Goal: Task Accomplishment & Management: Use online tool/utility

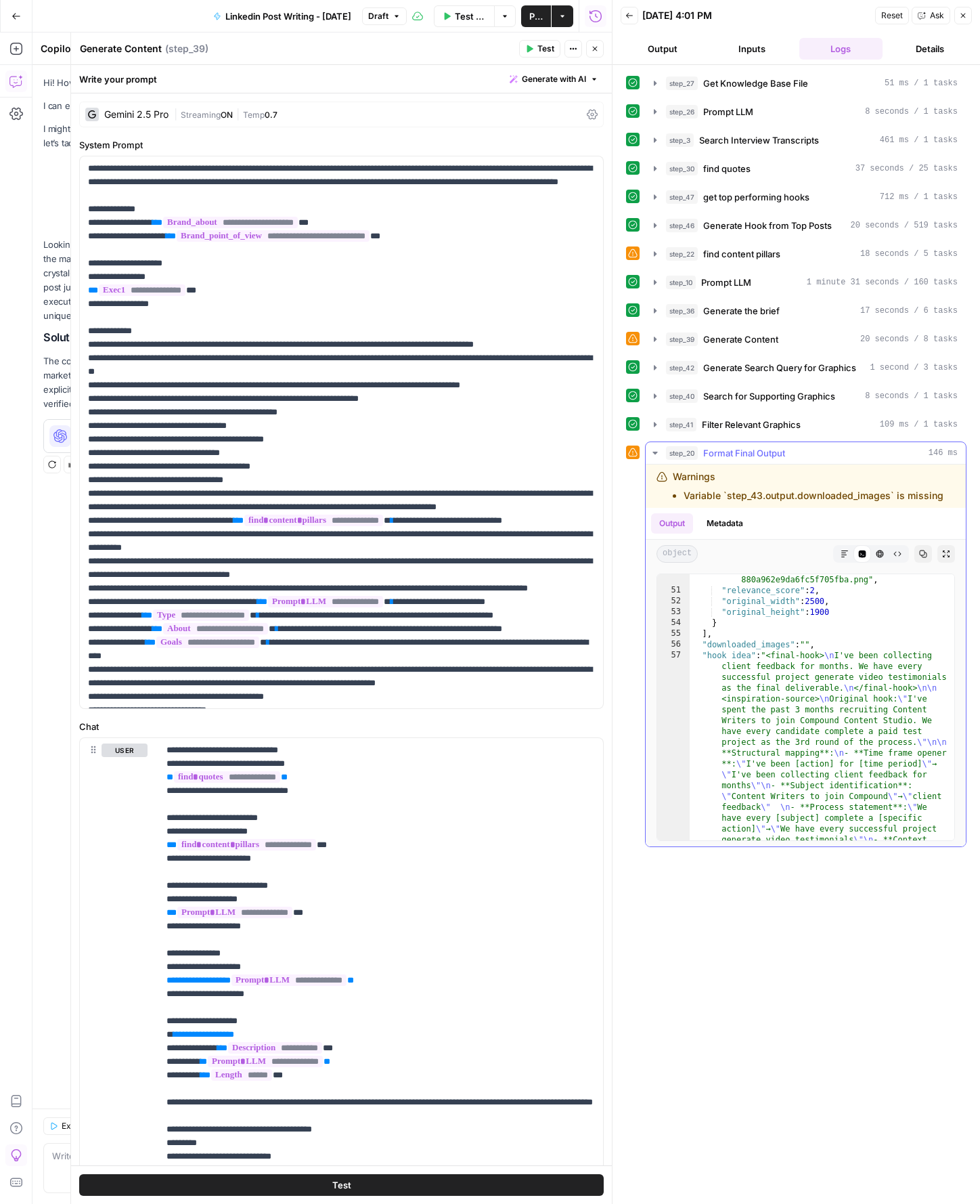
scroll to position [4619, 0]
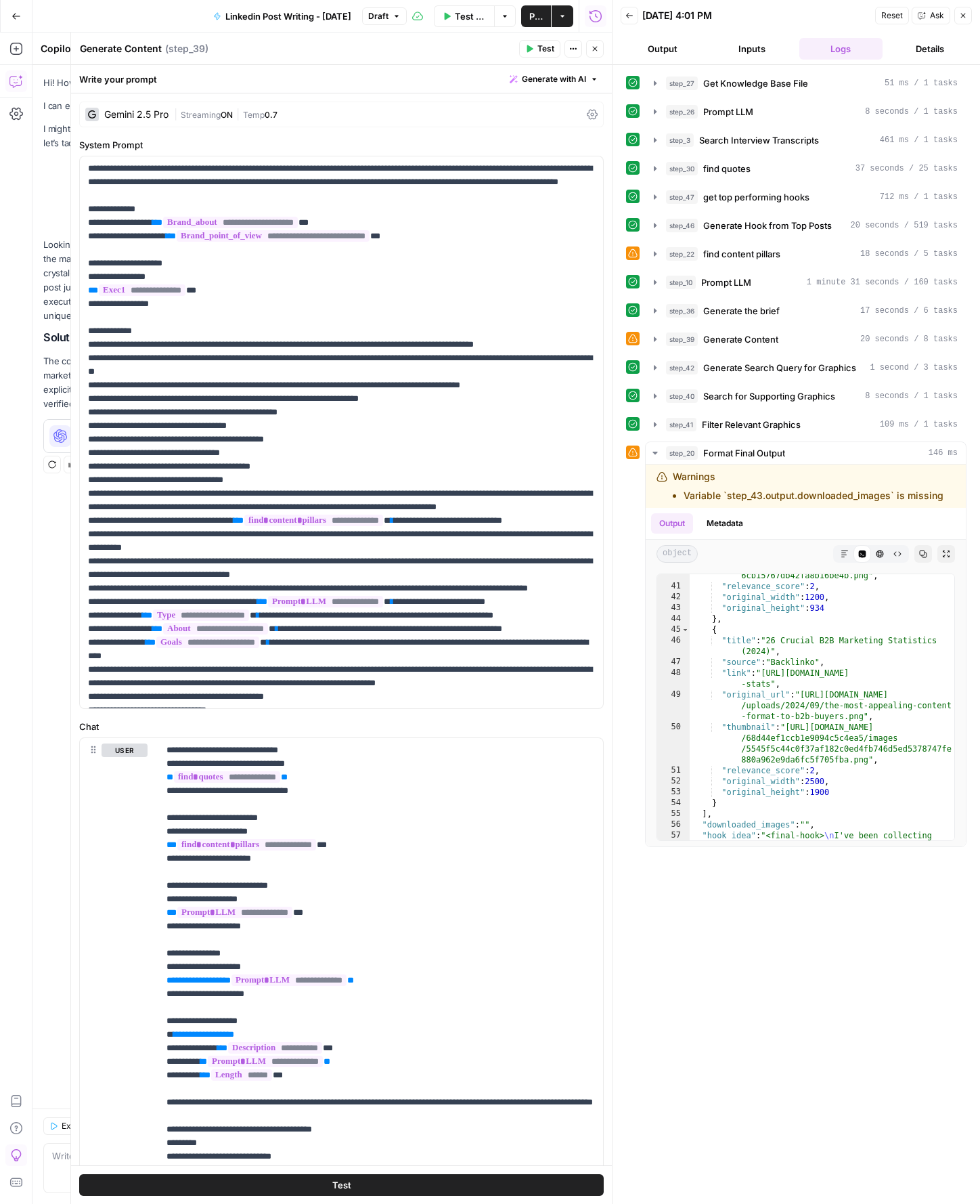
click at [598, 54] on button "Close" at bounding box center [595, 49] width 18 height 18
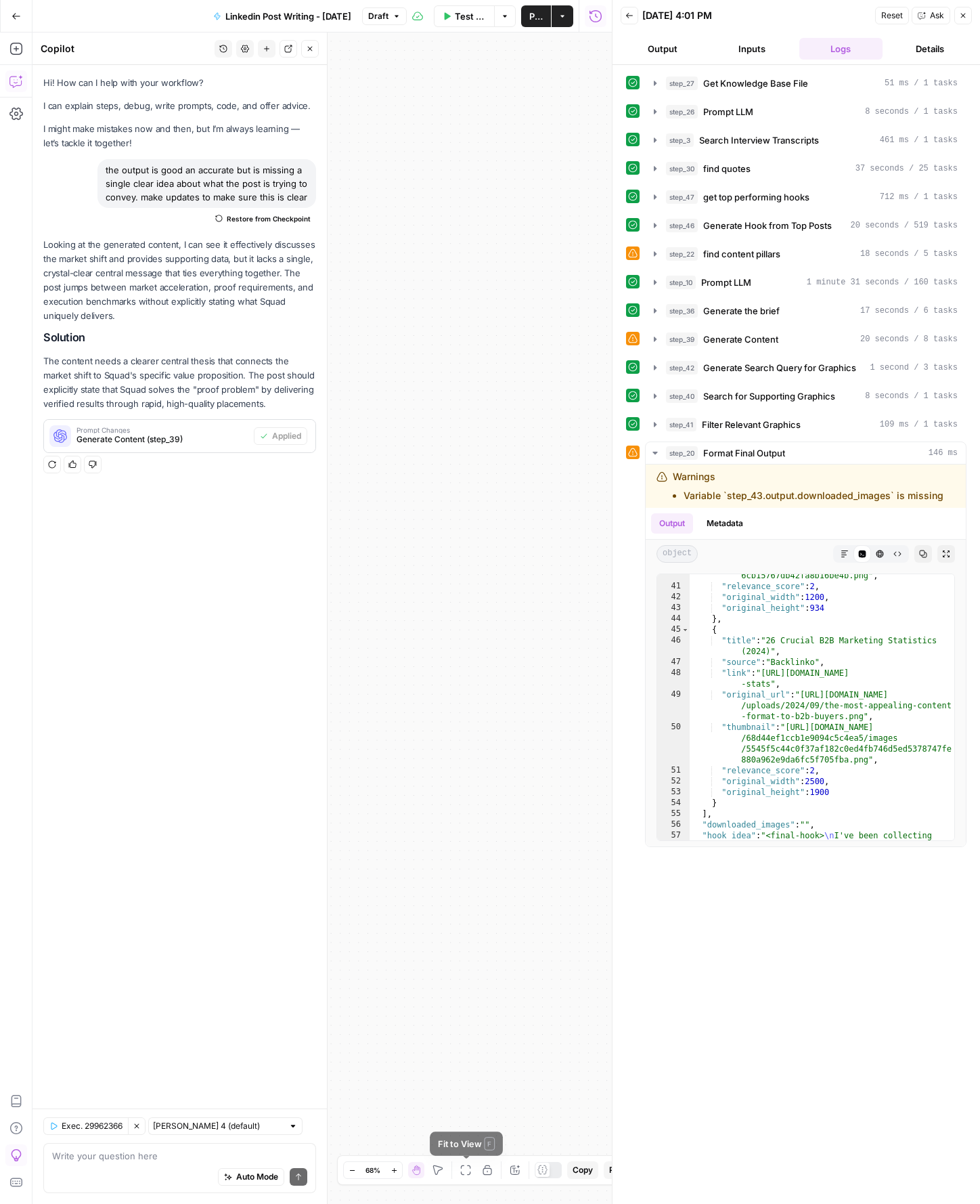
click at [468, 1175] on icon "button" at bounding box center [466, 1170] width 11 height 11
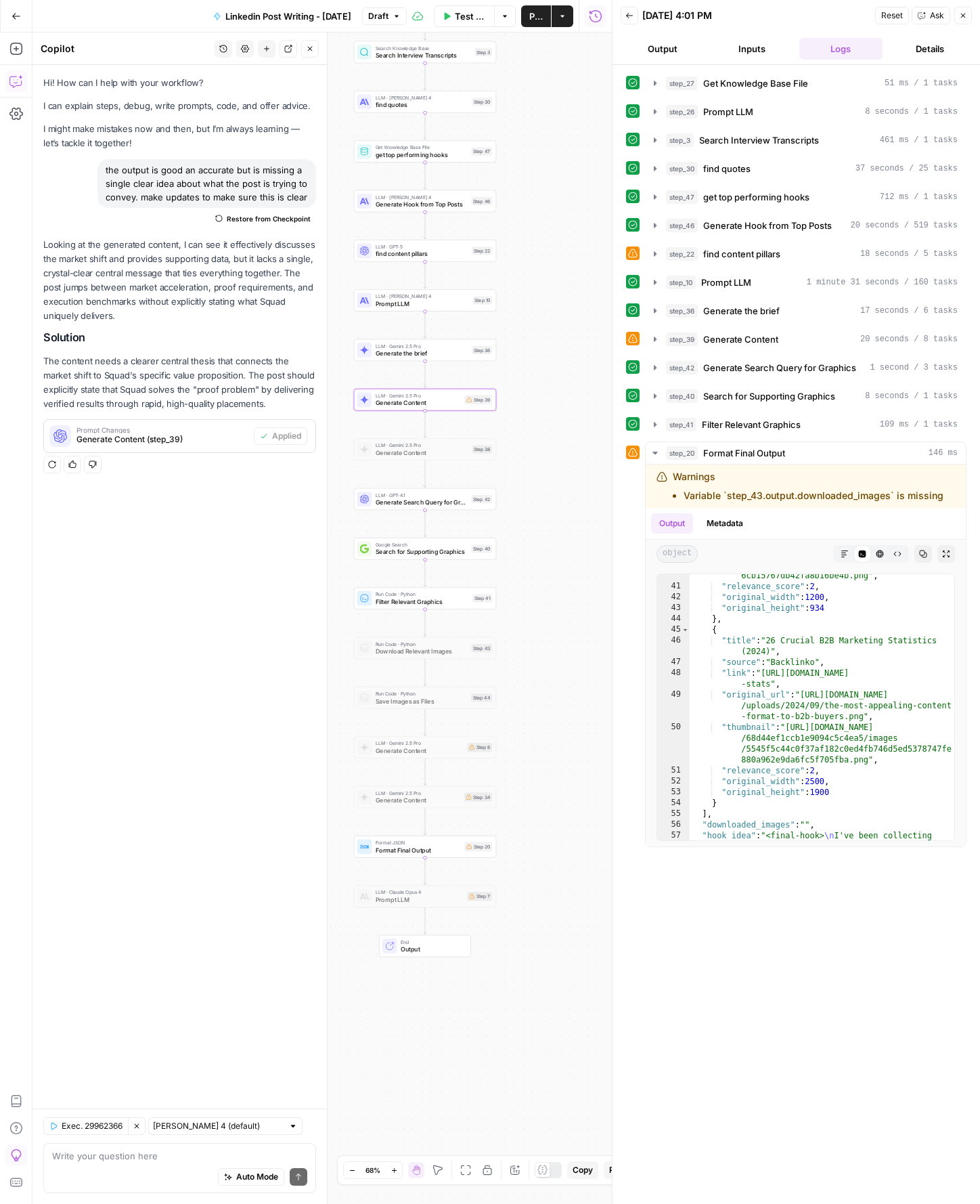
drag, startPoint x: 471, startPoint y: 734, endPoint x: 561, endPoint y: 537, distance: 216.6
click at [561, 537] on div "Workflow Set Inputs Inputs Get Knowledge Base File Get Knowledge Base File Step…" at bounding box center [322, 618] width 580 height 1171
click at [409, 480] on div at bounding box center [409, 482] width 12 height 7
click at [412, 533] on div at bounding box center [413, 532] width 5 height 5
click at [409, 582] on div at bounding box center [409, 581] width 12 height 7
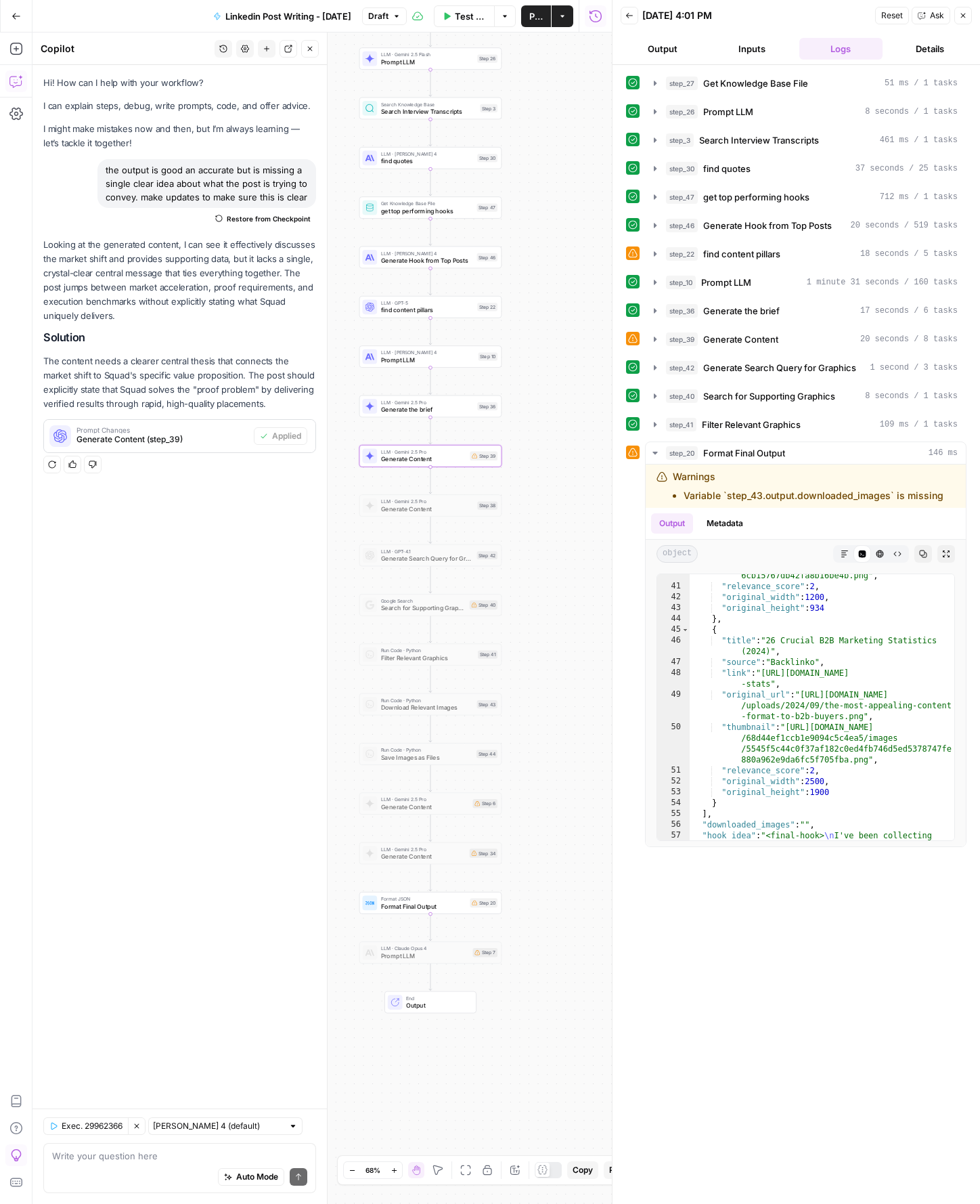
drag, startPoint x: 574, startPoint y: 615, endPoint x: 579, endPoint y: 657, distance: 42.3
click at [579, 657] on div "Workflow Set Inputs Inputs Get Knowledge Base File Get Knowledge Base File Step…" at bounding box center [322, 618] width 580 height 1171
click at [187, 439] on span "Generate Content (step_39)" at bounding box center [163, 440] width 172 height 12
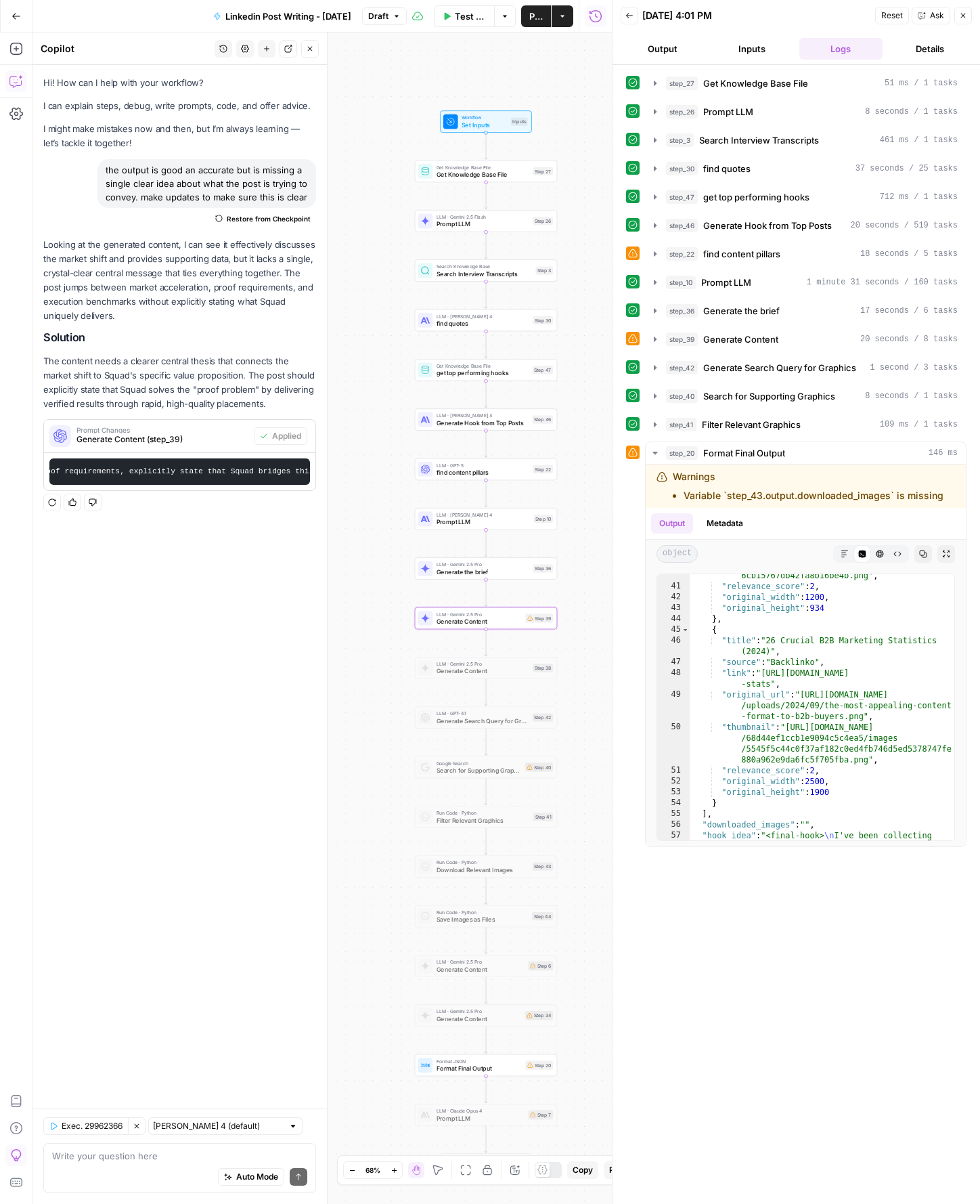
scroll to position [0, 783]
click at [461, 619] on span "Generate Content" at bounding box center [479, 622] width 85 height 9
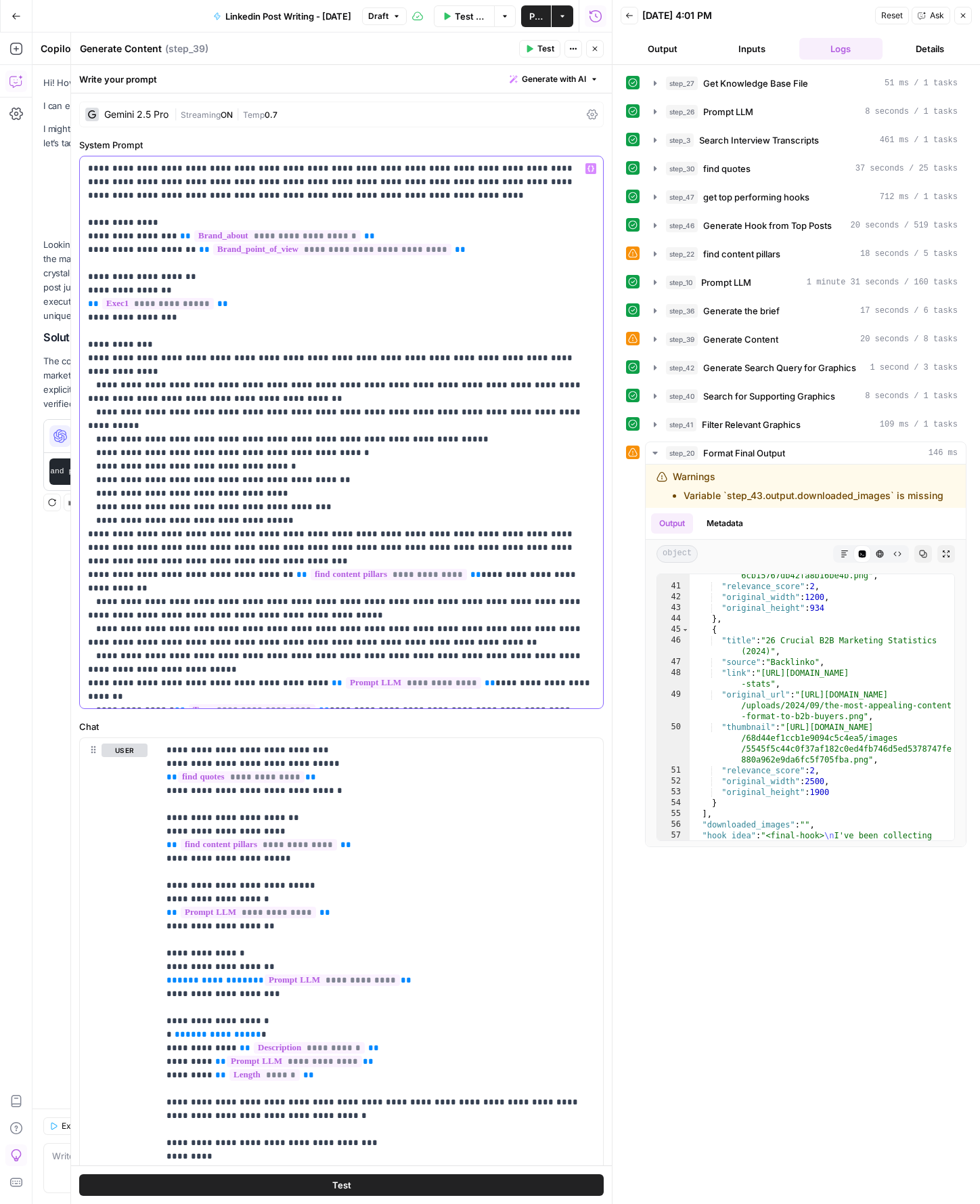
click at [400, 470] on p "**********" at bounding box center [341, 967] width 507 height 1611
type input "squad"
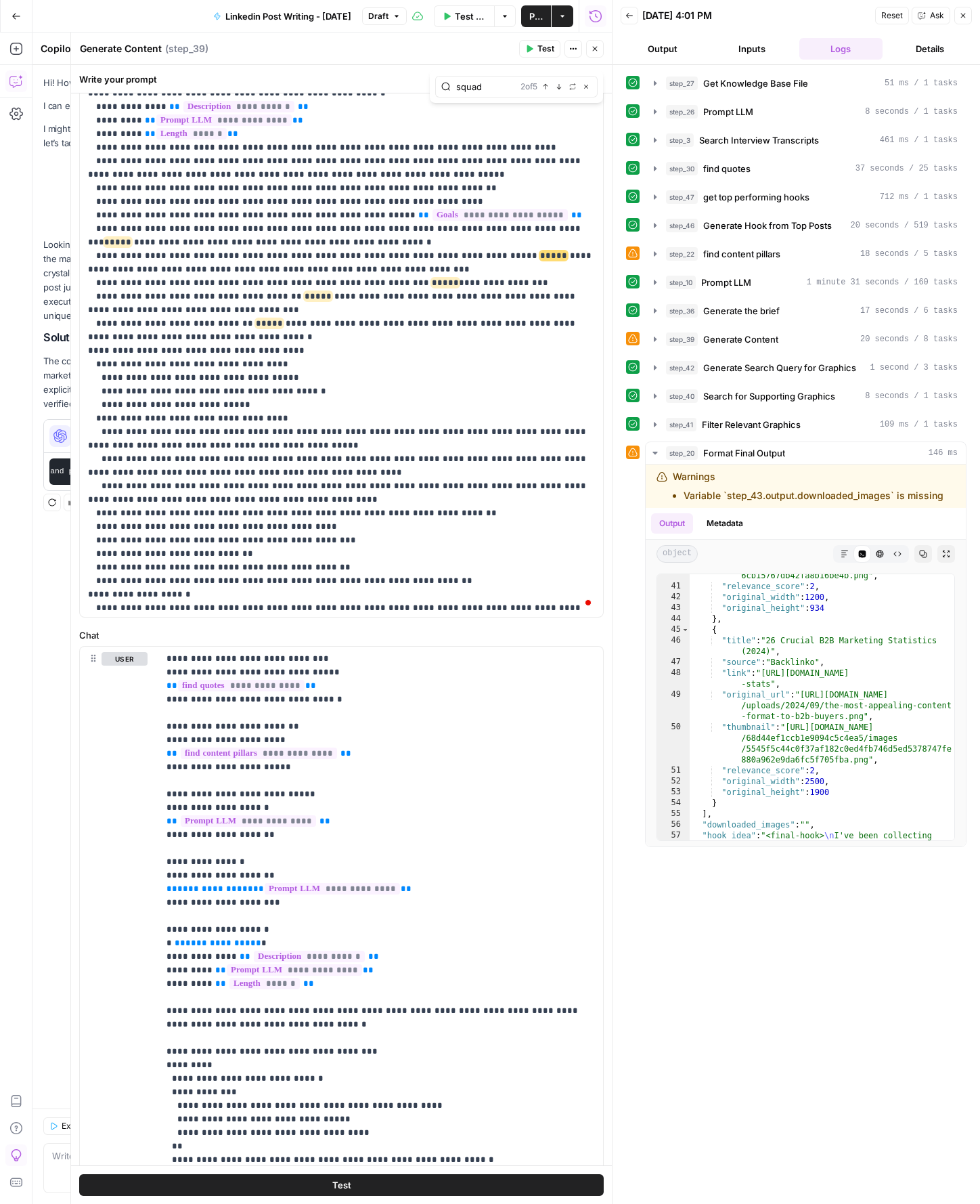
scroll to position [675, 0]
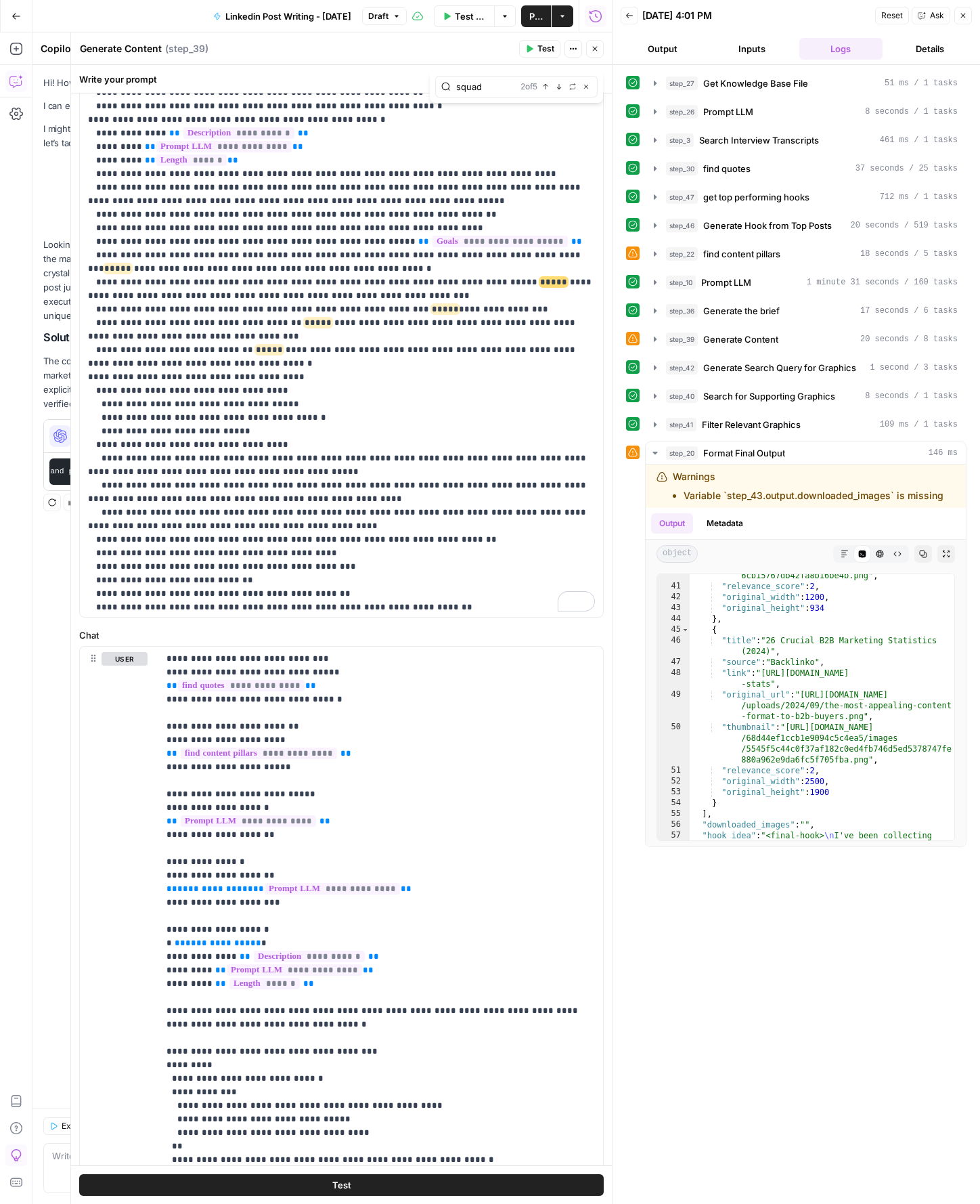
click at [594, 52] on icon "button" at bounding box center [595, 49] width 8 height 8
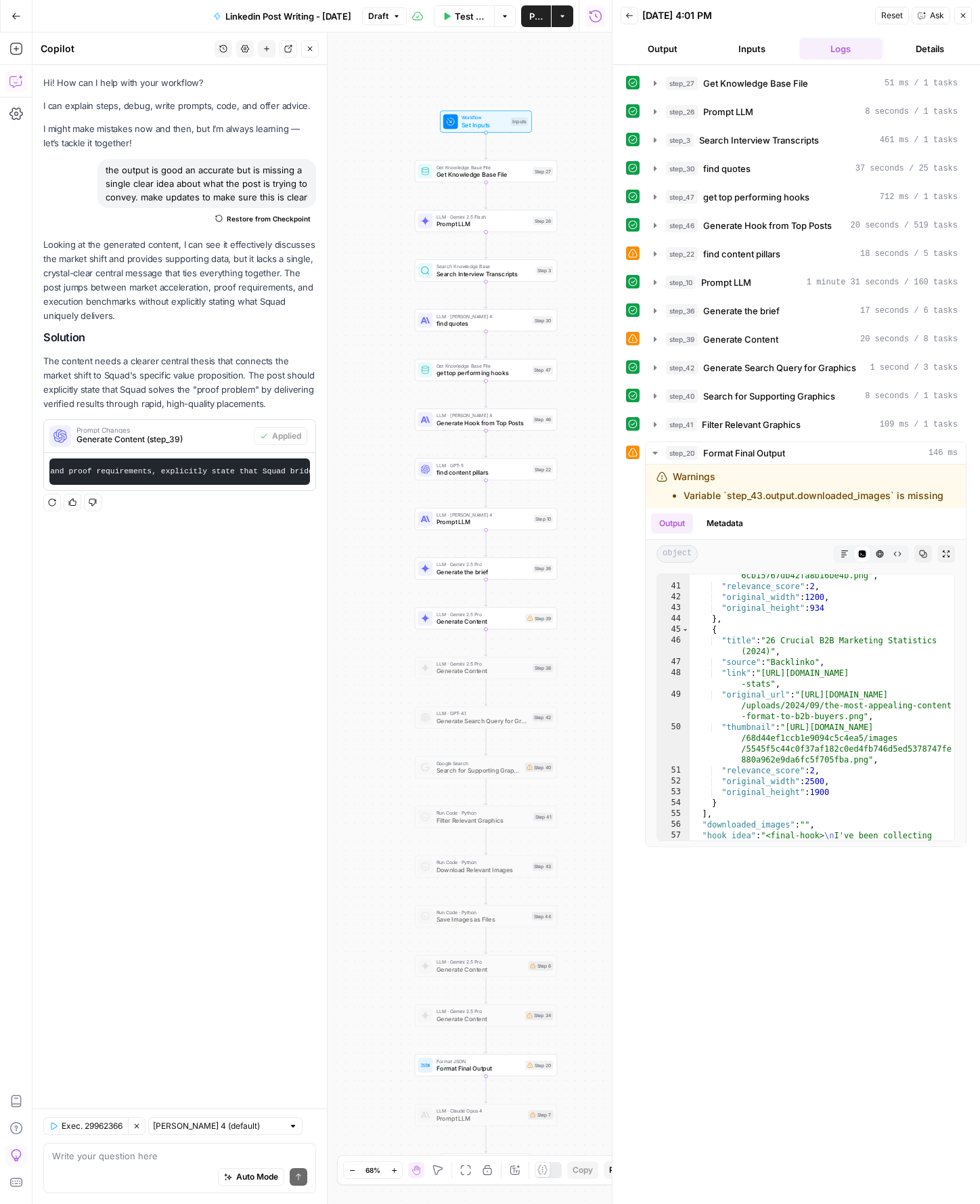
click at [267, 218] on span "Restore from Checkpoint" at bounding box center [269, 218] width 84 height 11
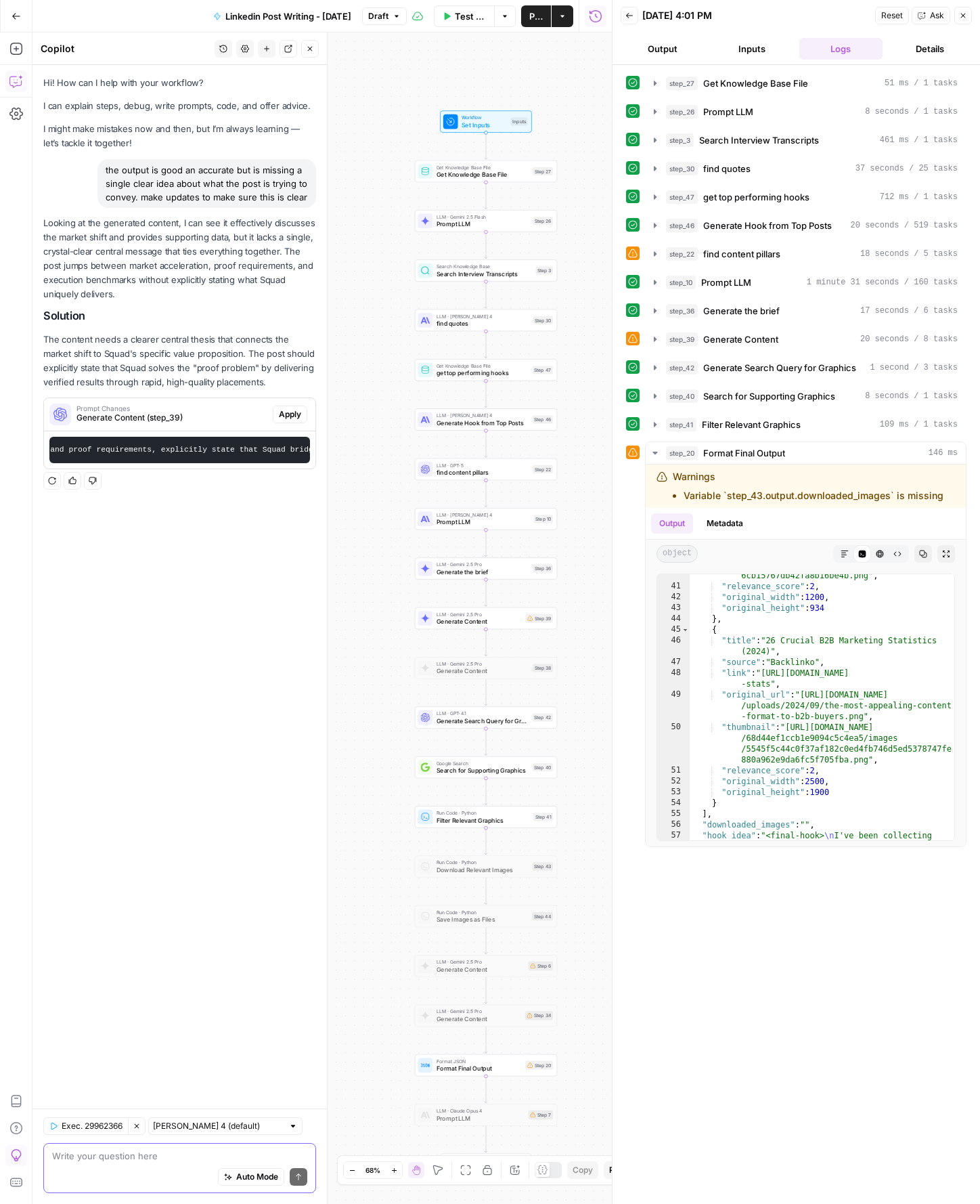
click at [142, 1151] on textarea at bounding box center [180, 1155] width 255 height 13
type textarea "dont make it squad specifically but the general brand.kit"
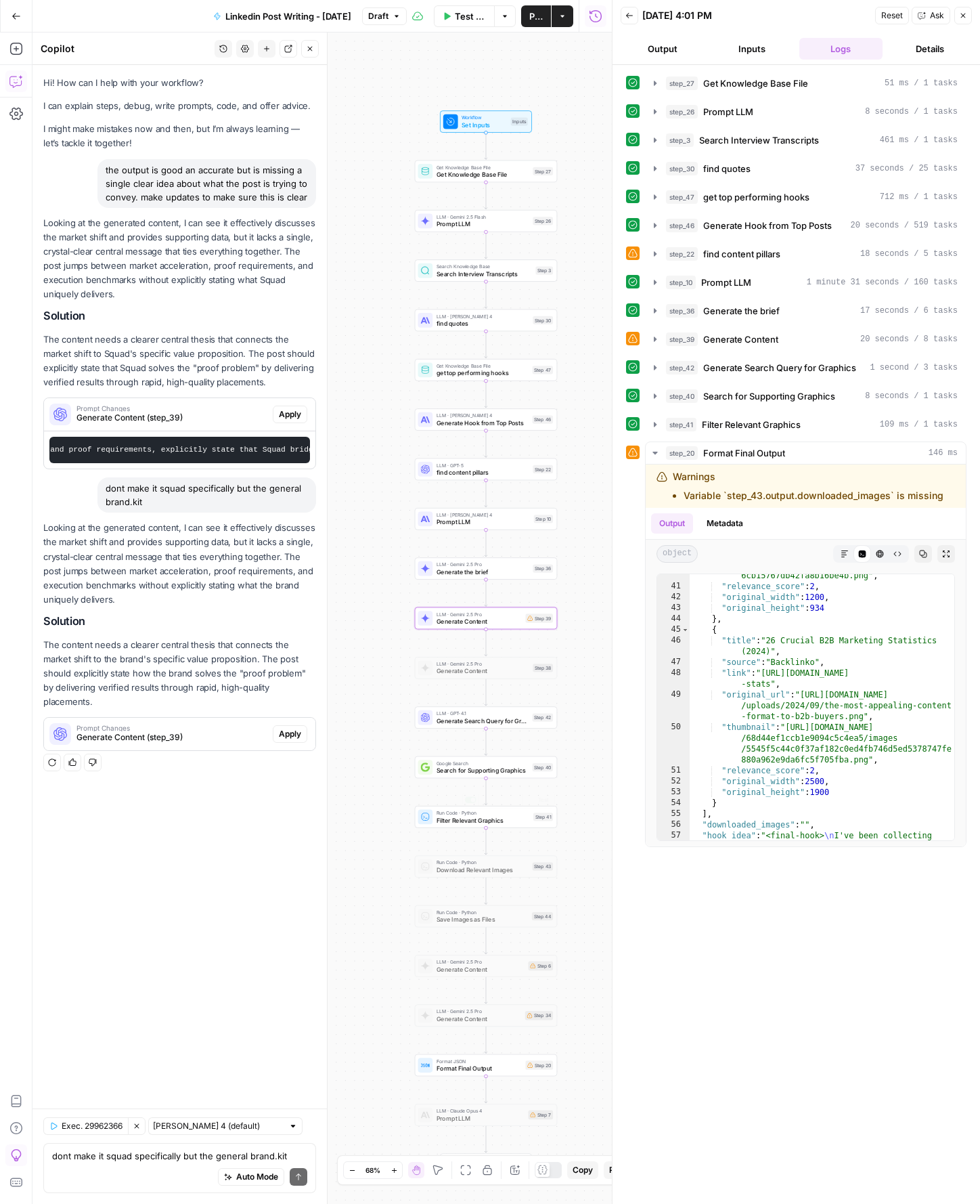
click at [159, 725] on span "Prompt Changes" at bounding box center [172, 728] width 191 height 7
click at [286, 728] on span "Apply" at bounding box center [290, 734] width 22 height 12
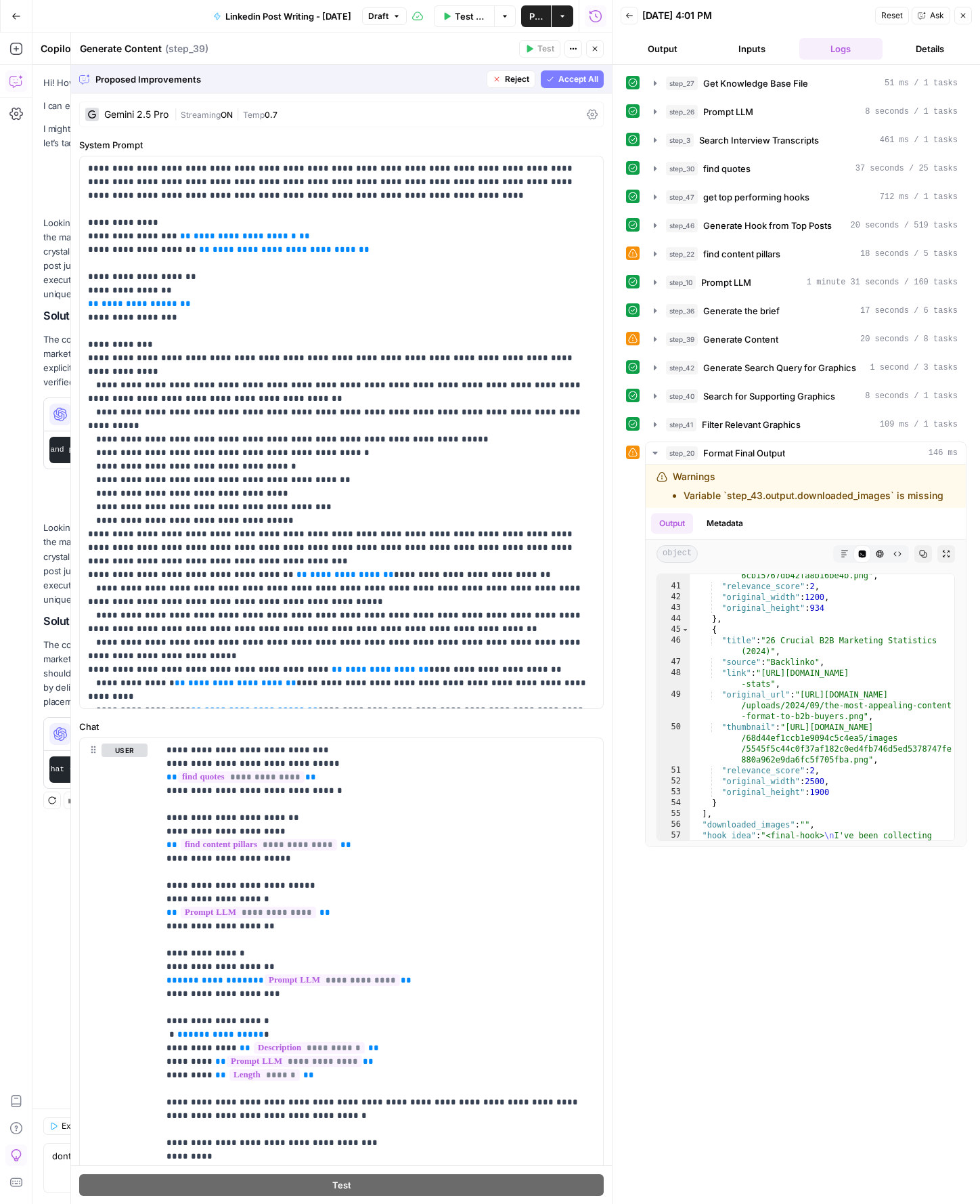
click at [581, 80] on span "Accept All" at bounding box center [578, 79] width 40 height 12
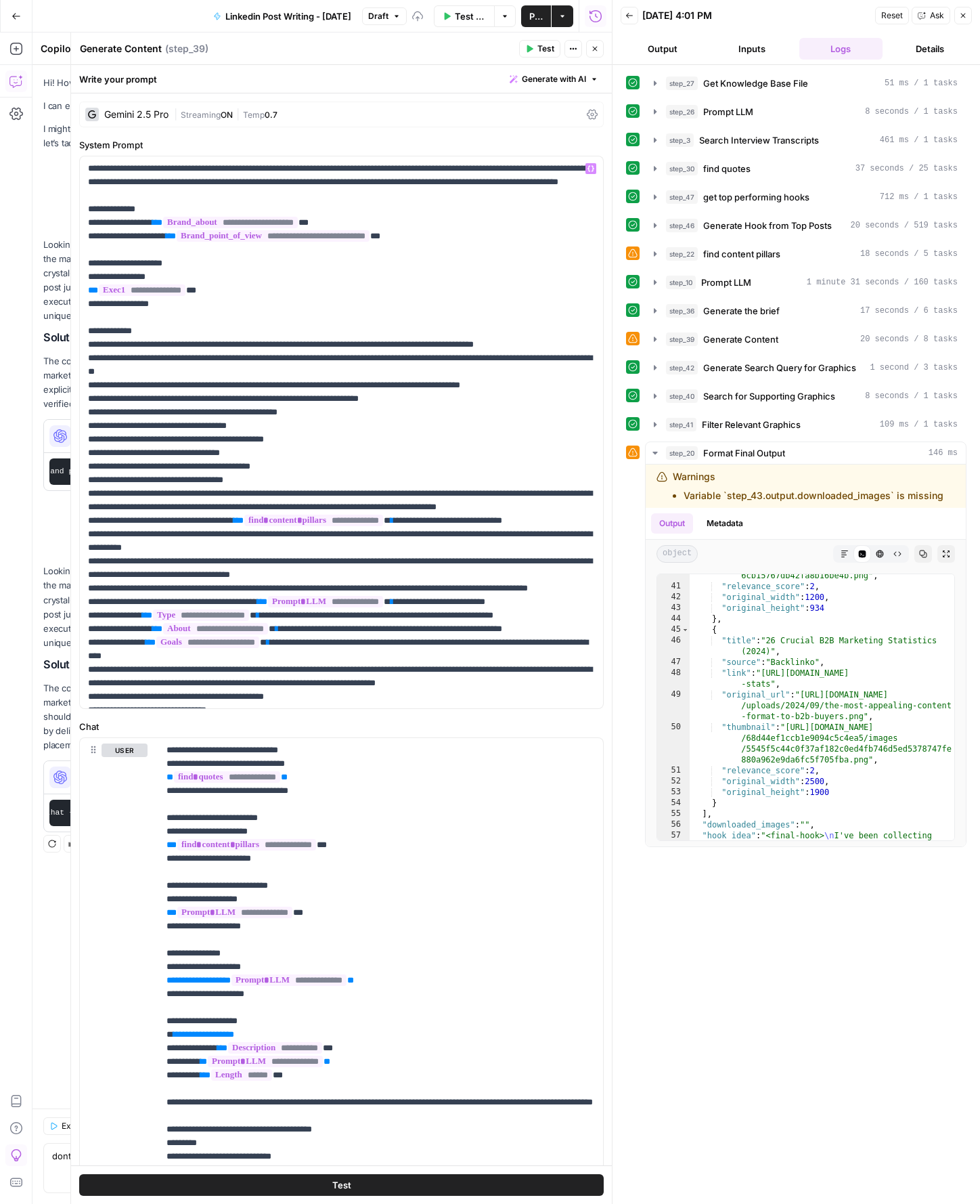
scroll to position [626, 0]
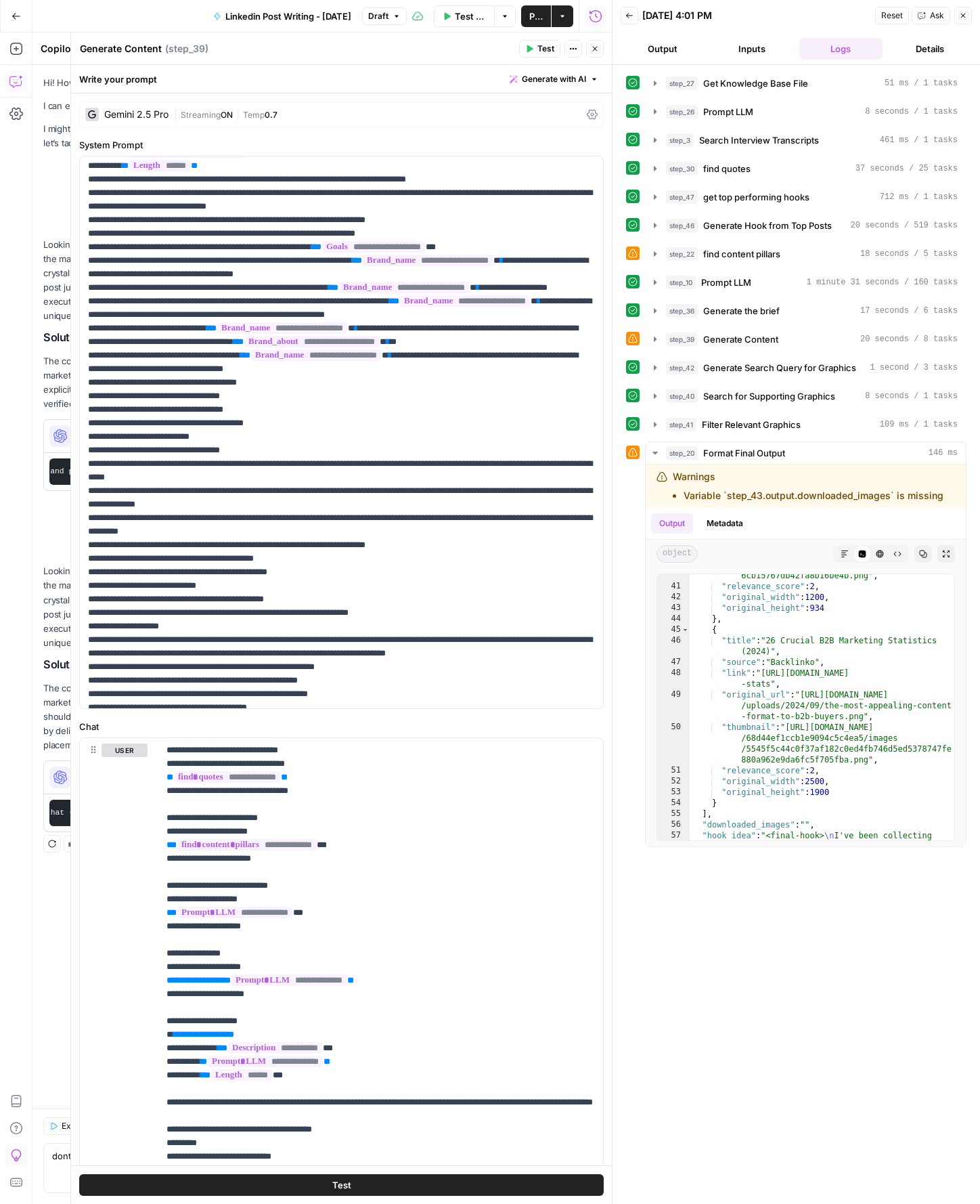
click at [535, 19] on span "Publish" at bounding box center [536, 15] width 13 height 13
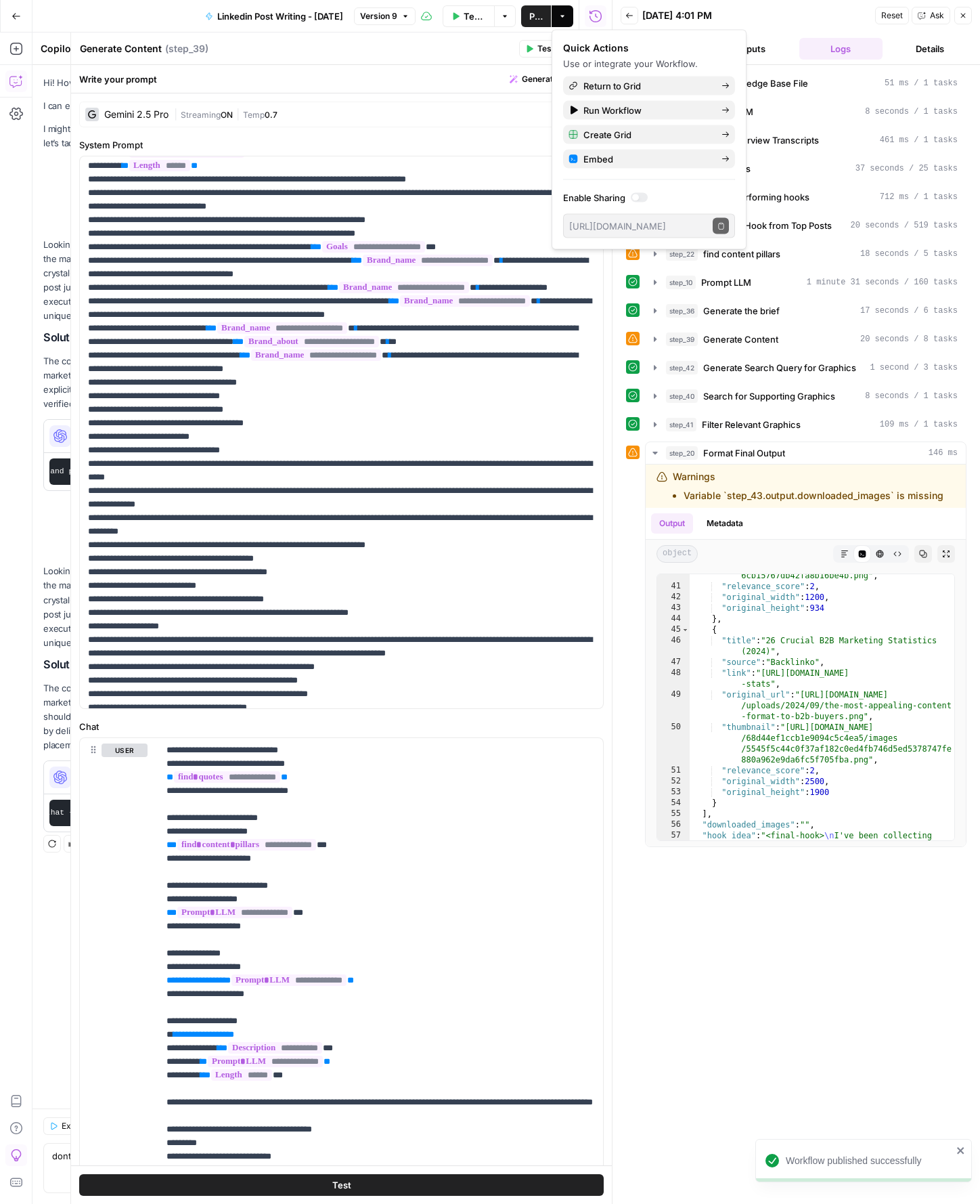
click at [959, 15] on icon "button" at bounding box center [963, 15] width 8 height 8
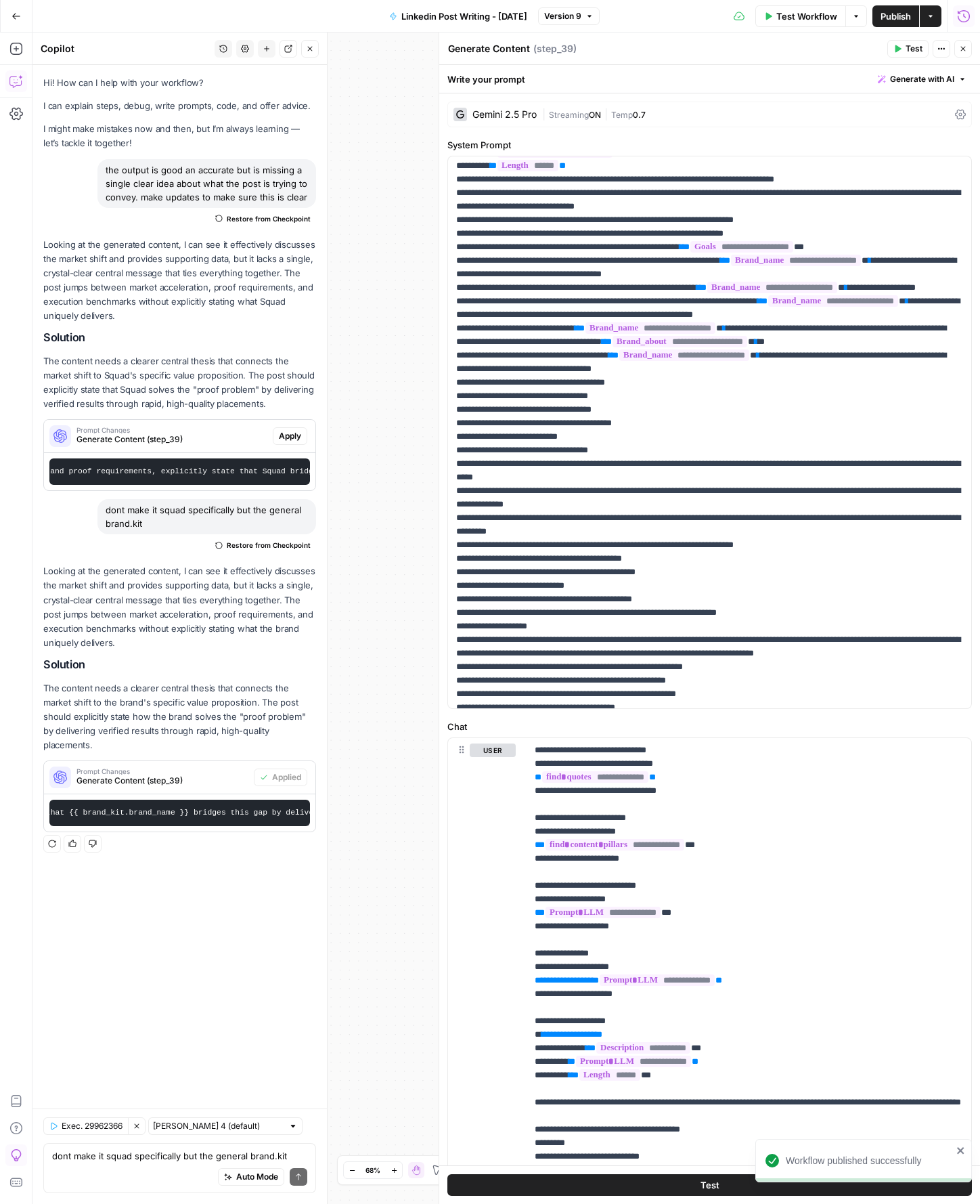
drag, startPoint x: 969, startPoint y: 51, endPoint x: 956, endPoint y: 23, distance: 30.9
click at [969, 51] on button "Close" at bounding box center [963, 49] width 18 height 18
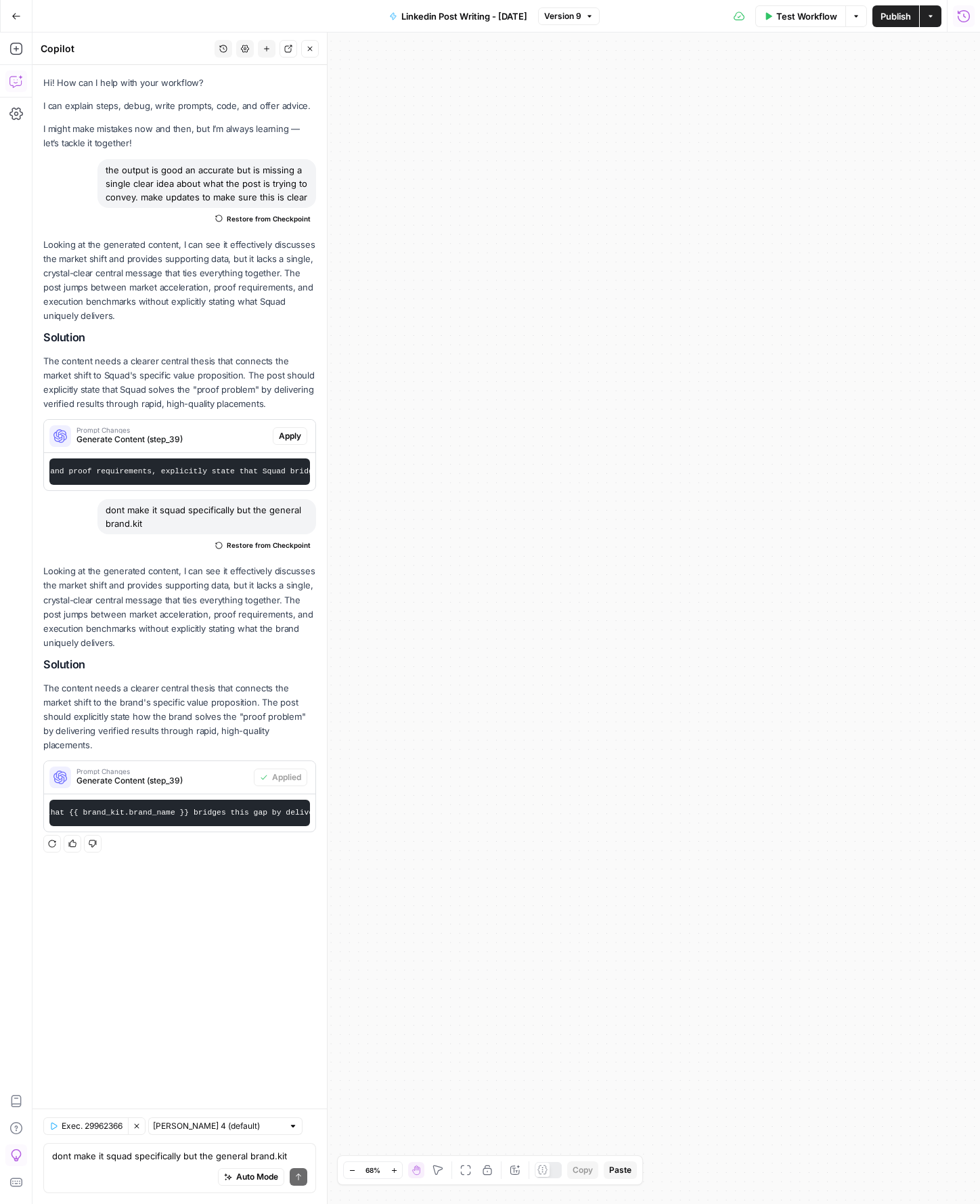
click at [958, 18] on icon "button" at bounding box center [964, 15] width 12 height 12
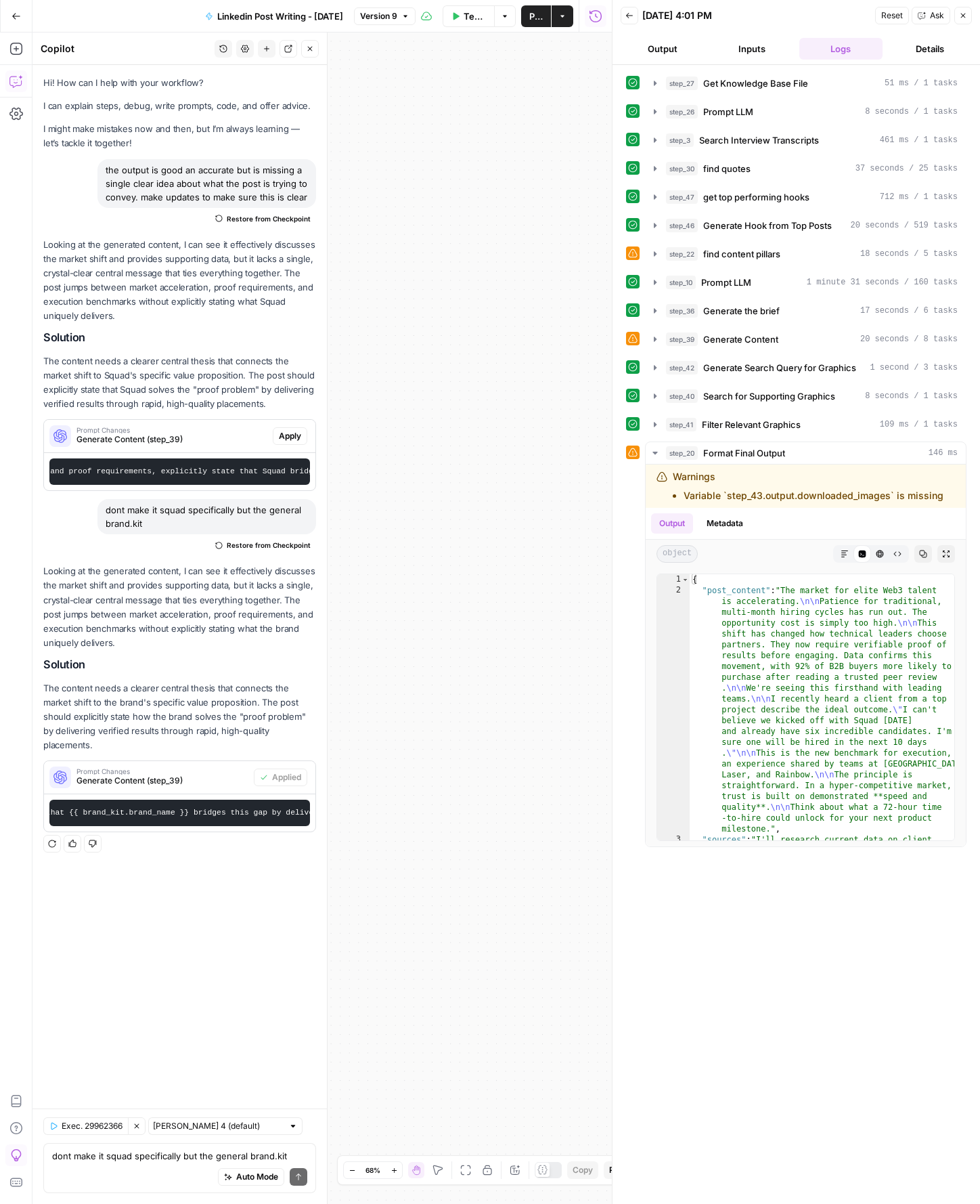
click at [625, 14] on icon "button" at bounding box center [629, 15] width 8 height 8
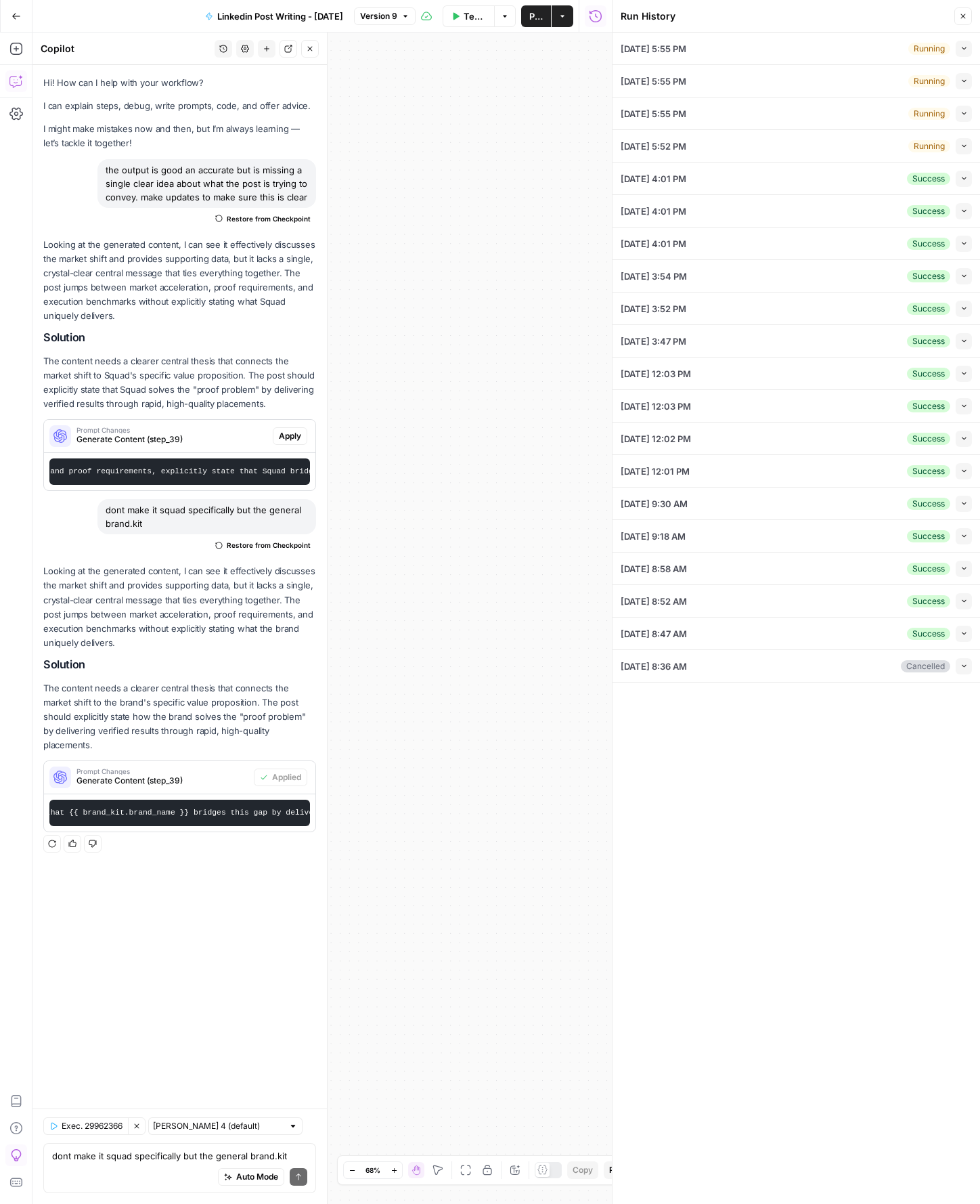
click at [966, 52] on button "Collapse" at bounding box center [964, 48] width 16 height 16
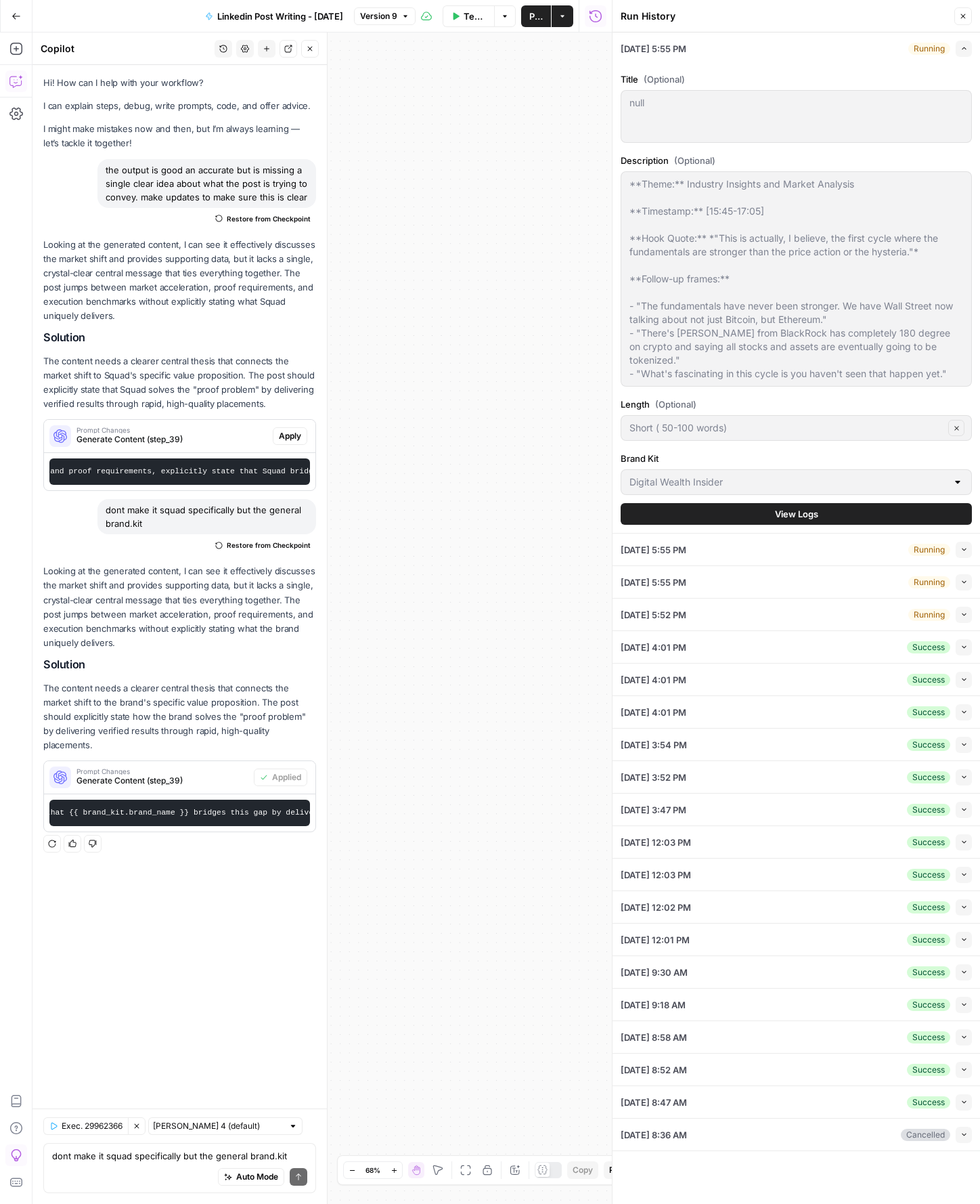
drag, startPoint x: 138, startPoint y: 1123, endPoint x: 132, endPoint y: 1164, distance: 41.4
click at [138, 1123] on icon "button" at bounding box center [136, 1126] width 8 height 8
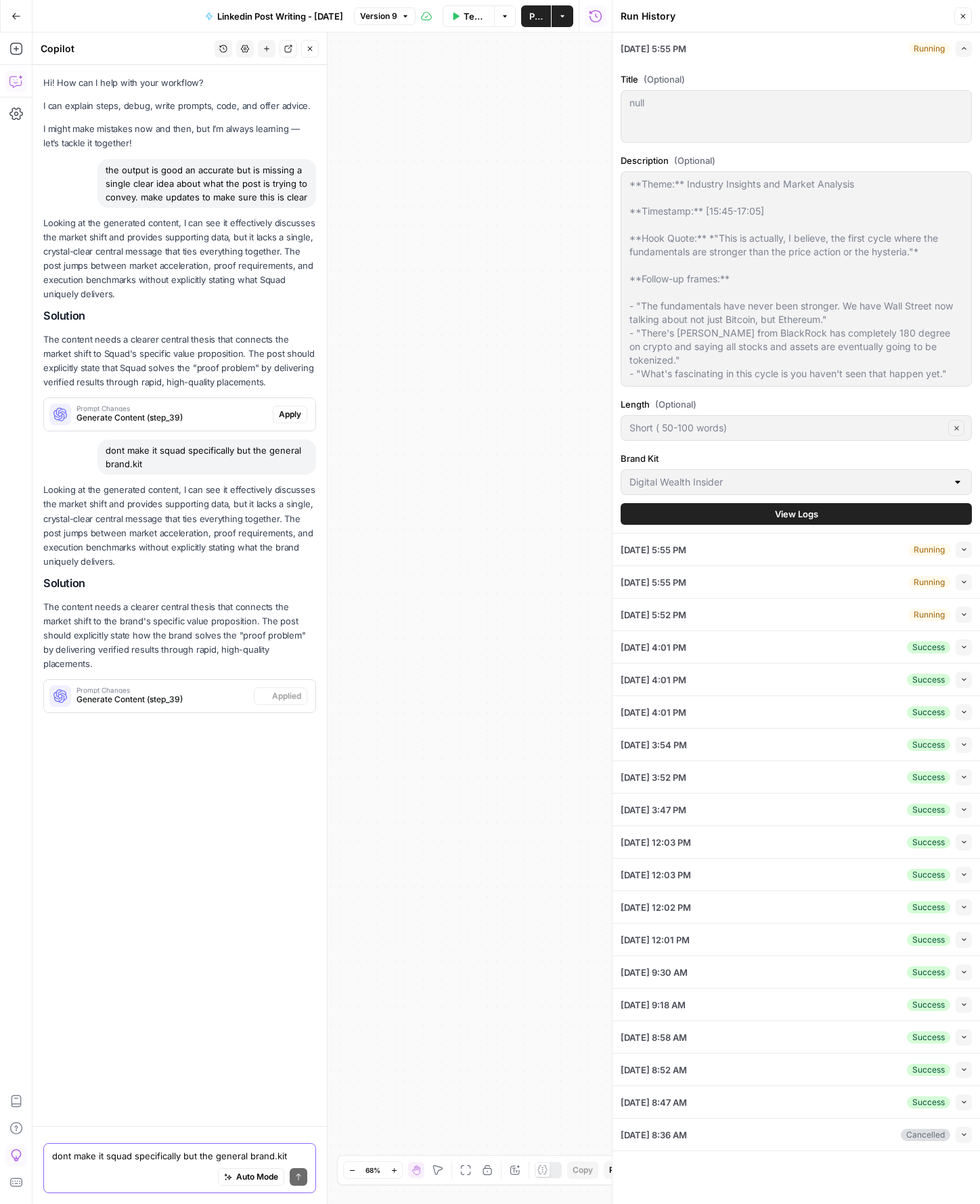
click at [135, 1162] on div "Auto Mode Send" at bounding box center [180, 1177] width 255 height 29
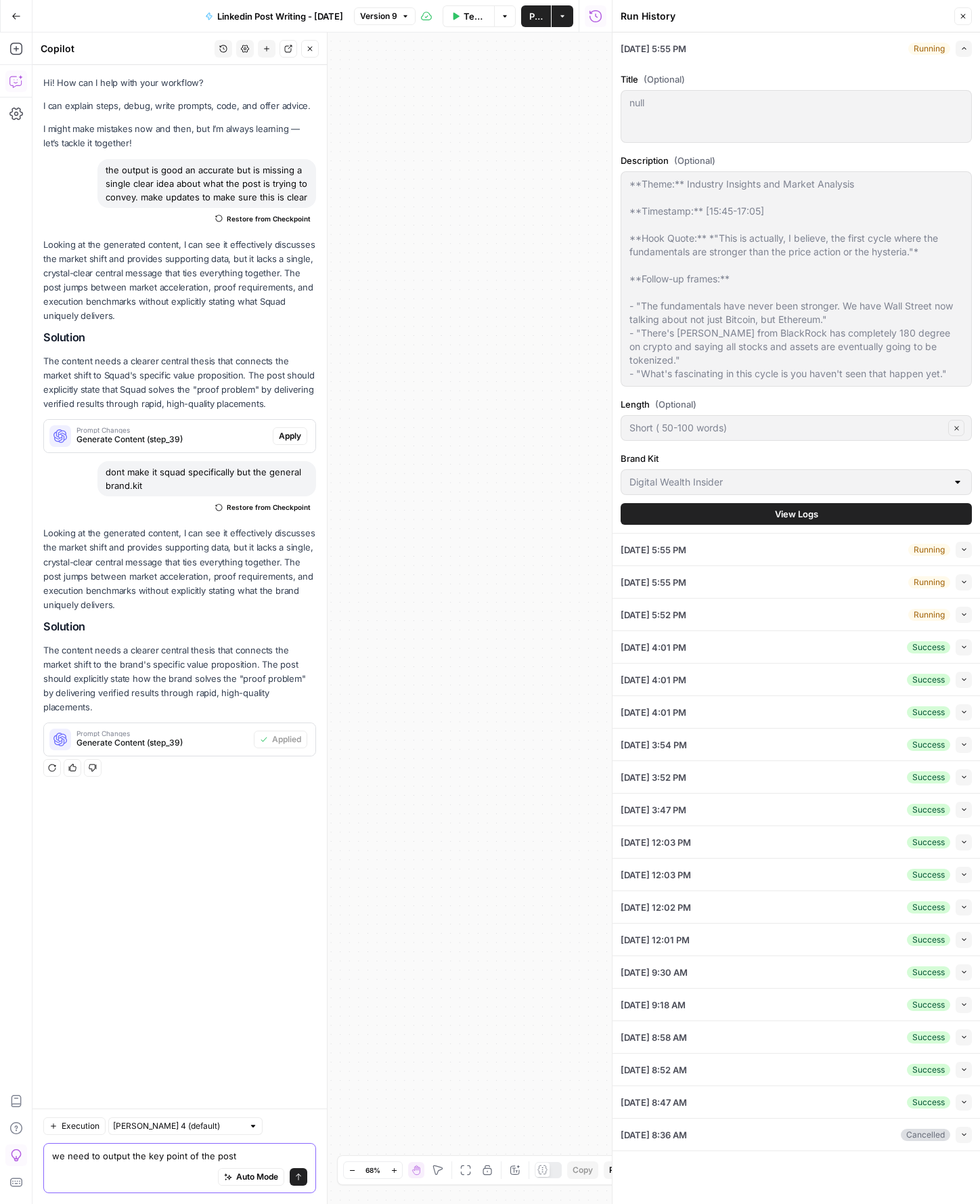
type textarea "we need to output the key point of the post"
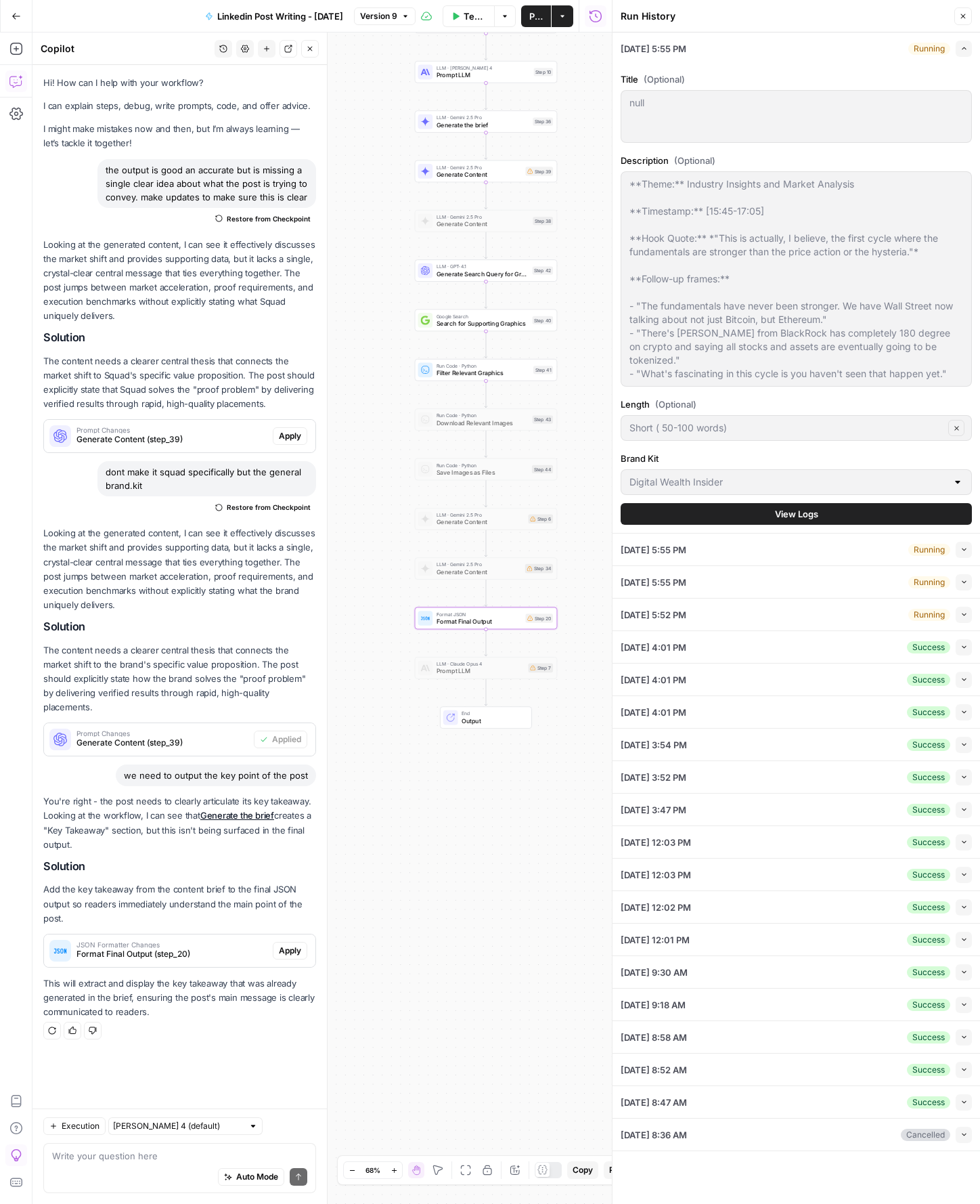
click at [298, 945] on span "Apply" at bounding box center [290, 951] width 22 height 12
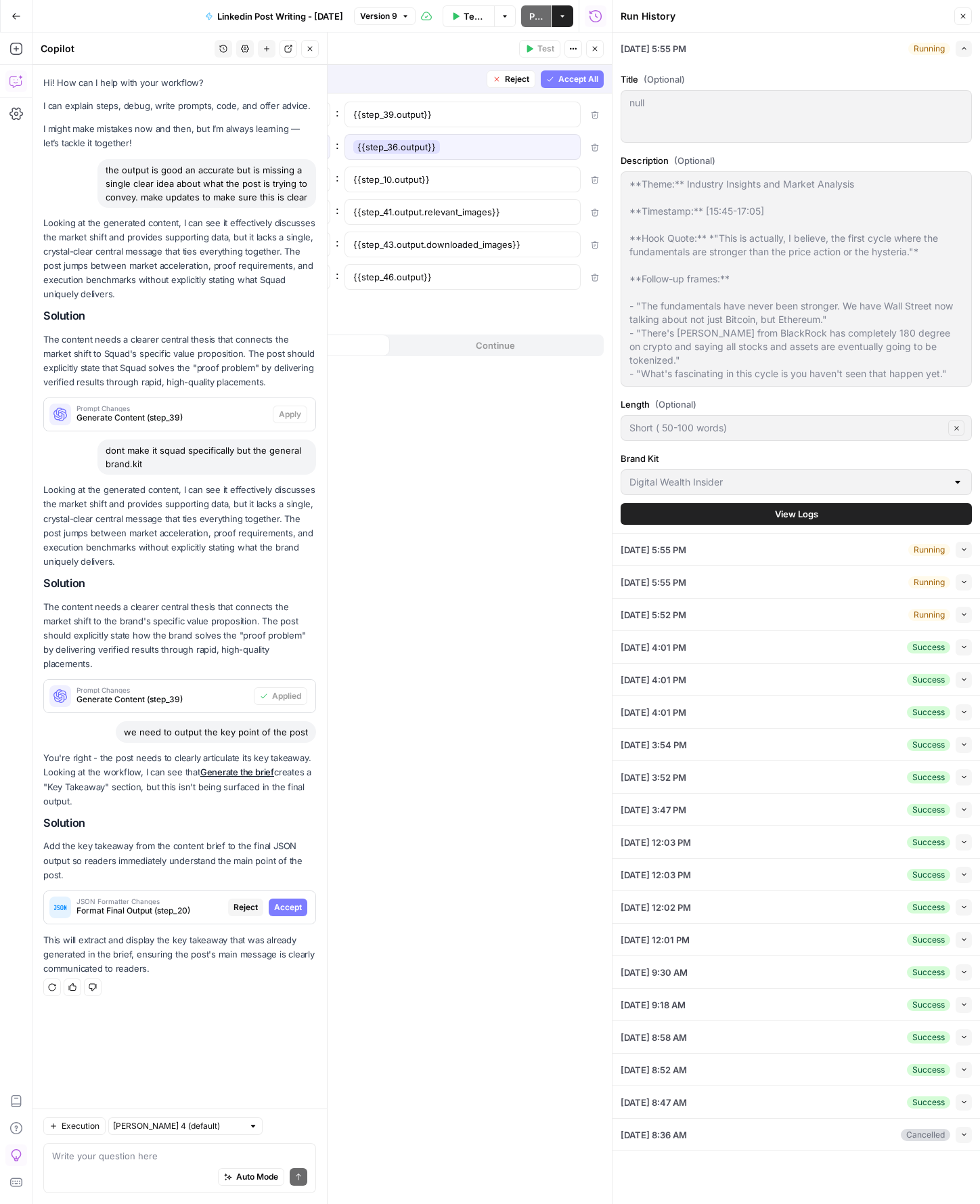
click at [296, 901] on span "Accept" at bounding box center [288, 907] width 28 height 12
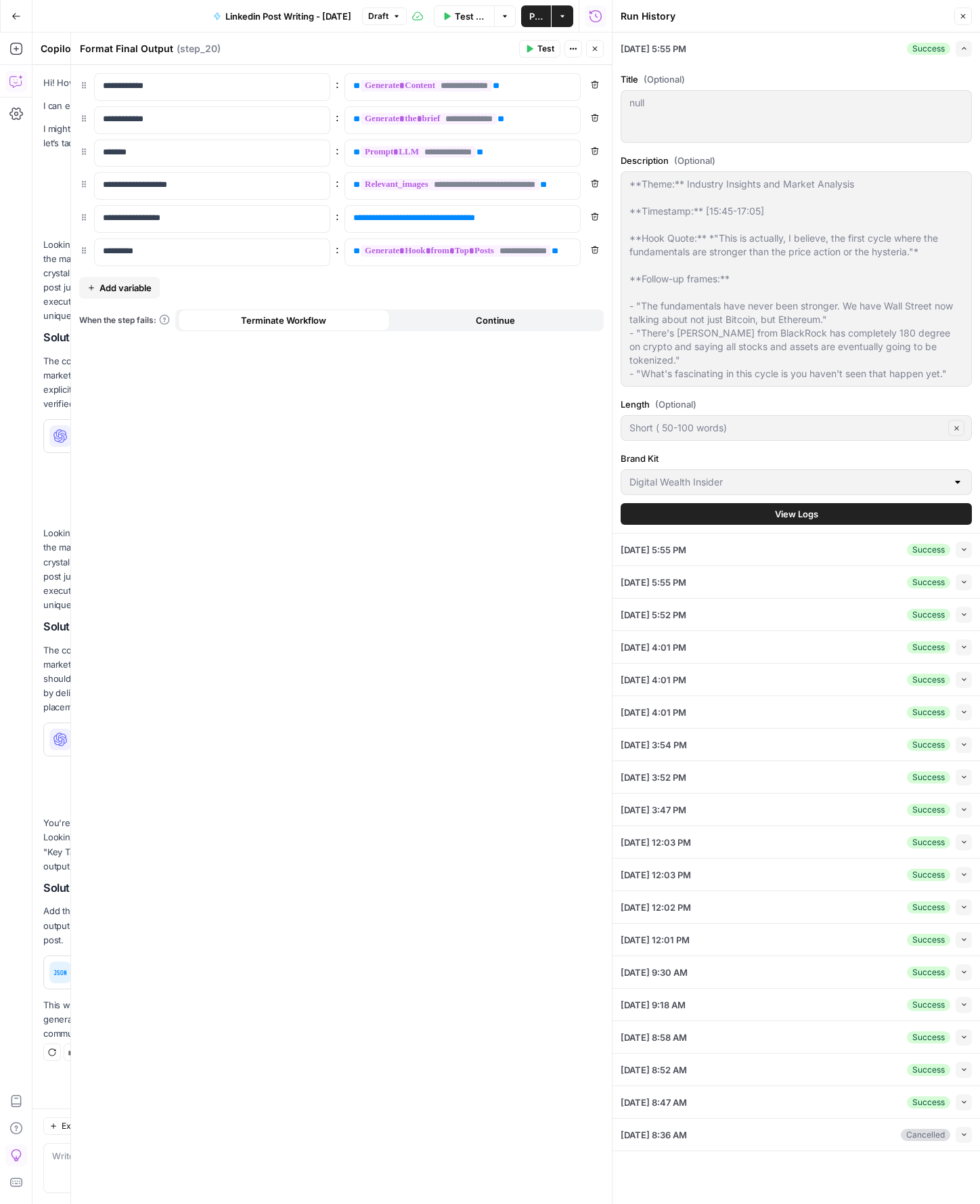
drag, startPoint x: 601, startPoint y: 53, endPoint x: 369, endPoint y: 393, distance: 411.6
click at [601, 53] on button "Close" at bounding box center [595, 49] width 18 height 18
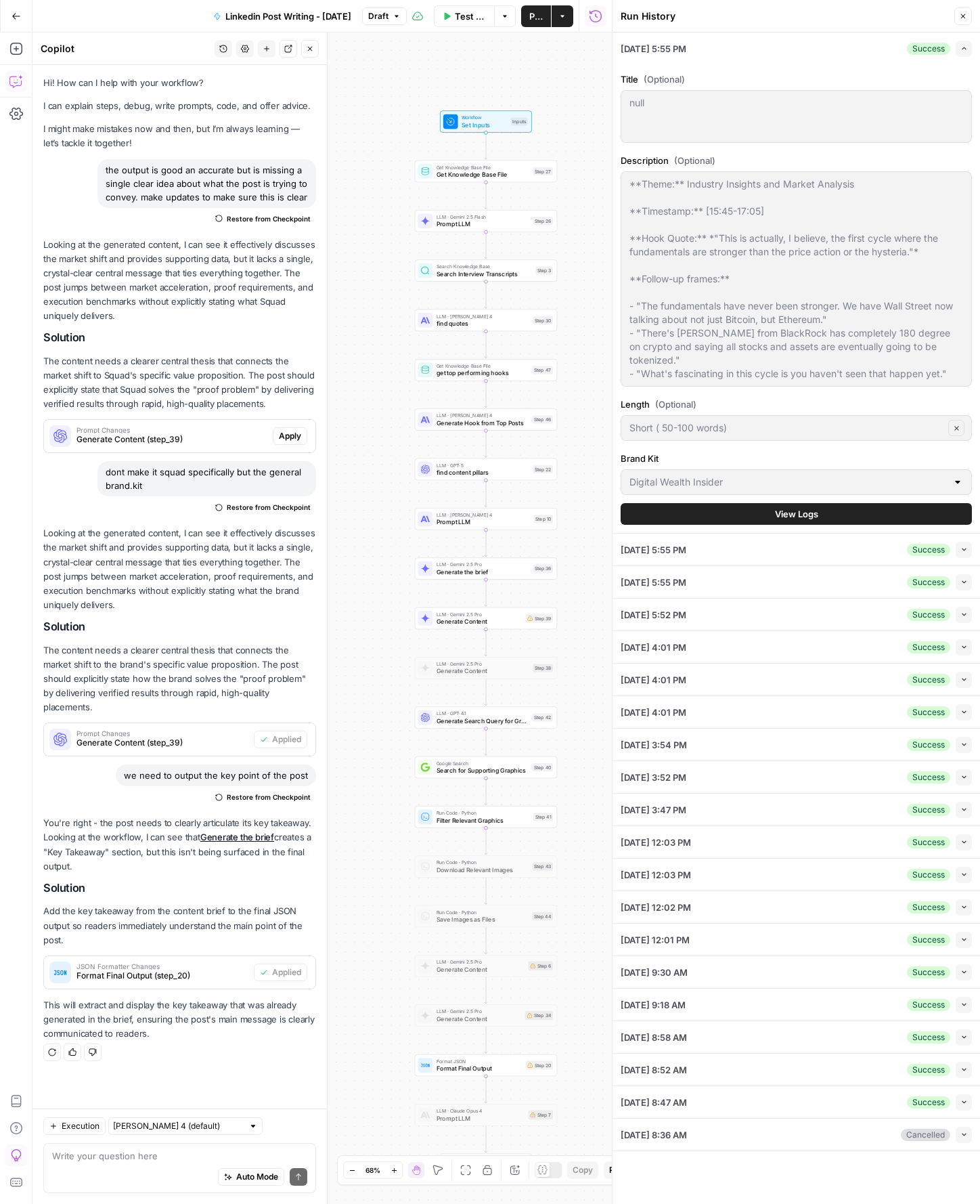
click at [536, 11] on span "Publish" at bounding box center [536, 15] width 13 height 13
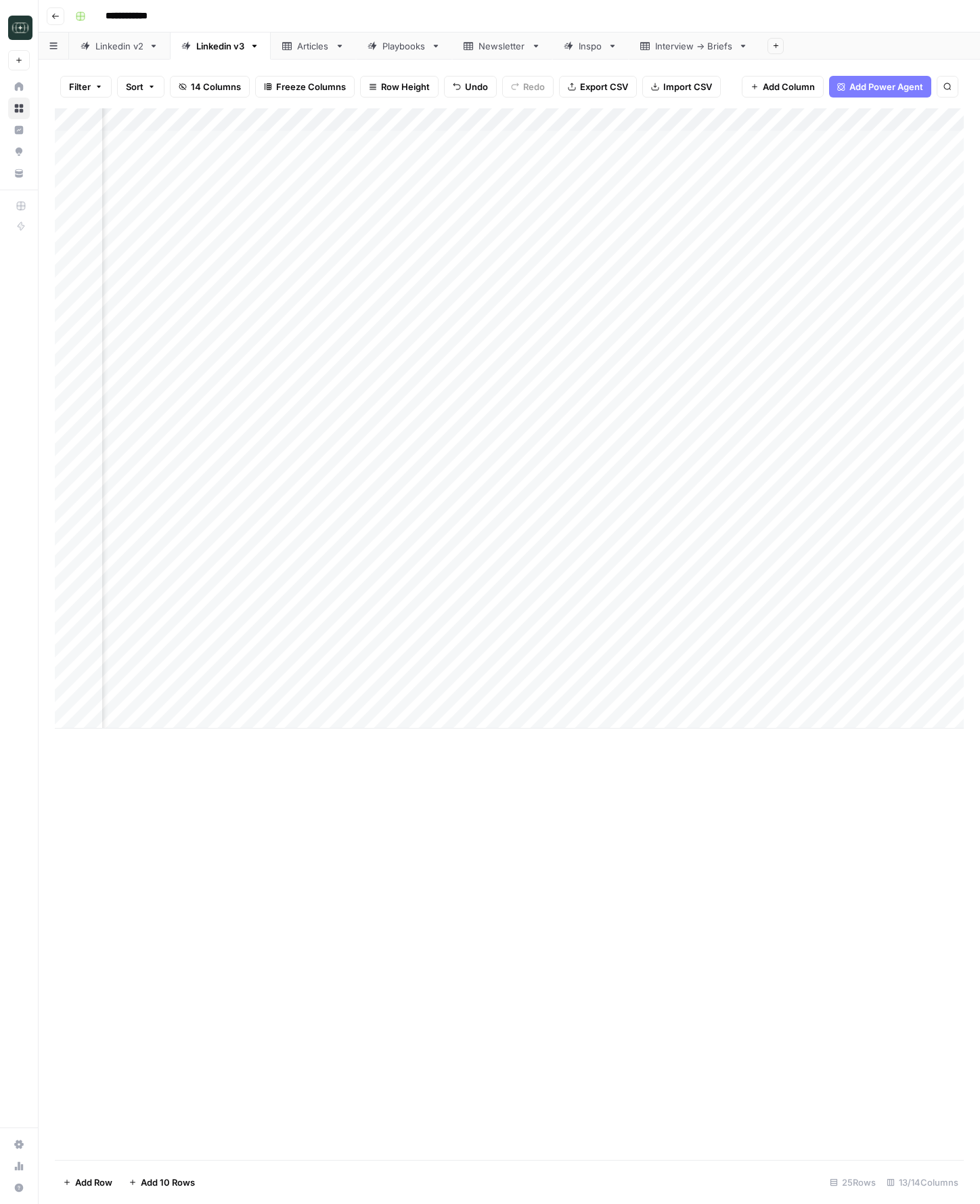
scroll to position [0, 377]
click at [695, 697] on div "Add Column" at bounding box center [509, 418] width 909 height 620
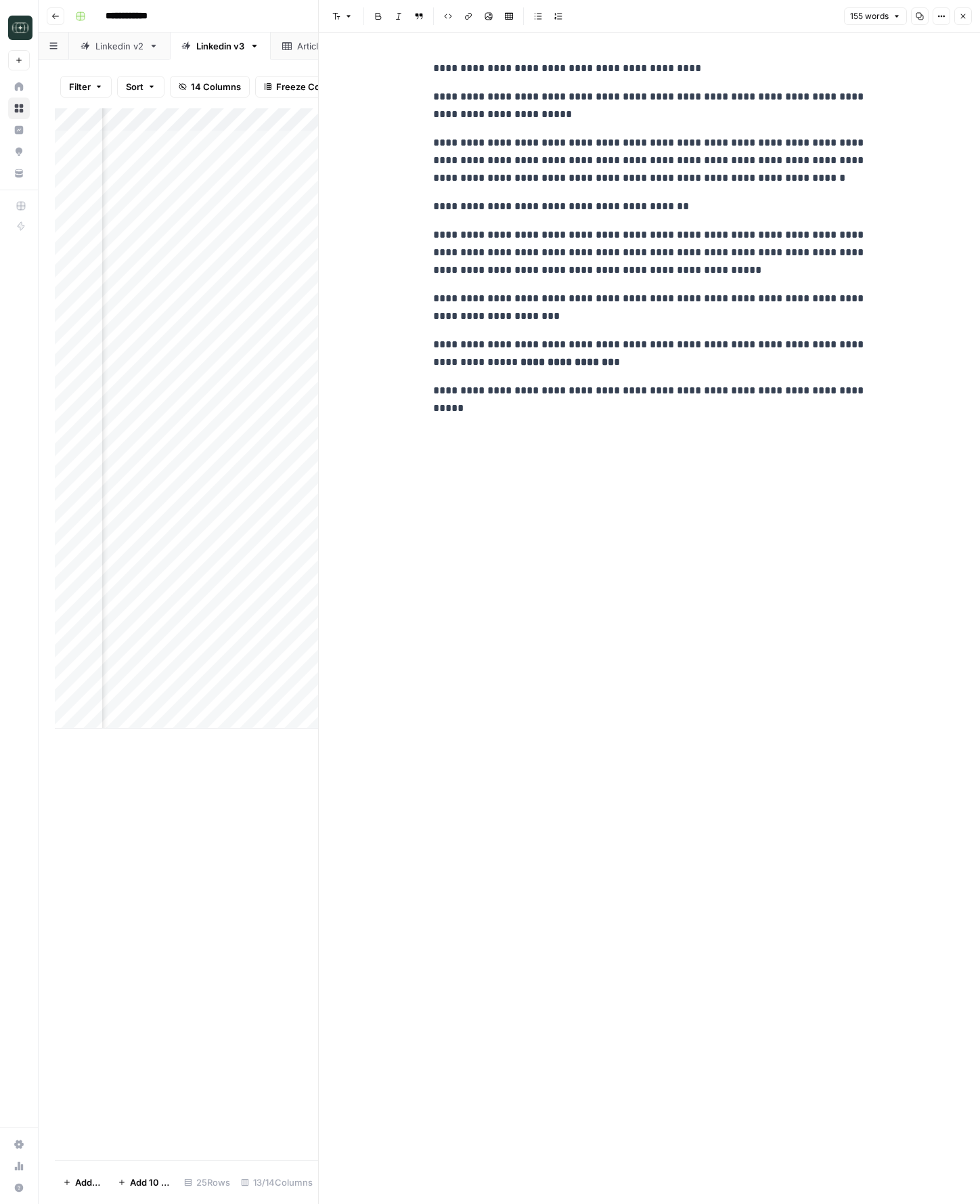
click at [962, 15] on icon "button" at bounding box center [963, 16] width 8 height 8
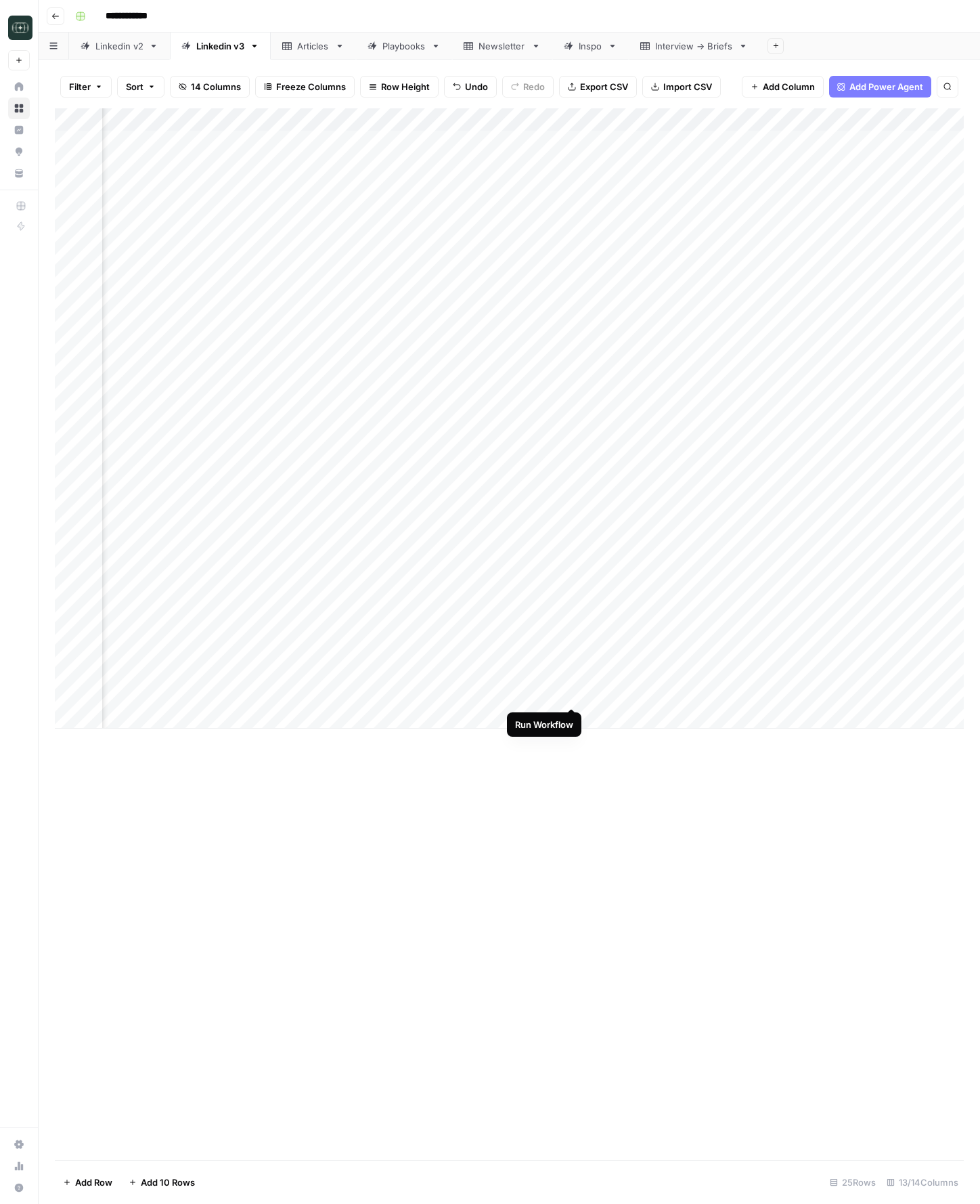
click at [571, 693] on div "Add Column" at bounding box center [509, 418] width 909 height 620
click at [57, 18] on icon "button" at bounding box center [55, 16] width 8 height 8
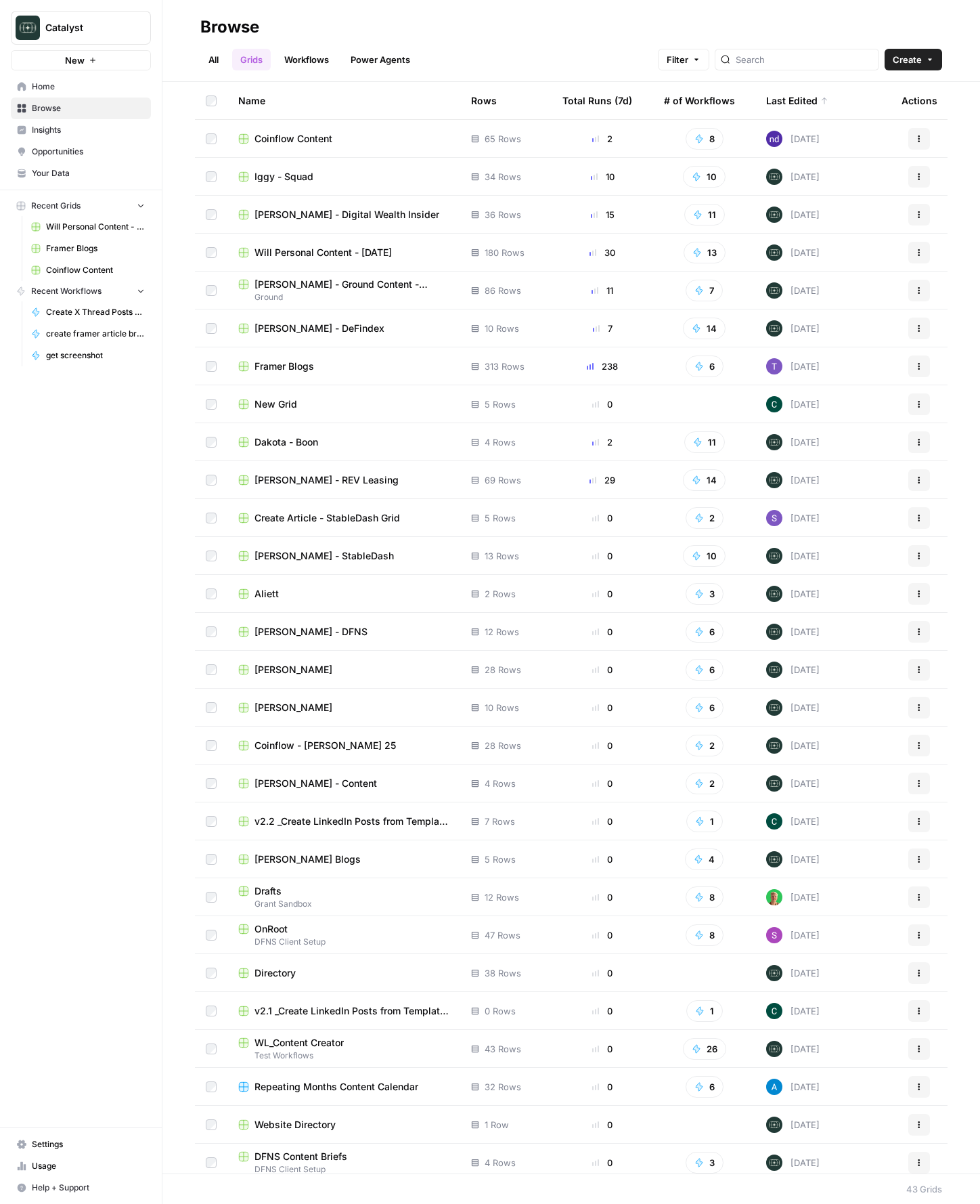
click at [350, 207] on td "[PERSON_NAME] - Digital Wealth Insider" at bounding box center [344, 214] width 233 height 37
click at [304, 218] on span "[PERSON_NAME] - Digital Wealth Insider" at bounding box center [347, 214] width 185 height 13
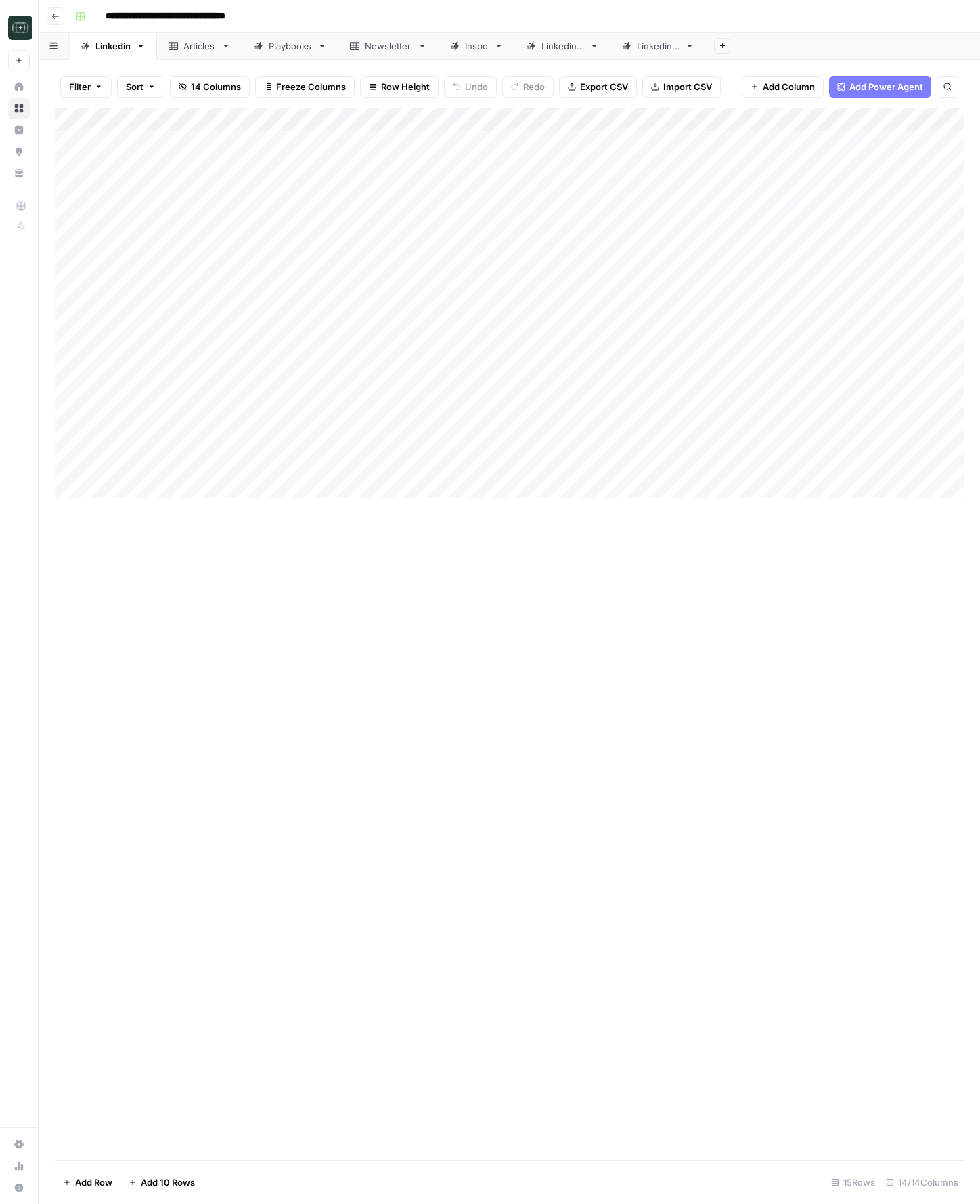
click at [670, 41] on div "Linkedin 3" at bounding box center [658, 46] width 43 height 13
click at [531, 466] on div "Add Column" at bounding box center [509, 314] width 909 height 413
click at [930, 465] on div "Add Column" at bounding box center [509, 314] width 909 height 413
click at [931, 396] on div "Add Column" at bounding box center [509, 314] width 909 height 413
click at [930, 369] on div "Add Column" at bounding box center [509, 314] width 909 height 413
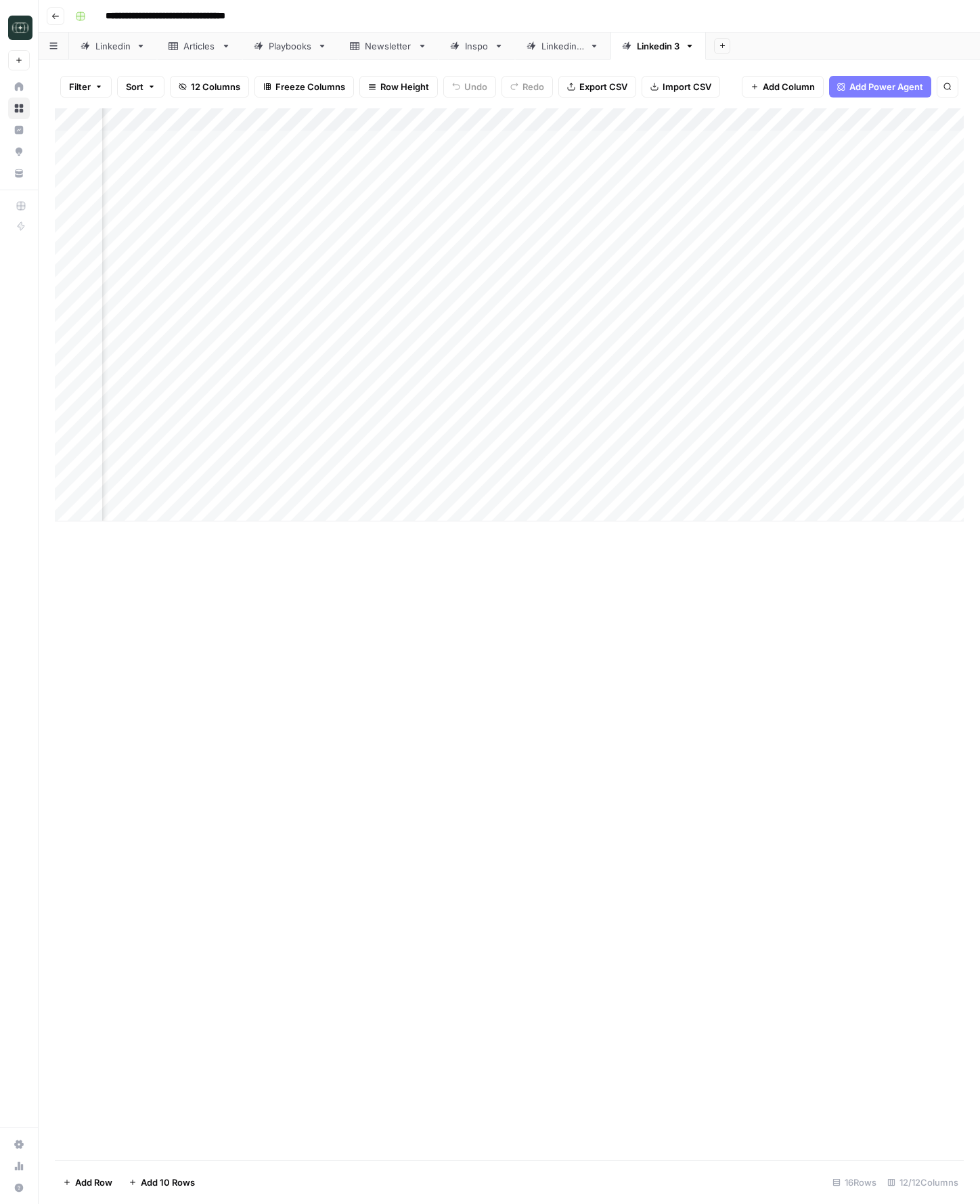
scroll to position [0, 213]
click at [838, 369] on div "Add Column" at bounding box center [509, 314] width 909 height 413
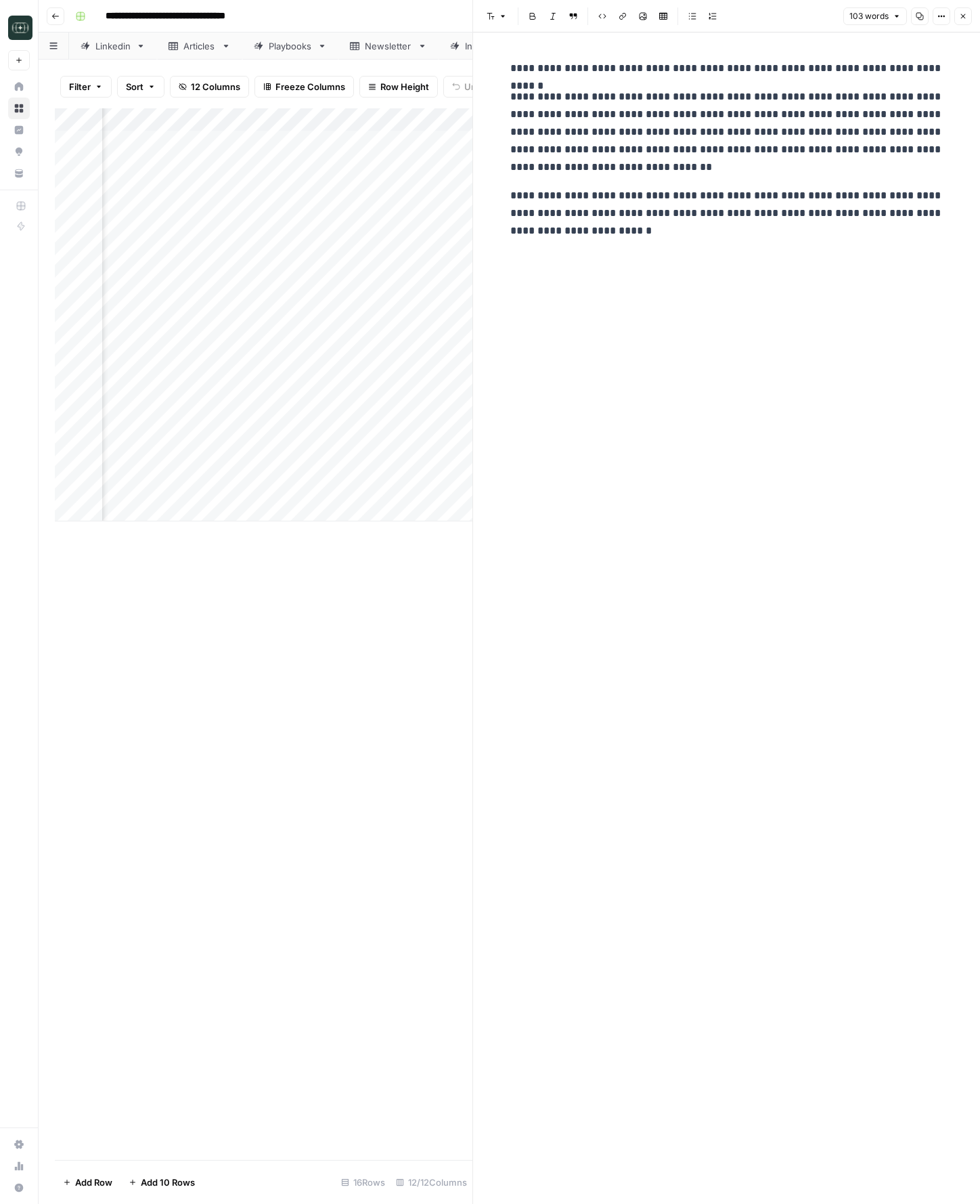
click at [965, 19] on icon "button" at bounding box center [963, 16] width 8 height 8
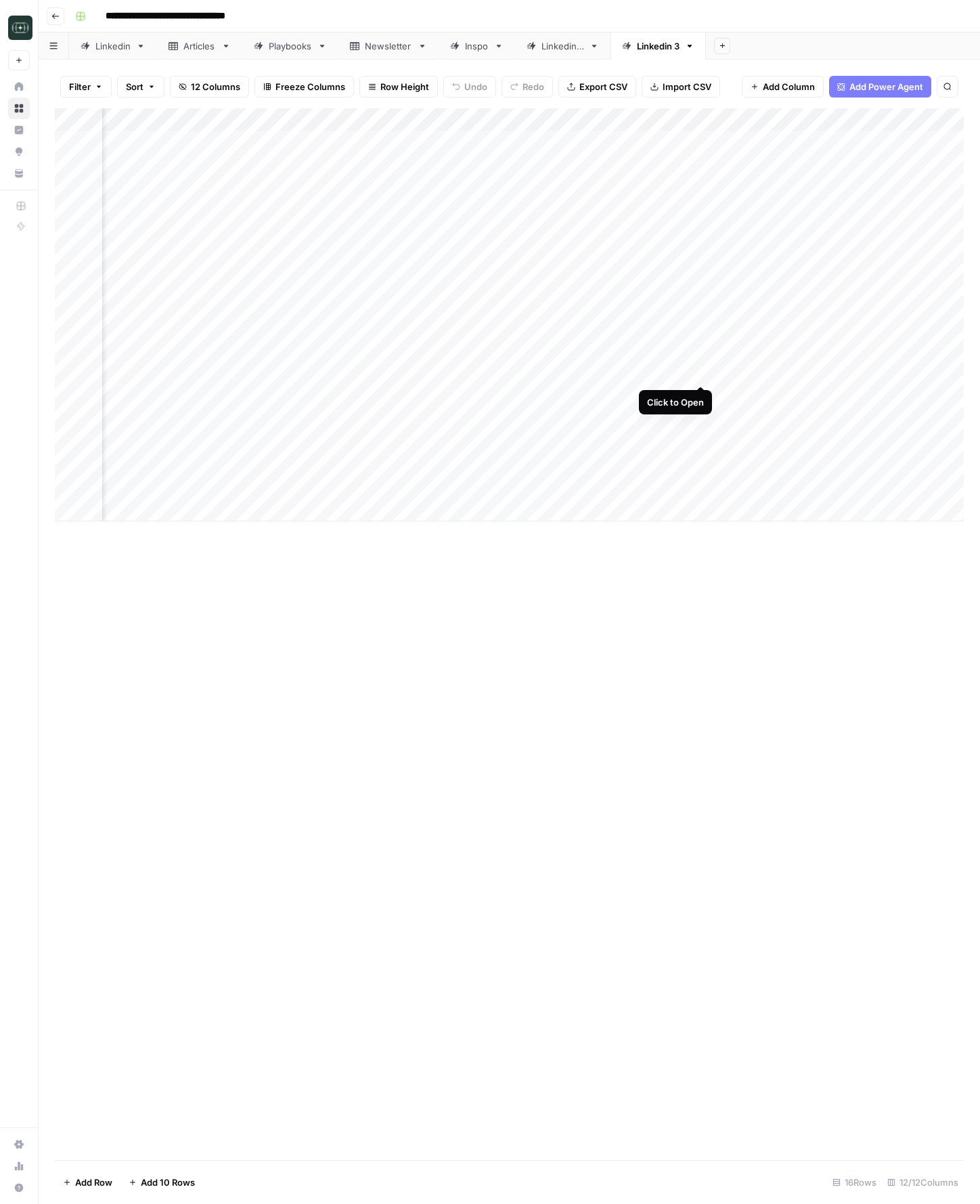
click at [698, 372] on div "Add Column" at bounding box center [509, 314] width 909 height 413
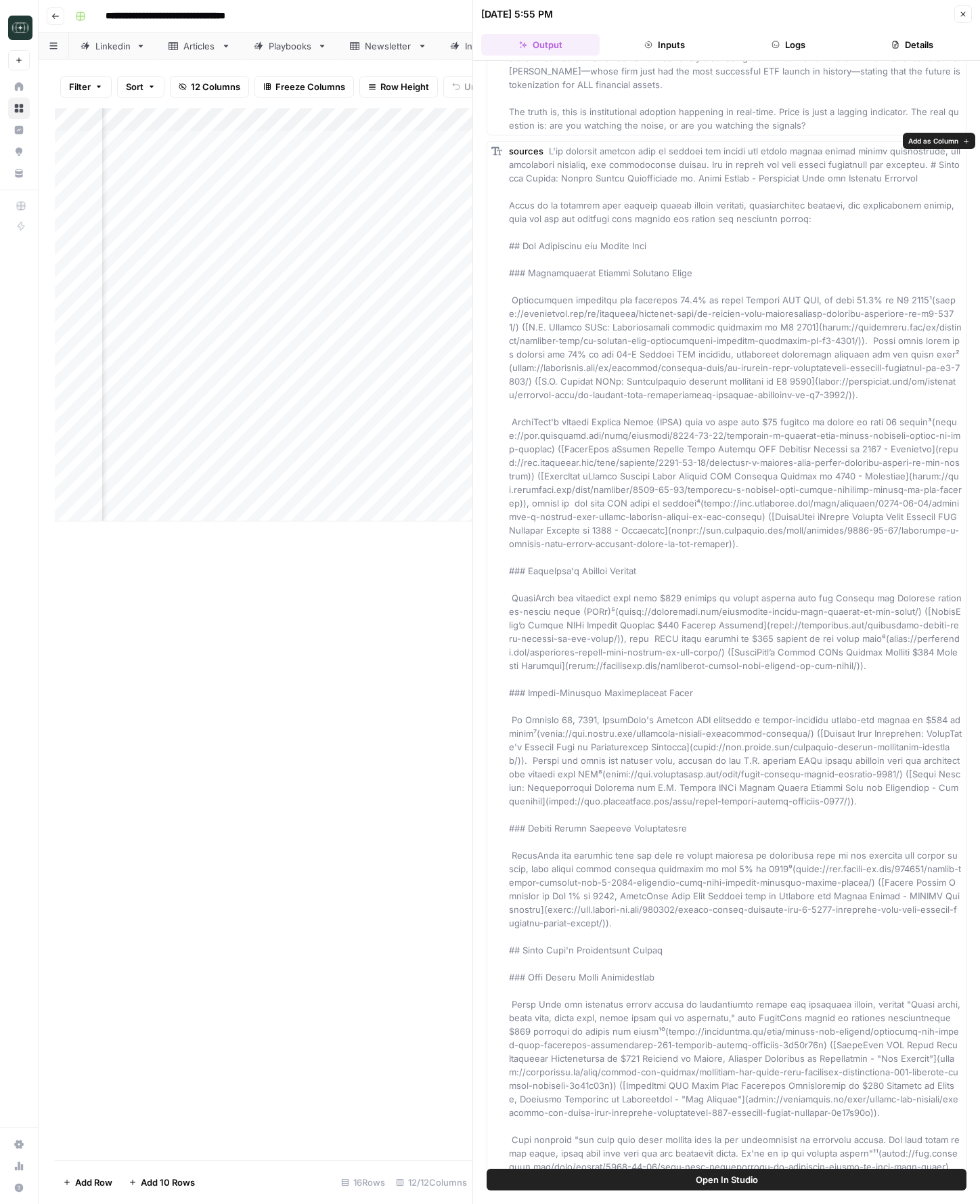
scroll to position [64, 0]
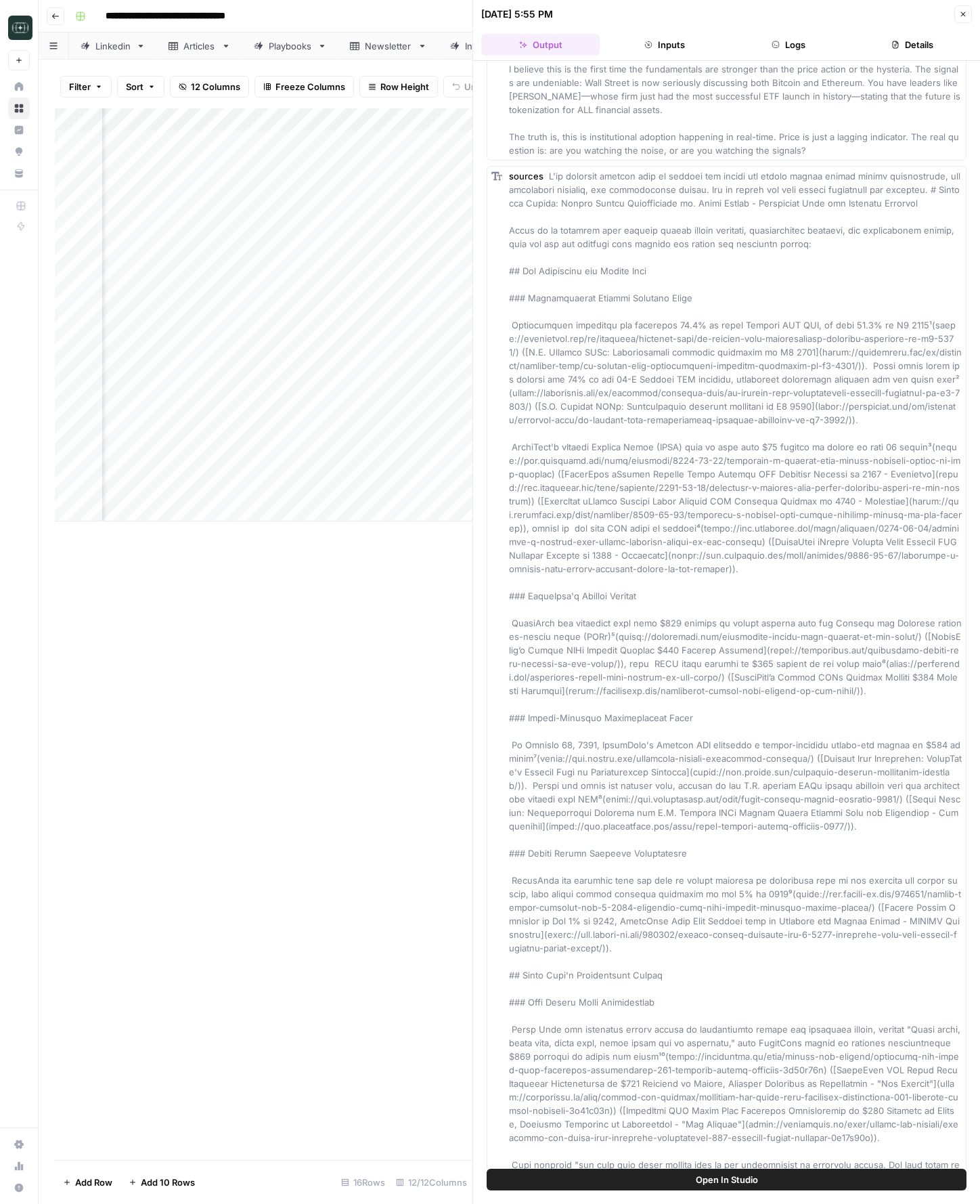
click at [978, 13] on header "09/24/25 at 5:55 PM Close Output Inputs Logs Details" at bounding box center [726, 30] width 507 height 61
click at [973, 15] on header "09/24/25 at 5:55 PM Close Output Inputs Logs Details" at bounding box center [726, 30] width 507 height 61
click at [964, 15] on icon "button" at bounding box center [964, 15] width 5 height 5
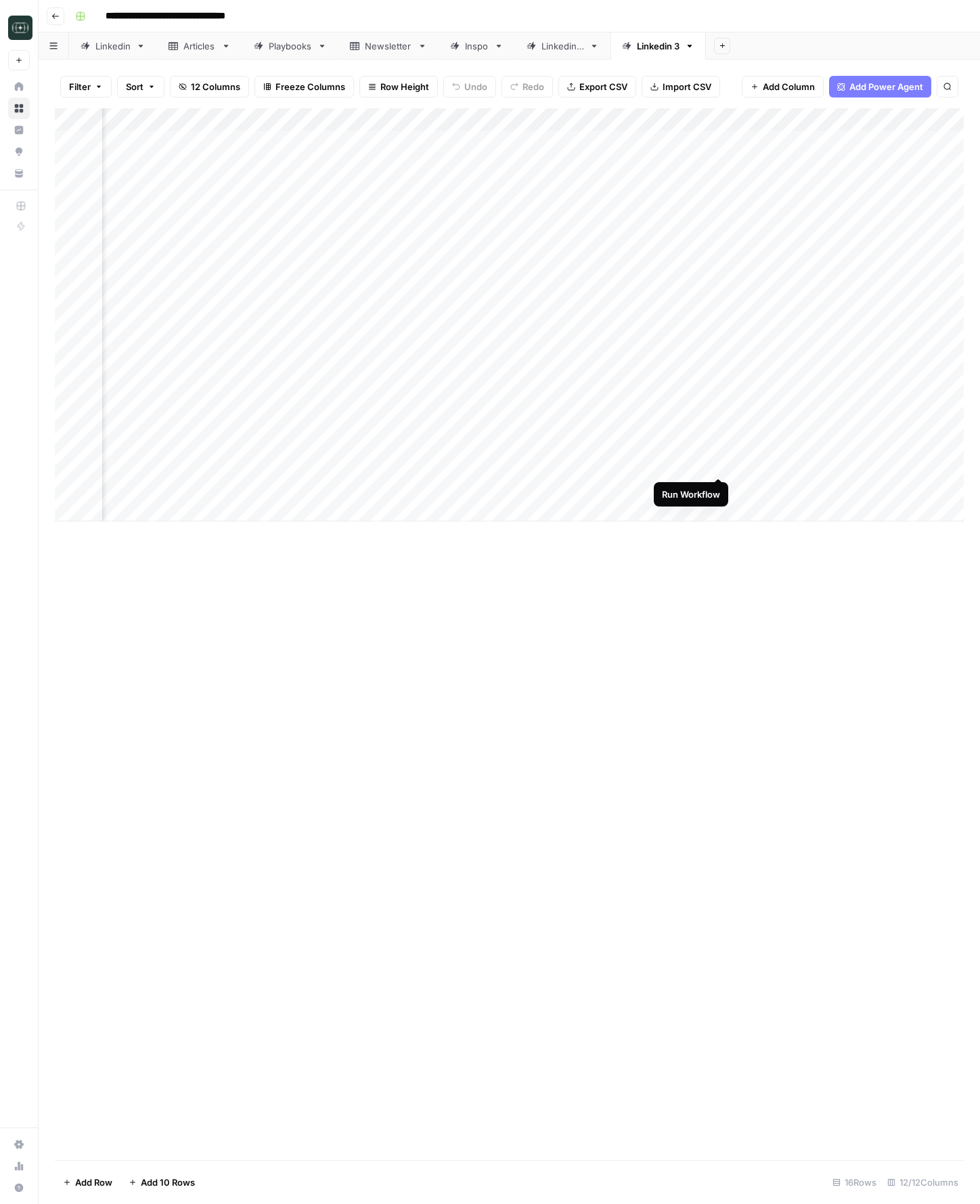
click at [715, 465] on div "Add Column" at bounding box center [509, 314] width 909 height 413
click at [726, 47] on icon "button" at bounding box center [723, 46] width 8 height 8
click at [773, 112] on span "From Workflow" at bounding box center [793, 111] width 100 height 13
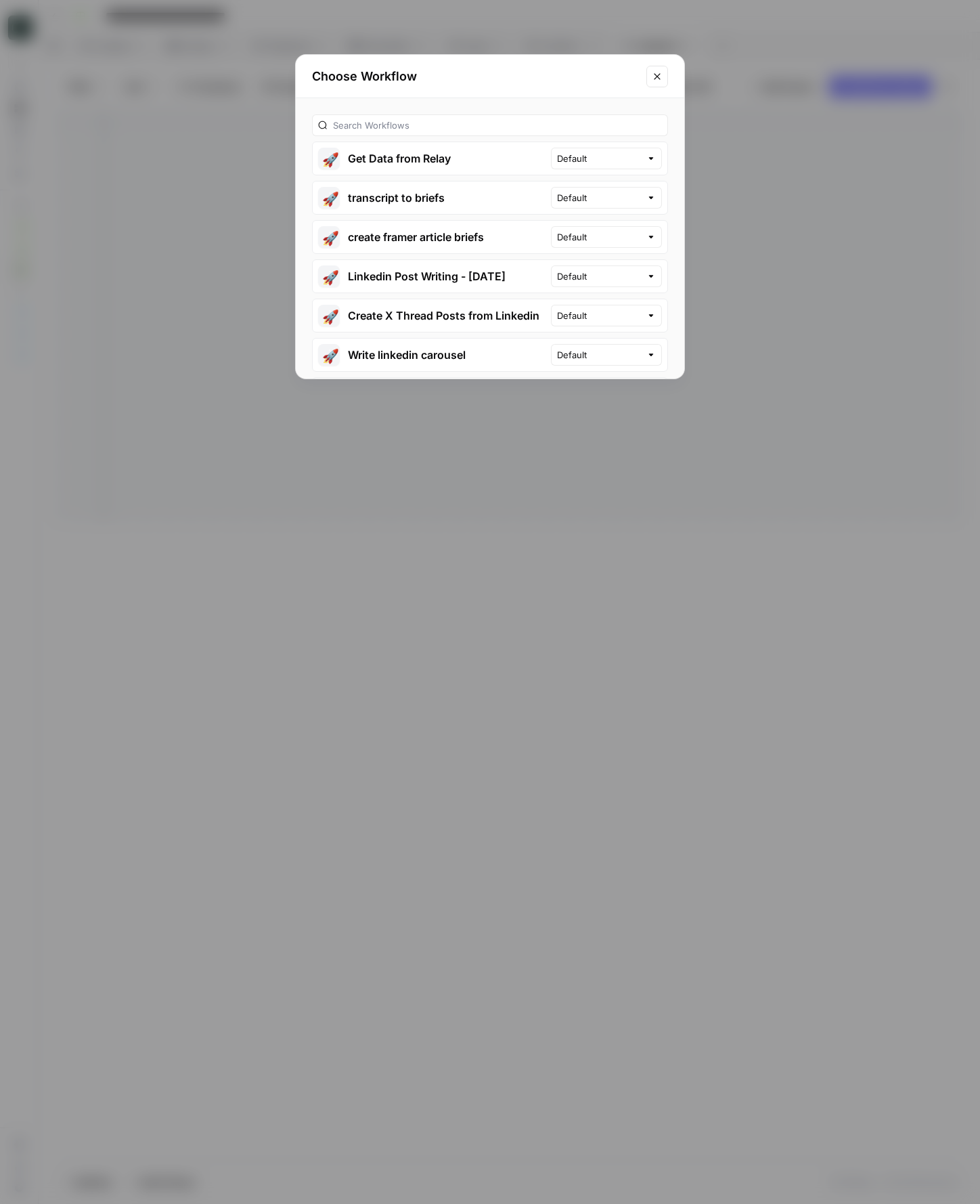
click at [498, 197] on button "🚀 transcript to briefs" at bounding box center [432, 197] width 238 height 33
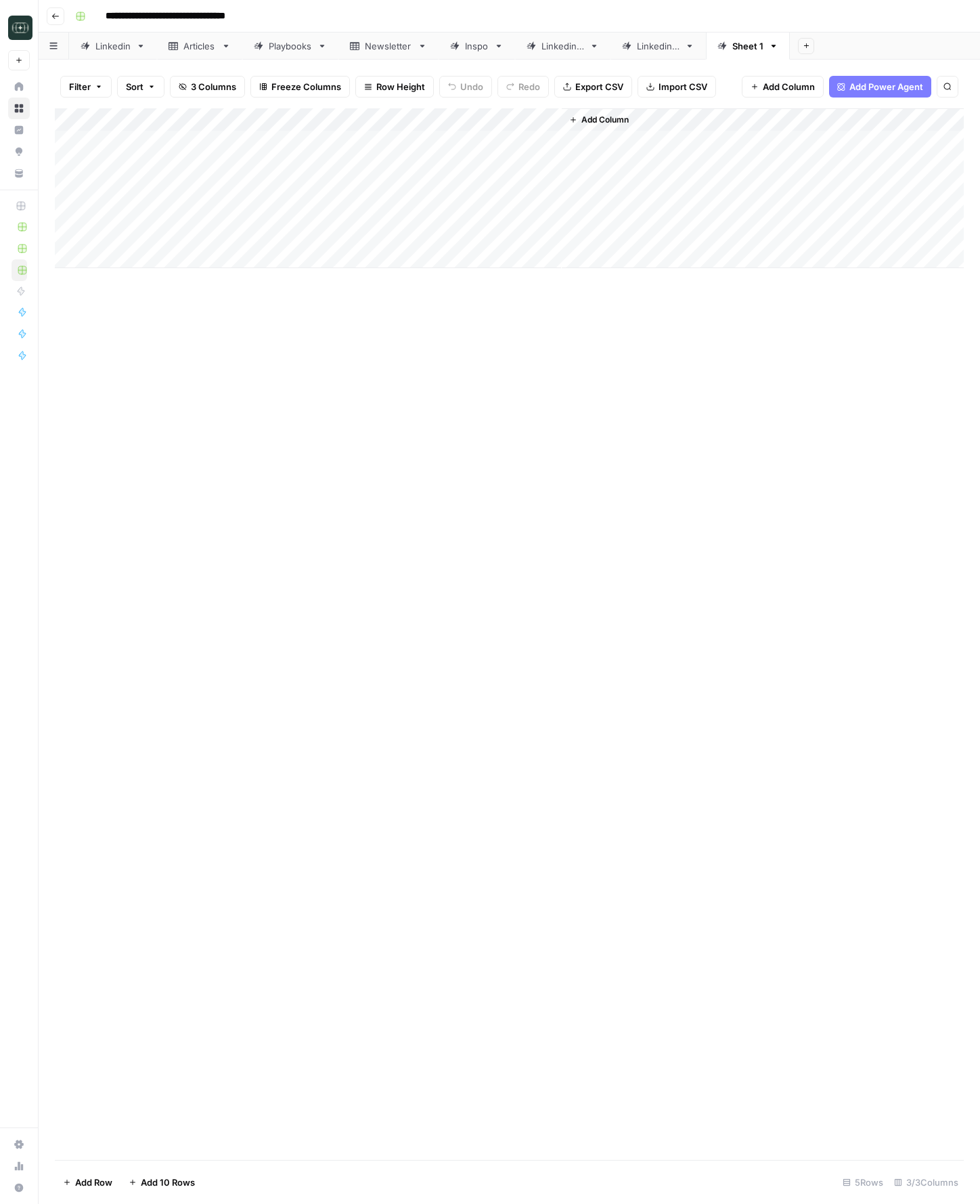
click at [536, 121] on div "Add Column" at bounding box center [509, 188] width 909 height 160
click at [584, 122] on span "Add Column" at bounding box center [605, 120] width 47 height 12
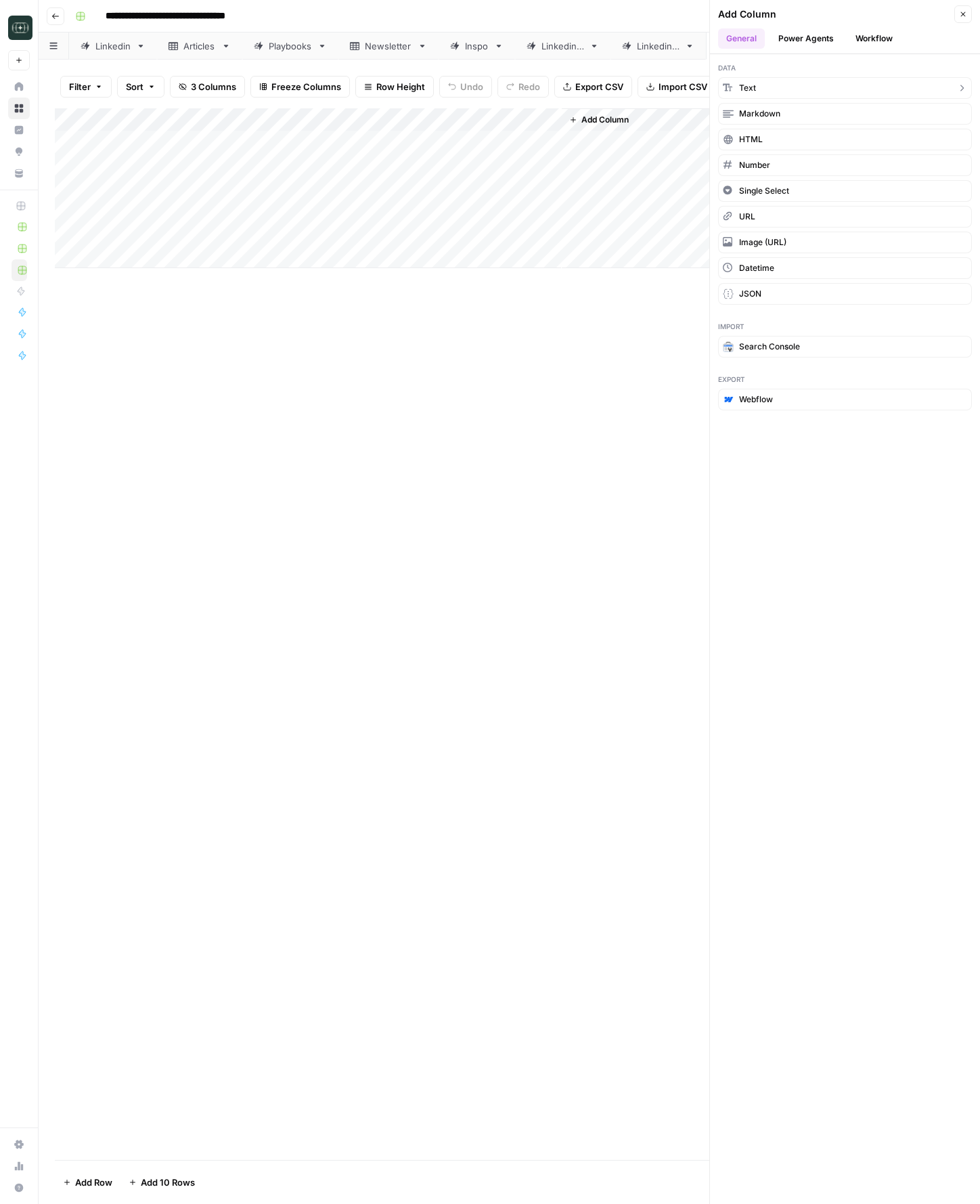
click at [768, 81] on button "Text" at bounding box center [845, 88] width 254 height 22
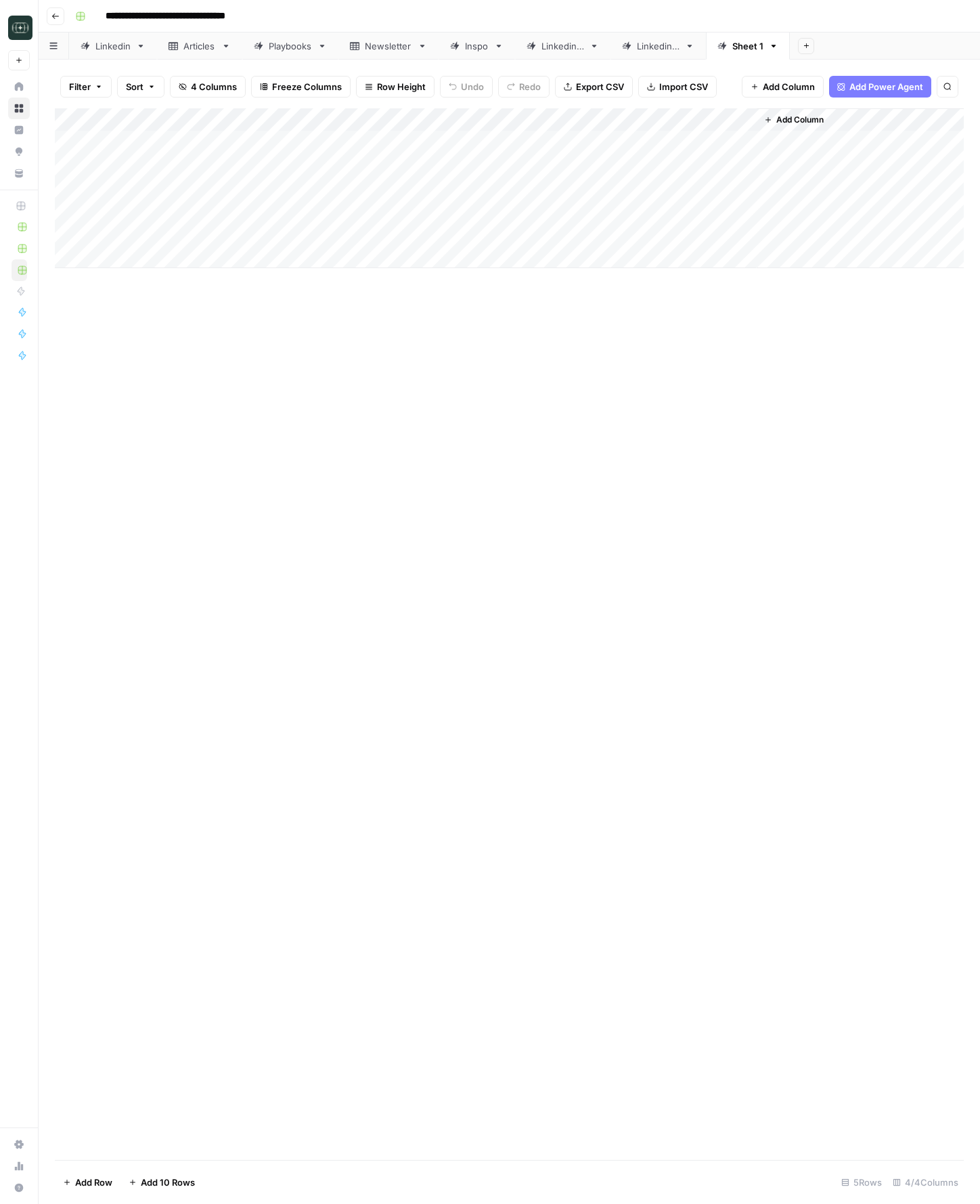
drag, startPoint x: 591, startPoint y: 120, endPoint x: 142, endPoint y: 108, distance: 449.2
click at [142, 108] on div "Filter Sort 4 Columns Freeze Columns Row Height Undo Redo Export CSV Import CSV…" at bounding box center [509, 632] width 941 height 1144
click at [155, 118] on div "Add Column" at bounding box center [509, 188] width 909 height 160
click at [154, 149] on input "New Column" at bounding box center [183, 152] width 138 height 13
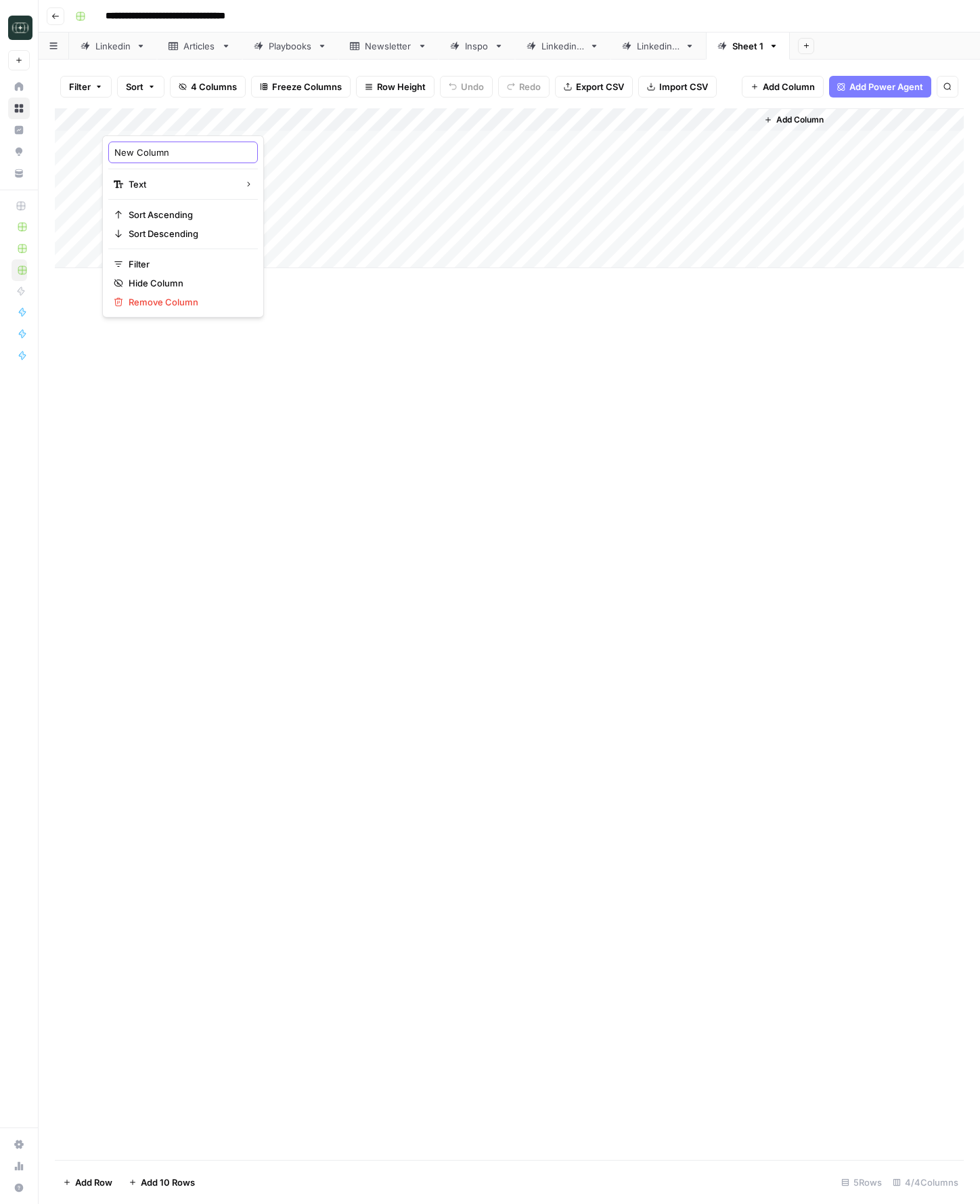
click at [154, 149] on input "New Column" at bounding box center [183, 152] width 138 height 13
type input "question outline"
click at [419, 411] on div "Add Column" at bounding box center [509, 634] width 909 height 1051
click at [727, 122] on div "Add Column" at bounding box center [509, 188] width 909 height 160
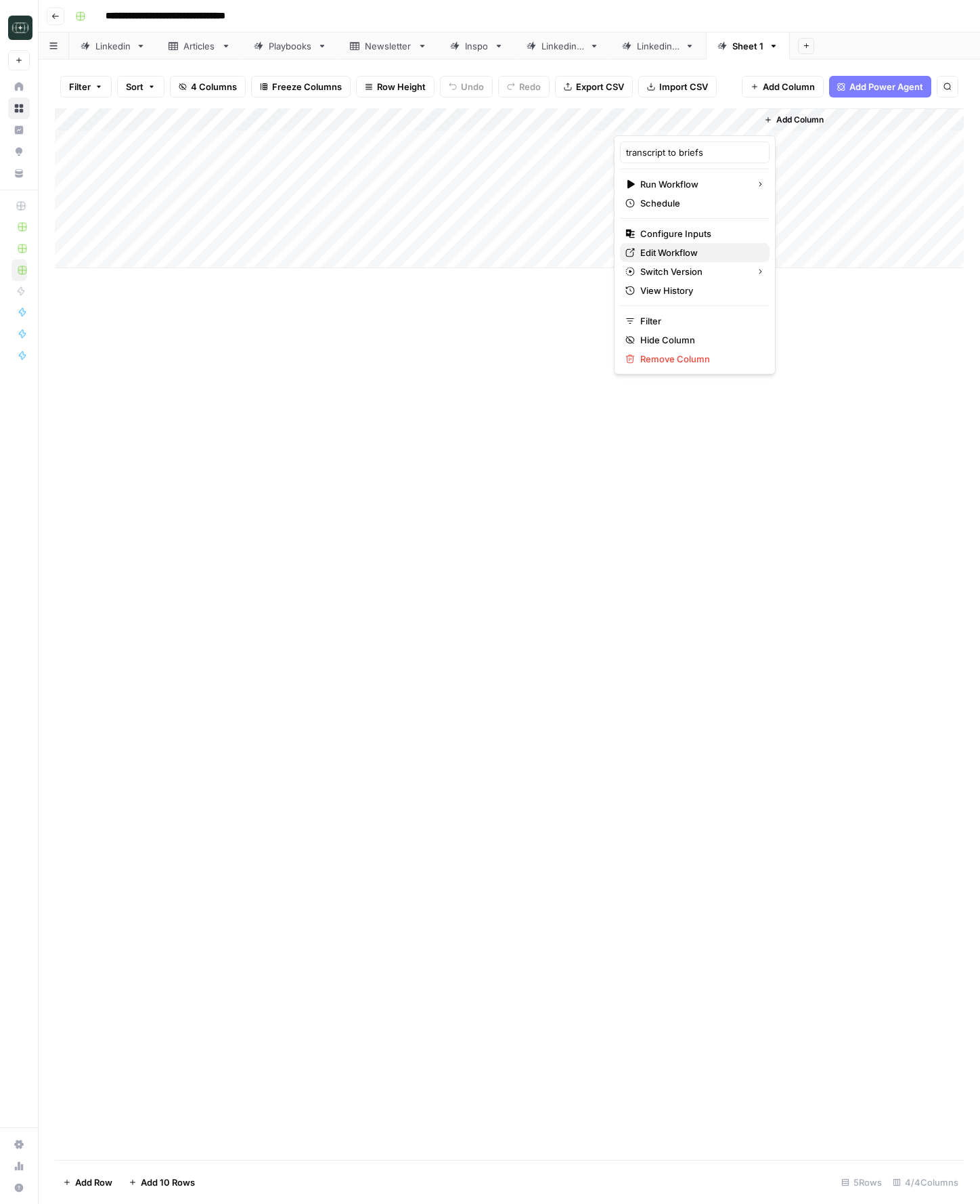
click at [678, 254] on span "Edit Workflow" at bounding box center [699, 252] width 118 height 13
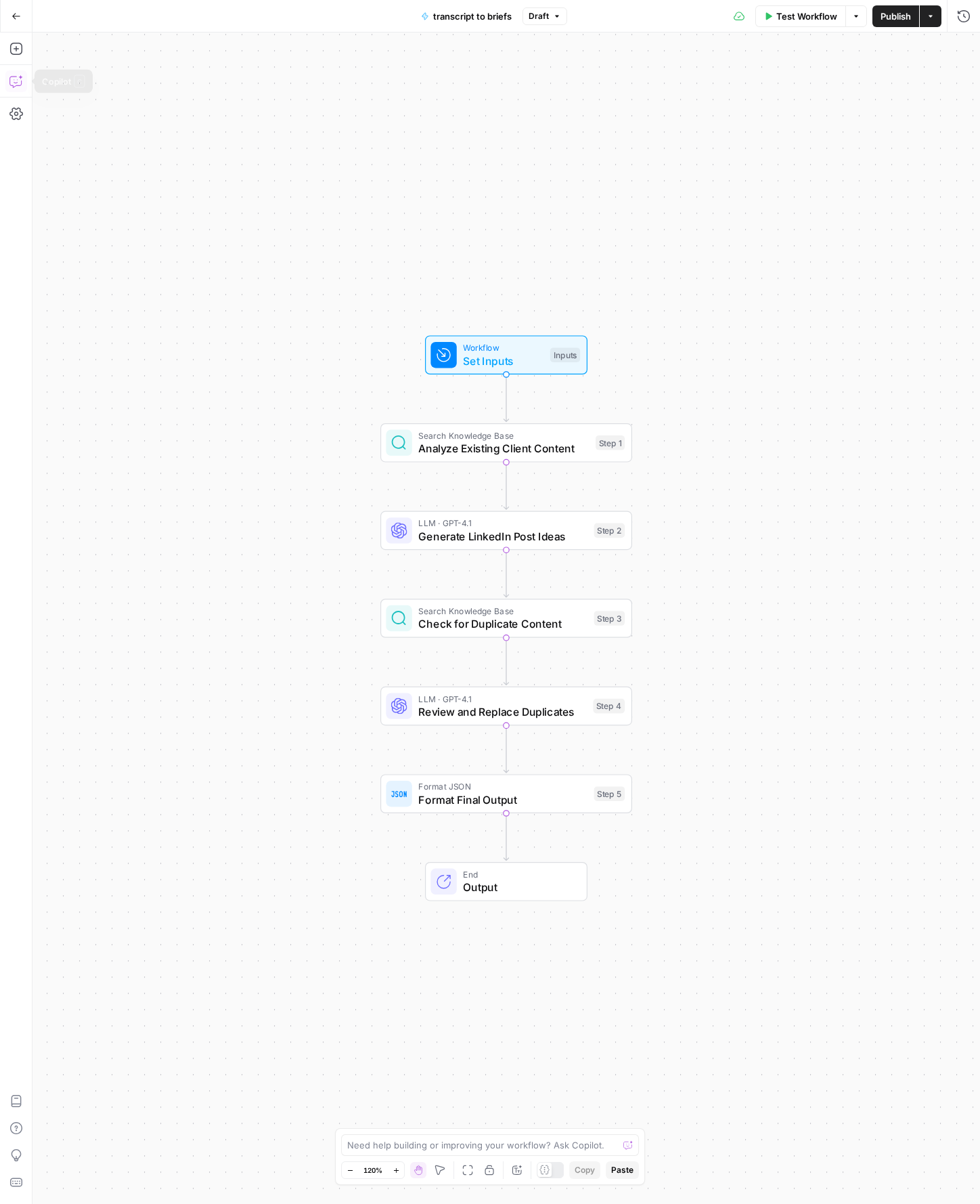
click at [14, 78] on icon "button" at bounding box center [15, 81] width 13 height 13
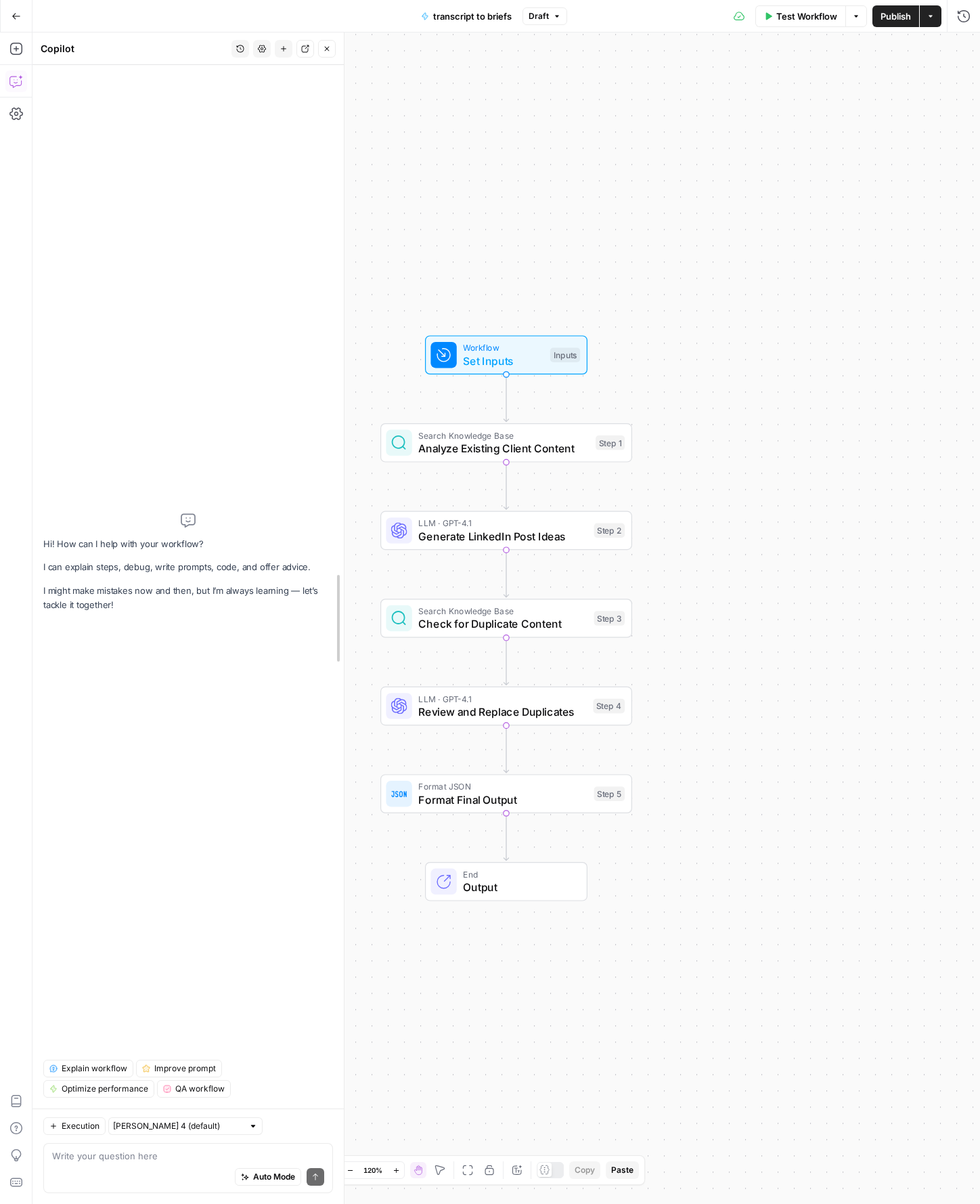
drag, startPoint x: 324, startPoint y: 478, endPoint x: 341, endPoint y: 478, distance: 17.0
click at [190, 1167] on div "Auto Mode Send" at bounding box center [188, 1177] width 272 height 29
type textarea "make sure you"
click at [499, 348] on span "Workflow" at bounding box center [503, 348] width 81 height 13
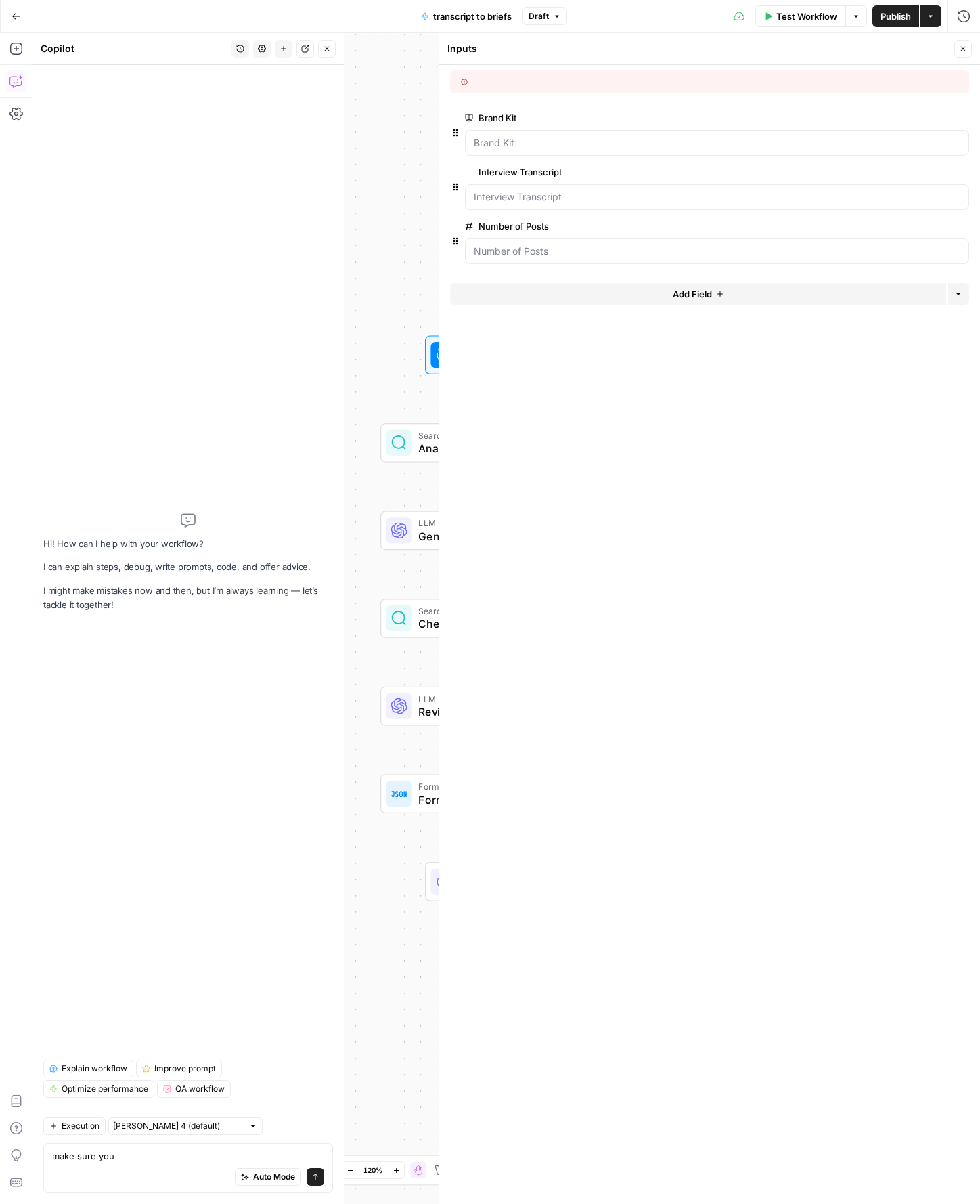
click at [923, 115] on span "edit field" at bounding box center [918, 118] width 29 height 11
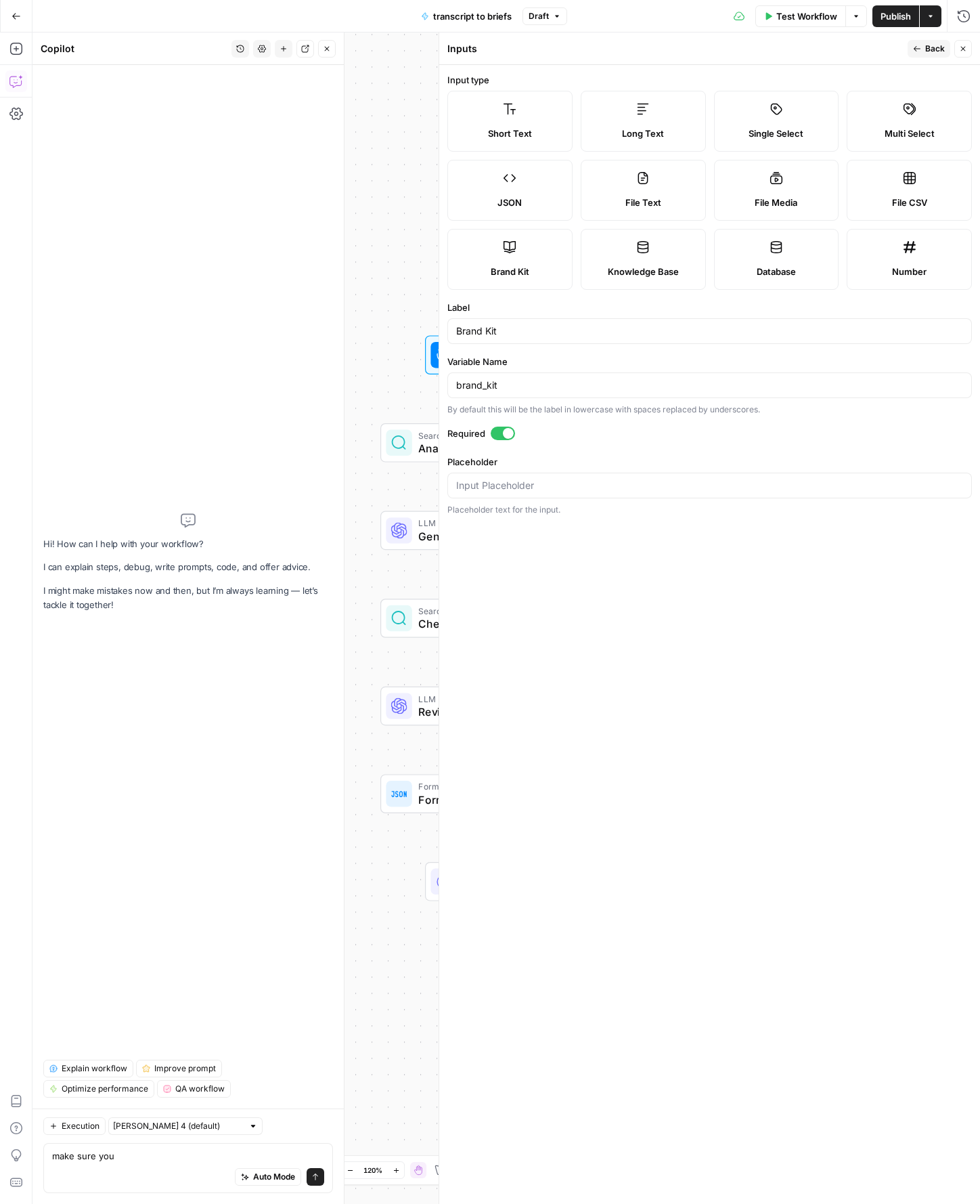
click at [630, 117] on label "Long Text" at bounding box center [643, 121] width 125 height 61
click at [913, 51] on button "Back" at bounding box center [929, 49] width 43 height 18
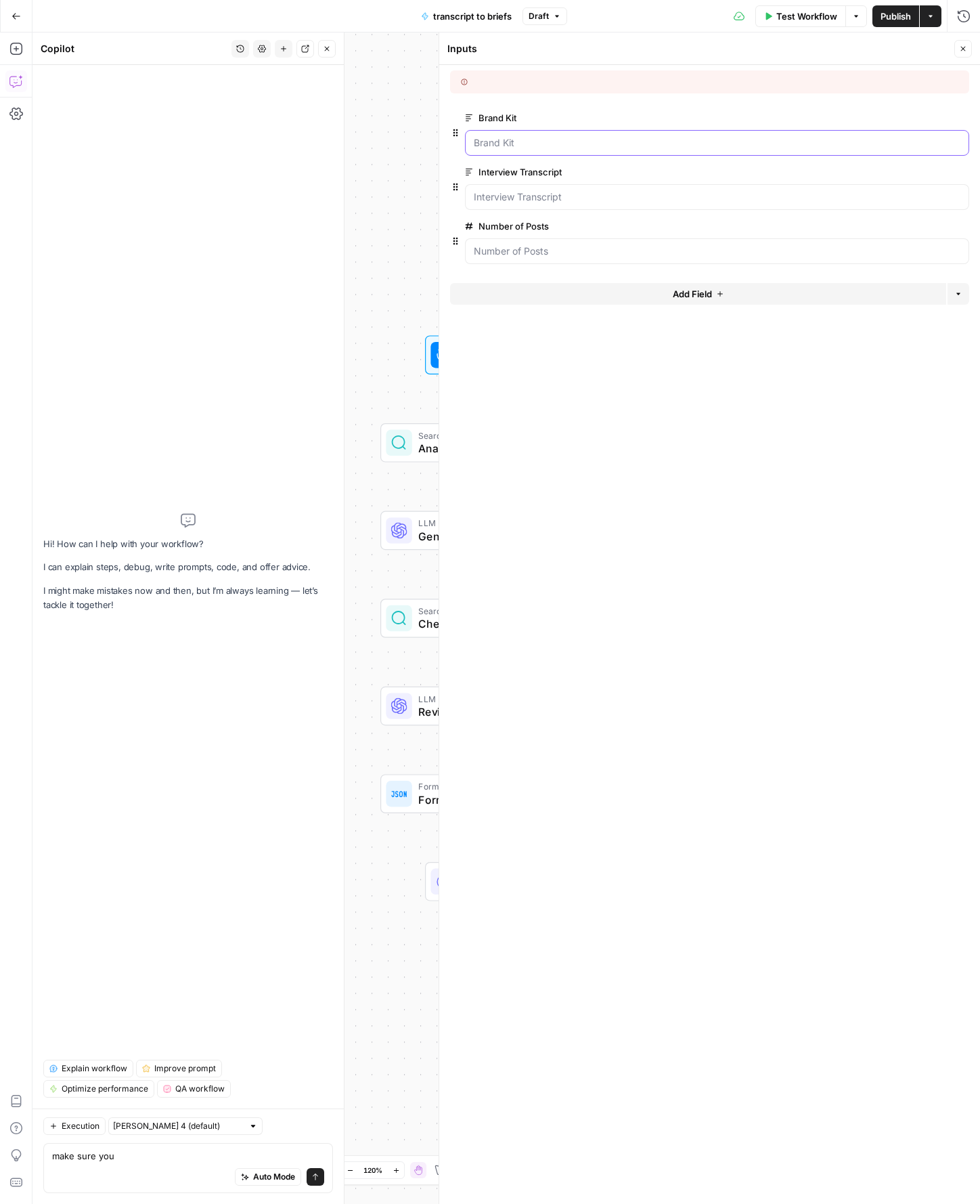
click at [595, 145] on Kit "Brand Kit" at bounding box center [717, 142] width 487 height 13
click at [932, 117] on span "edit field" at bounding box center [918, 118] width 29 height 11
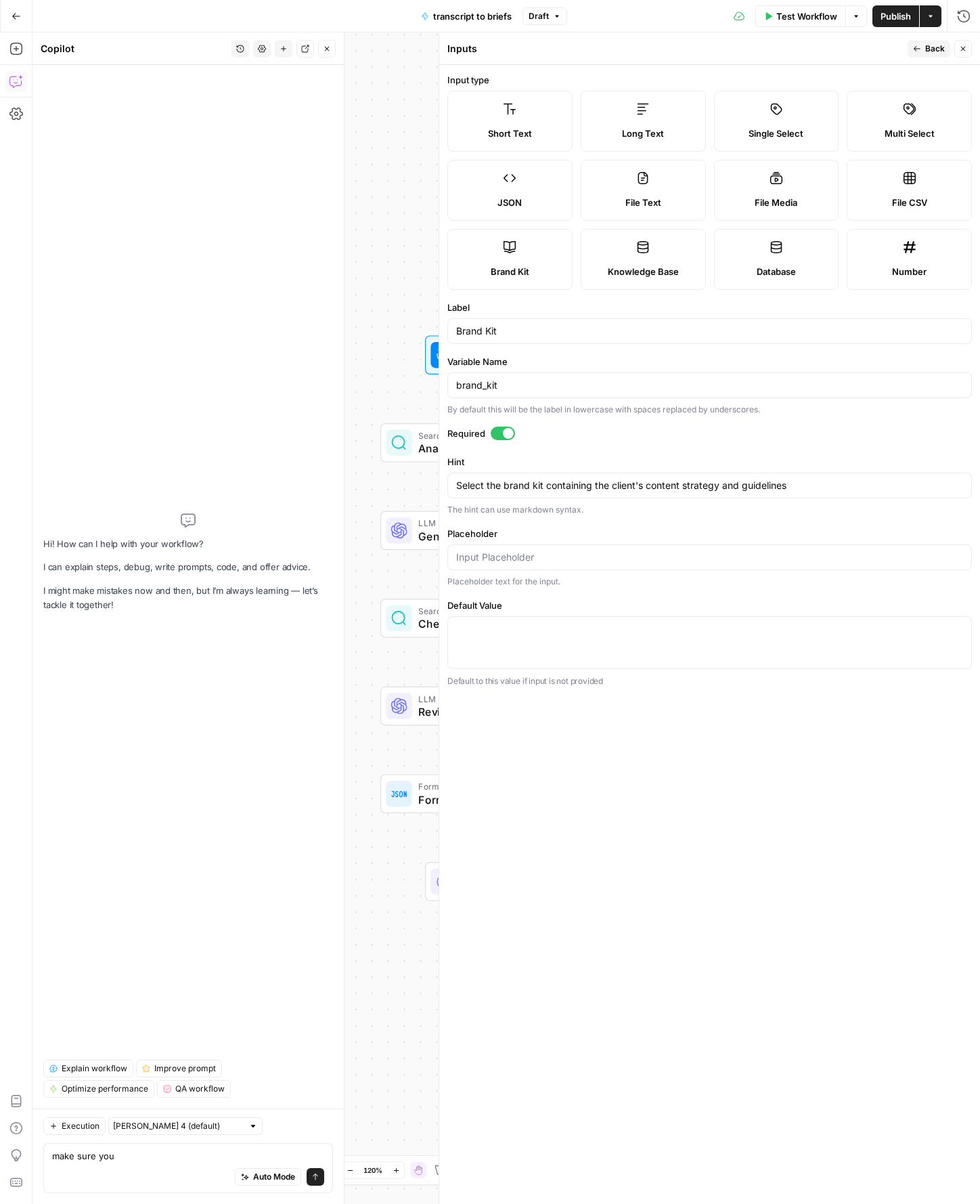
click at [781, 269] on span "Database" at bounding box center [776, 271] width 39 height 13
click at [526, 266] on span "Brand Kit" at bounding box center [510, 271] width 39 height 13
click at [929, 48] on span "Back" at bounding box center [934, 49] width 19 height 12
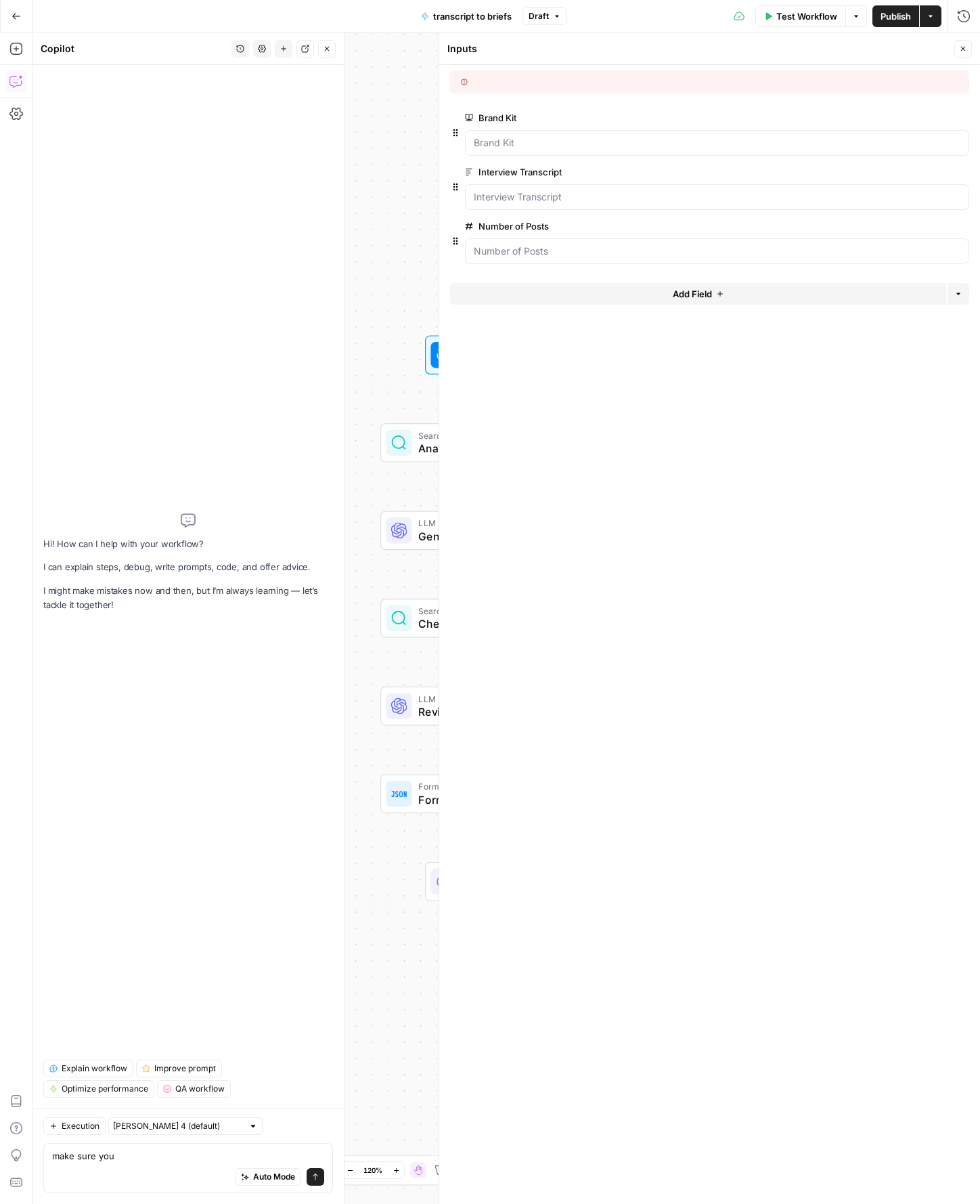
drag, startPoint x: 752, startPoint y: 492, endPoint x: 707, endPoint y: 296, distance: 201.1
click at [752, 492] on form "Brand Kit edit field Delete group Interview Transcript edit field Delete group …" at bounding box center [709, 634] width 541 height 1139
click at [681, 295] on span "Add Field" at bounding box center [692, 293] width 39 height 13
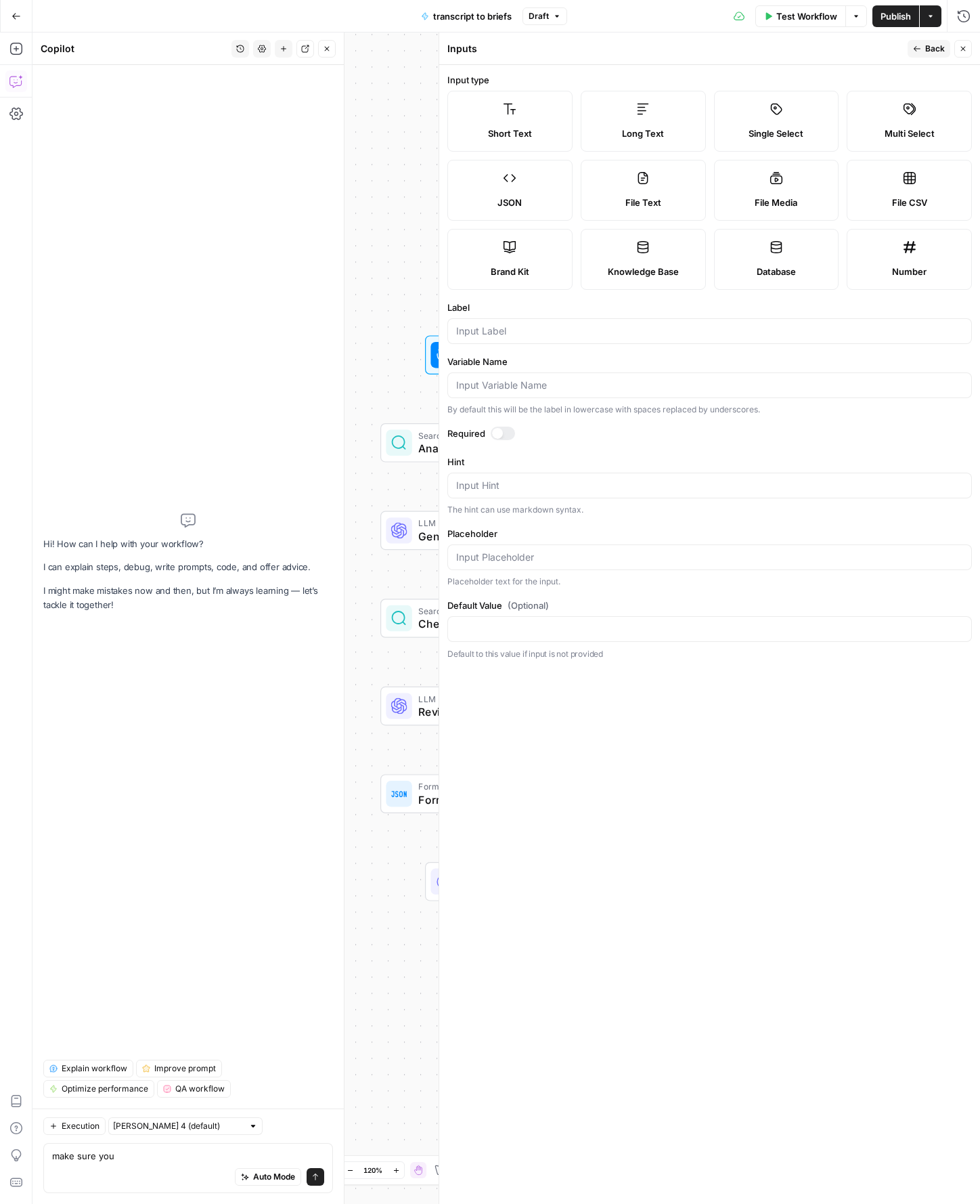
click at [651, 125] on label "Long Text" at bounding box center [643, 121] width 125 height 61
click at [524, 338] on div at bounding box center [710, 331] width 525 height 26
type input "interview questions"
click at [667, 869] on form "Input type Short Text Long Text Single Select Multi Select JSON File Text File …" at bounding box center [709, 634] width 541 height 1139
click at [152, 1158] on textarea "make sure you" at bounding box center [188, 1155] width 272 height 13
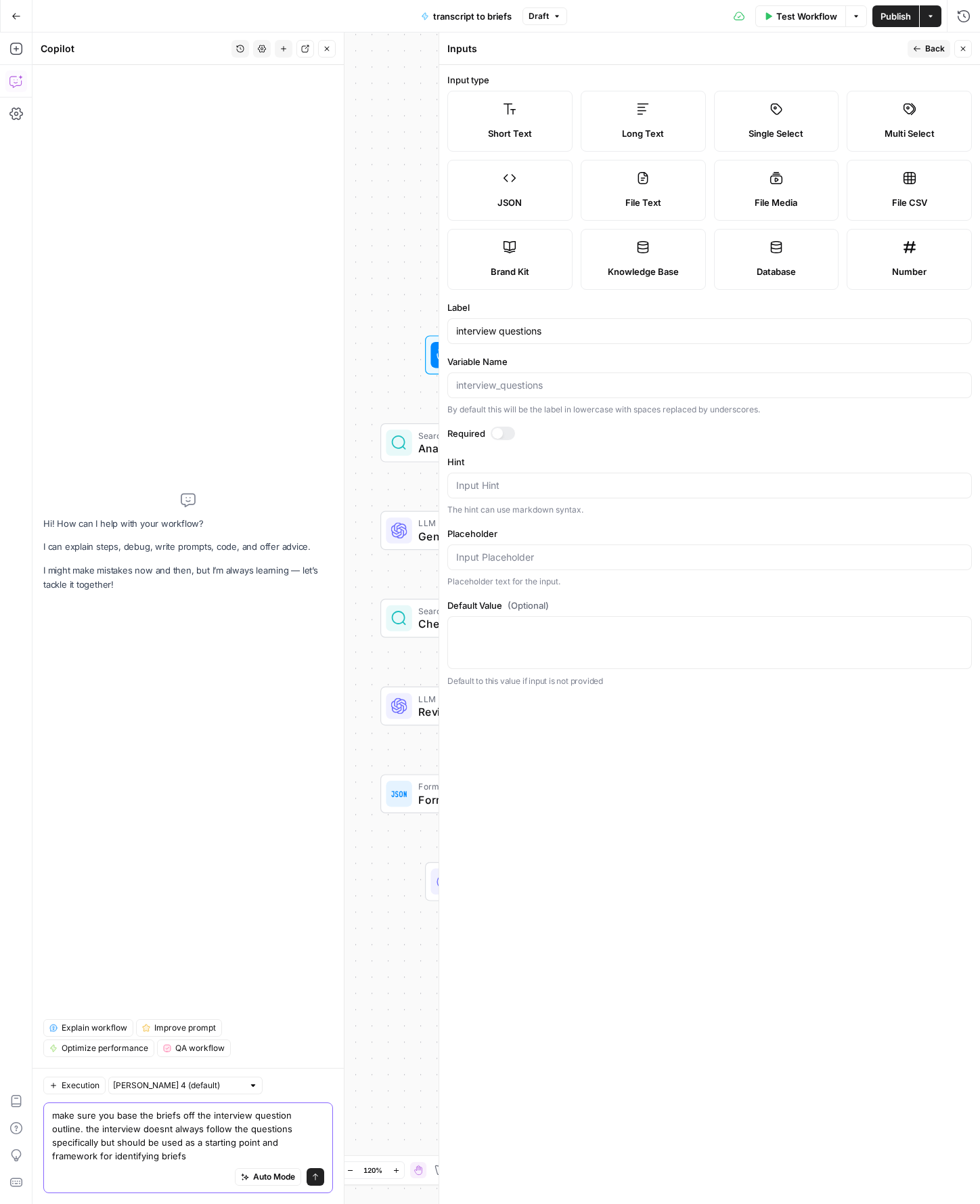
type textarea "make sure you base the briefs off the interview question outline. the interview…"
click at [320, 1178] on button "Send" at bounding box center [315, 1176] width 18 height 18
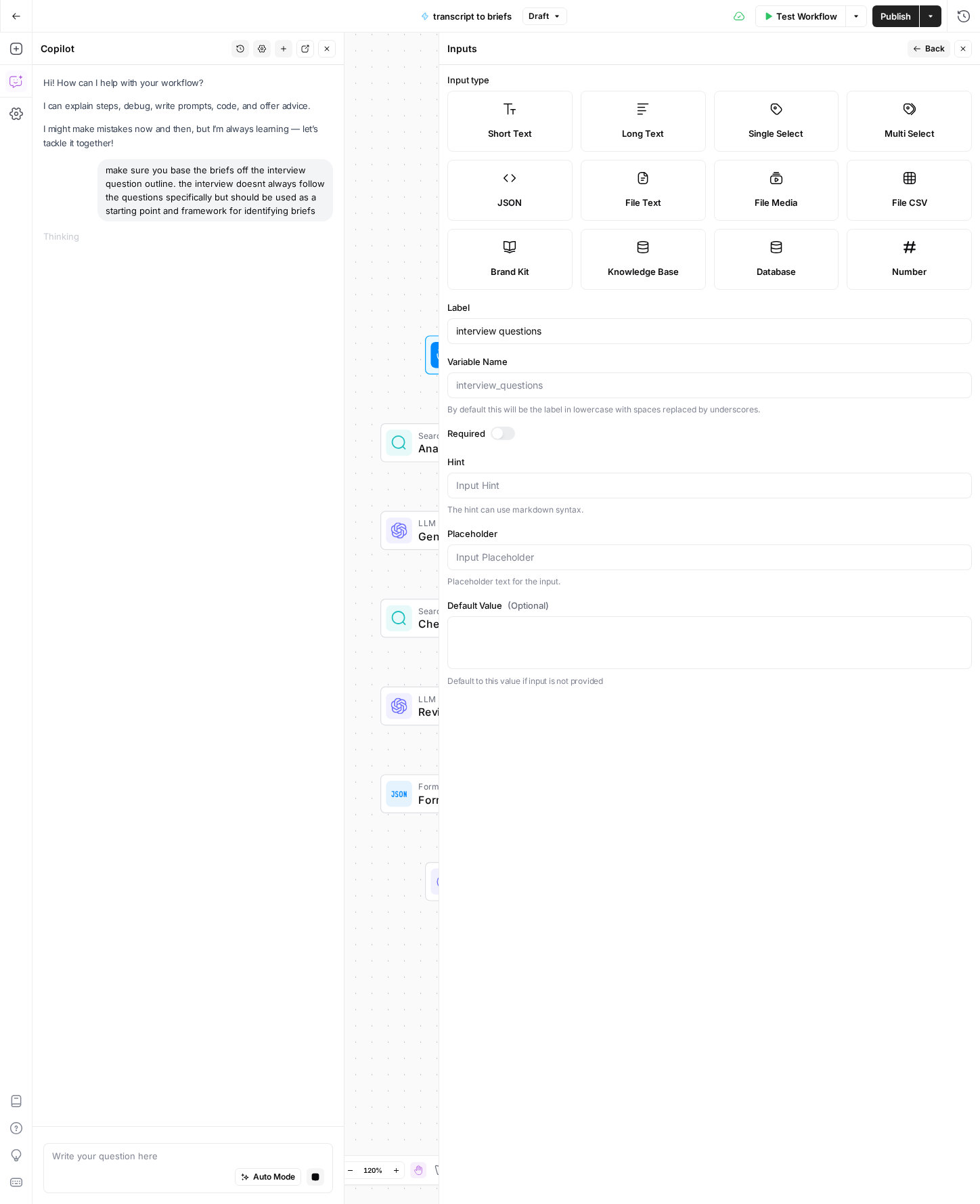
click at [966, 51] on icon "button" at bounding box center [963, 49] width 8 height 8
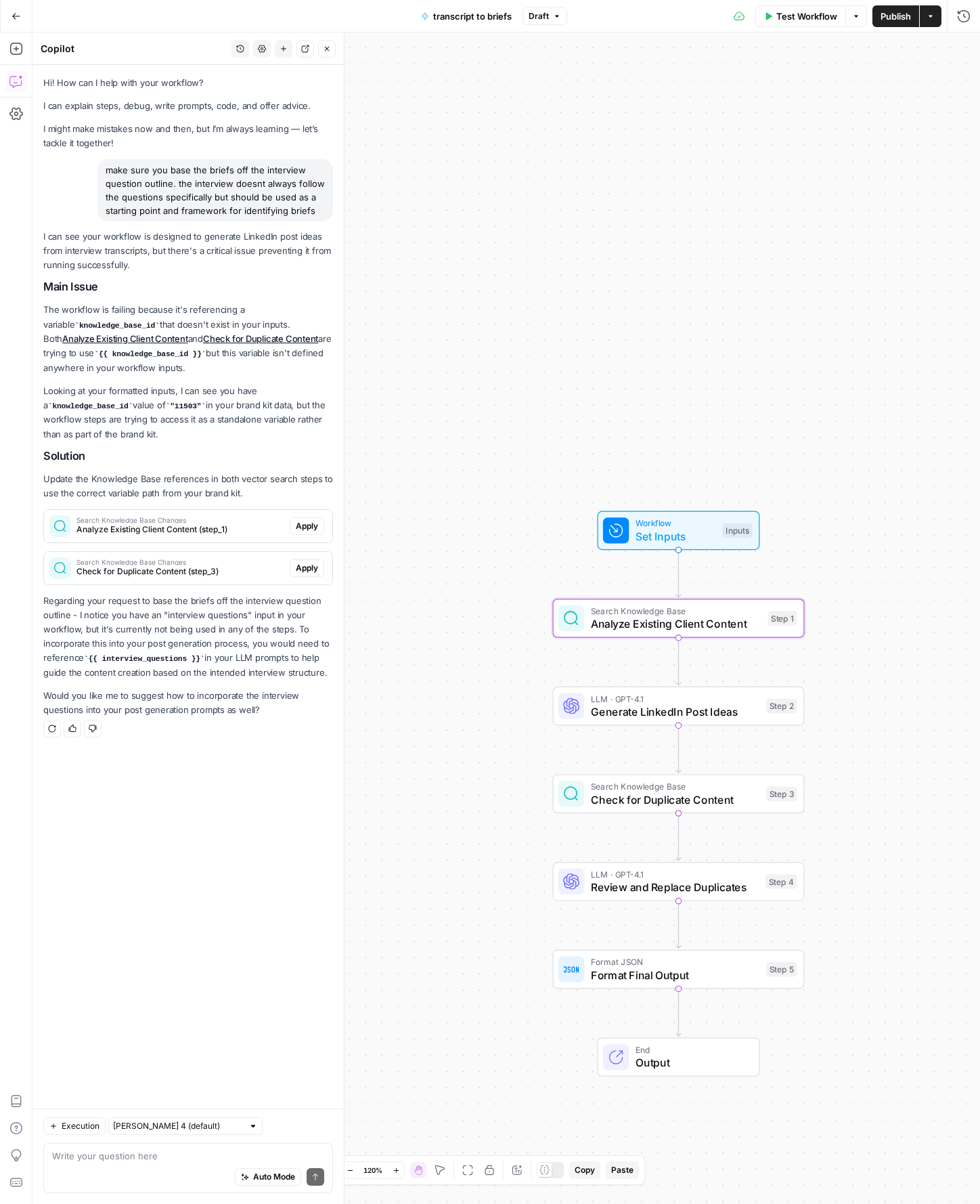
click at [248, 528] on span "Analyze Existing Client Content (step_1)" at bounding box center [180, 530] width 207 height 12
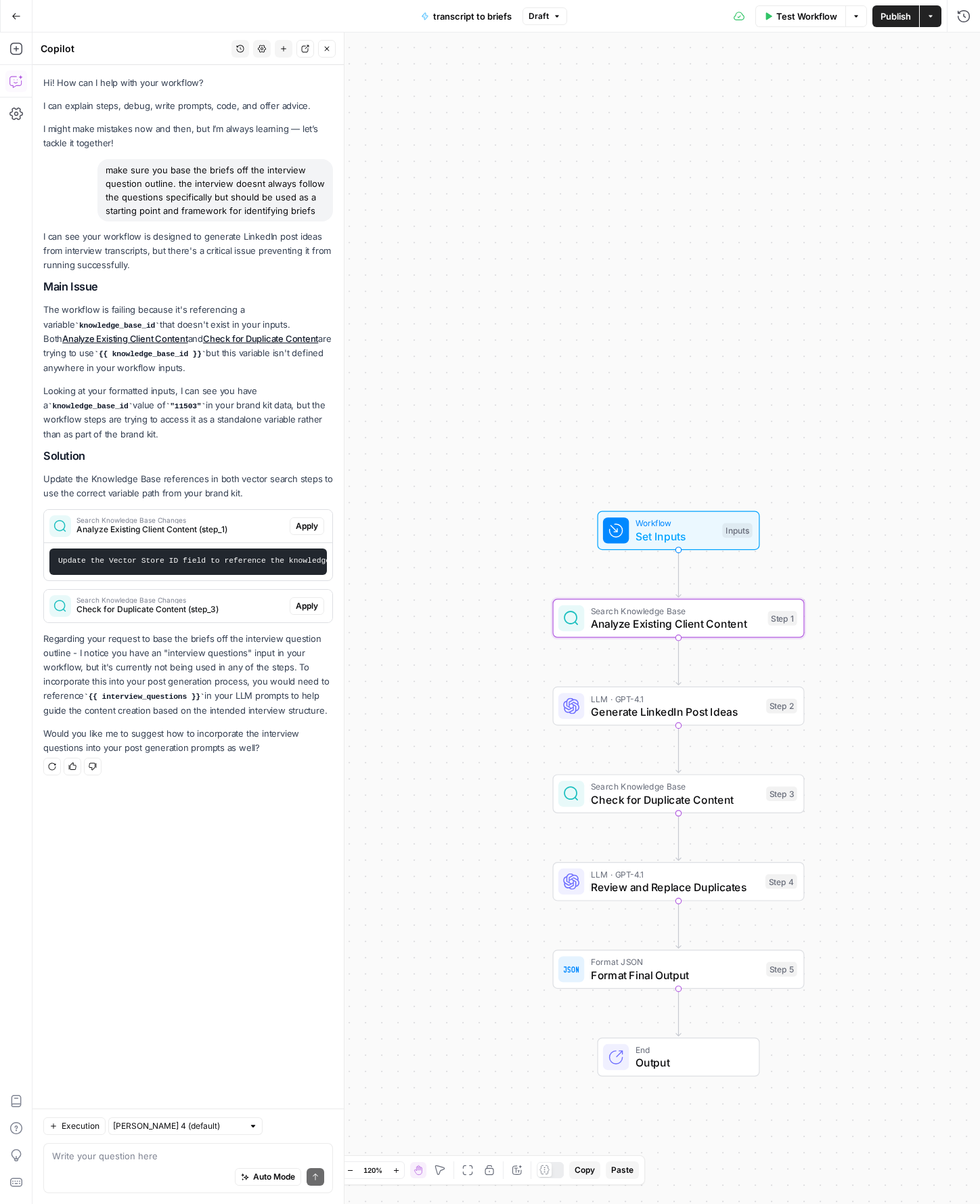
click at [249, 527] on span "Analyze Existing Client Content (step_1)" at bounding box center [180, 530] width 207 height 12
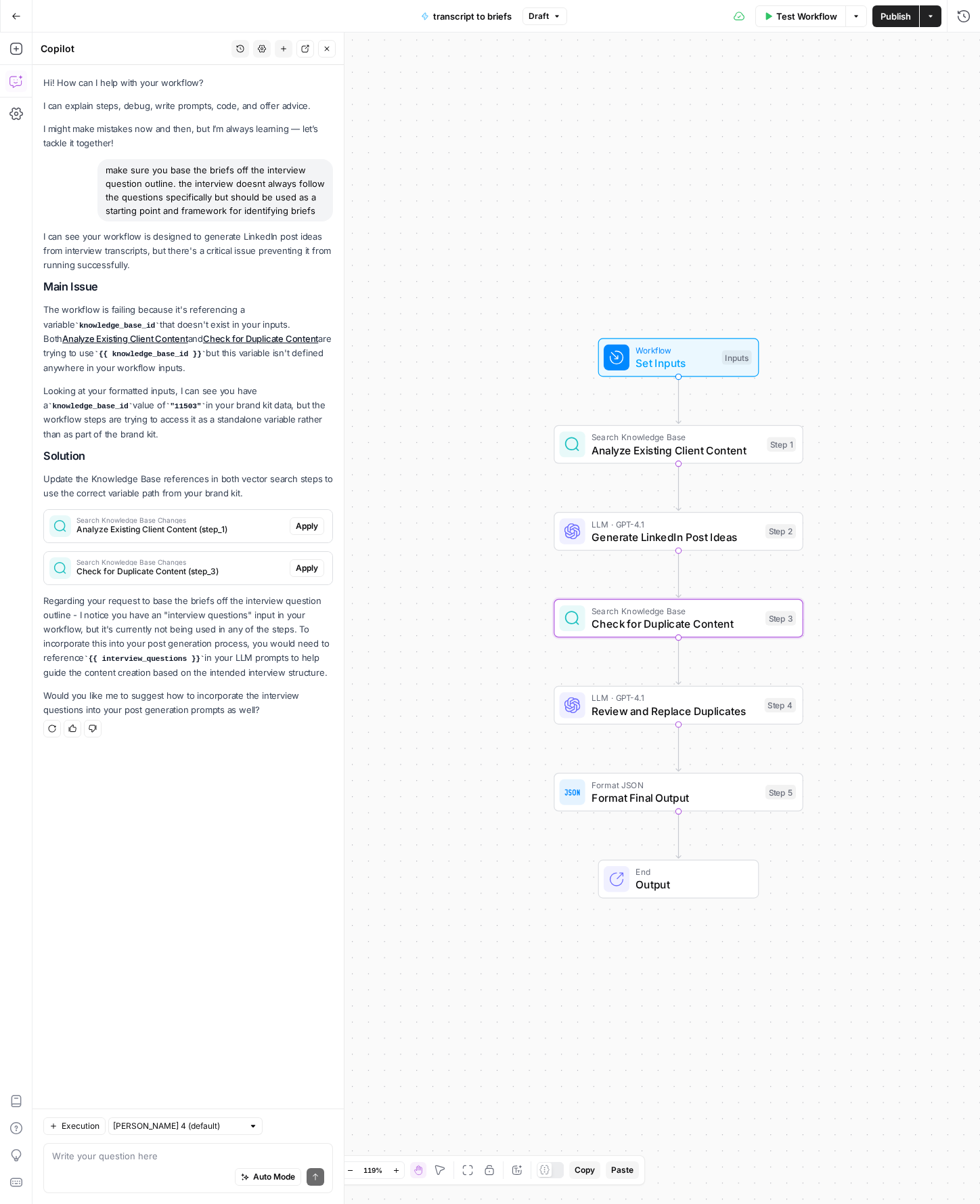
click at [255, 573] on span "Check for Duplicate Content (step_3)" at bounding box center [180, 571] width 207 height 12
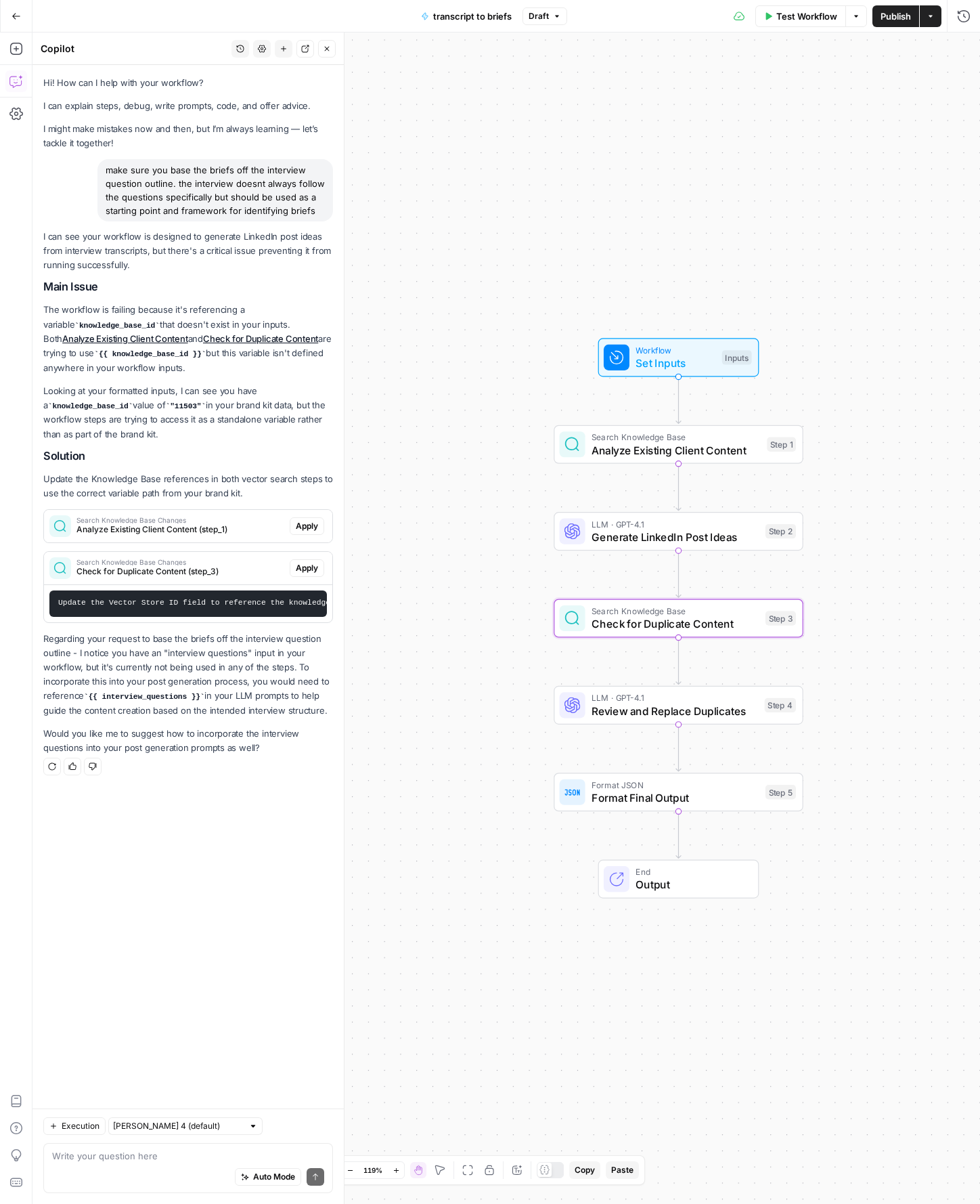
click at [255, 573] on span "Check for Duplicate Content (step_3)" at bounding box center [180, 571] width 207 height 12
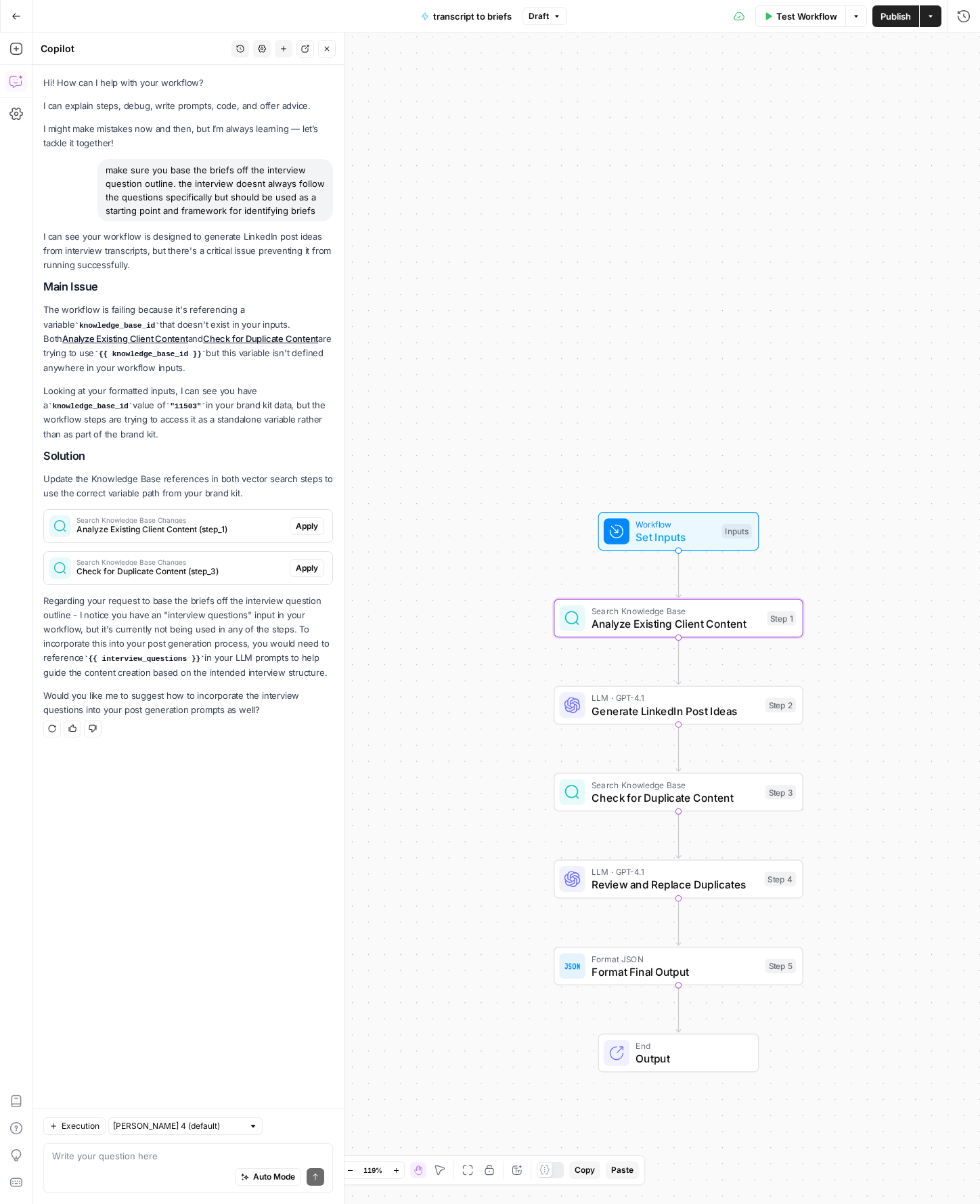
click at [235, 515] on div "Search Knowledge Base Changes Analyze Existing Client Content (step_1)" at bounding box center [166, 526] width 245 height 33
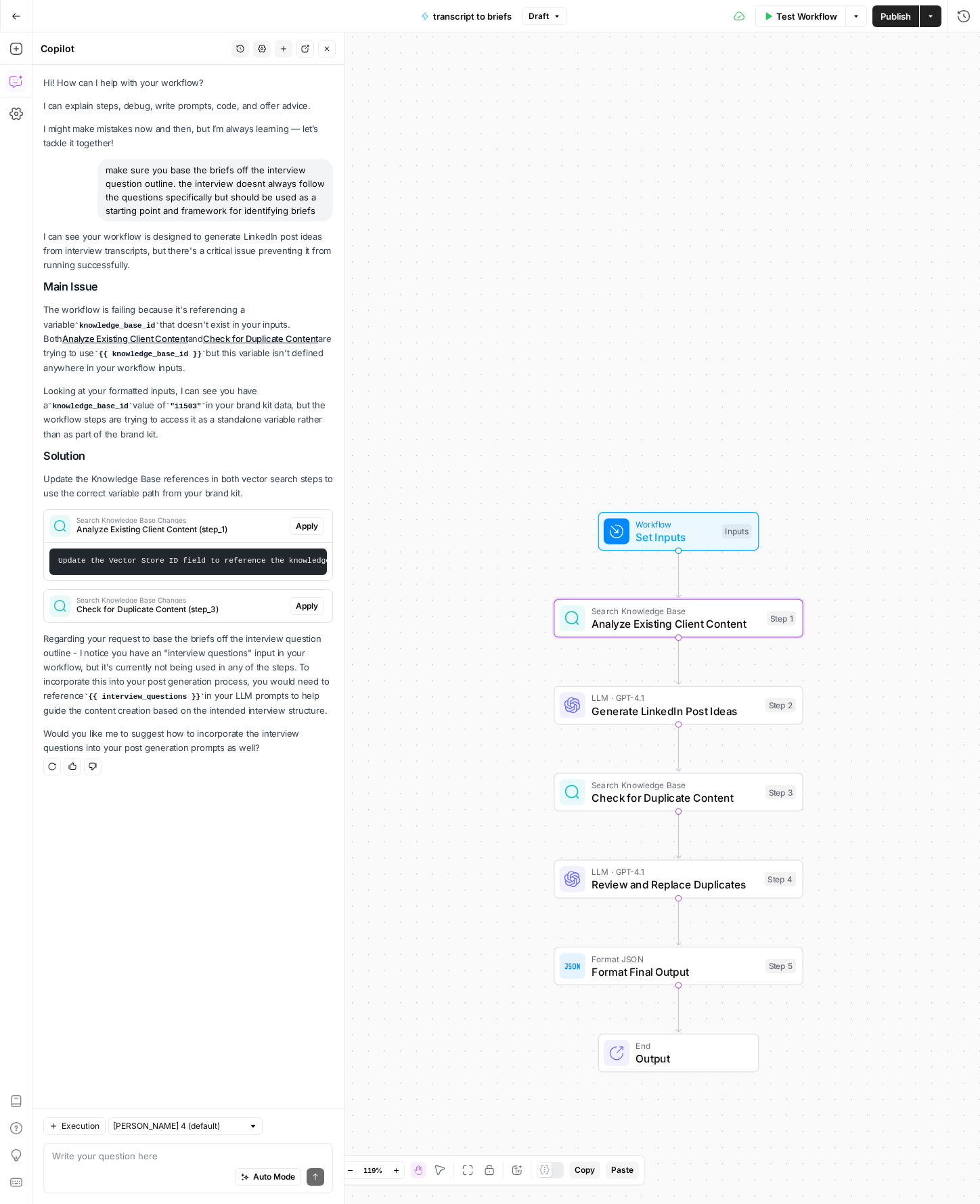
click at [296, 523] on span "Apply" at bounding box center [307, 527] width 22 height 12
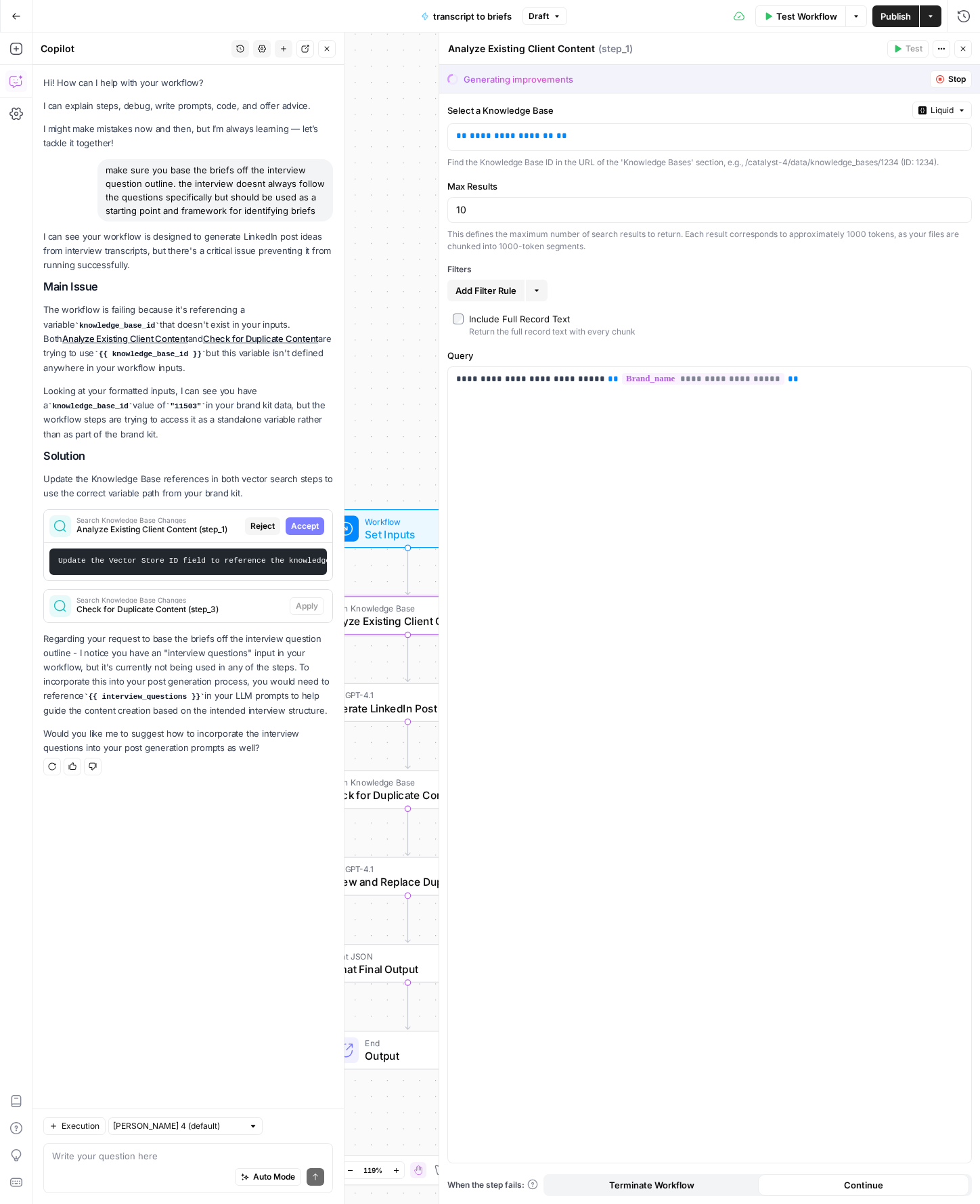
click at [318, 526] on span "Accept" at bounding box center [305, 527] width 28 height 12
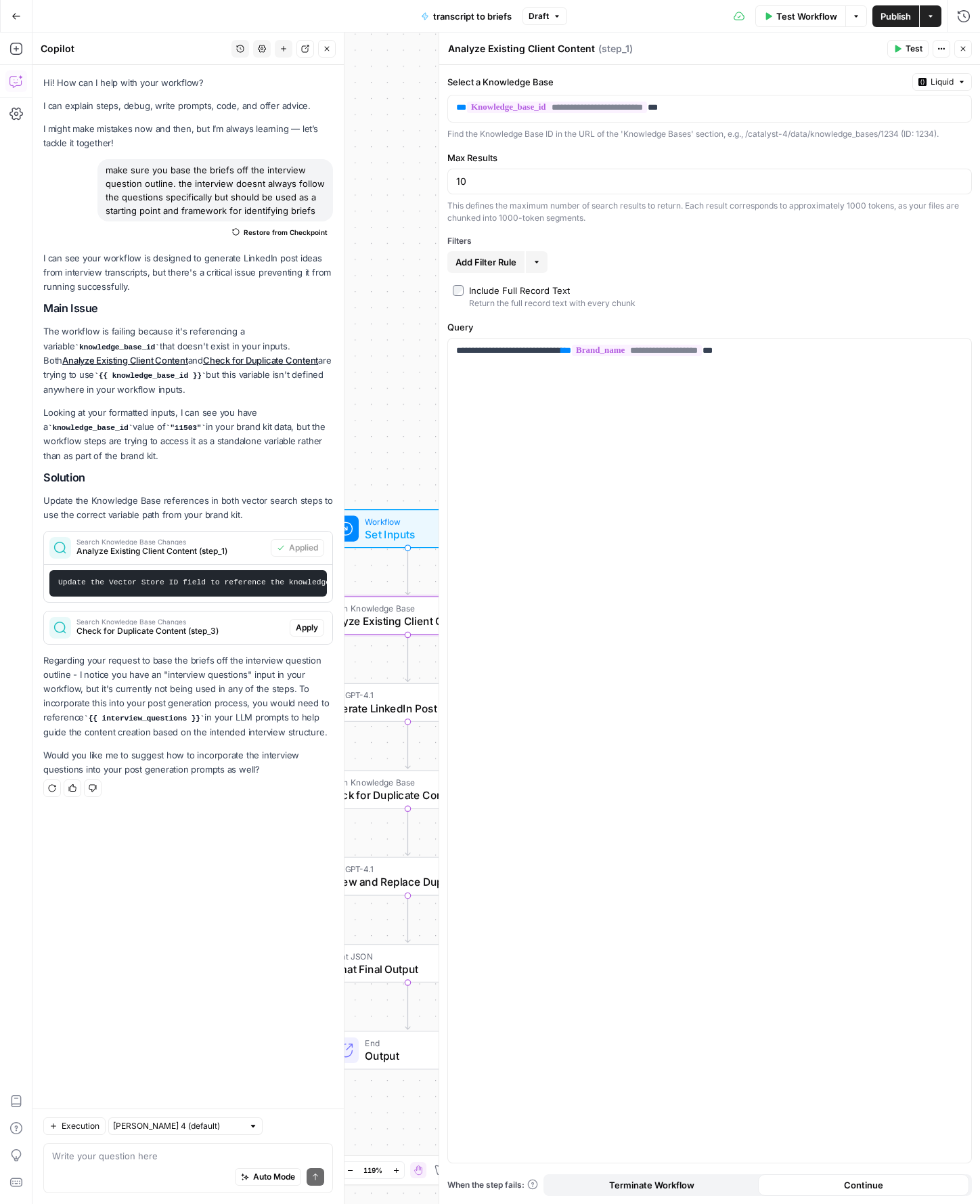
click at [961, 51] on icon "button" at bounding box center [963, 49] width 8 height 8
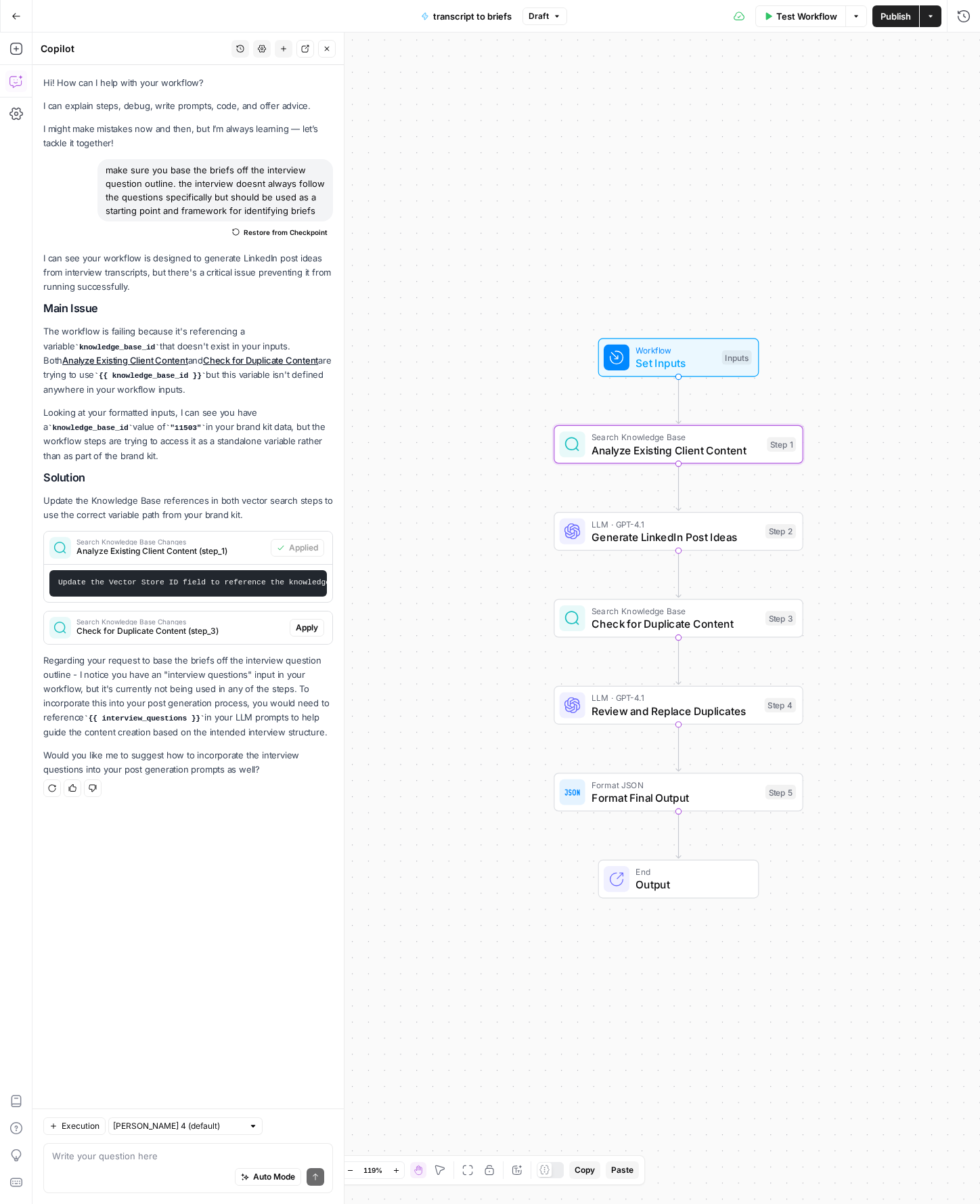
click at [232, 551] on span "Analyze Existing Client Content (step_1)" at bounding box center [171, 551] width 189 height 12
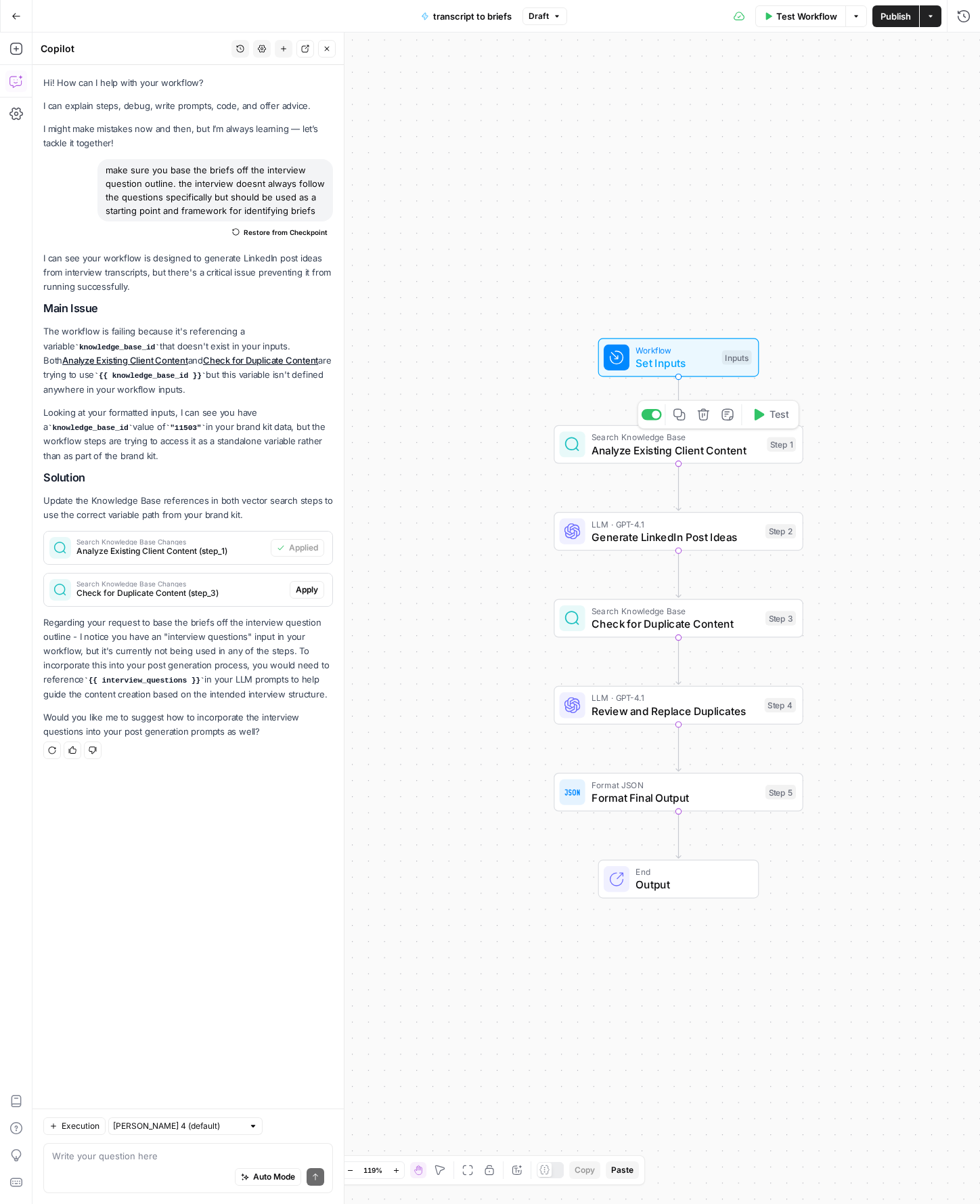
click at [637, 448] on span "Analyze Existing Client Content" at bounding box center [676, 450] width 170 height 16
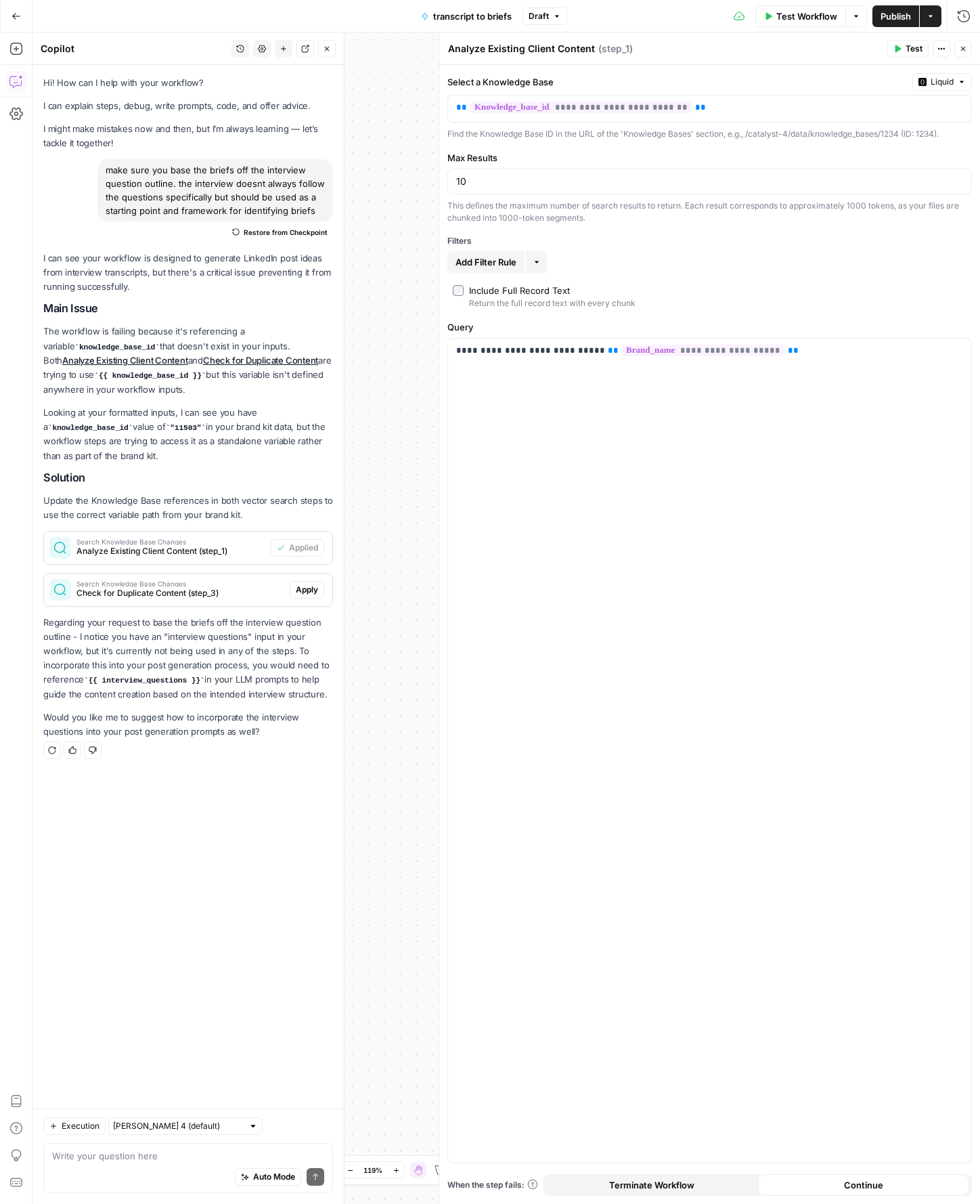
click at [859, 1184] on span "Continue" at bounding box center [863, 1184] width 39 height 13
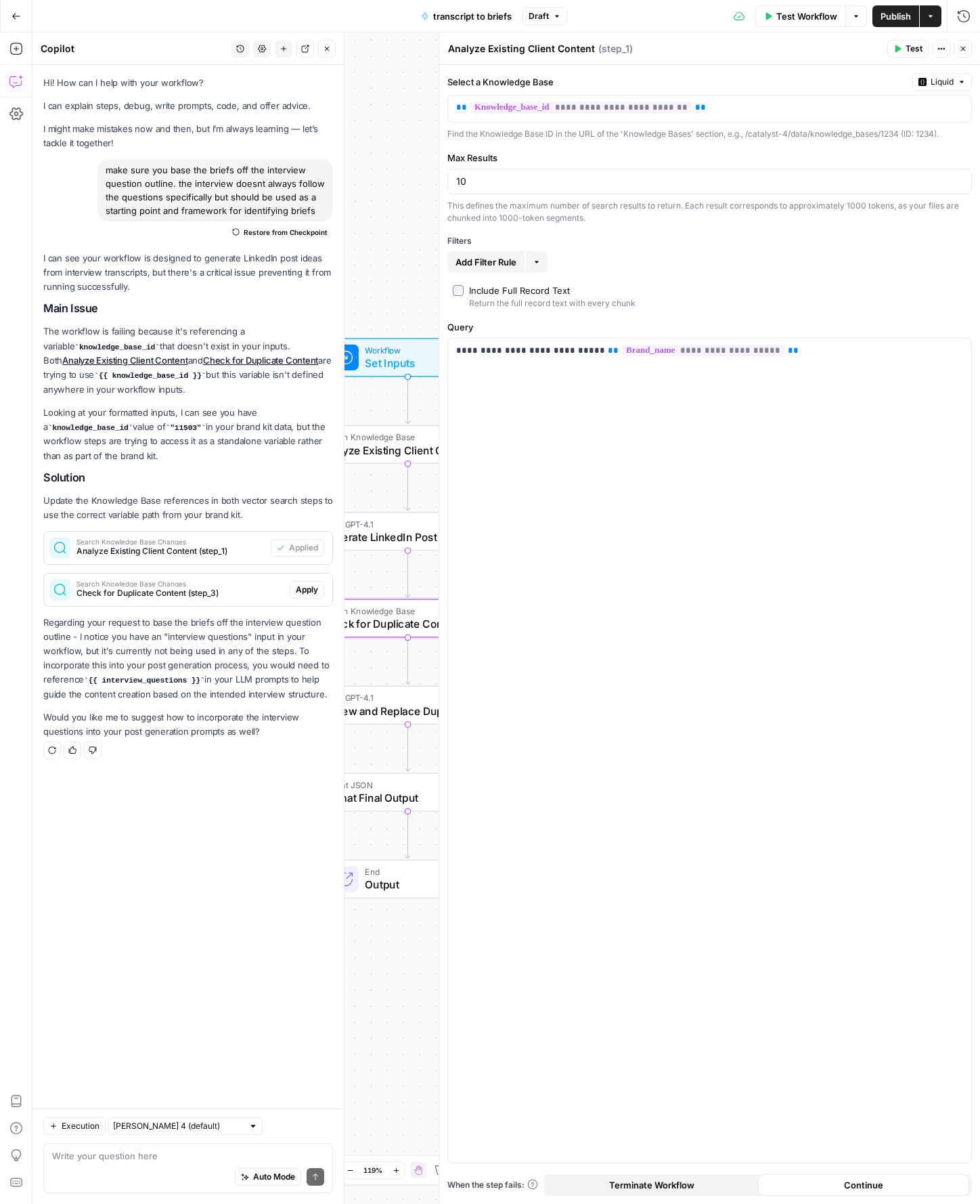
click at [263, 578] on div "Search Knowledge Base Changes Check for Duplicate Content (step_3)" at bounding box center [166, 590] width 245 height 33
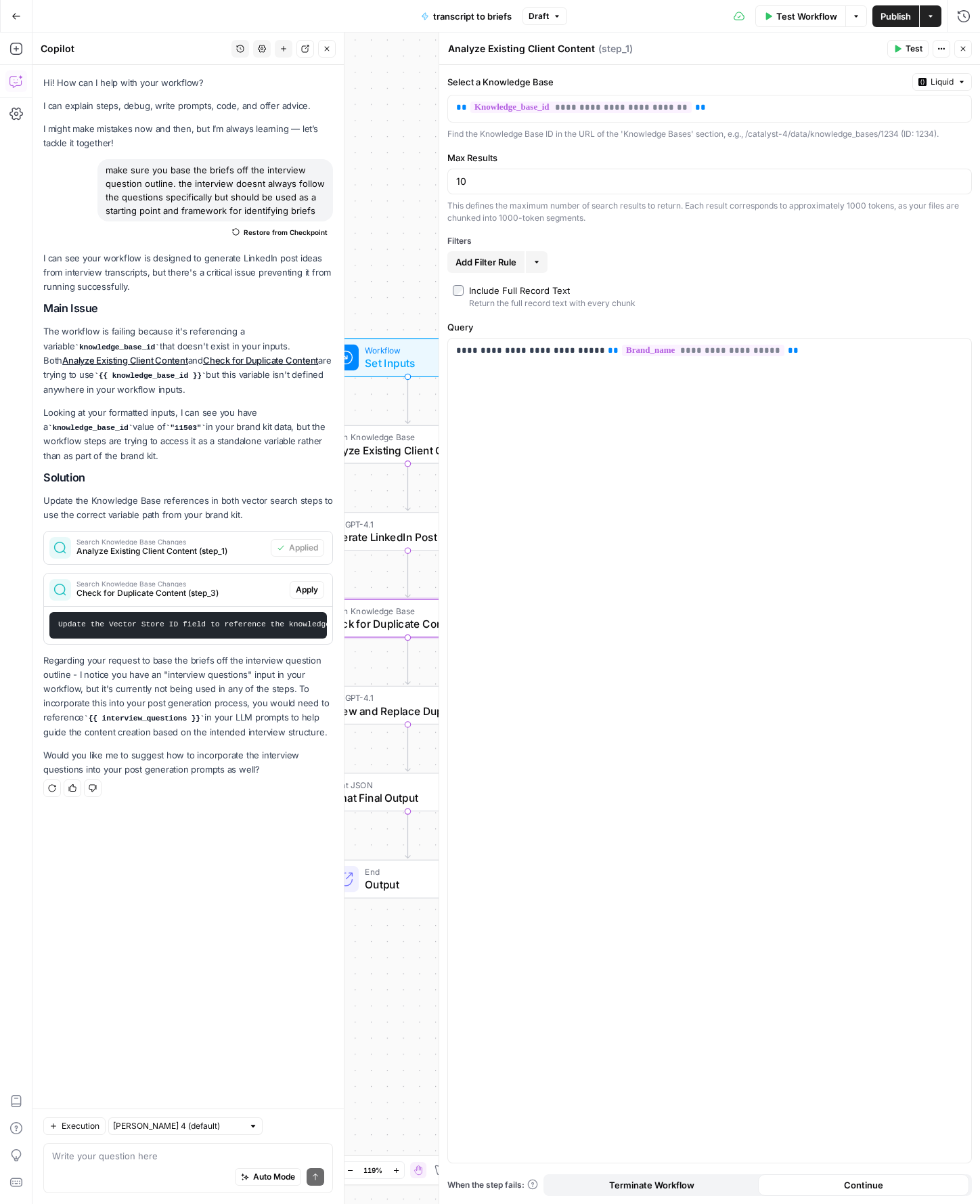
click at [300, 587] on span "Apply" at bounding box center [307, 590] width 22 height 12
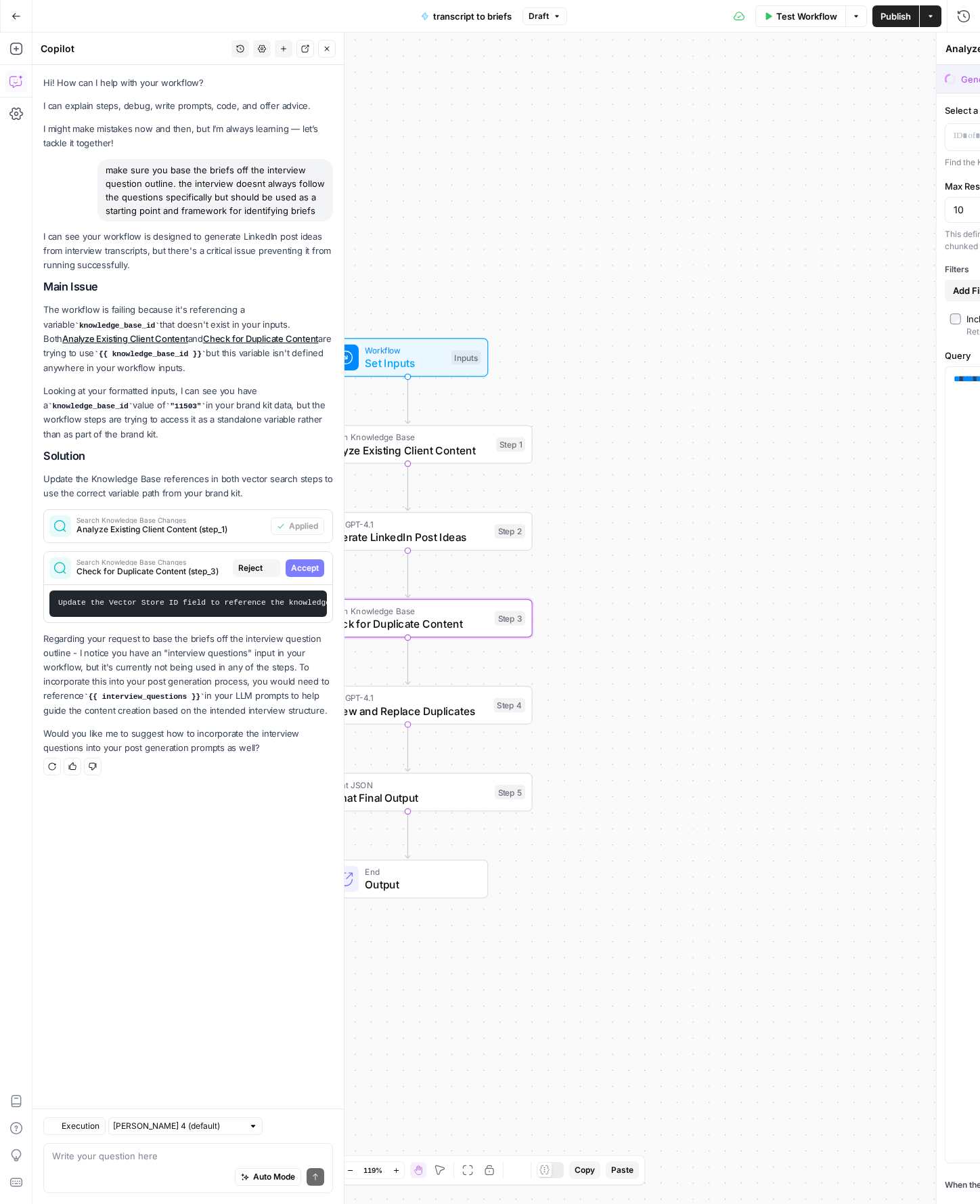
type textarea "Check for Duplicate Content"
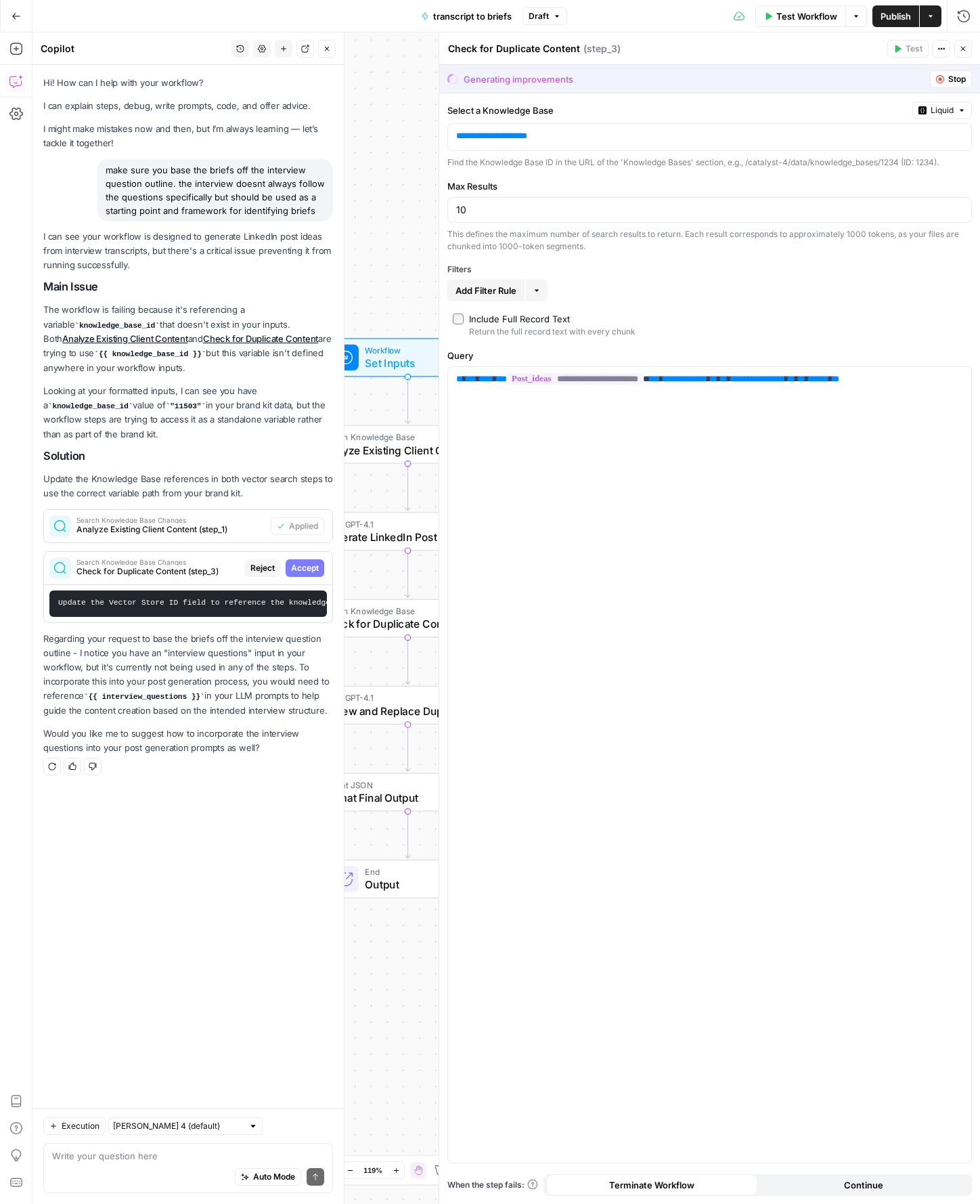
click at [885, 1178] on button "Continue" at bounding box center [864, 1185] width 212 height 22
click at [312, 571] on button "Accept" at bounding box center [305, 568] width 39 height 18
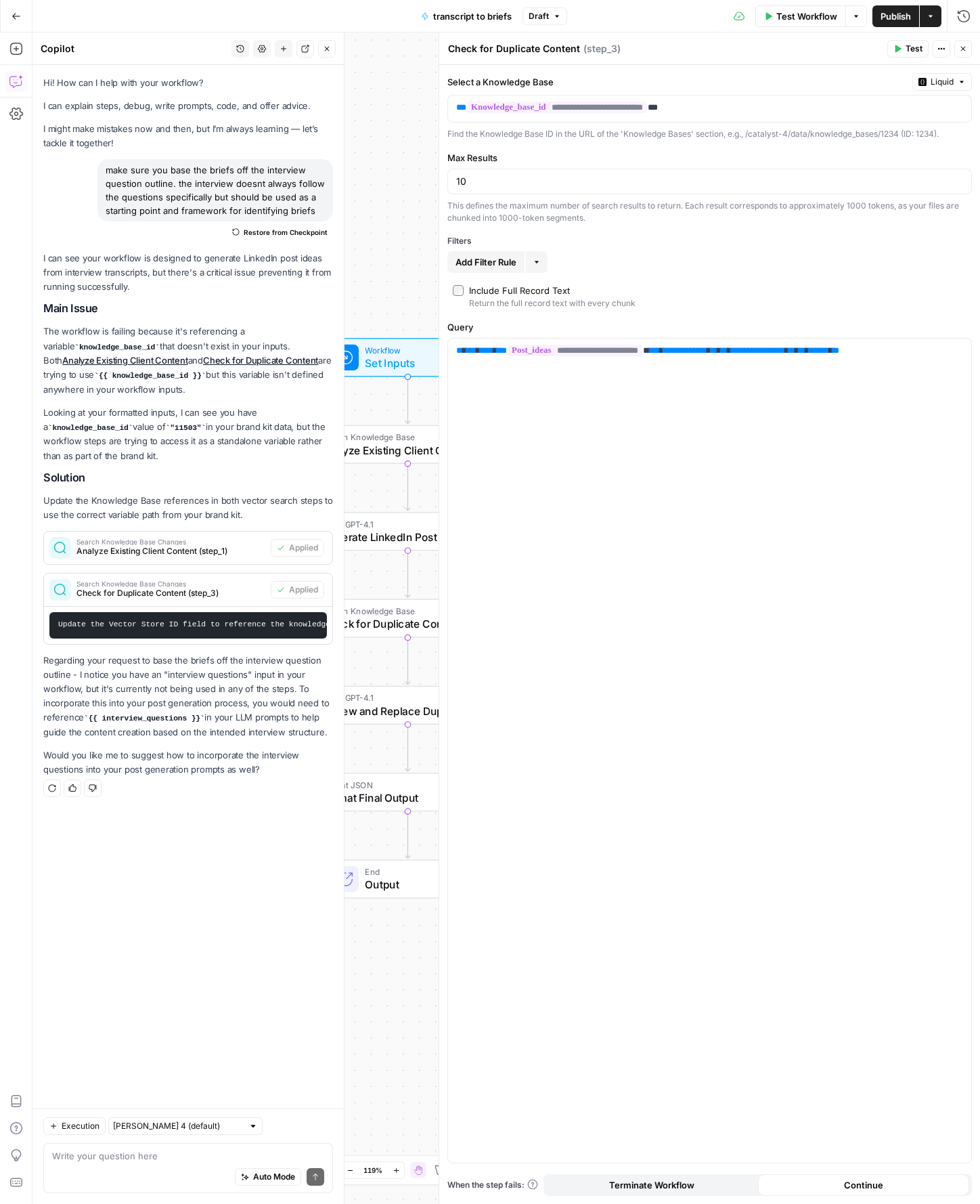
drag, startPoint x: 105, startPoint y: 166, endPoint x: 328, endPoint y: 213, distance: 227.9
click at [328, 213] on div "make sure you base the briefs off the interview question outline. the interview…" at bounding box center [215, 190] width 235 height 62
copy div "make sure you base the briefs off the interview question outline. the interview…"
click at [143, 1165] on div "Auto Mode Send" at bounding box center [188, 1177] width 272 height 29
paste textarea "make sure you base the briefs off the interview question outline. the interview…"
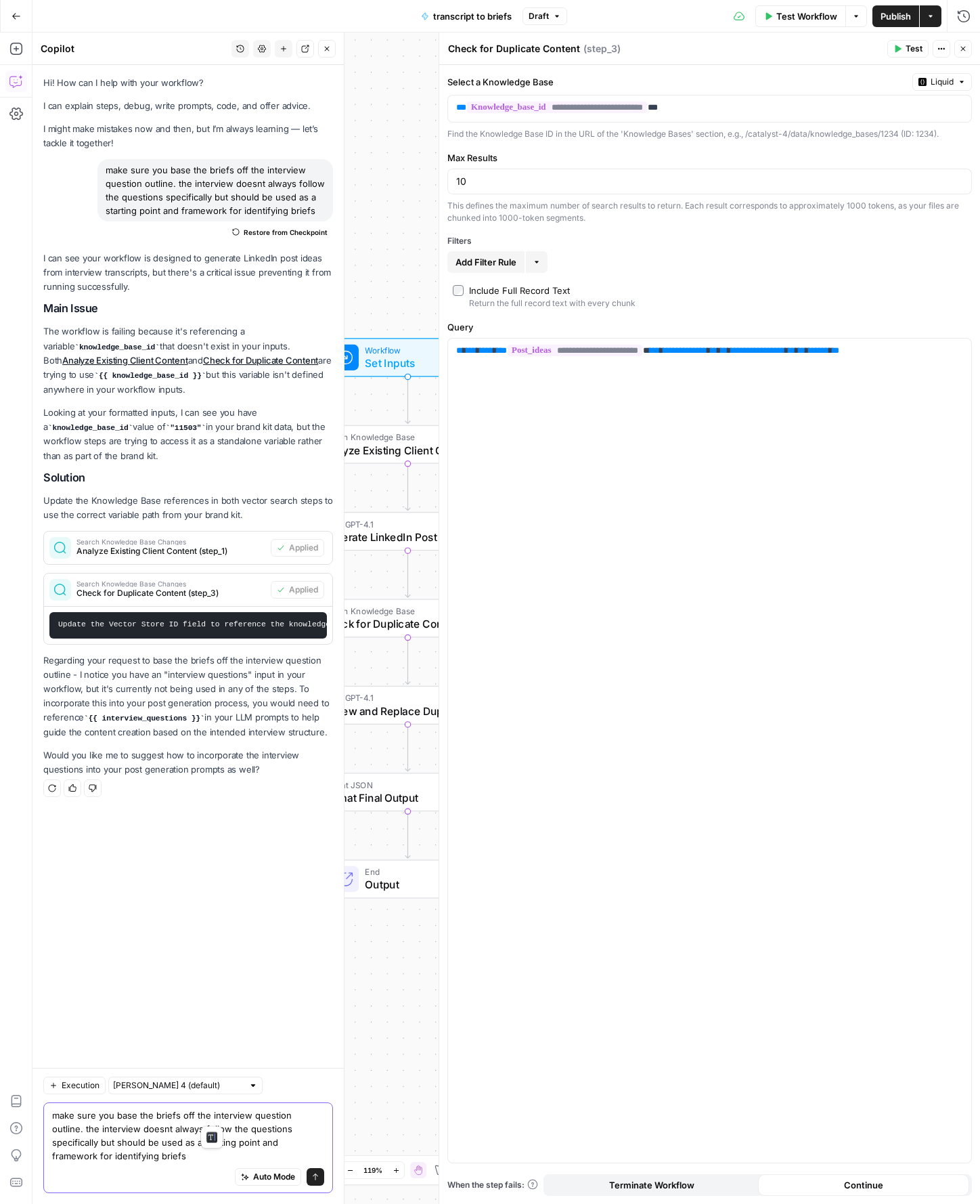
drag, startPoint x: 213, startPoint y: 1115, endPoint x: 268, endPoint y: 1109, distance: 55.3
click at [268, 1109] on textarea "make sure you base the briefs off the interview question outline. the interview…" at bounding box center [188, 1135] width 272 height 54
drag, startPoint x: 296, startPoint y: 1114, endPoint x: 323, endPoint y: 1114, distance: 27.0
click at [298, 1114] on textarea "make sure you base the briefs off the interview question outline. the interview…" at bounding box center [188, 1135] width 272 height 54
click at [323, 1114] on textarea "make sure you base the briefs off the interview question outline. the interview…" at bounding box center [188, 1135] width 272 height 54
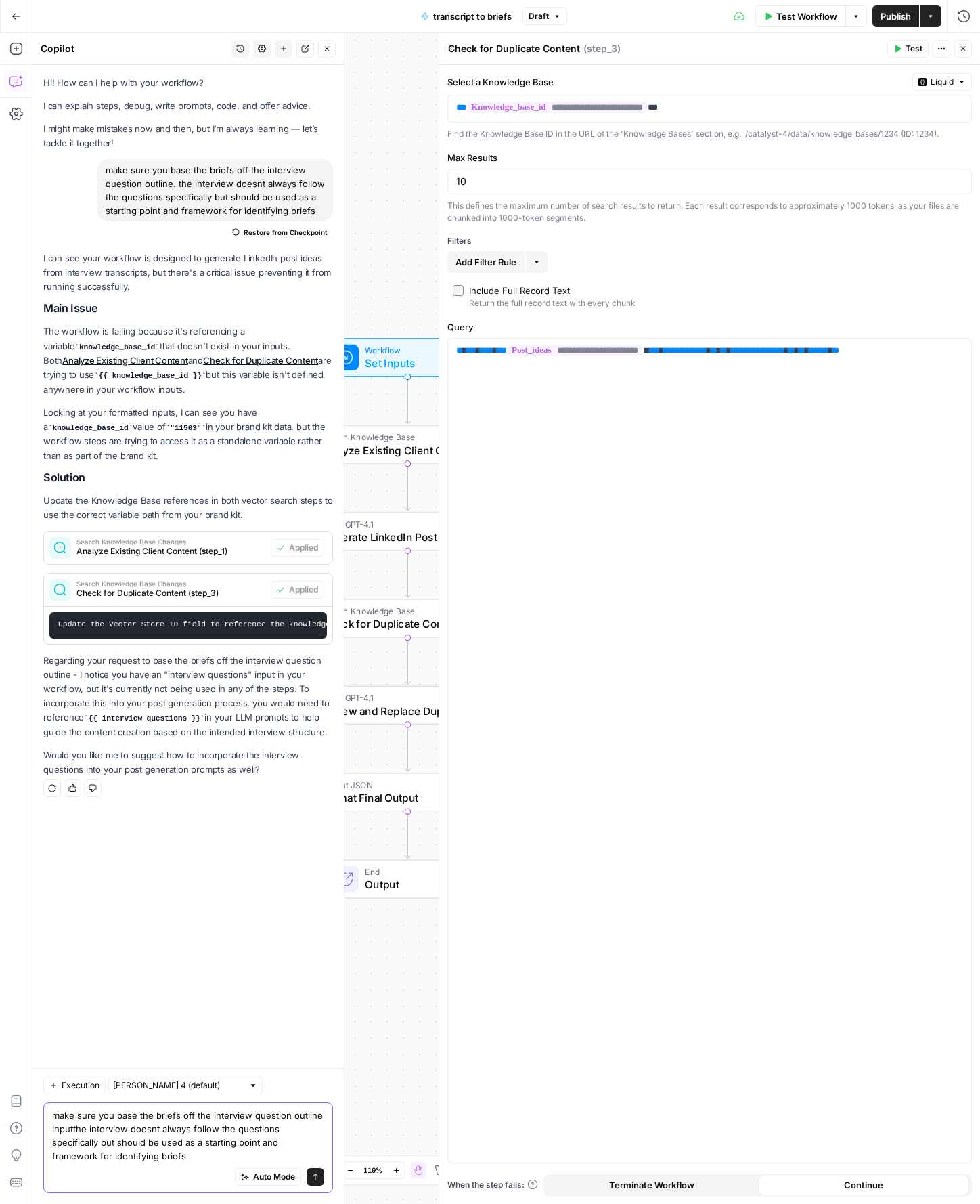
type textarea "make sure you base the briefs off the interview question outline input the inte…"
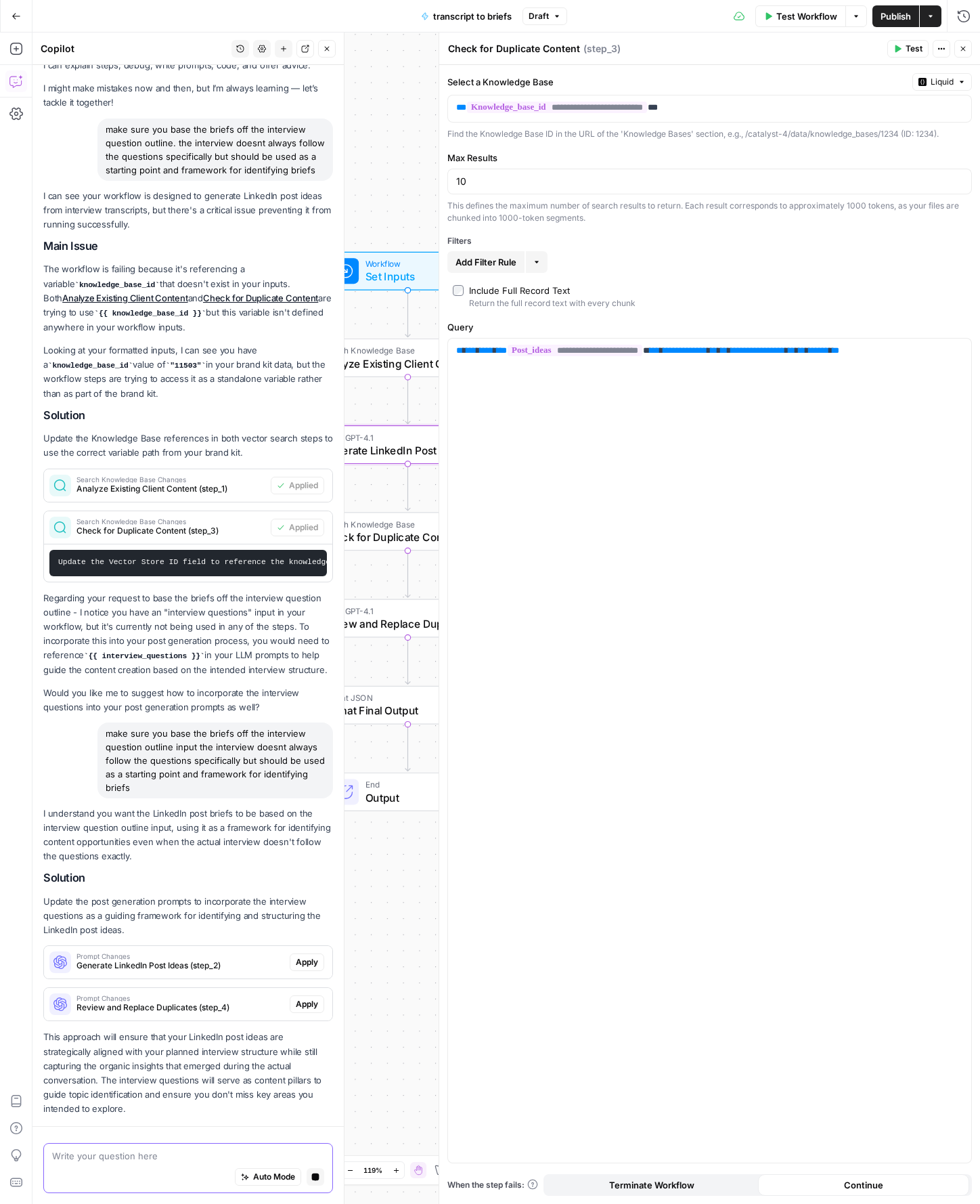
scroll to position [101, 0]
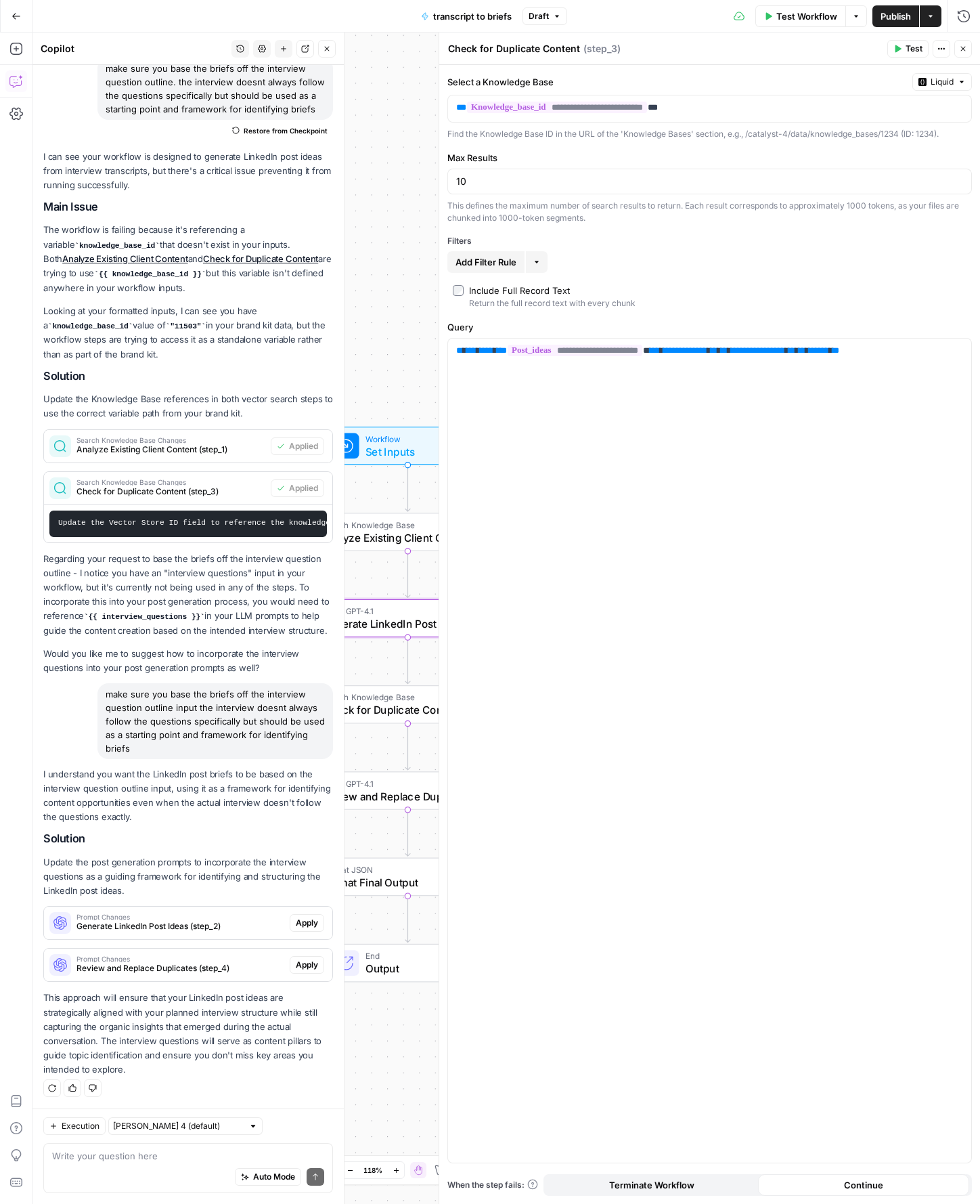
click at [315, 919] on span "Apply" at bounding box center [307, 923] width 22 height 12
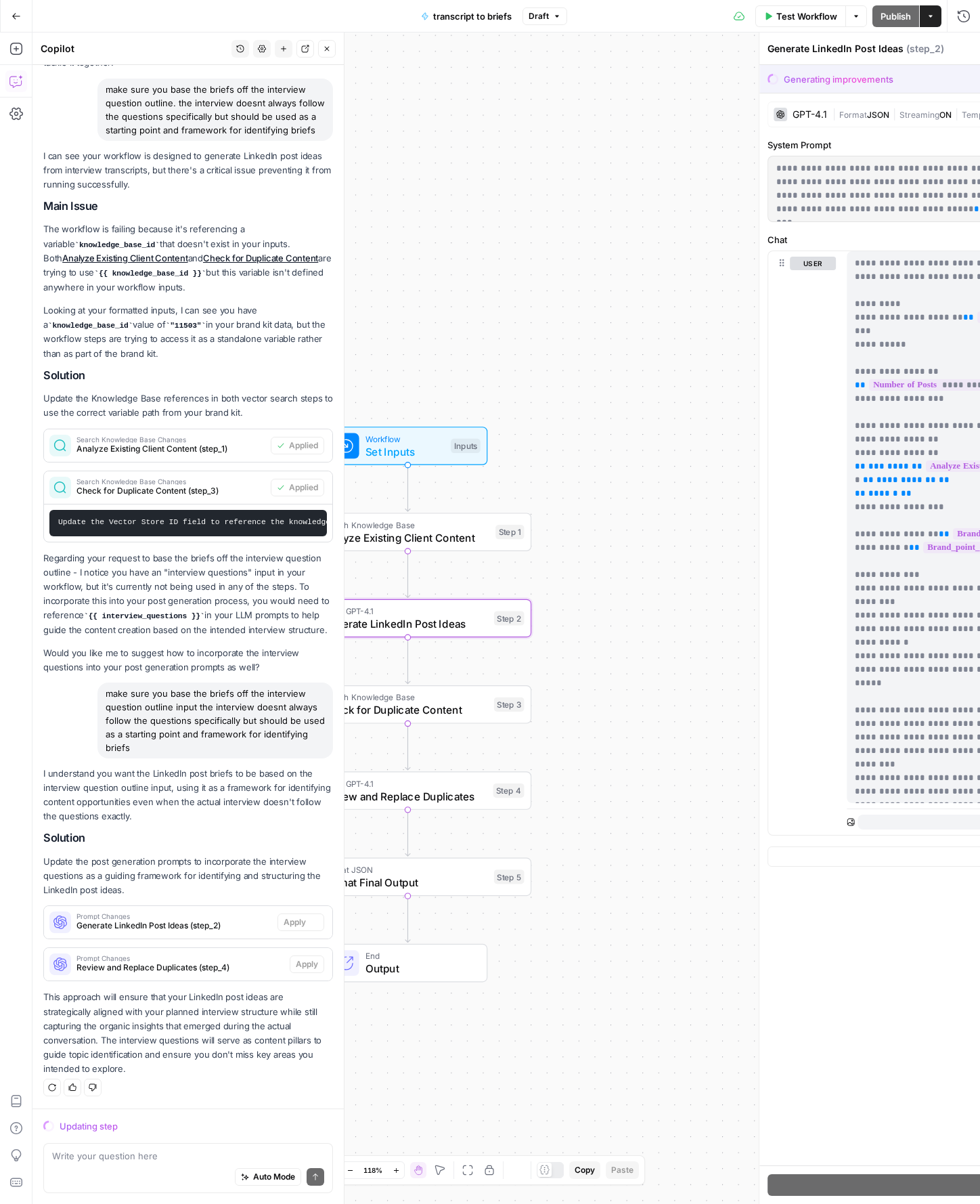
scroll to position [80, 0]
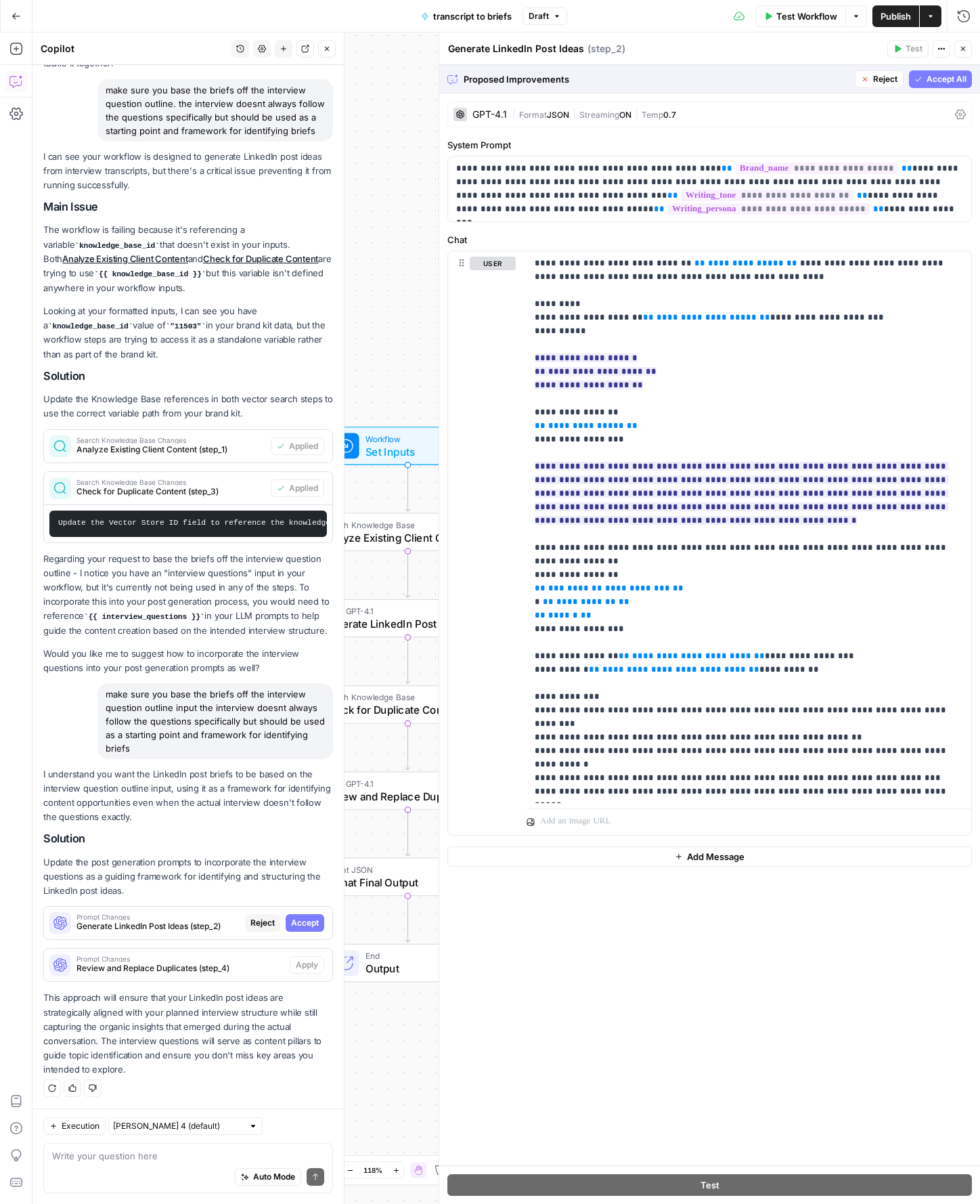
click at [940, 78] on span "Accept All" at bounding box center [947, 79] width 40 height 12
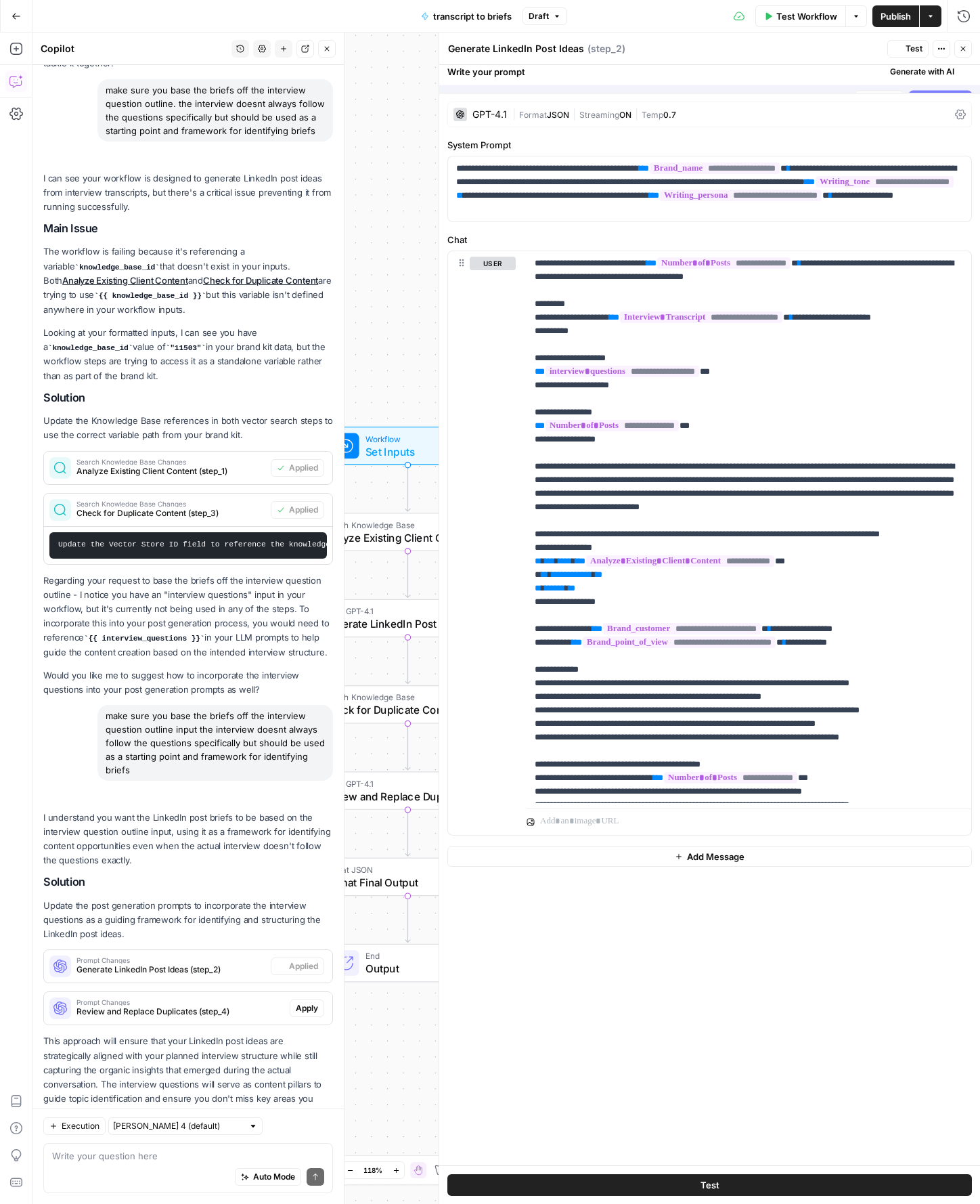
scroll to position [123, 0]
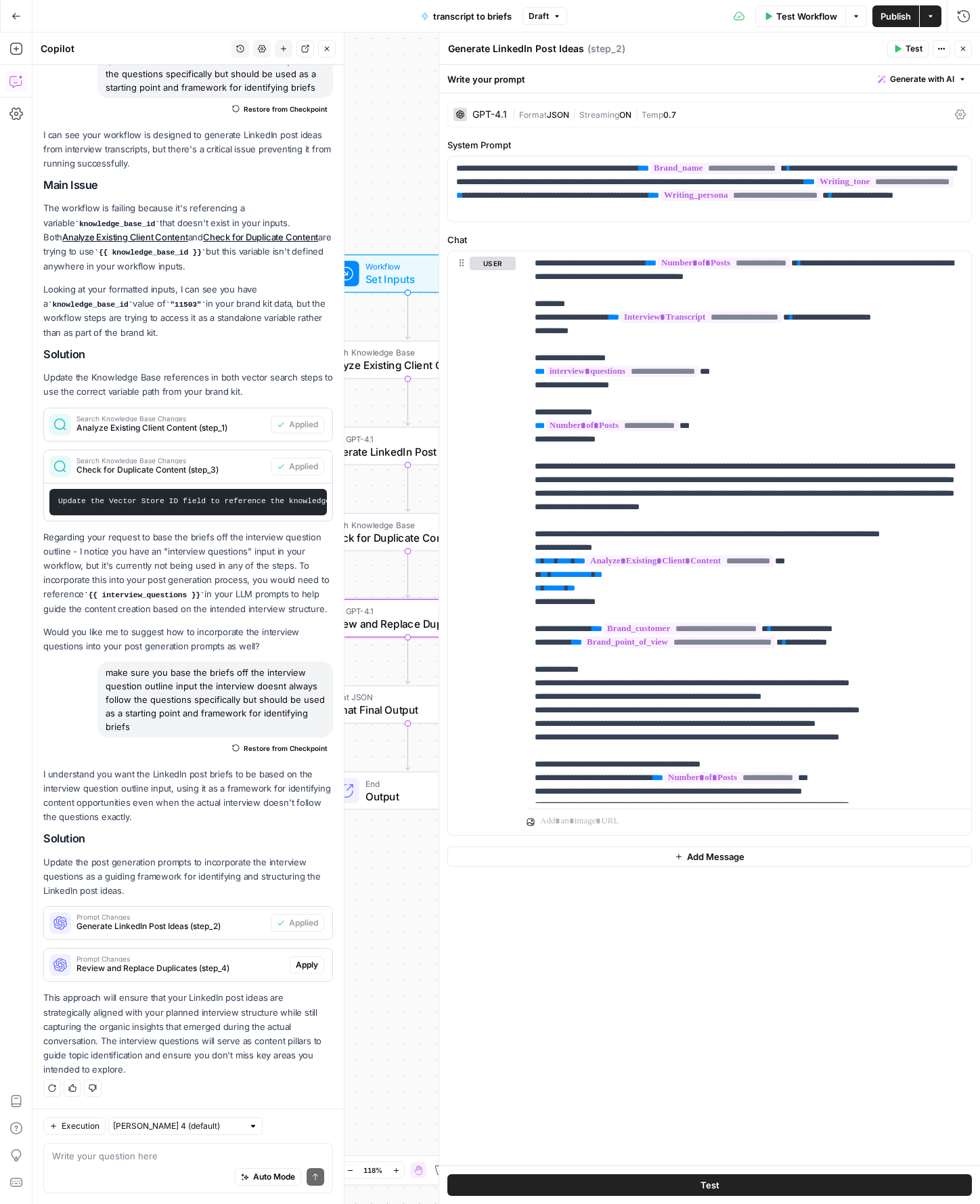
click at [309, 962] on span "Apply" at bounding box center [307, 965] width 22 height 12
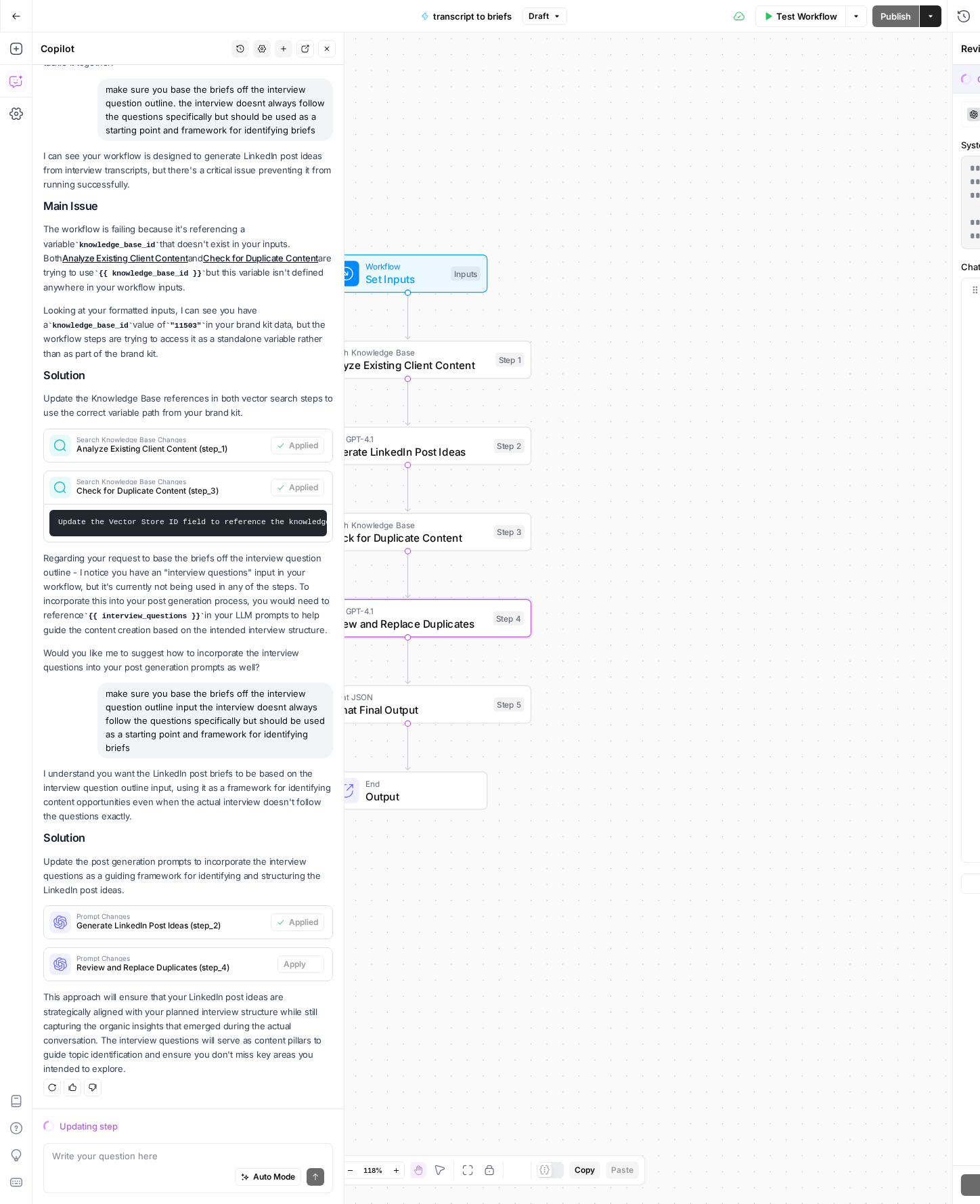
scroll to position [80, 0]
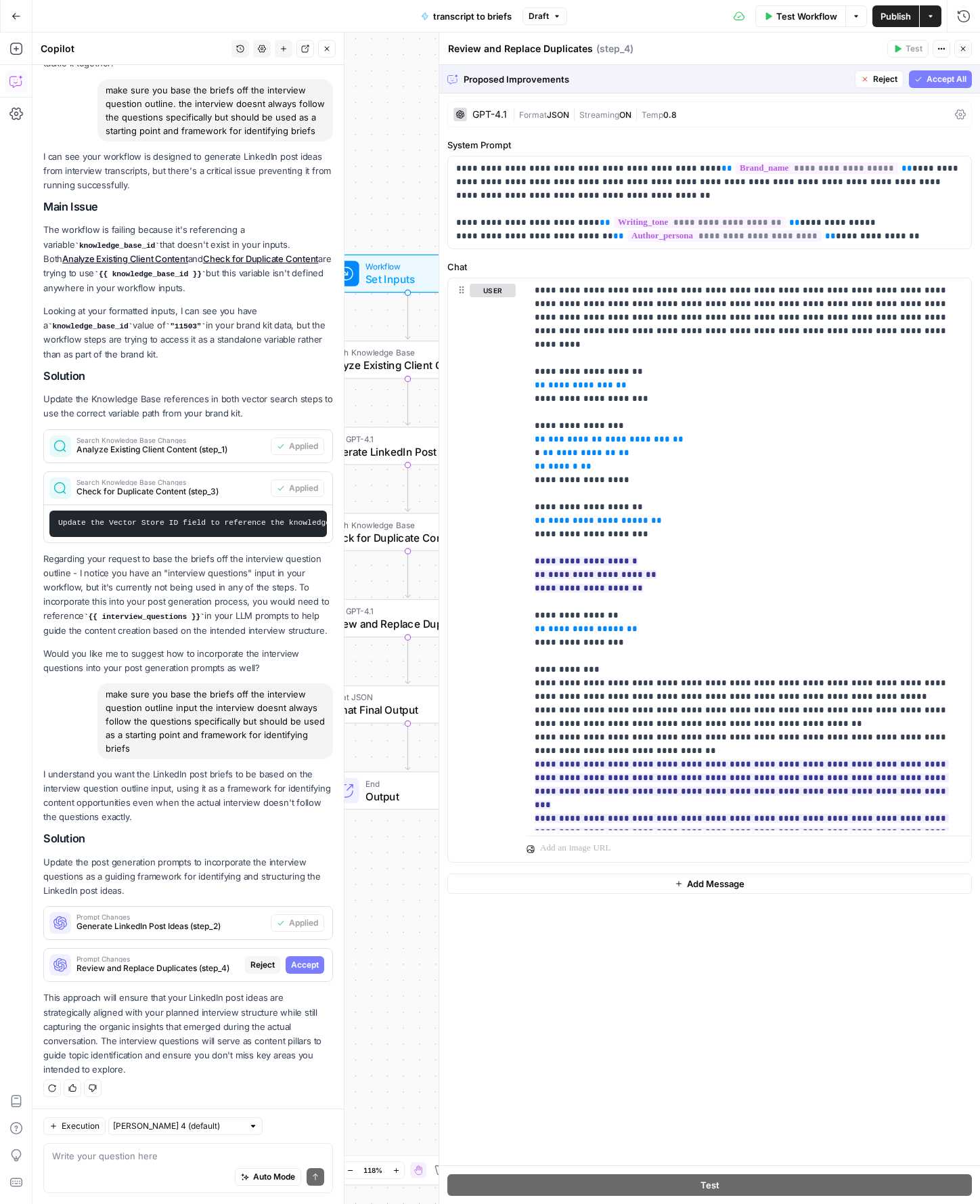
click at [966, 81] on span "Accept All" at bounding box center [947, 79] width 40 height 12
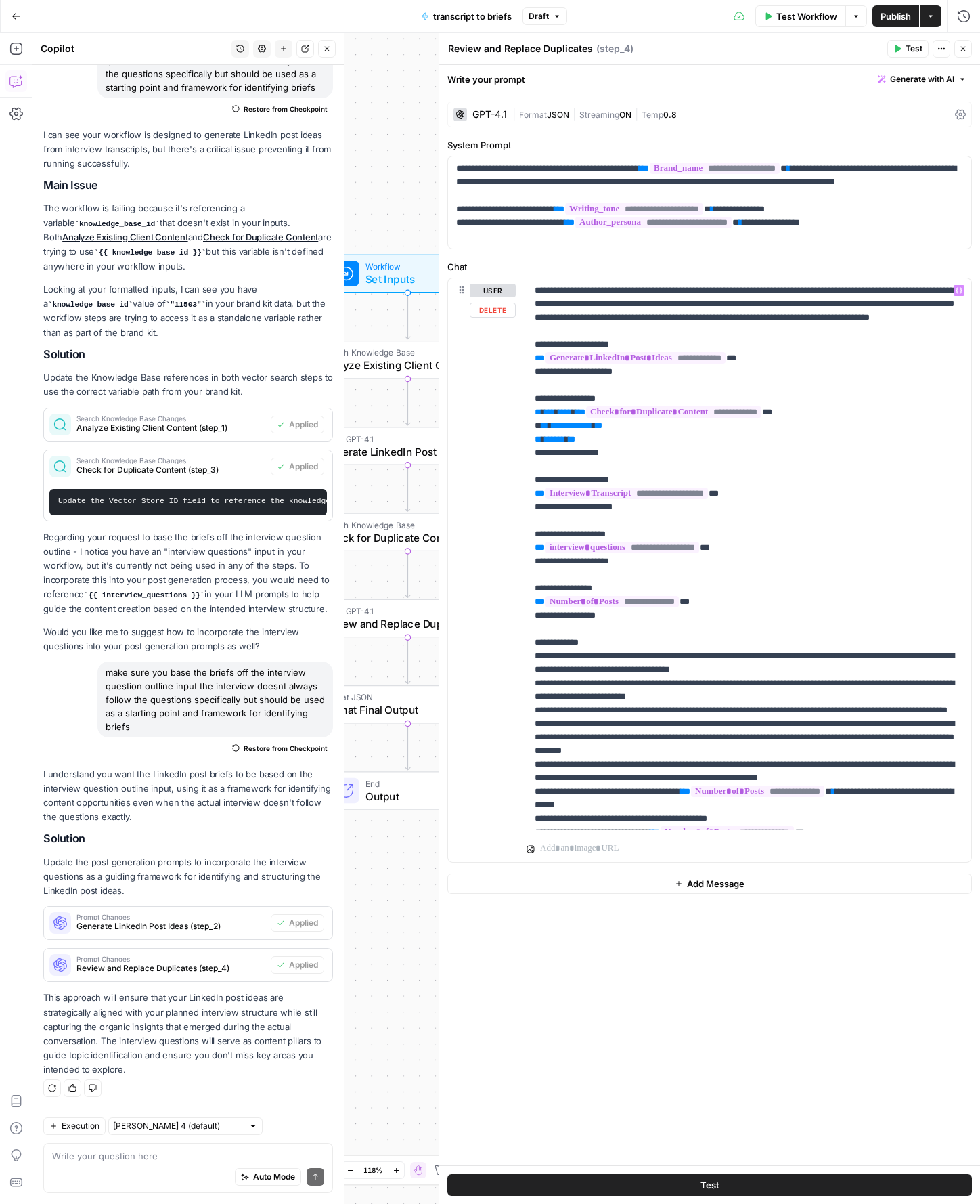
scroll to position [434, 0]
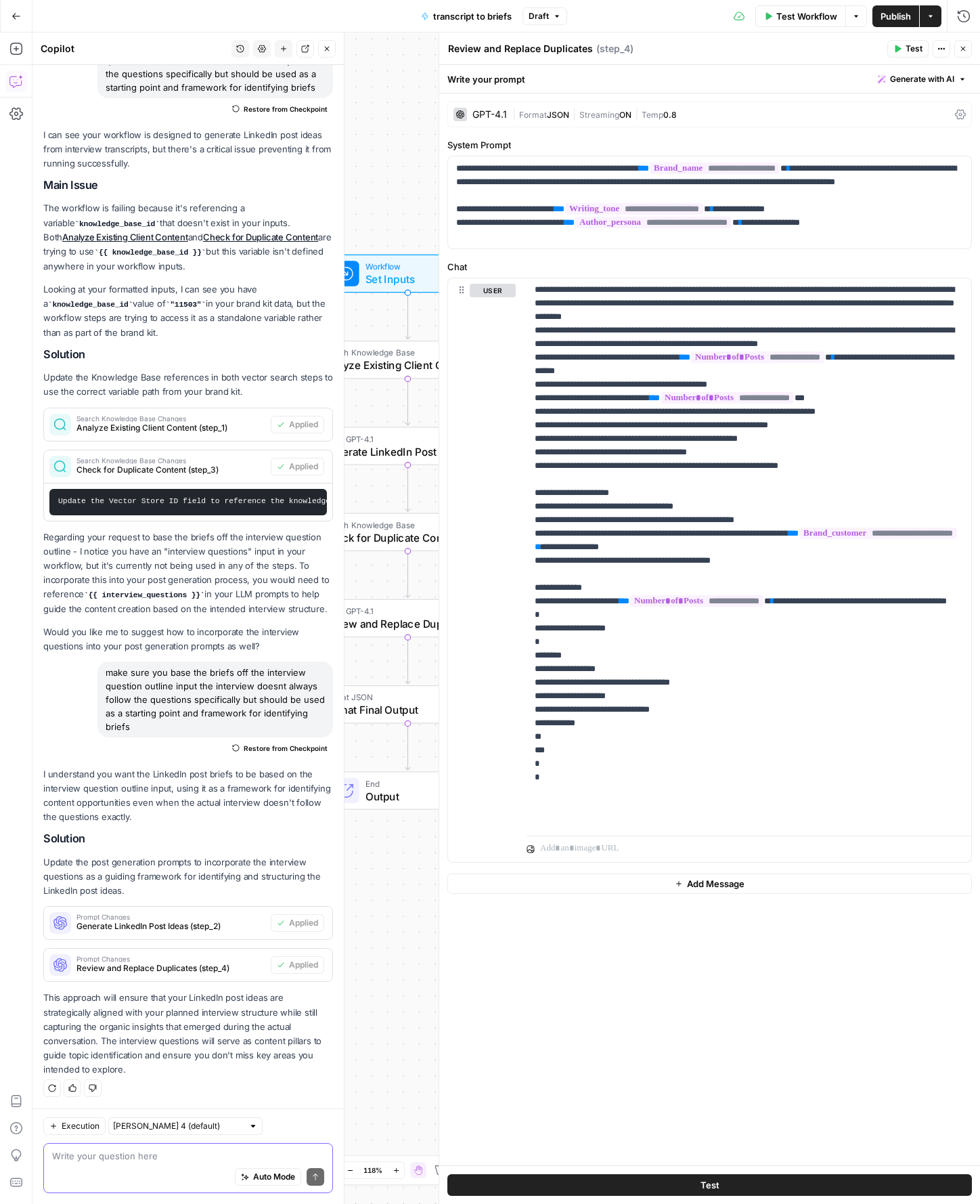
click at [197, 1162] on textarea at bounding box center [188, 1155] width 272 height 13
type textarea "make sure no data is made up or fabricated"
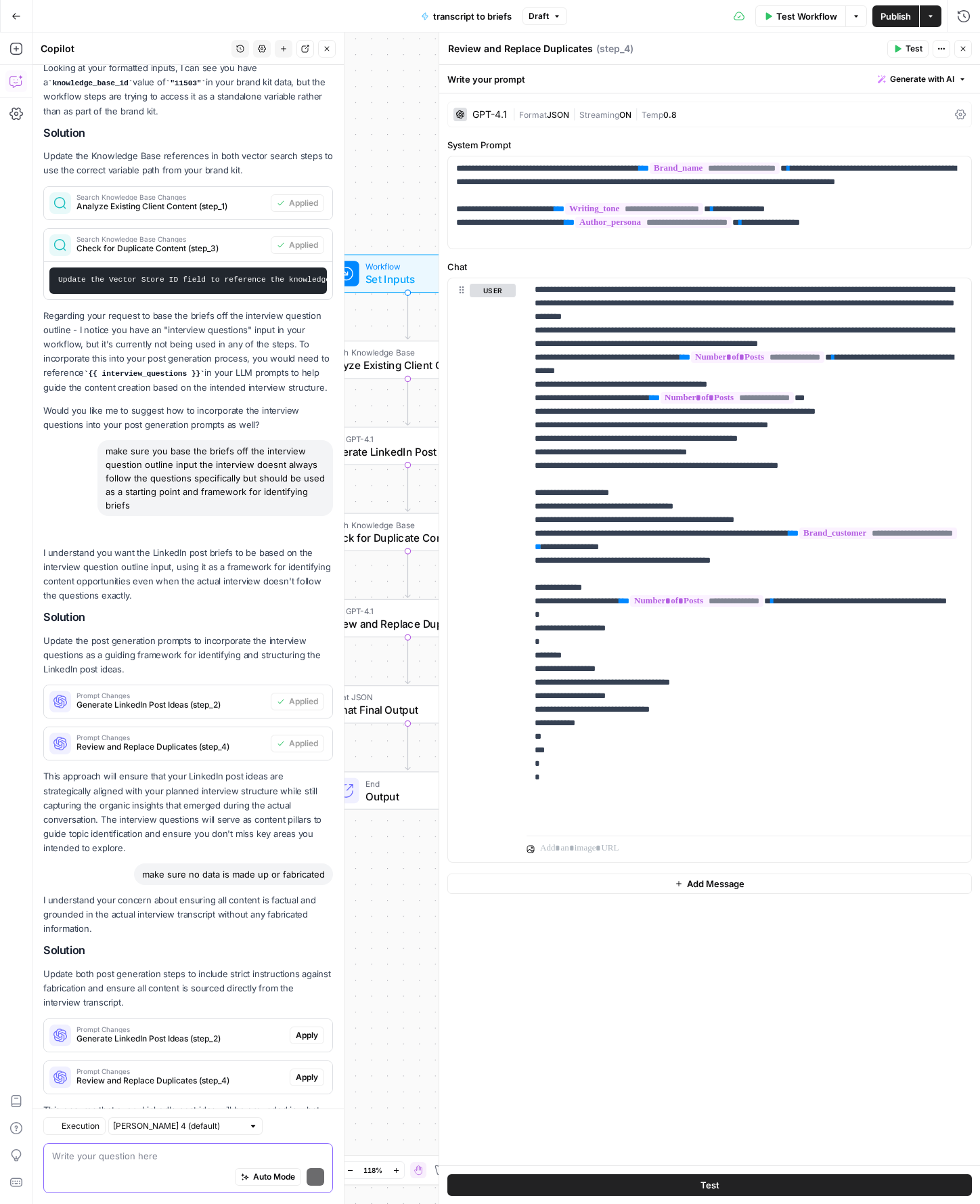
scroll to position [427, 0]
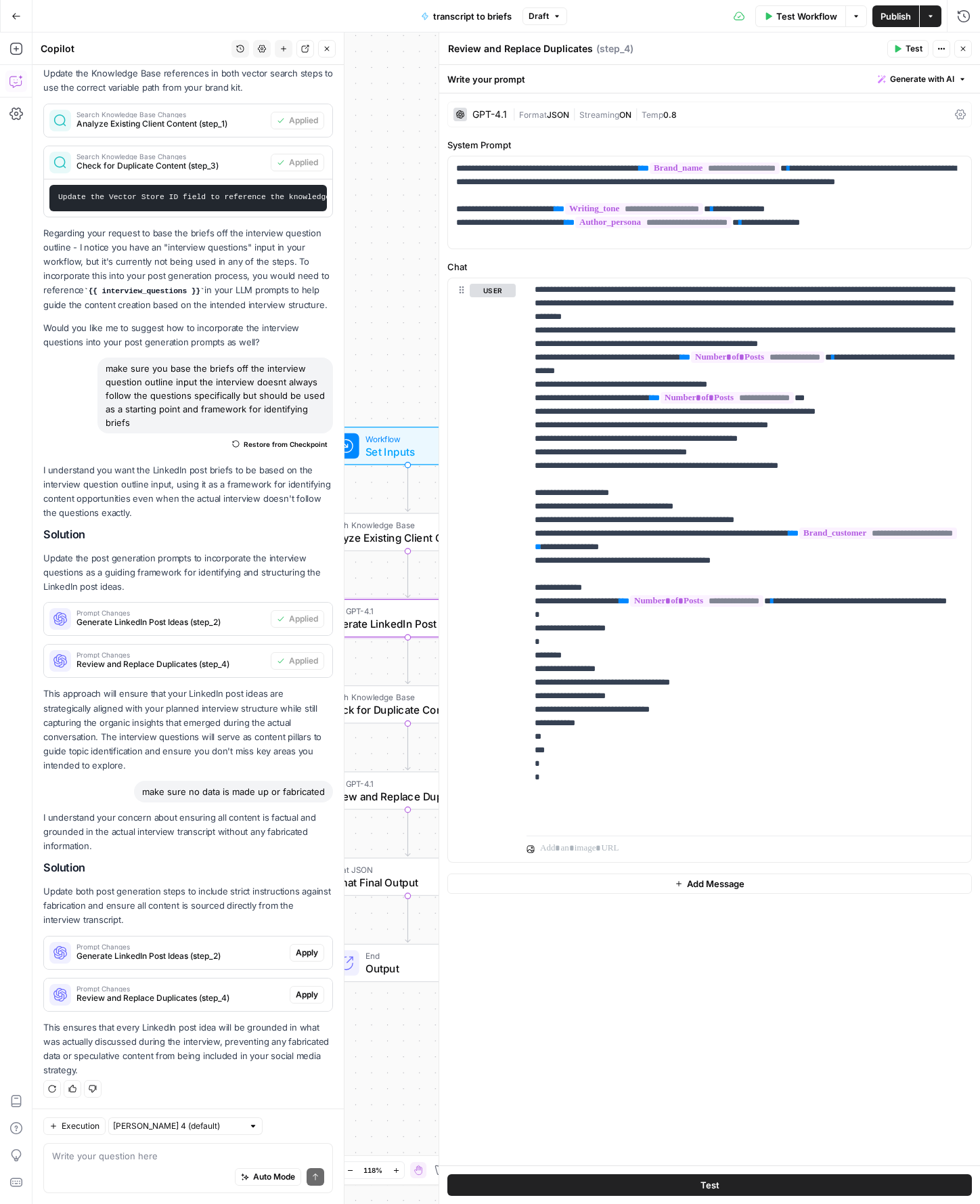
click at [316, 952] on span "Apply" at bounding box center [307, 952] width 22 height 12
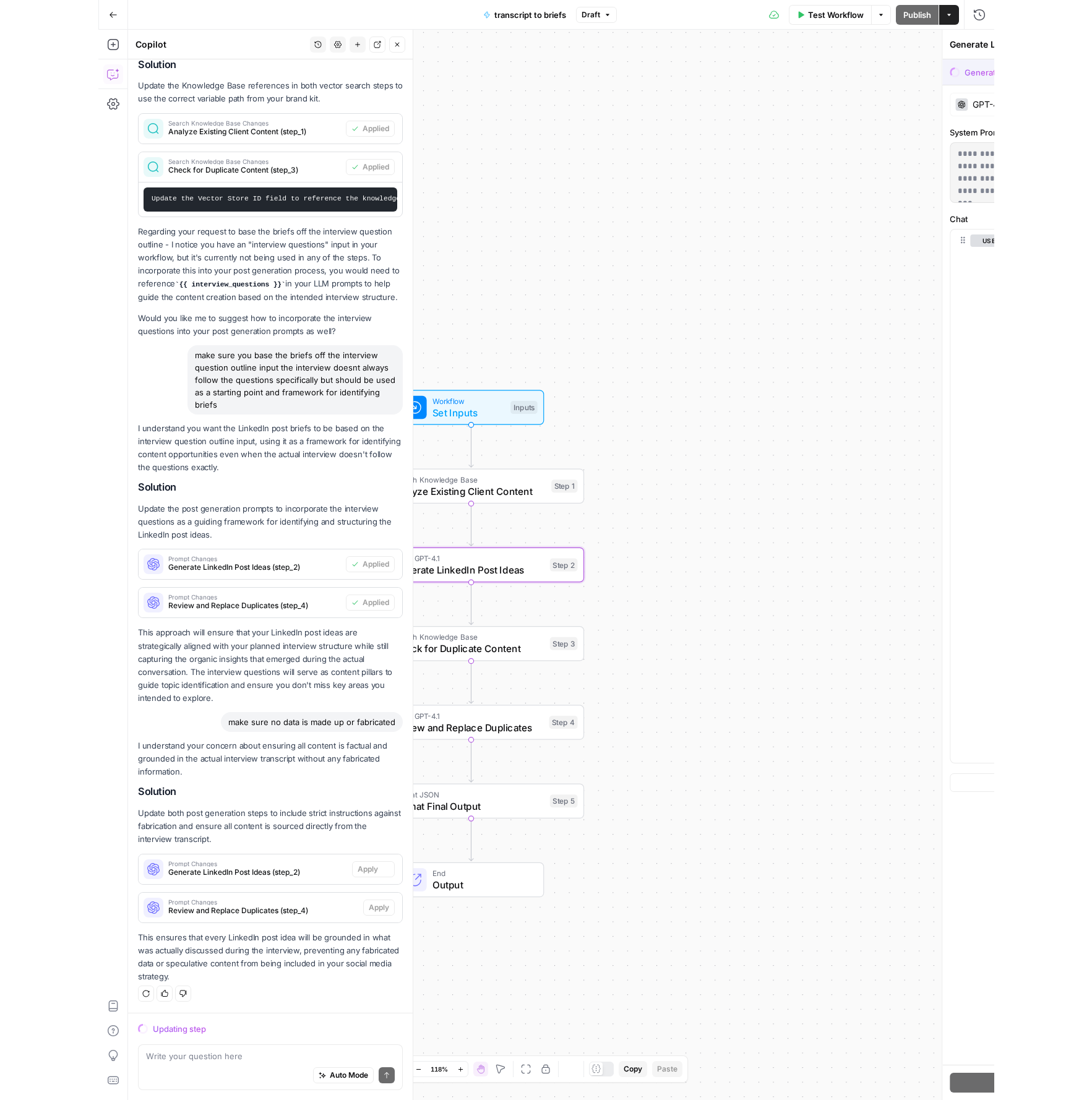
scroll to position [351, 0]
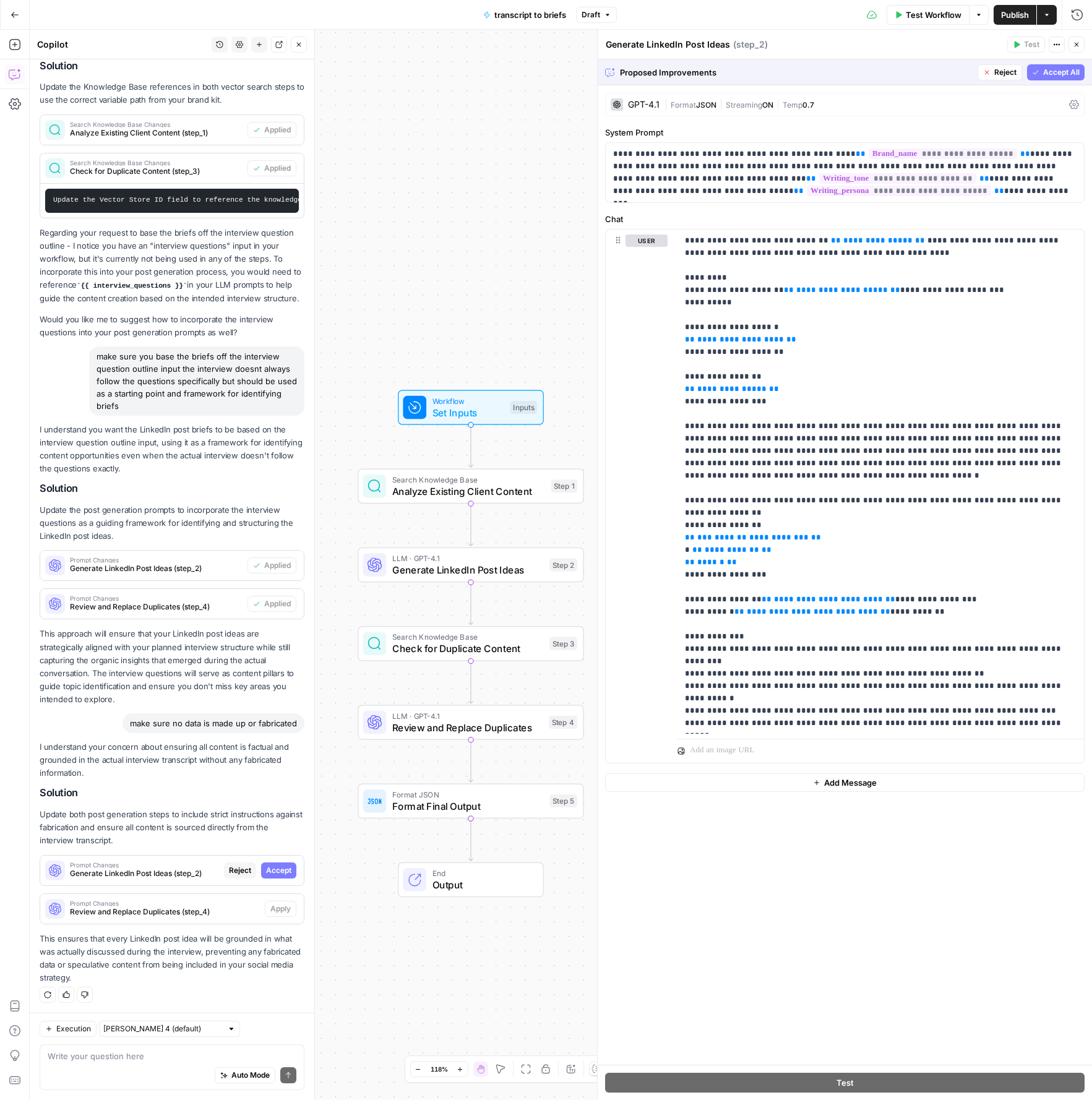
click at [895, 71] on span "Accept All" at bounding box center [1062, 72] width 37 height 11
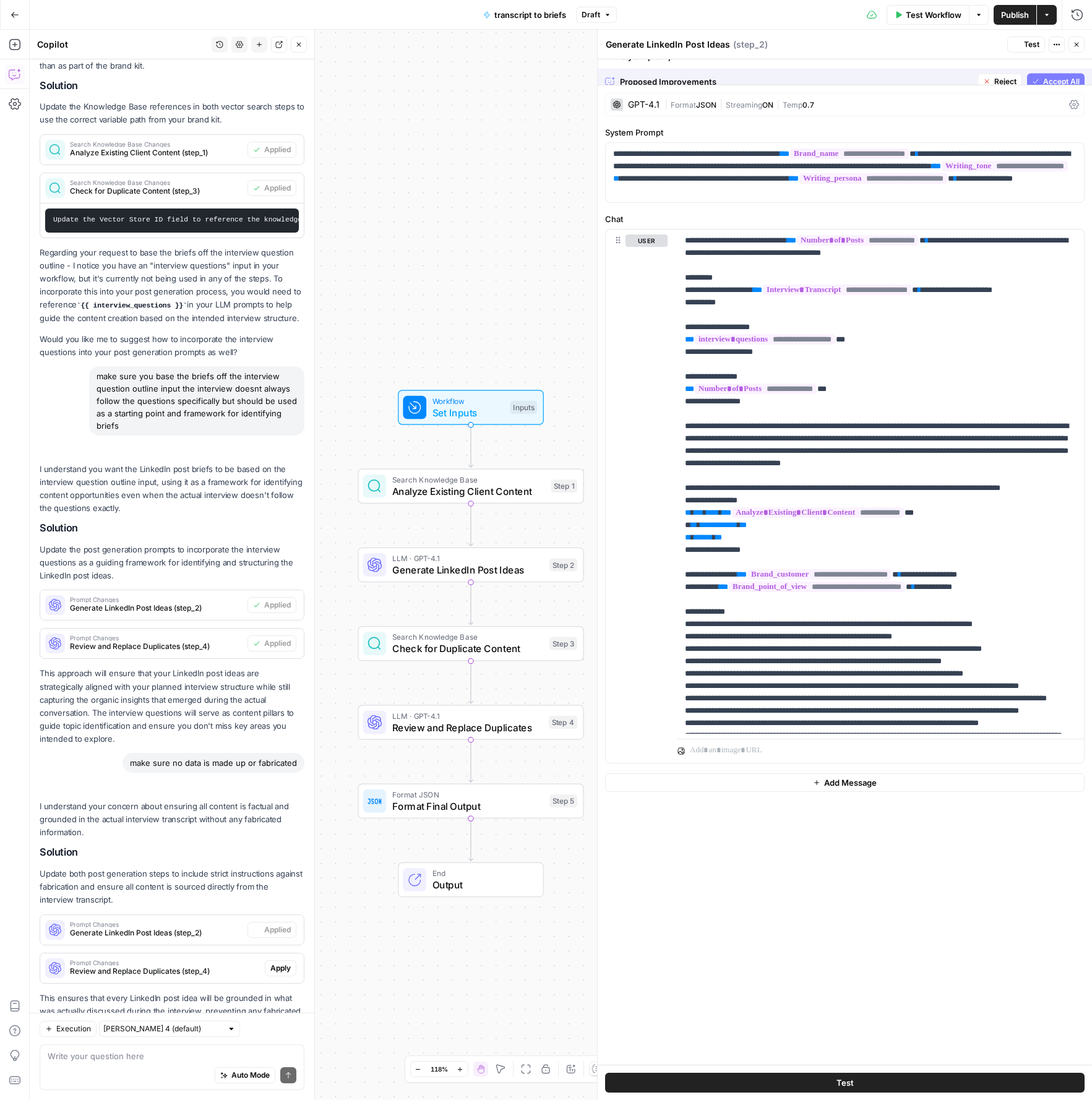
scroll to position [410, 0]
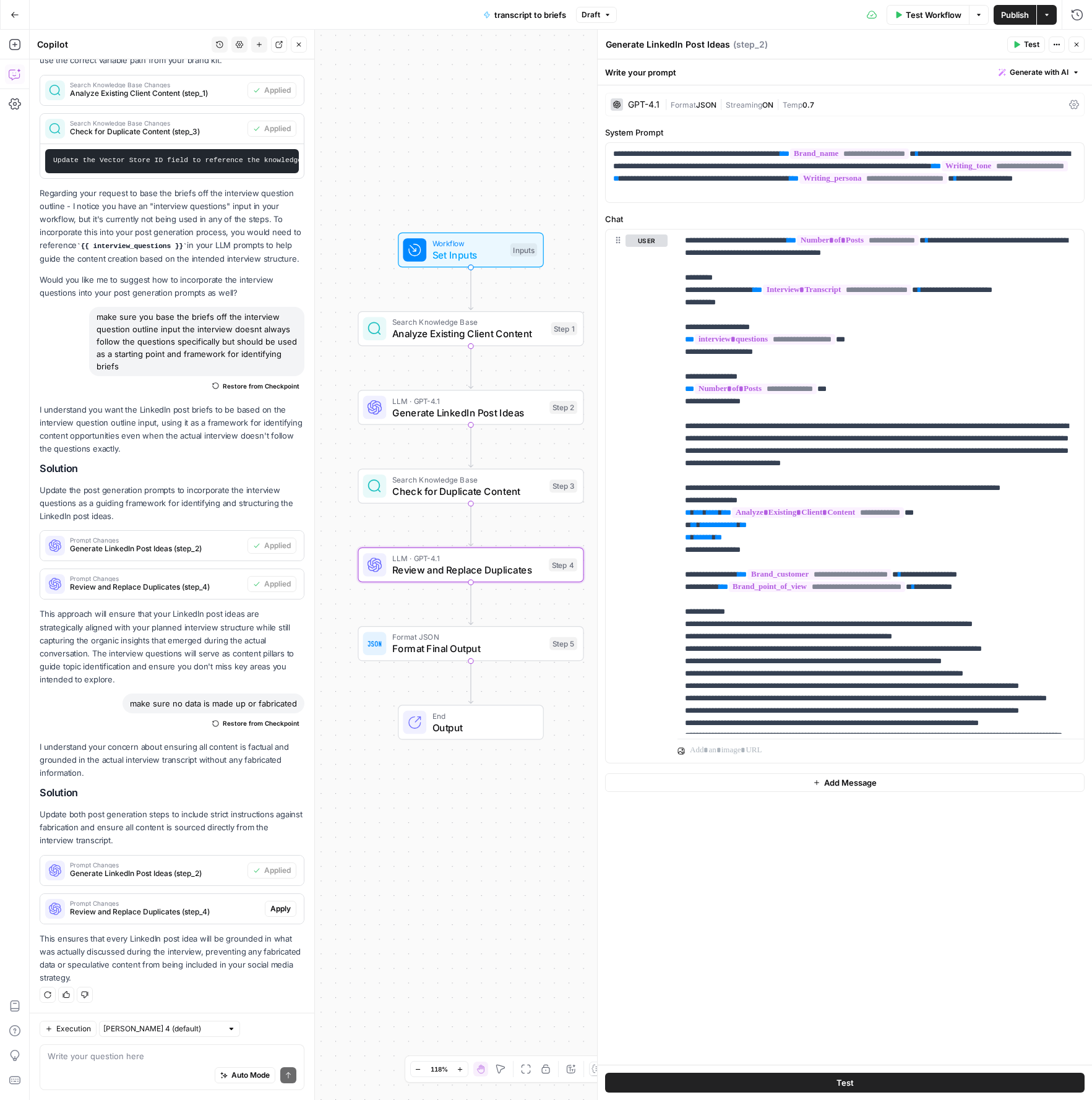
click at [271, 903] on span "Apply" at bounding box center [280, 909] width 21 height 11
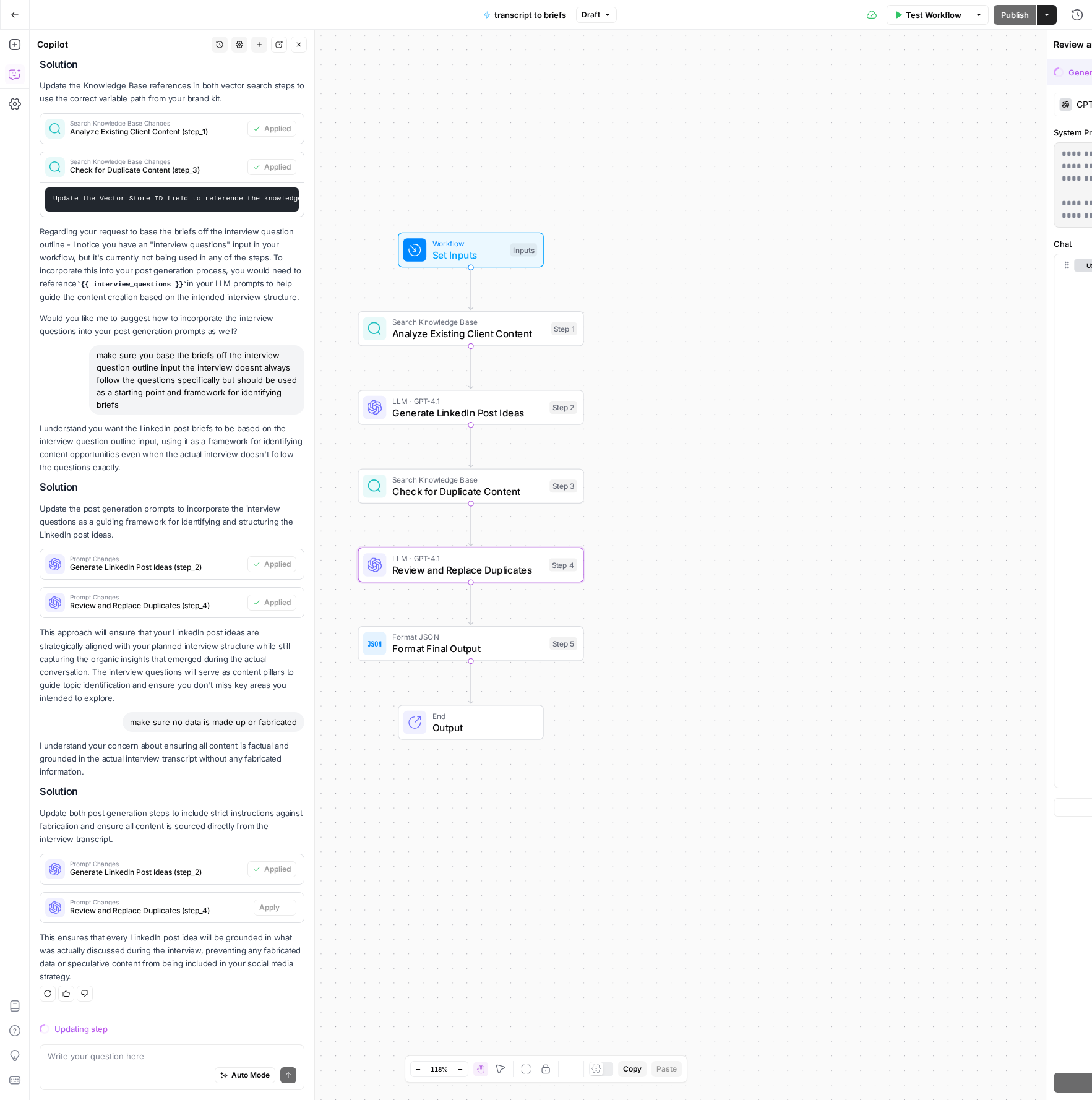
scroll to position [351, 0]
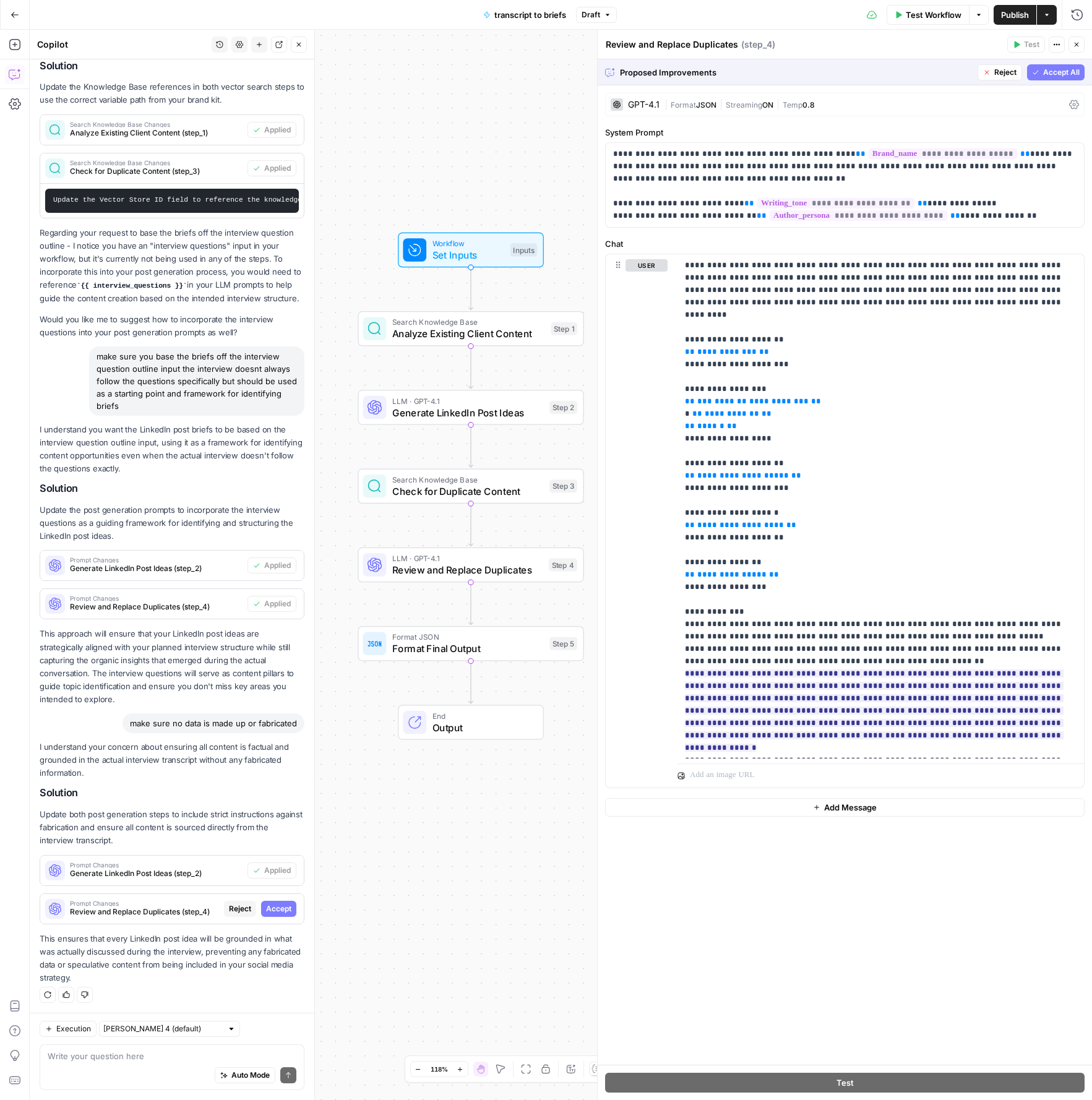
click at [895, 72] on button "Accept All" at bounding box center [1056, 72] width 57 height 16
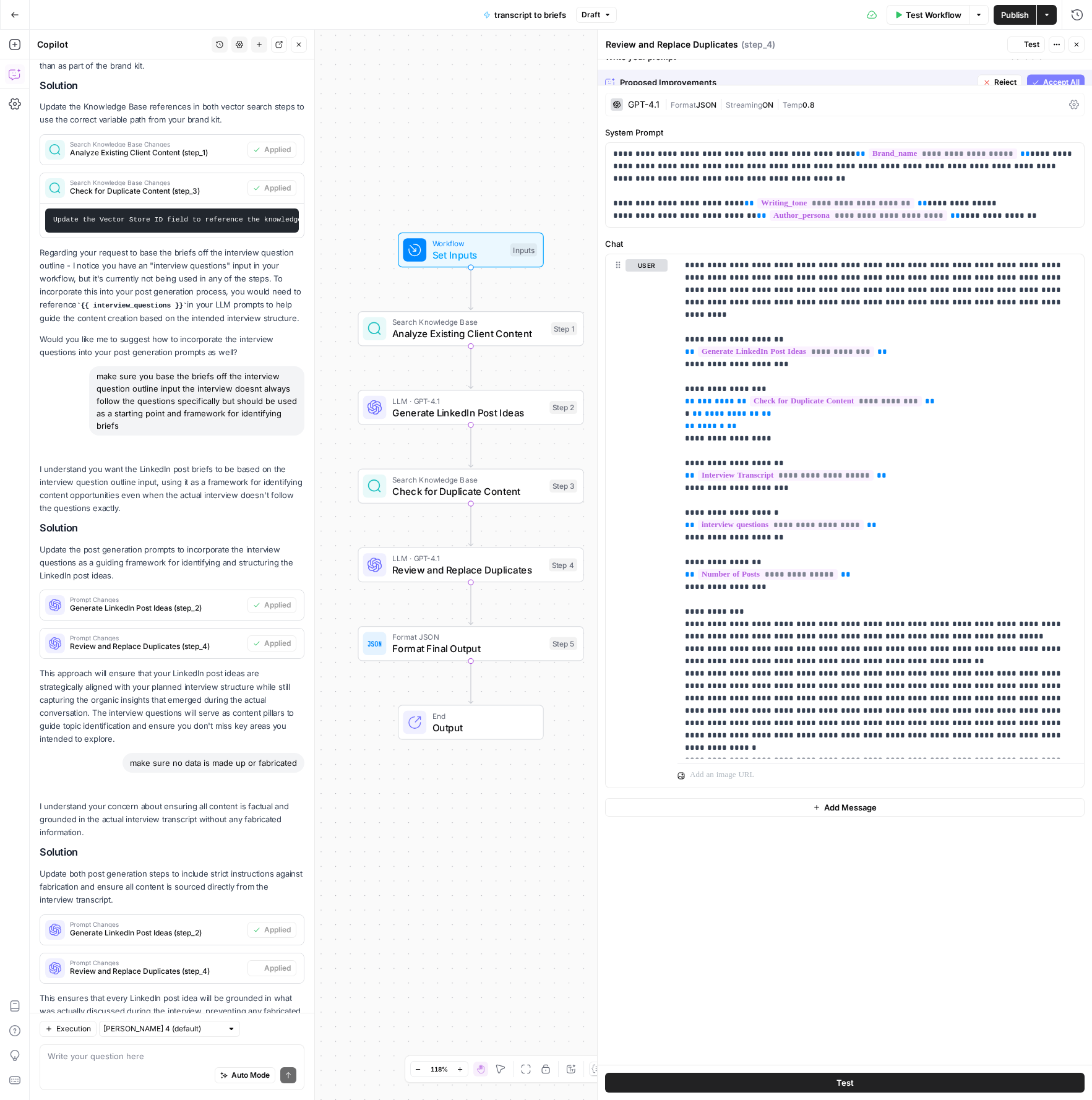
scroll to position [410, 0]
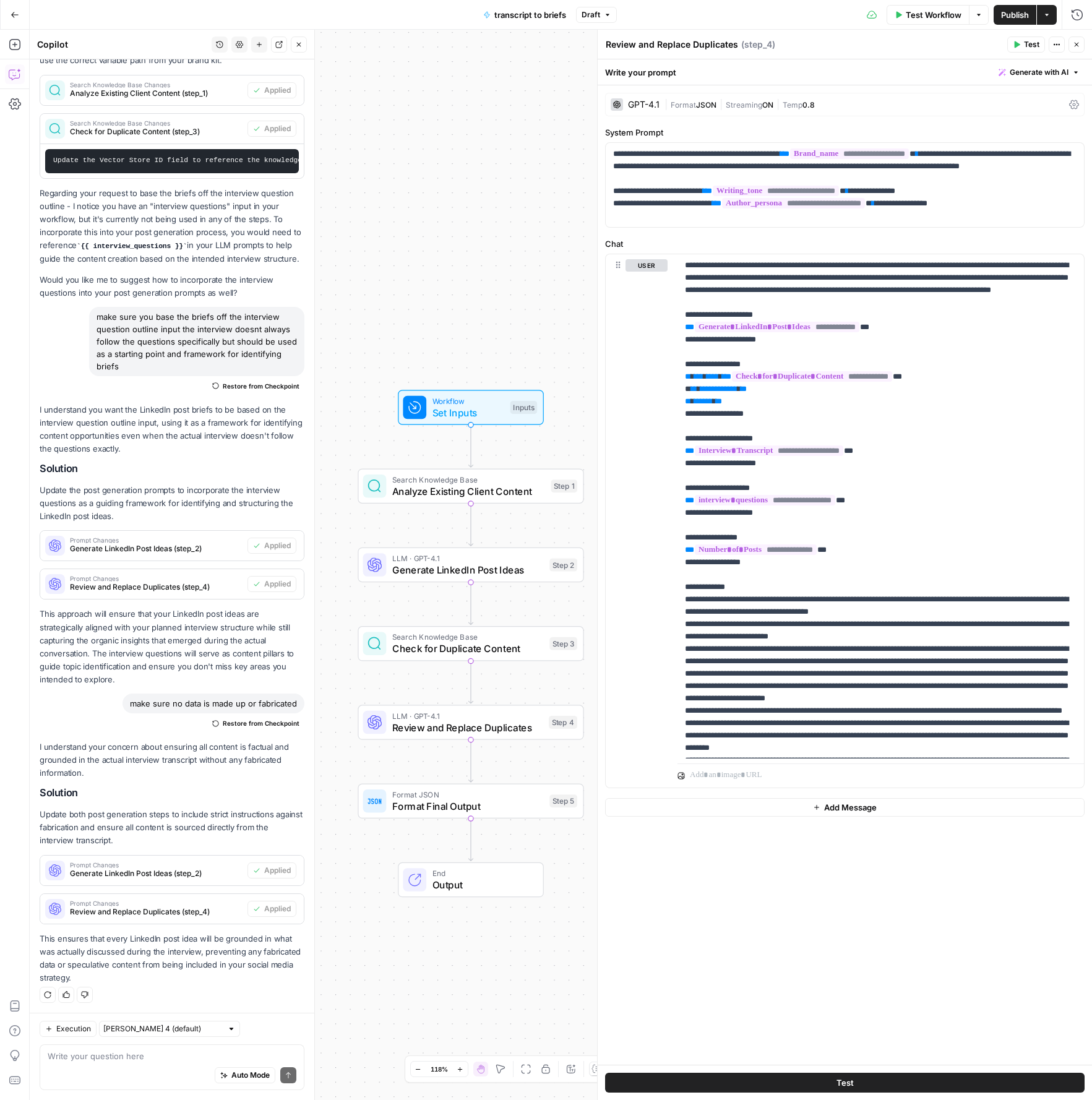
click at [165, 1065] on div "Auto Mode Send" at bounding box center [172, 1075] width 249 height 27
click at [134, 1062] on textarea at bounding box center [172, 1055] width 249 height 12
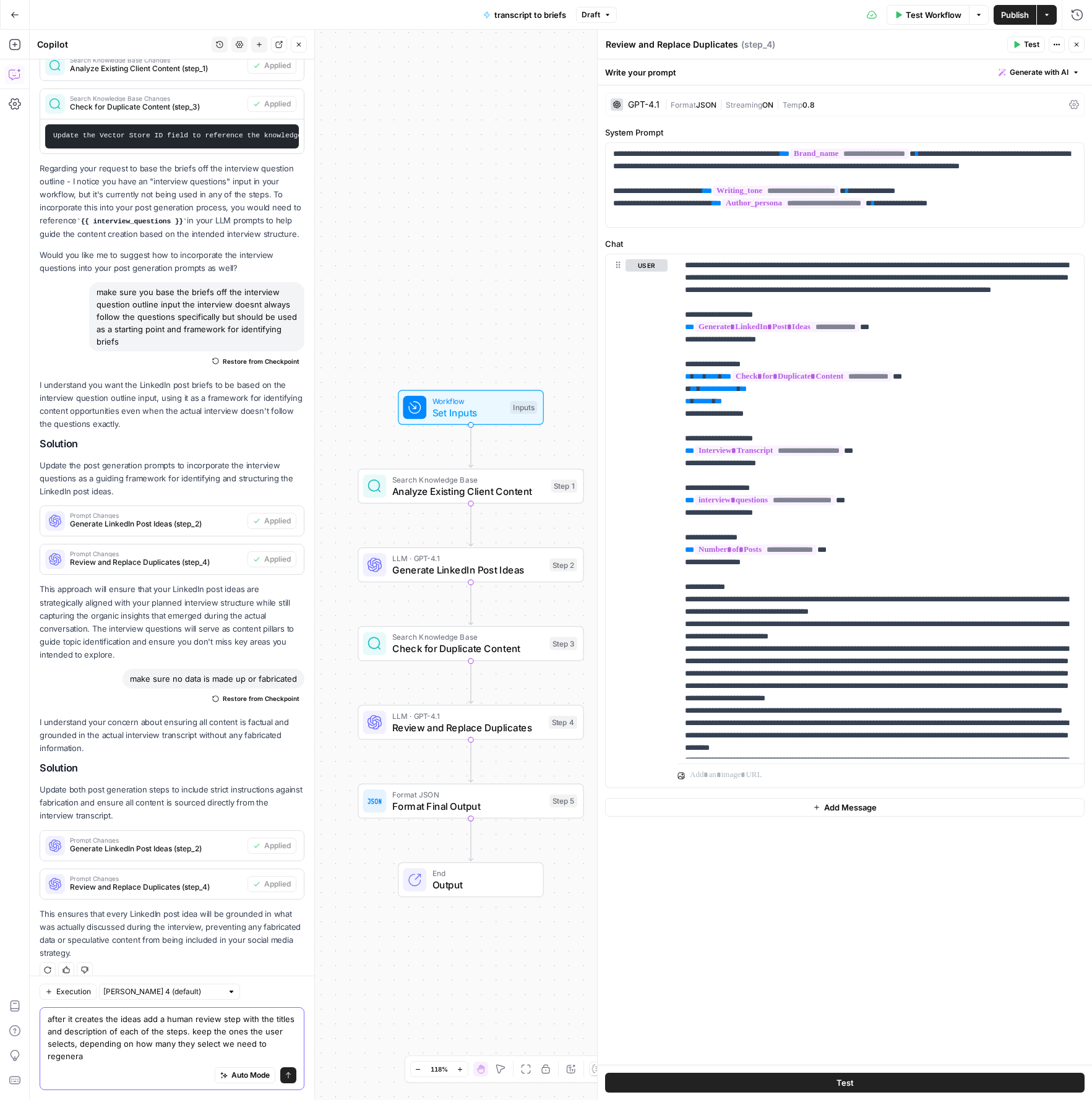
scroll to position [447, 0]
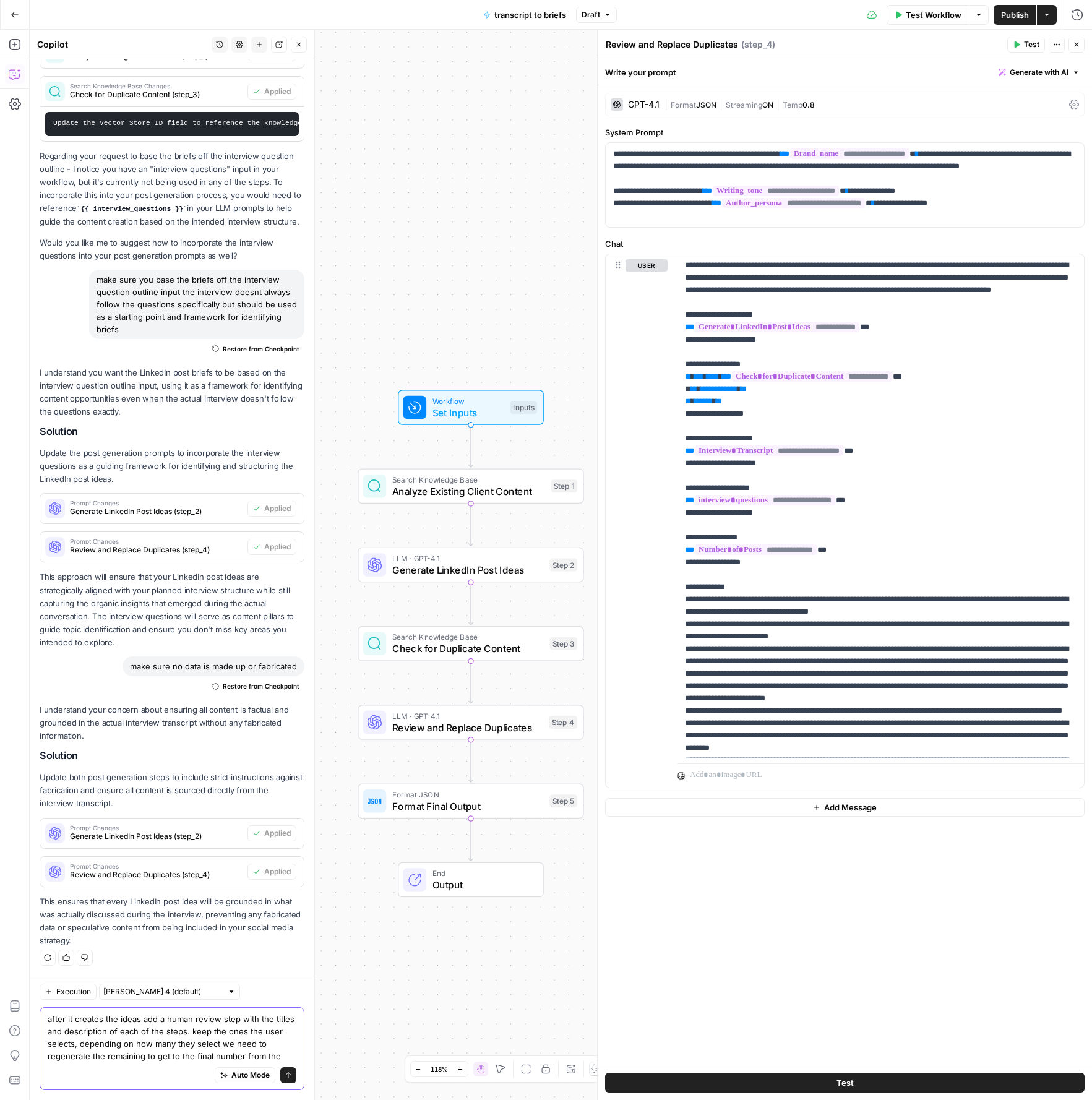
type textarea "after it creates the ideas add a human review step with the titles and descript…"
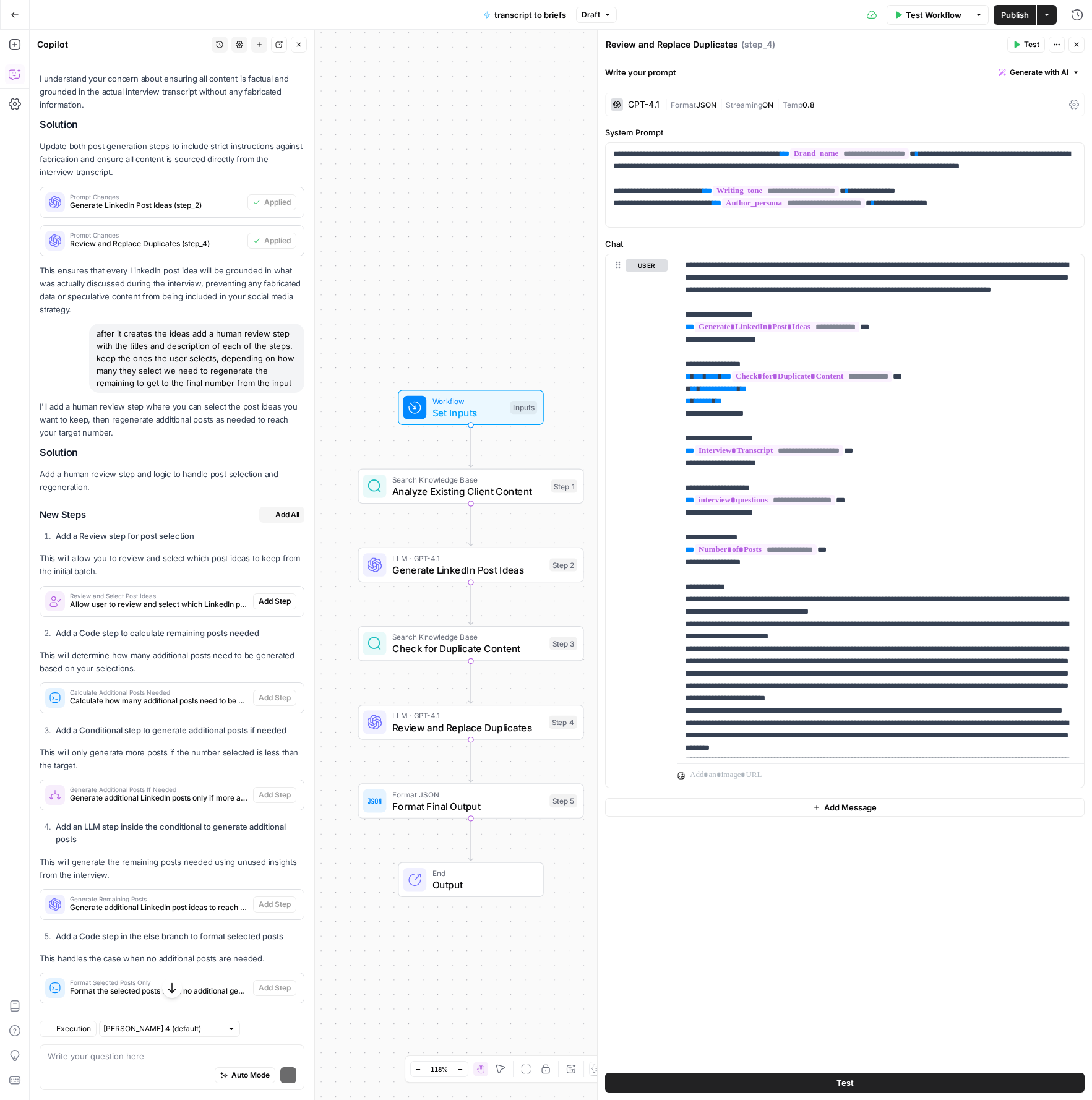
scroll to position [1137, 0]
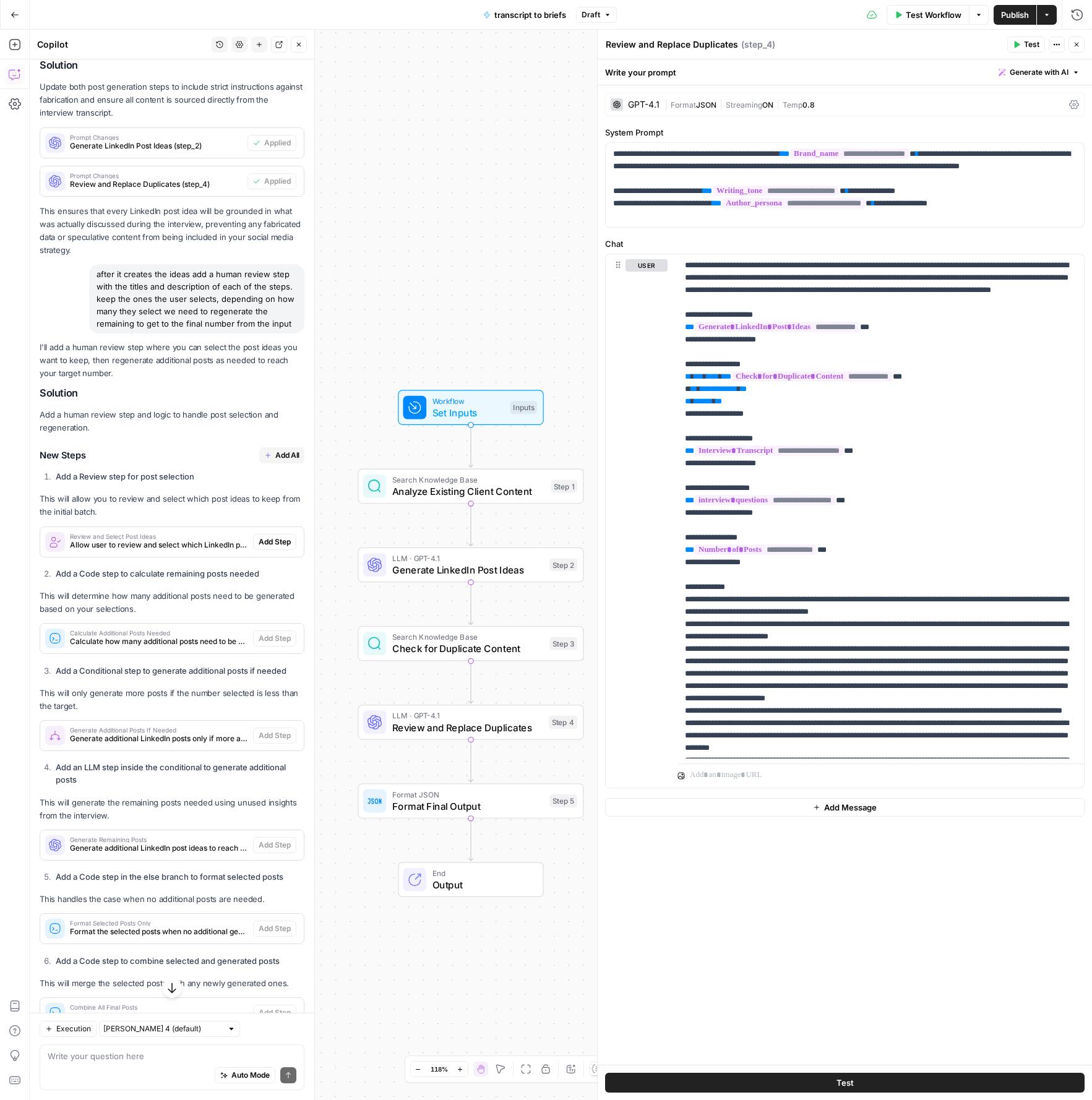
click at [293, 456] on span "Add All" at bounding box center [287, 456] width 24 height 11
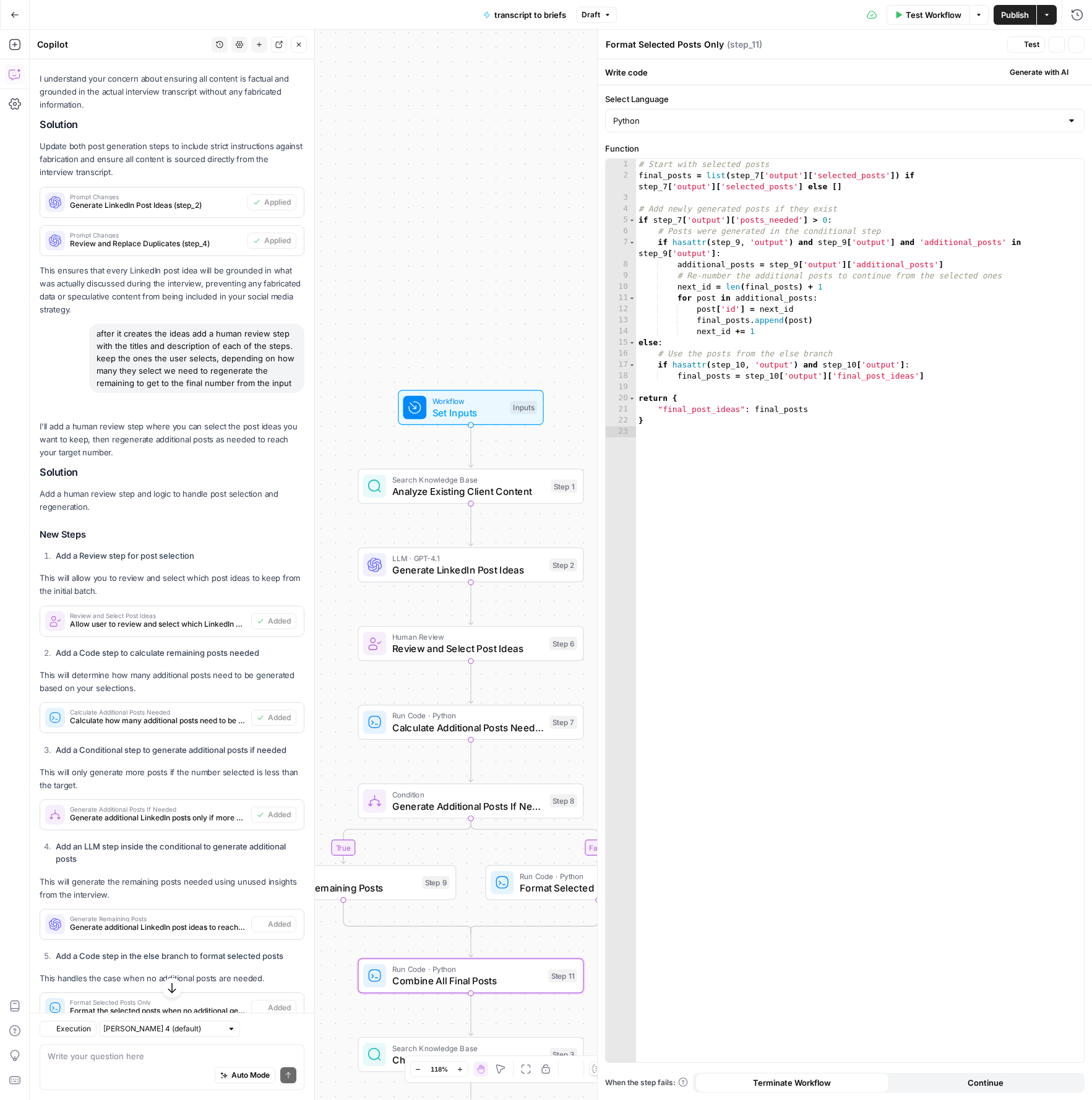
type textarea "Combine All Final Posts"
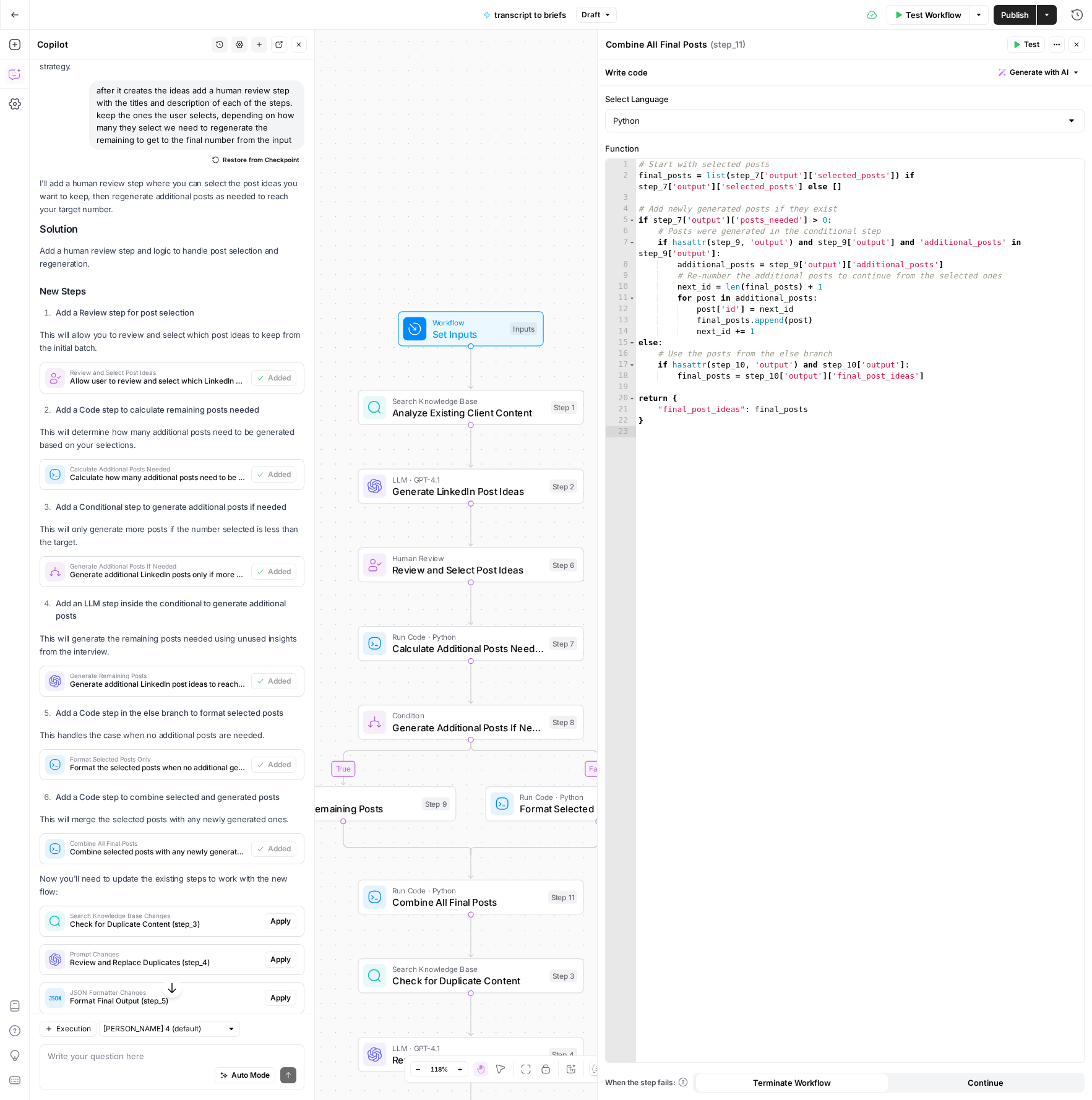
scroll to position [1398, 0]
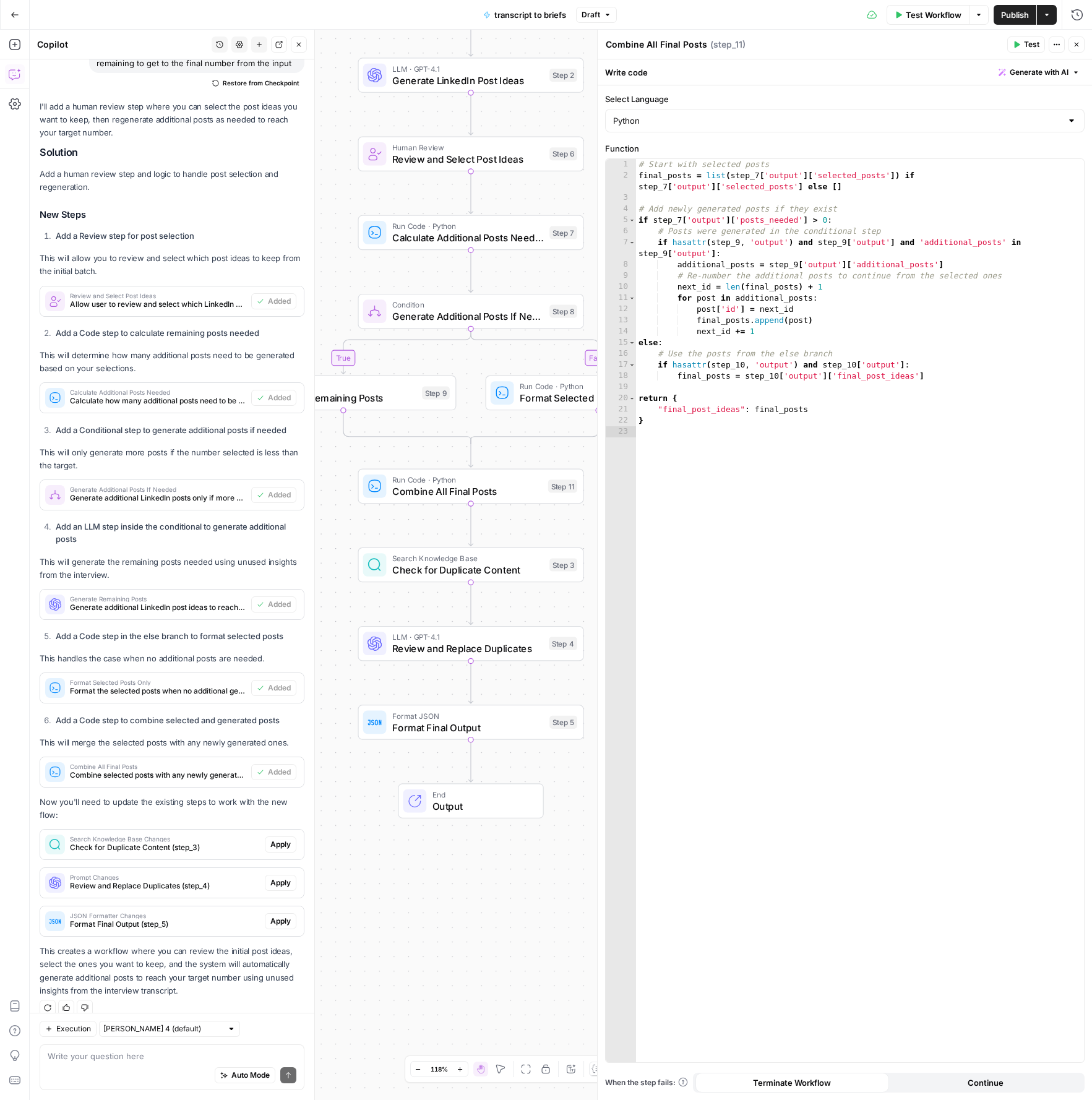
drag, startPoint x: 292, startPoint y: 833, endPoint x: 172, endPoint y: 800, distance: 124.5
click at [172, 800] on div "I'll add a human review step where you can select the post ideas you want to ke…" at bounding box center [172, 549] width 265 height 897
click at [291, 836] on button "Apply" at bounding box center [280, 844] width 32 height 16
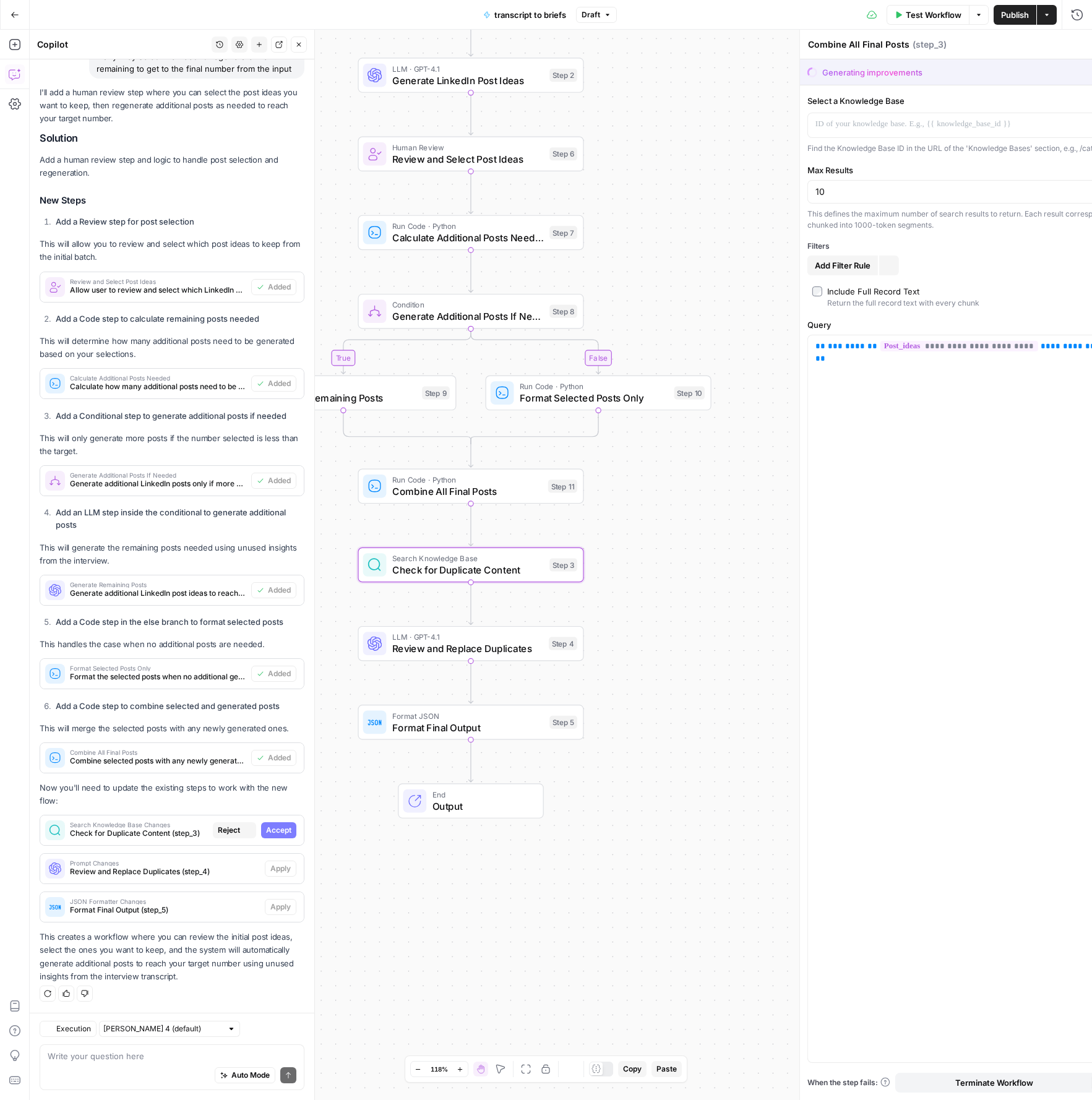
type textarea "Check for Duplicate Content"
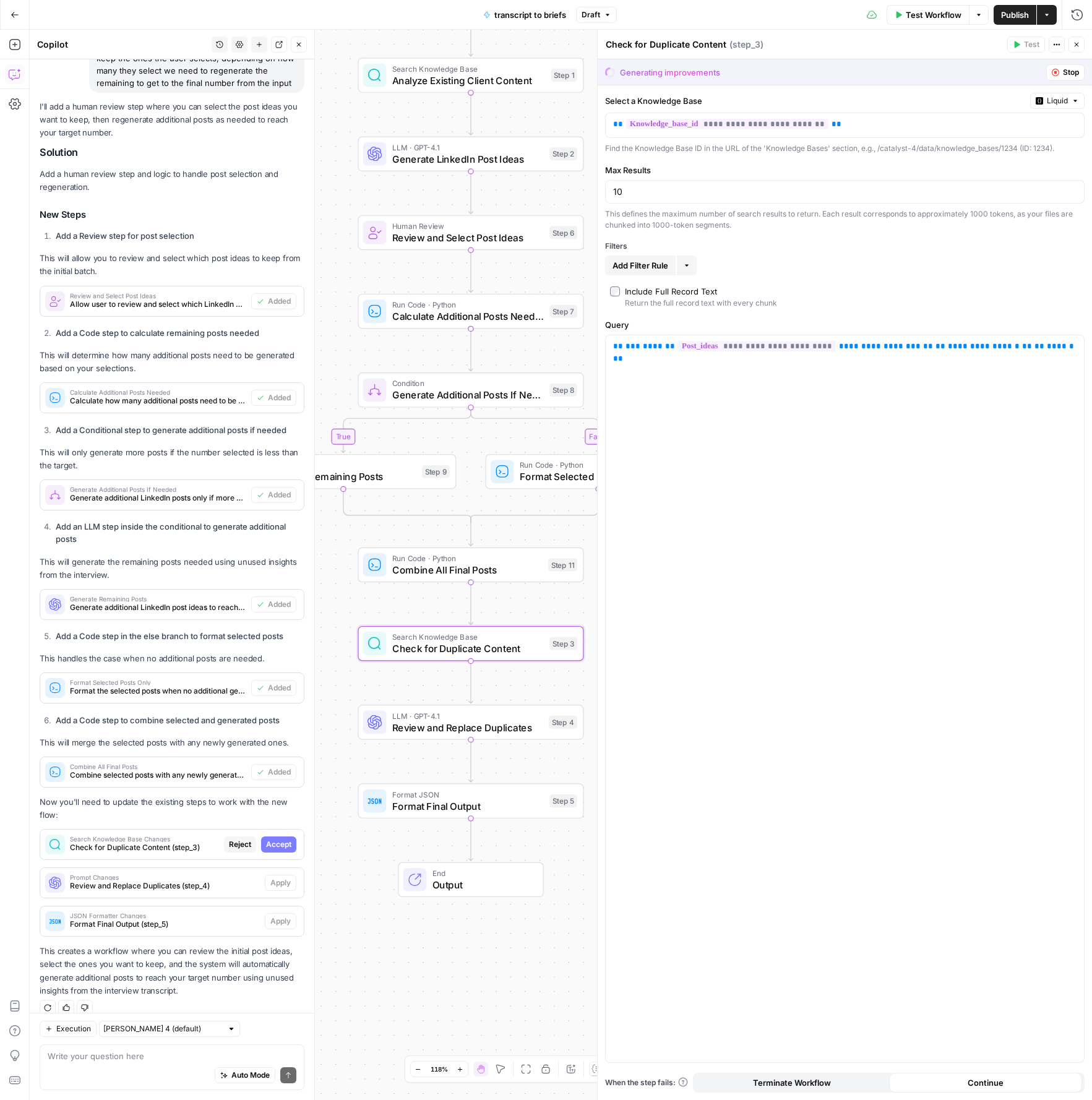
click at [271, 839] on span "Accept" at bounding box center [279, 845] width 25 height 11
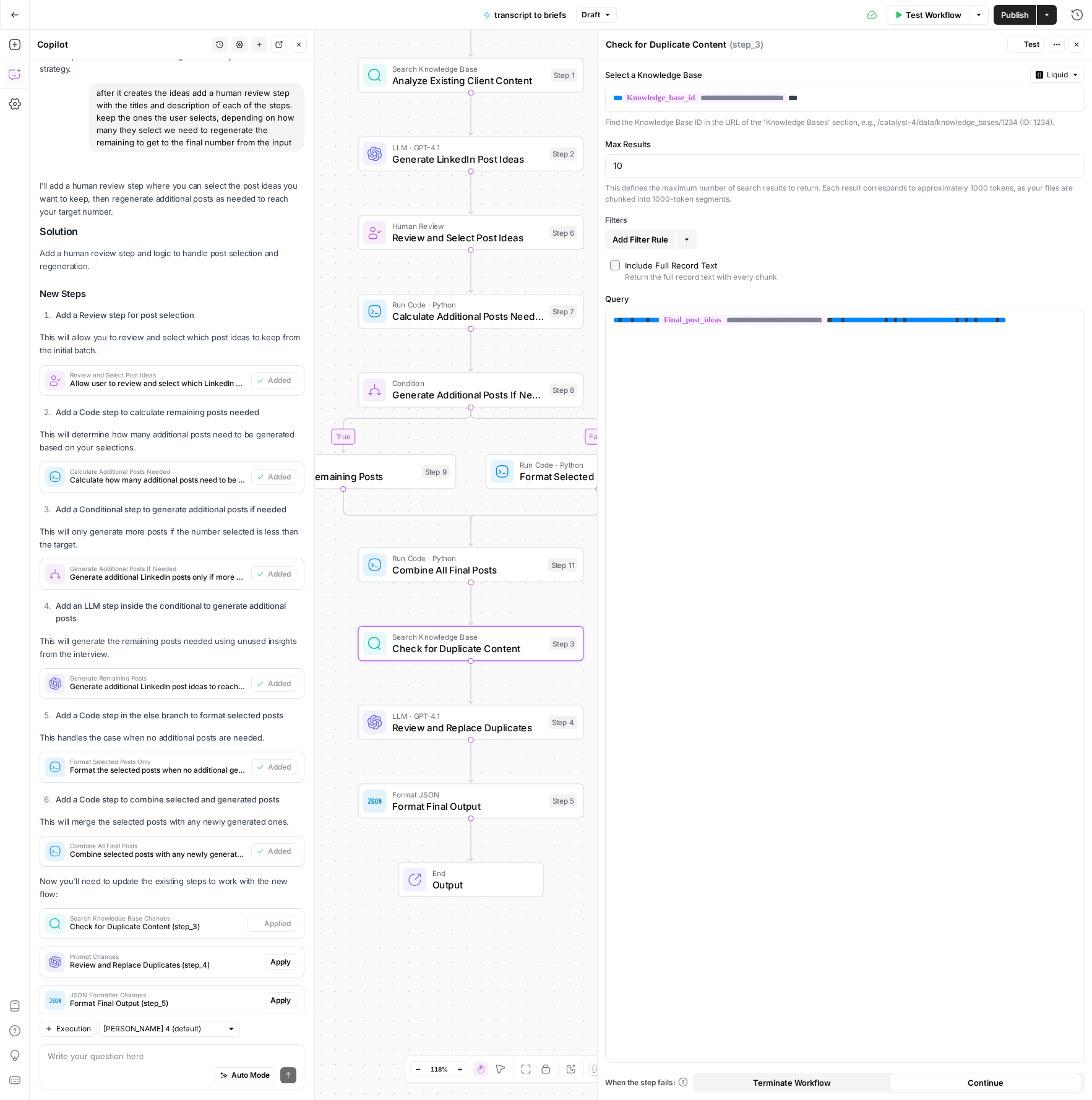
scroll to position [1398, 0]
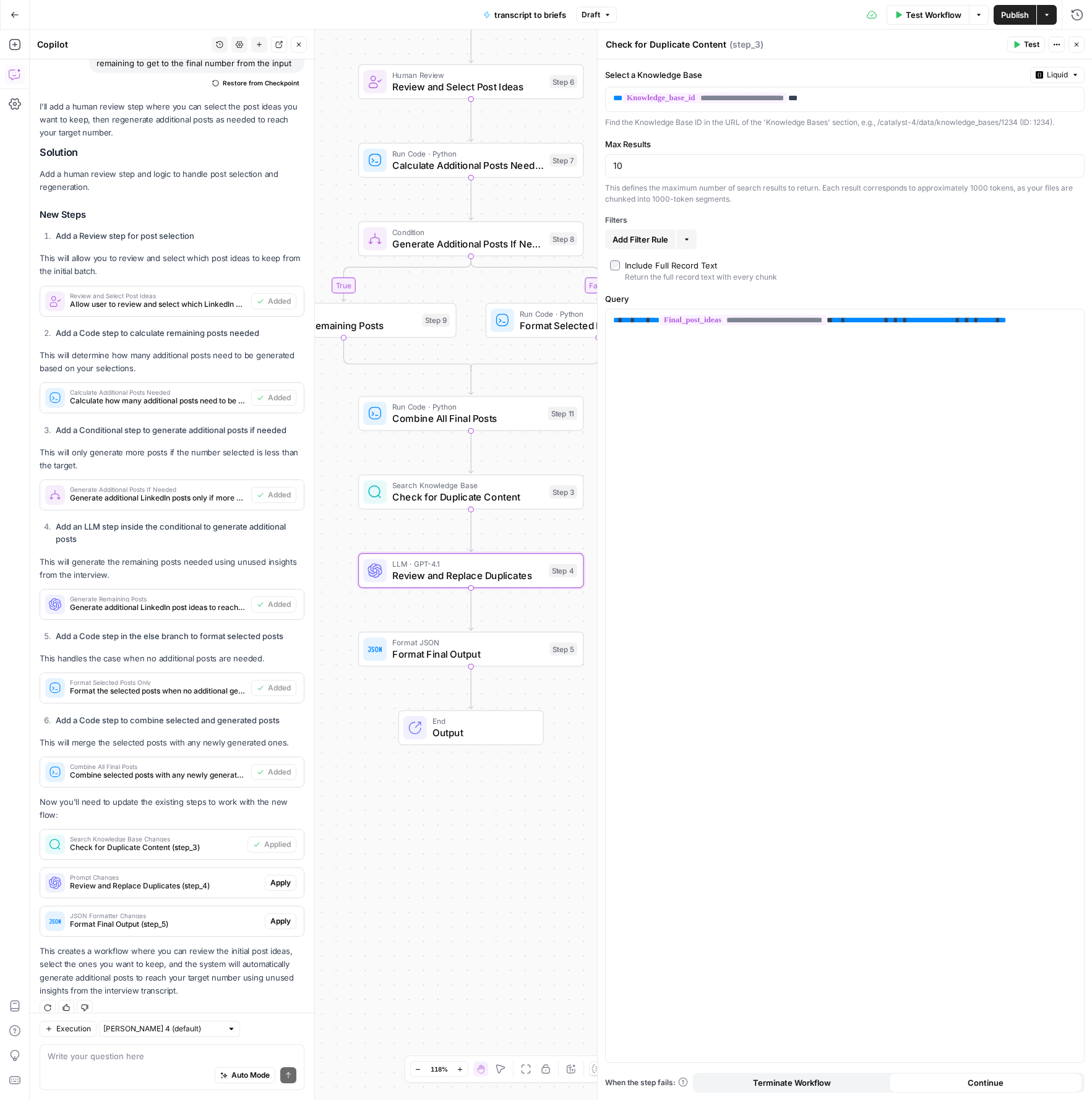
click at [276, 877] on span "Apply" at bounding box center [280, 883] width 21 height 11
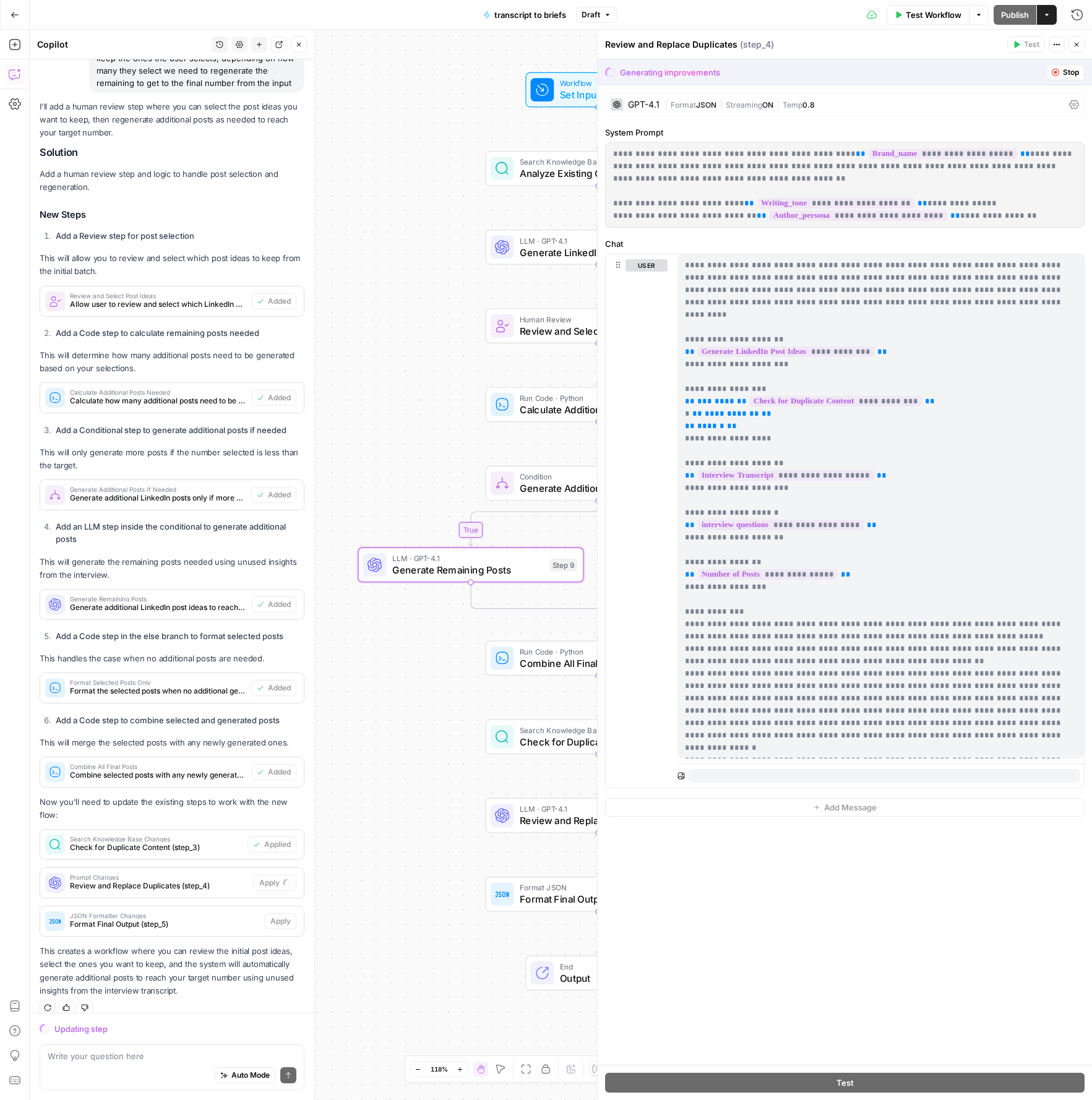
scroll to position [1319, 0]
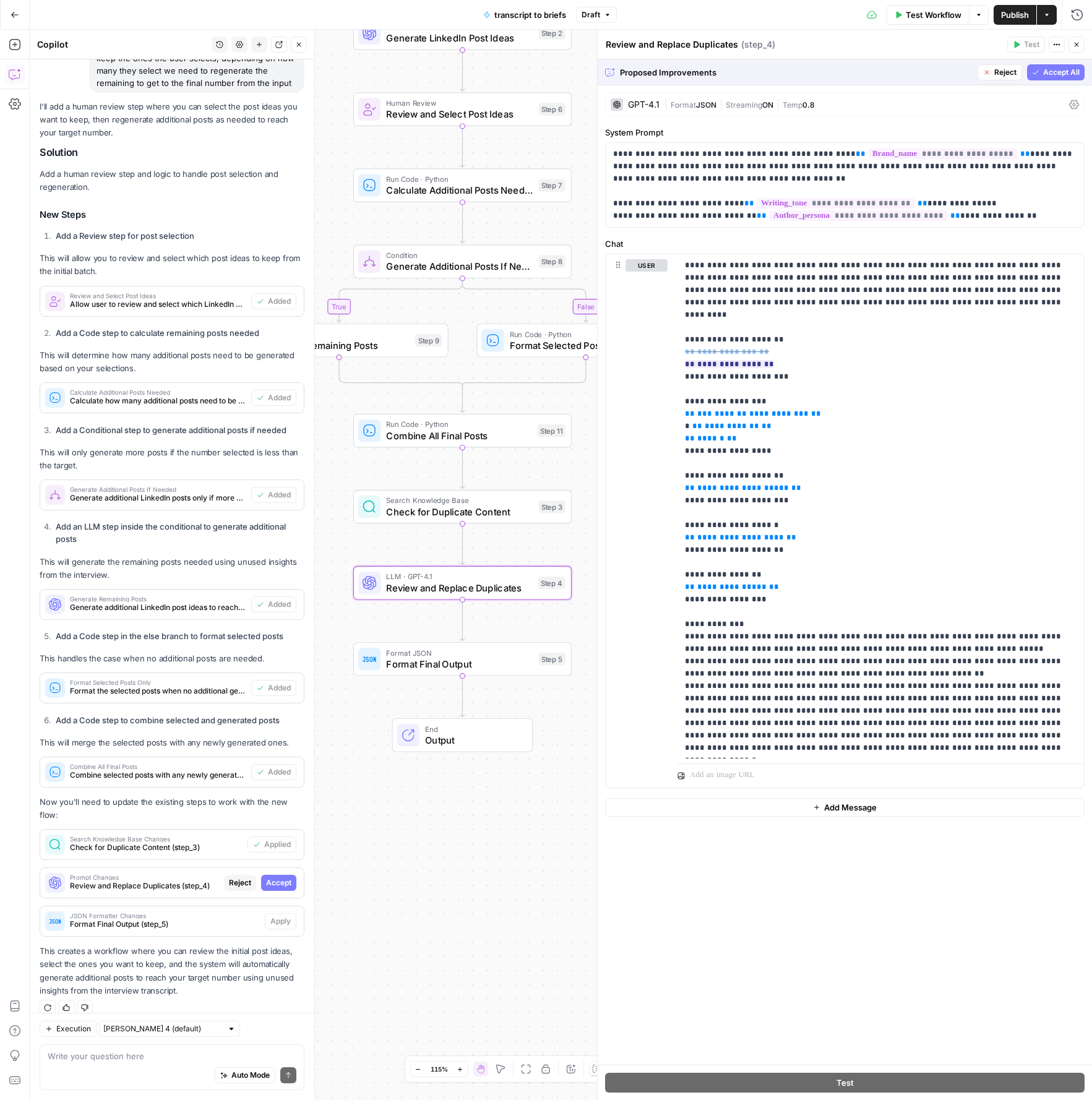
click at [287, 877] on span "Accept" at bounding box center [279, 883] width 25 height 11
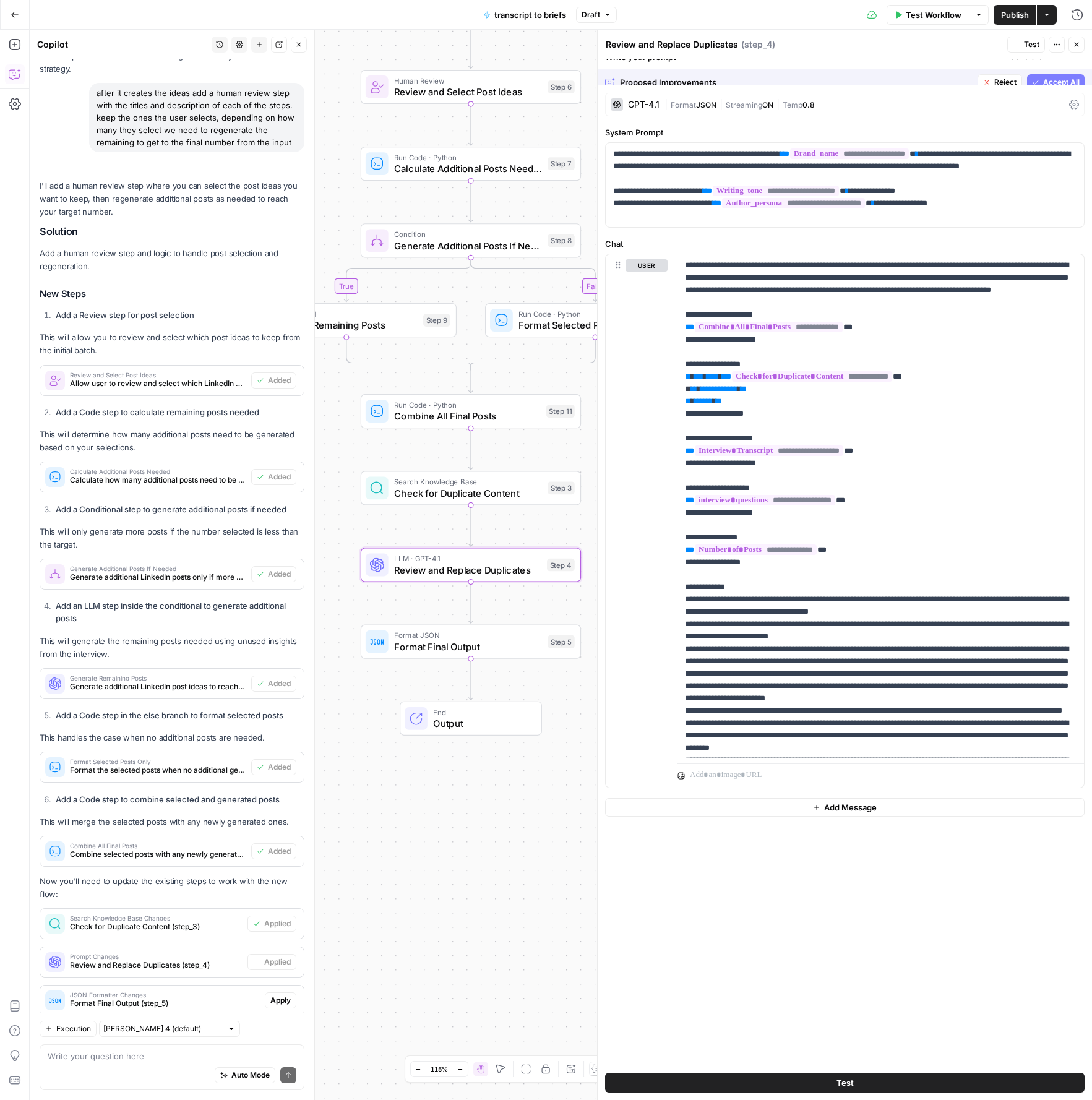
scroll to position [1398, 0]
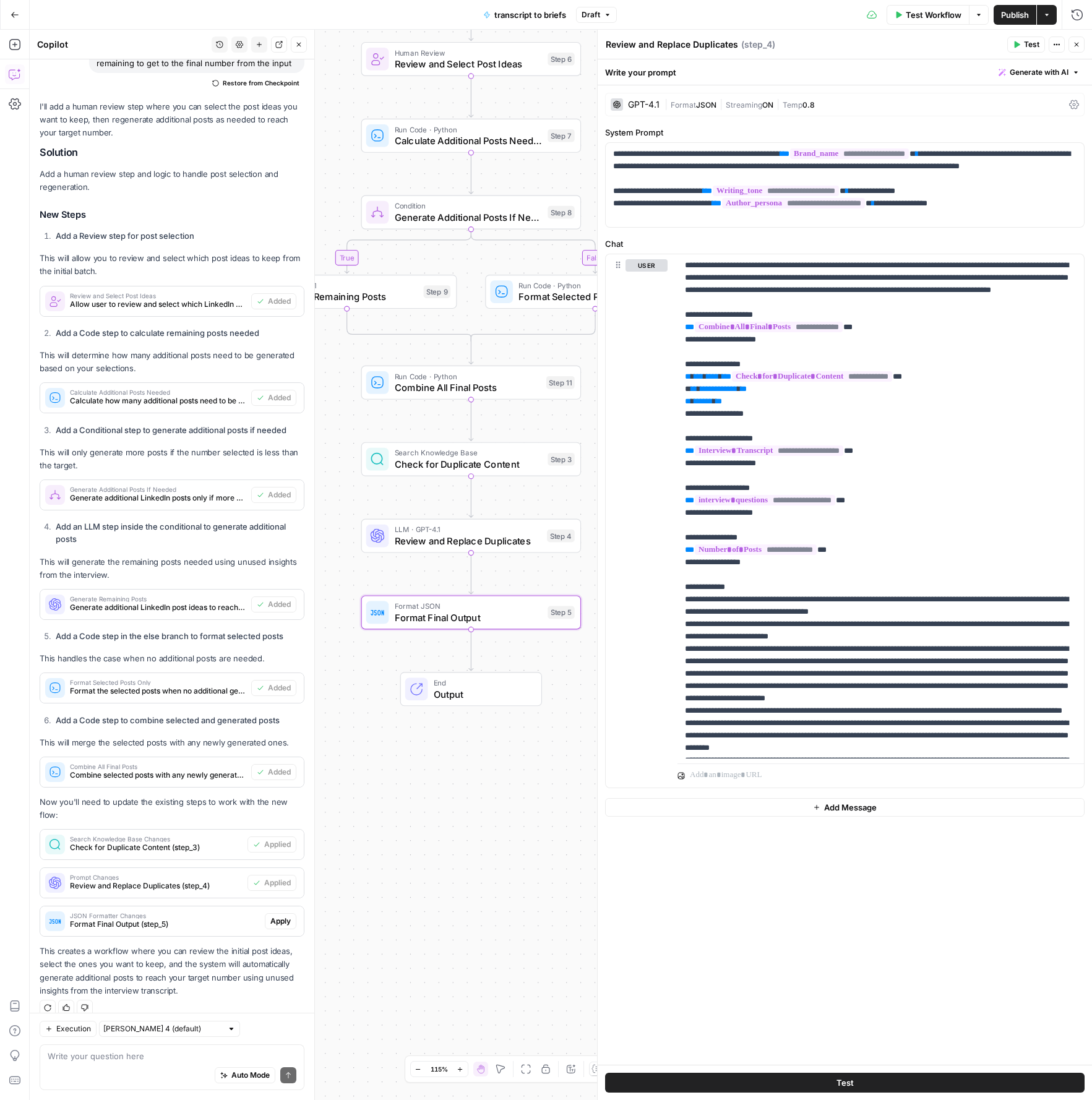
click at [272, 915] on span "Apply" at bounding box center [280, 921] width 21 height 11
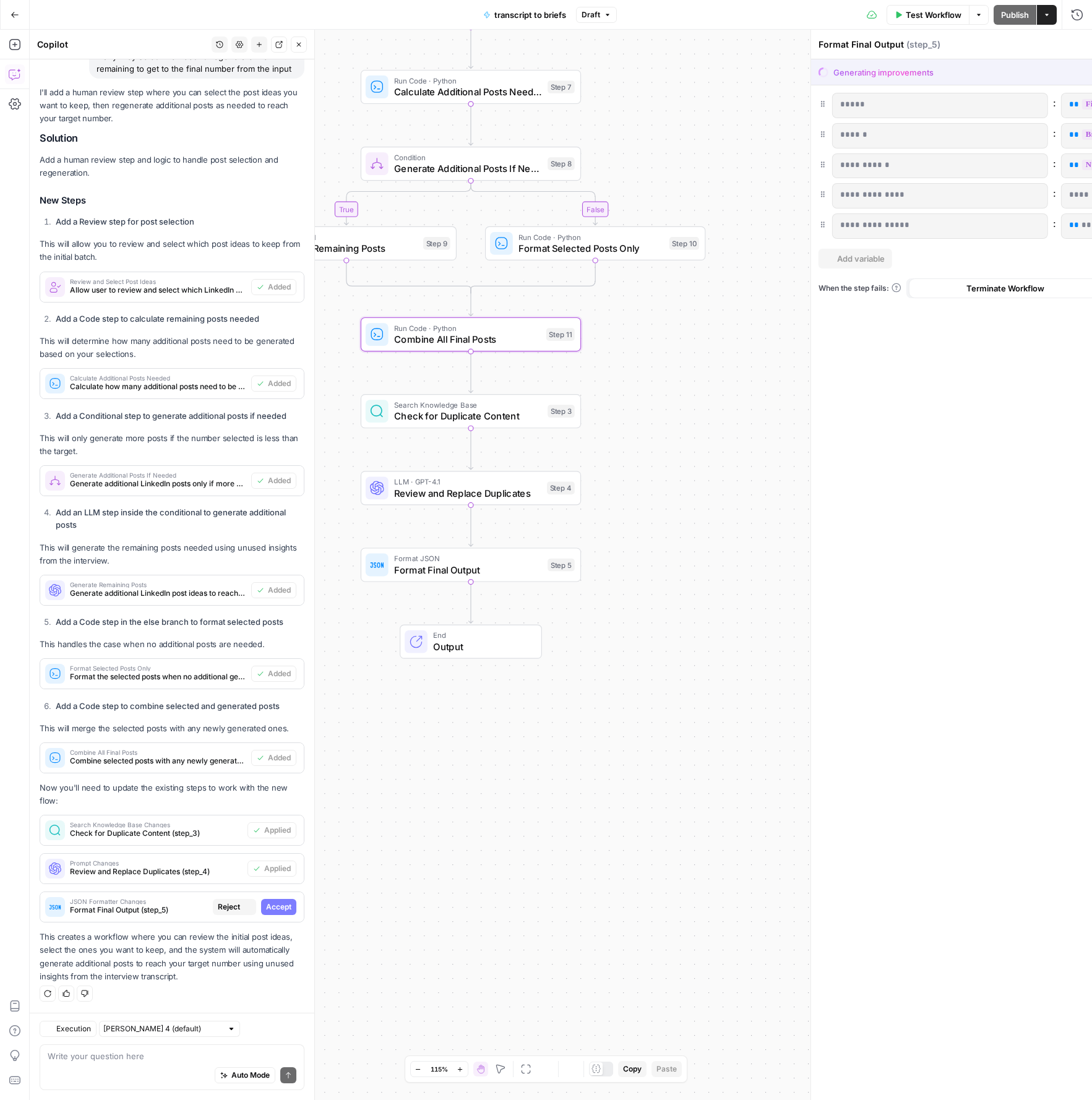
scroll to position [1319, 0]
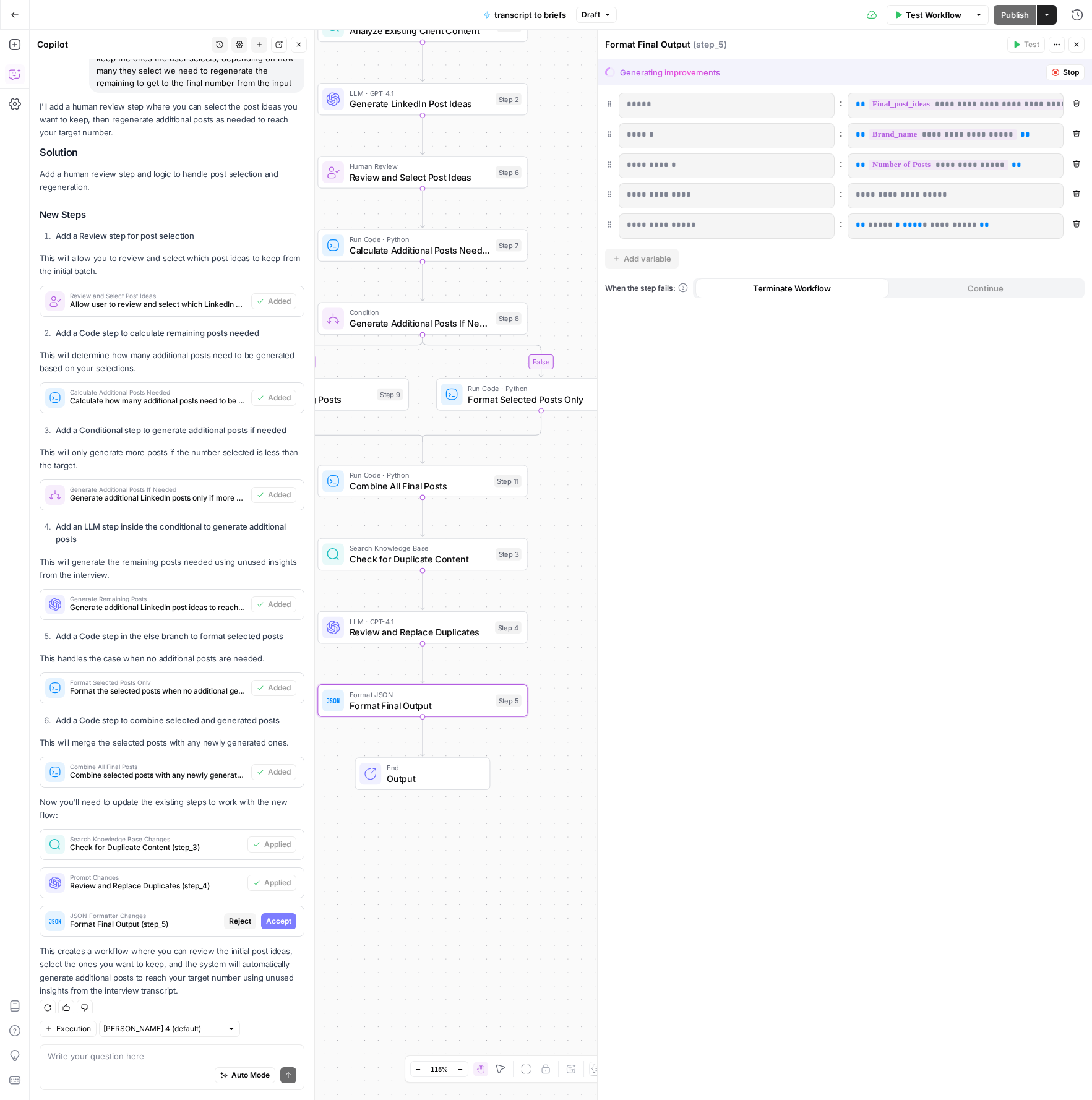
click at [287, 915] on span "Accept" at bounding box center [279, 921] width 25 height 11
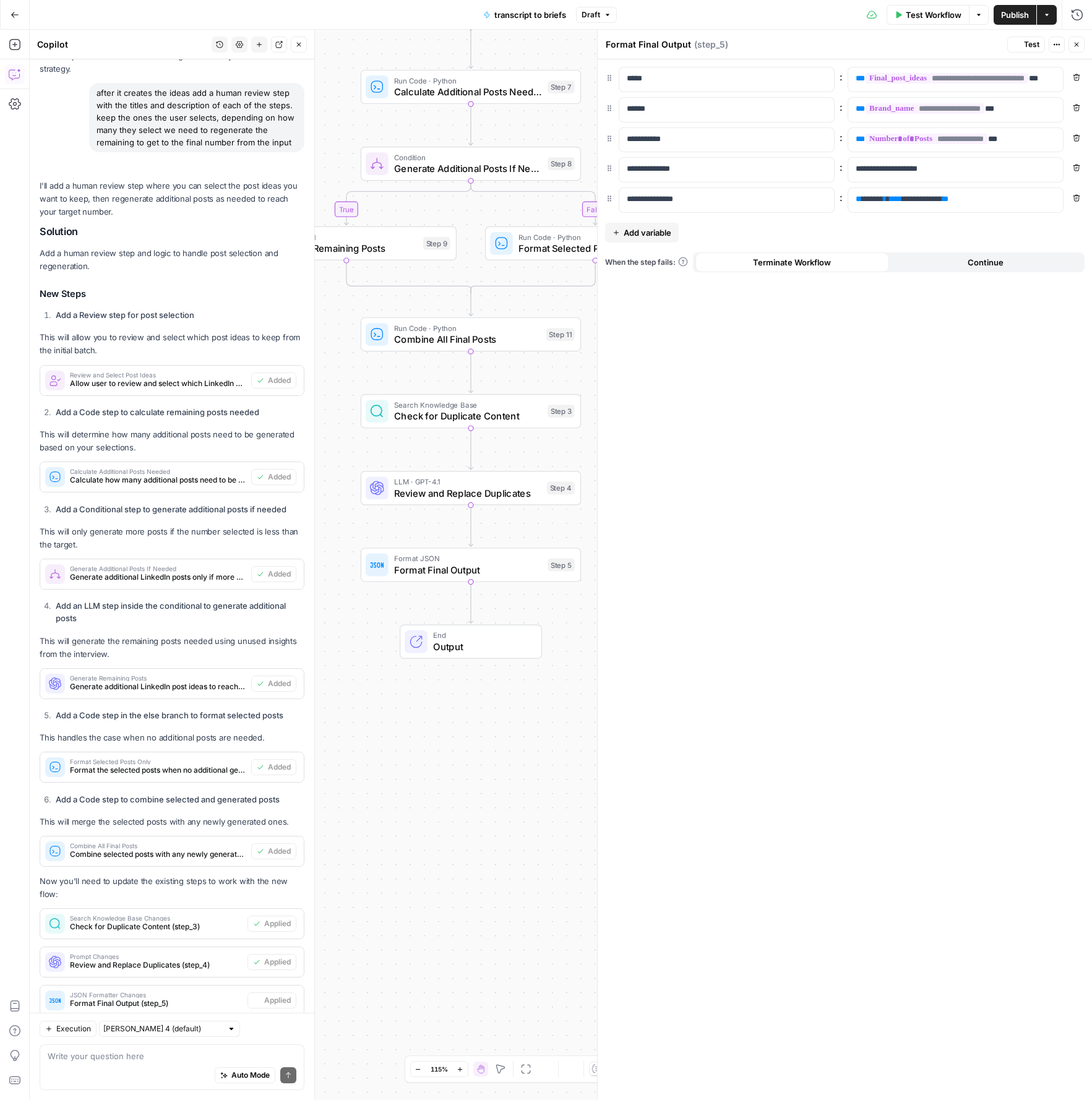
scroll to position [1398, 0]
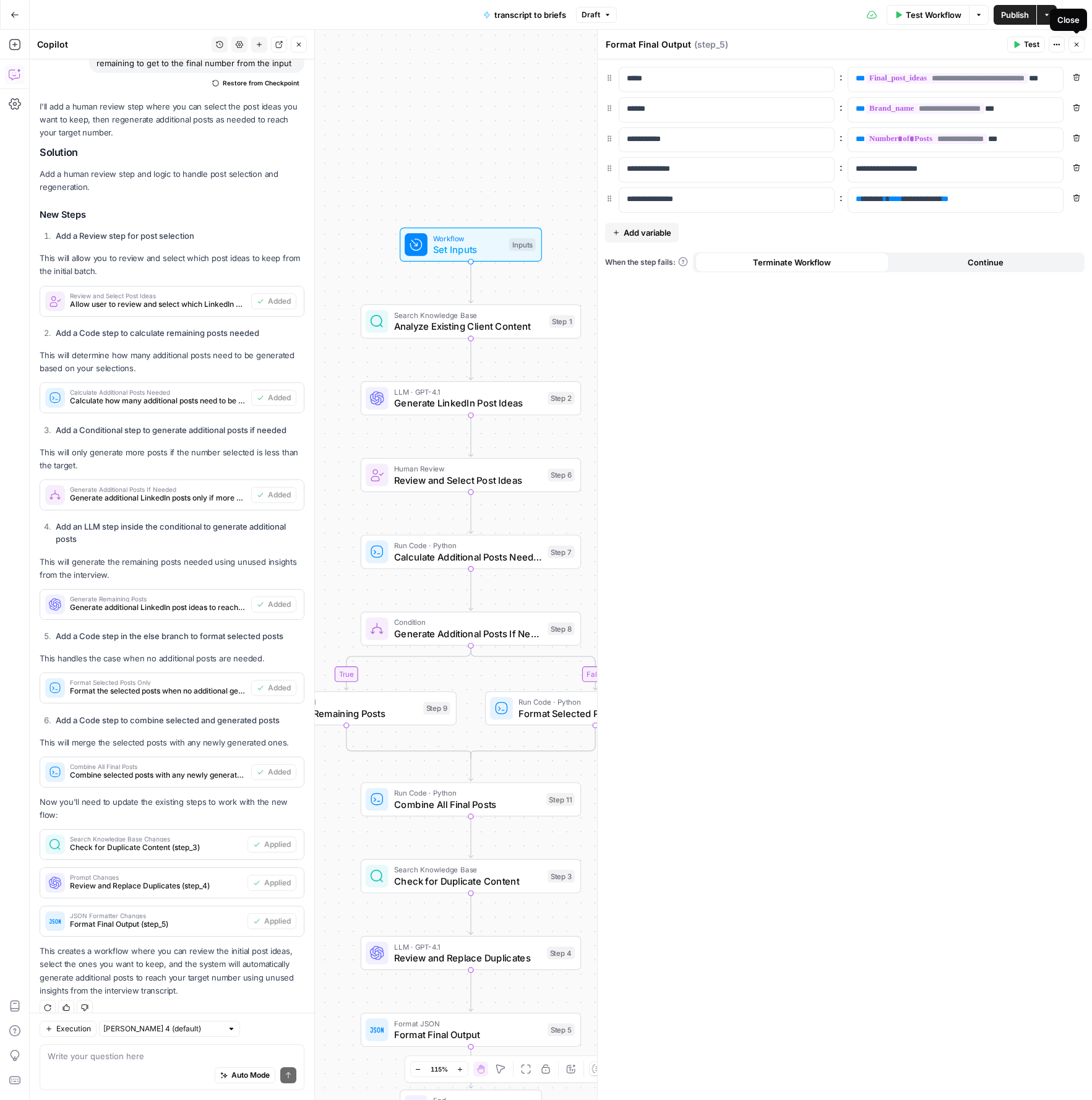
click at [895, 47] on icon "button" at bounding box center [1076, 45] width 7 height 7
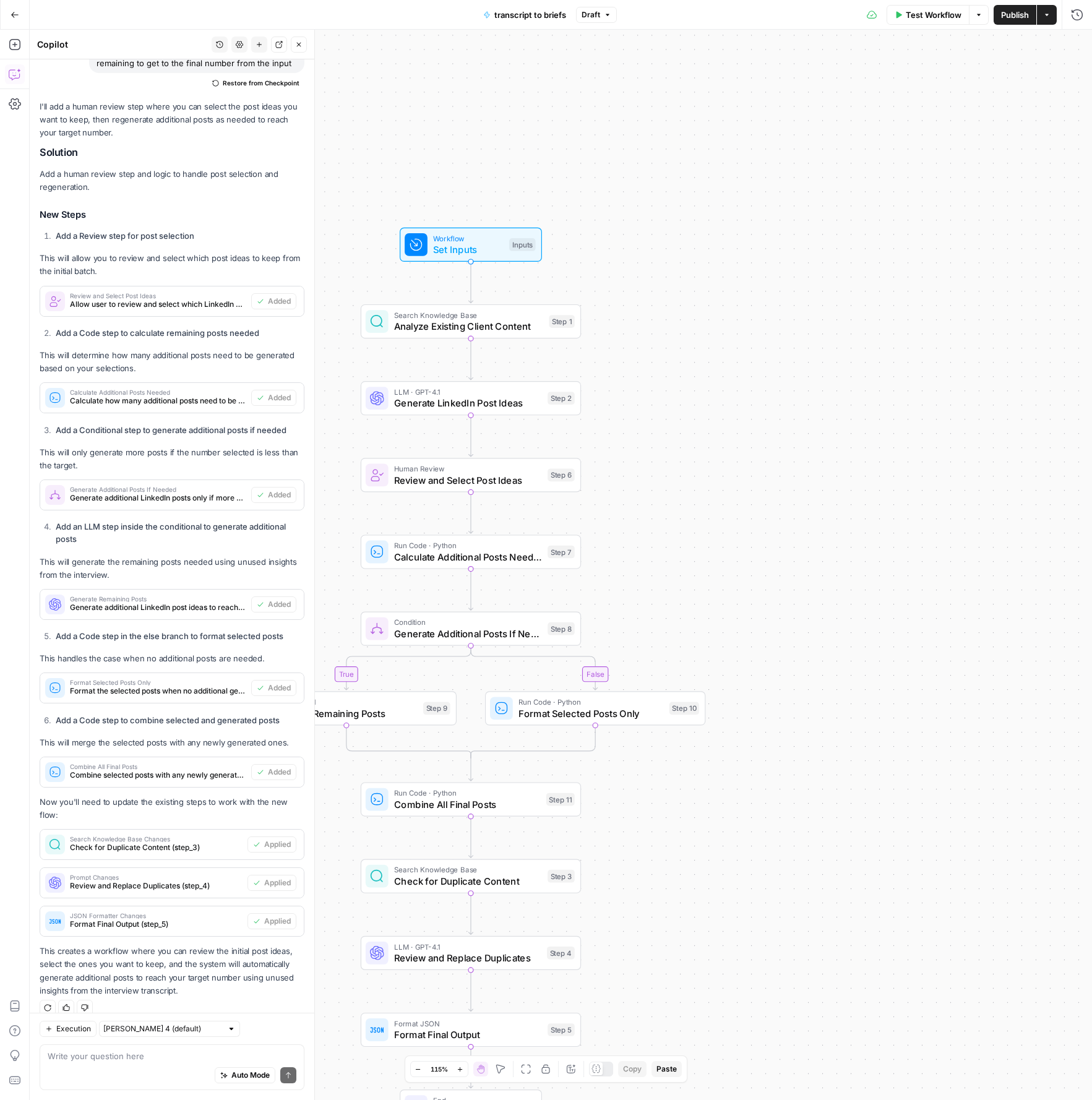
click at [895, 22] on button "Test Workflow" at bounding box center [928, 15] width 83 height 20
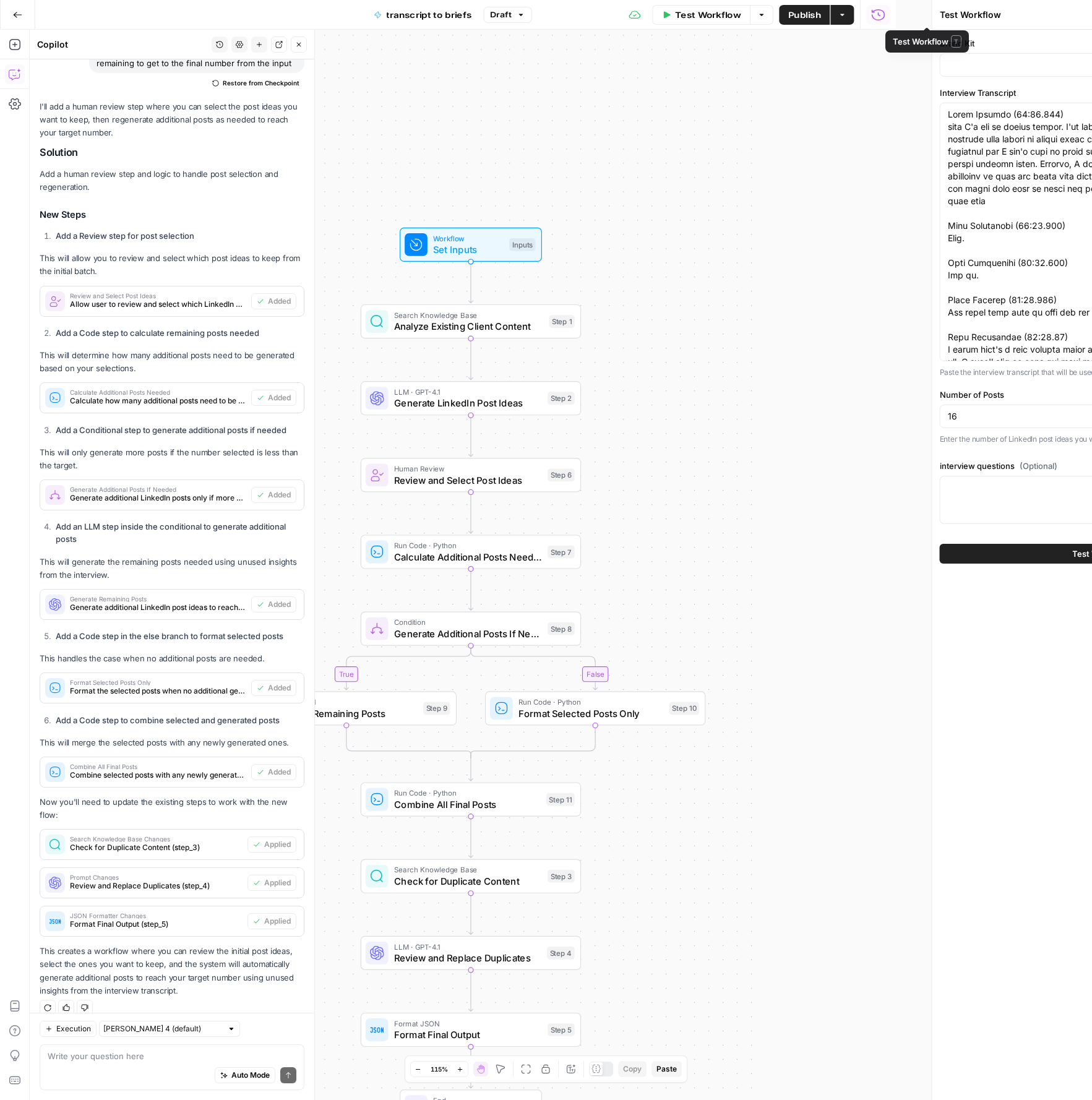
type input "Rev Leasing"
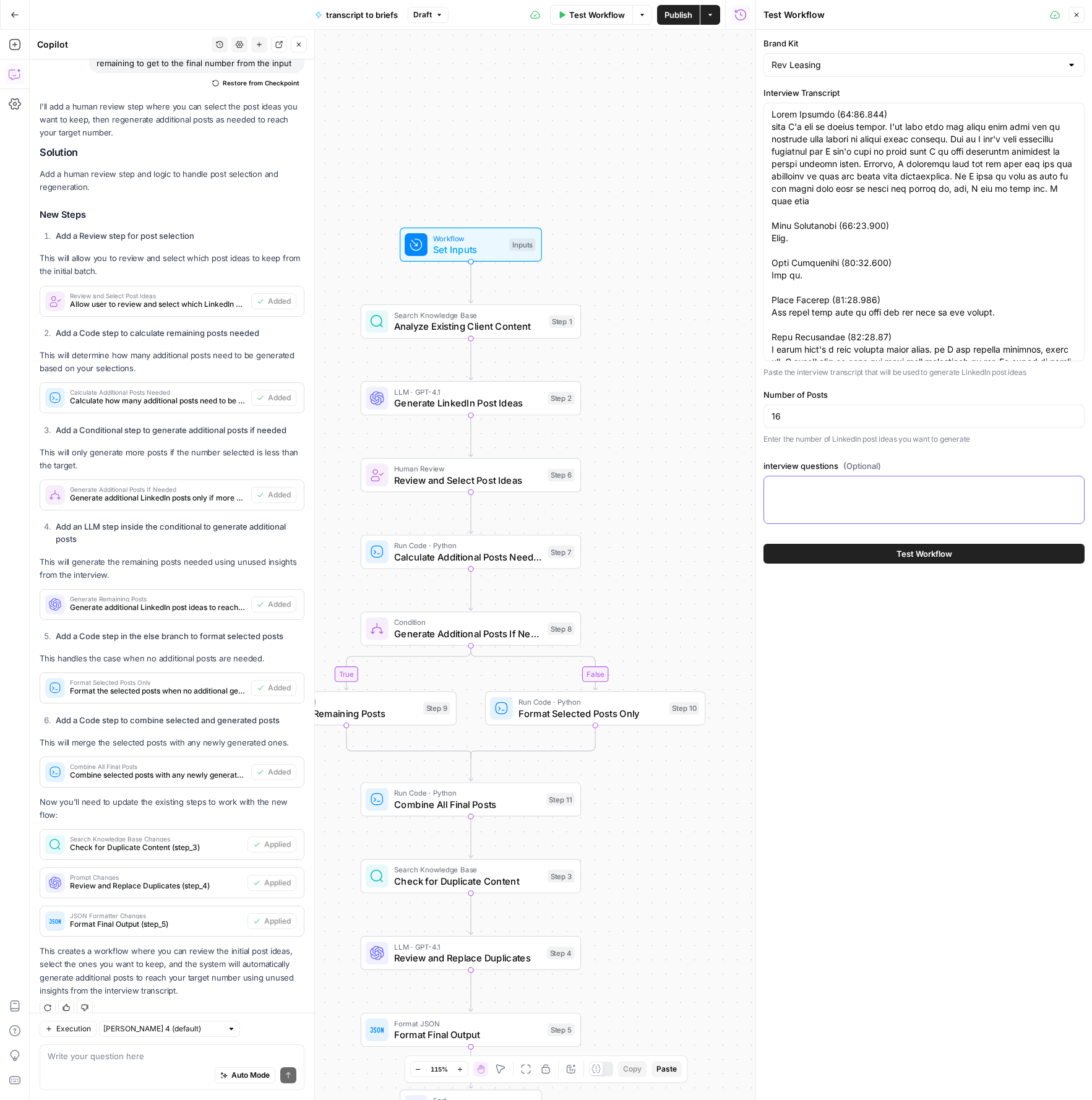
click at [865, 488] on textarea "interview questions (Optional)" at bounding box center [924, 487] width 305 height 12
click at [854, 72] on div "Rev Leasing" at bounding box center [924, 64] width 321 height 23
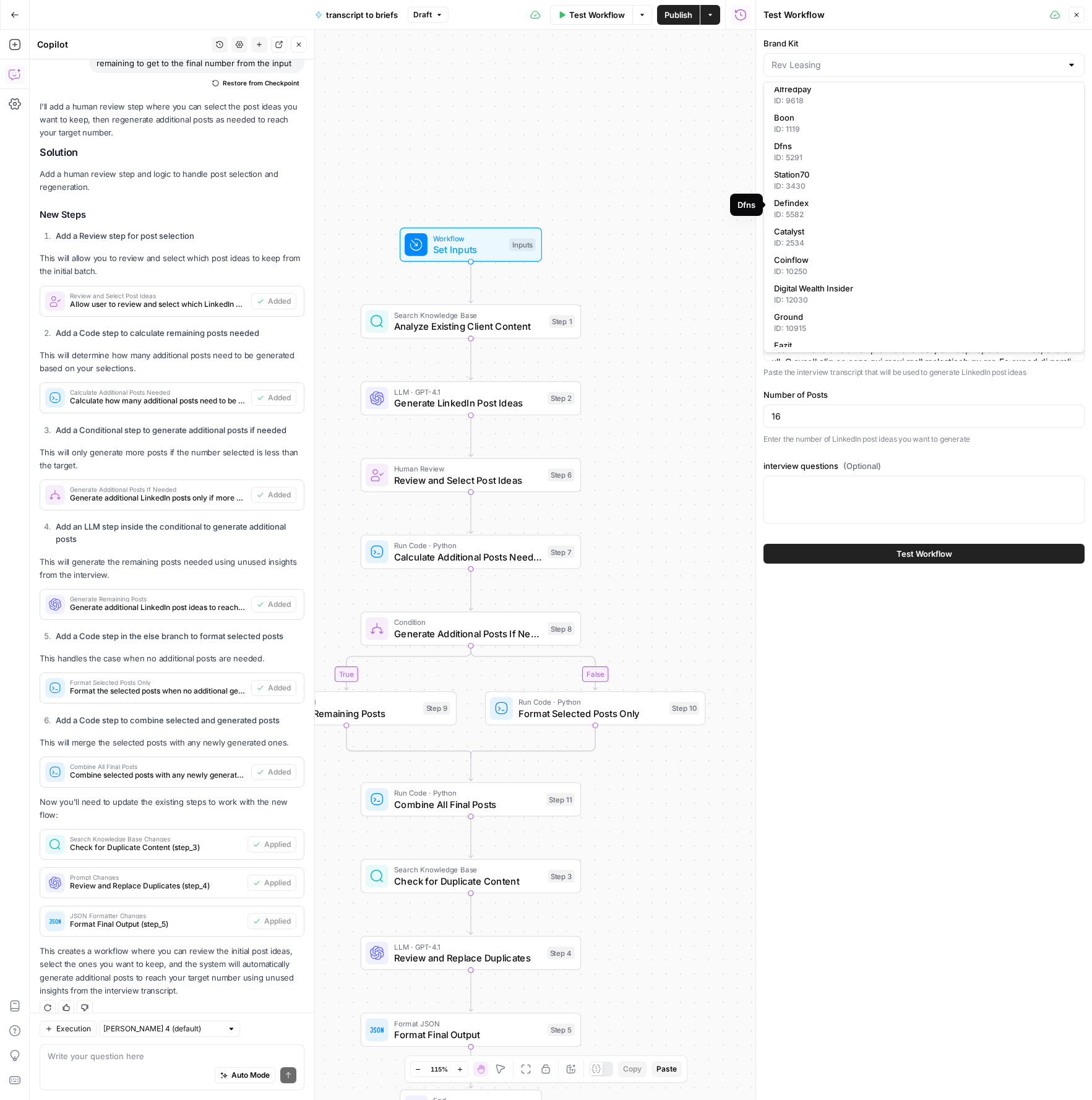
scroll to position [177, 0]
click at [839, 180] on span "Digital Wealth Insider" at bounding box center [921, 175] width 295 height 12
type input "Digital Wealth Insider"
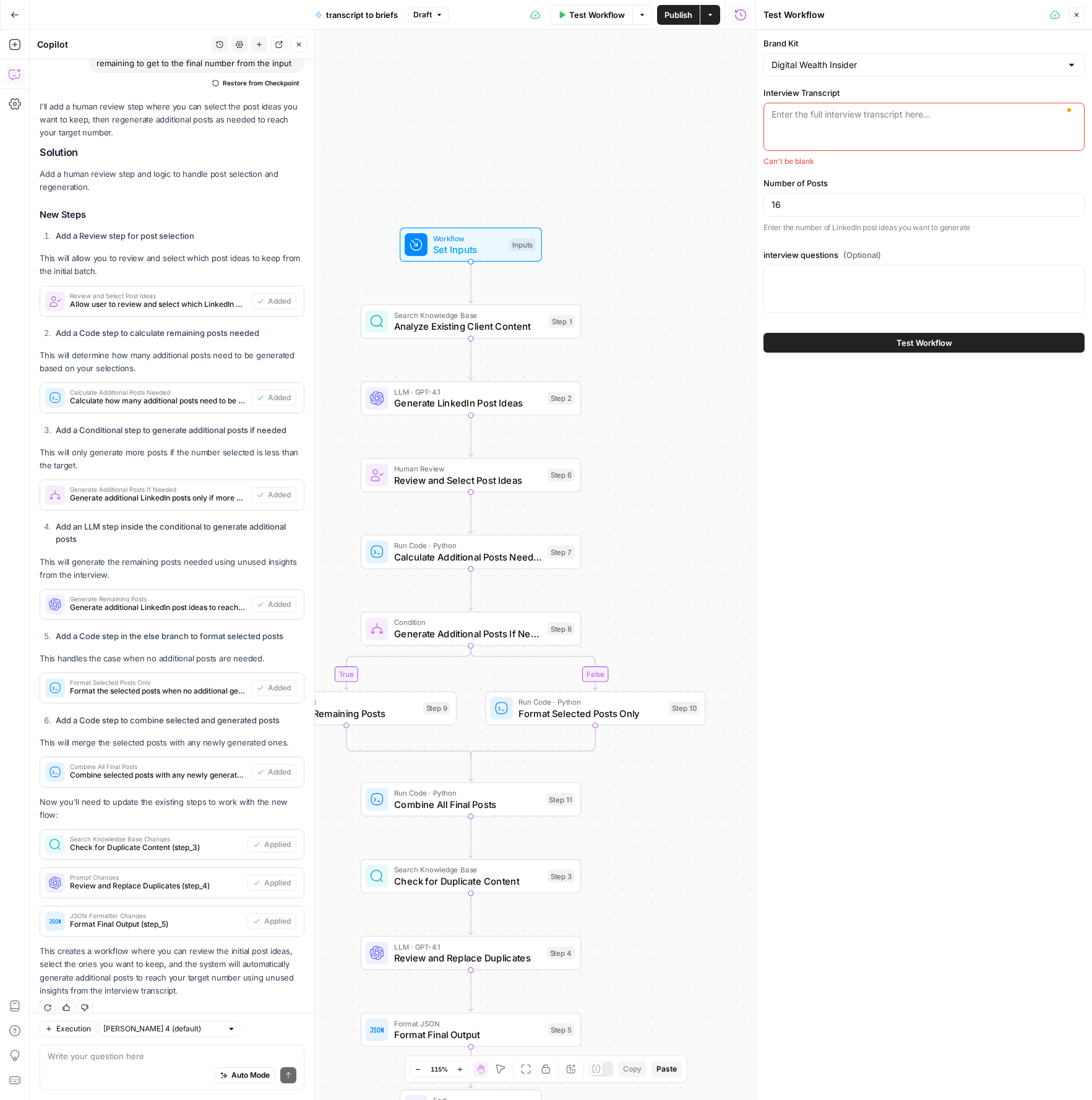
click at [895, 462] on div "Brand Kit Digital Wealth Insider Interview Transcript Enter the full interview …" at bounding box center [924, 565] width 336 height 1070
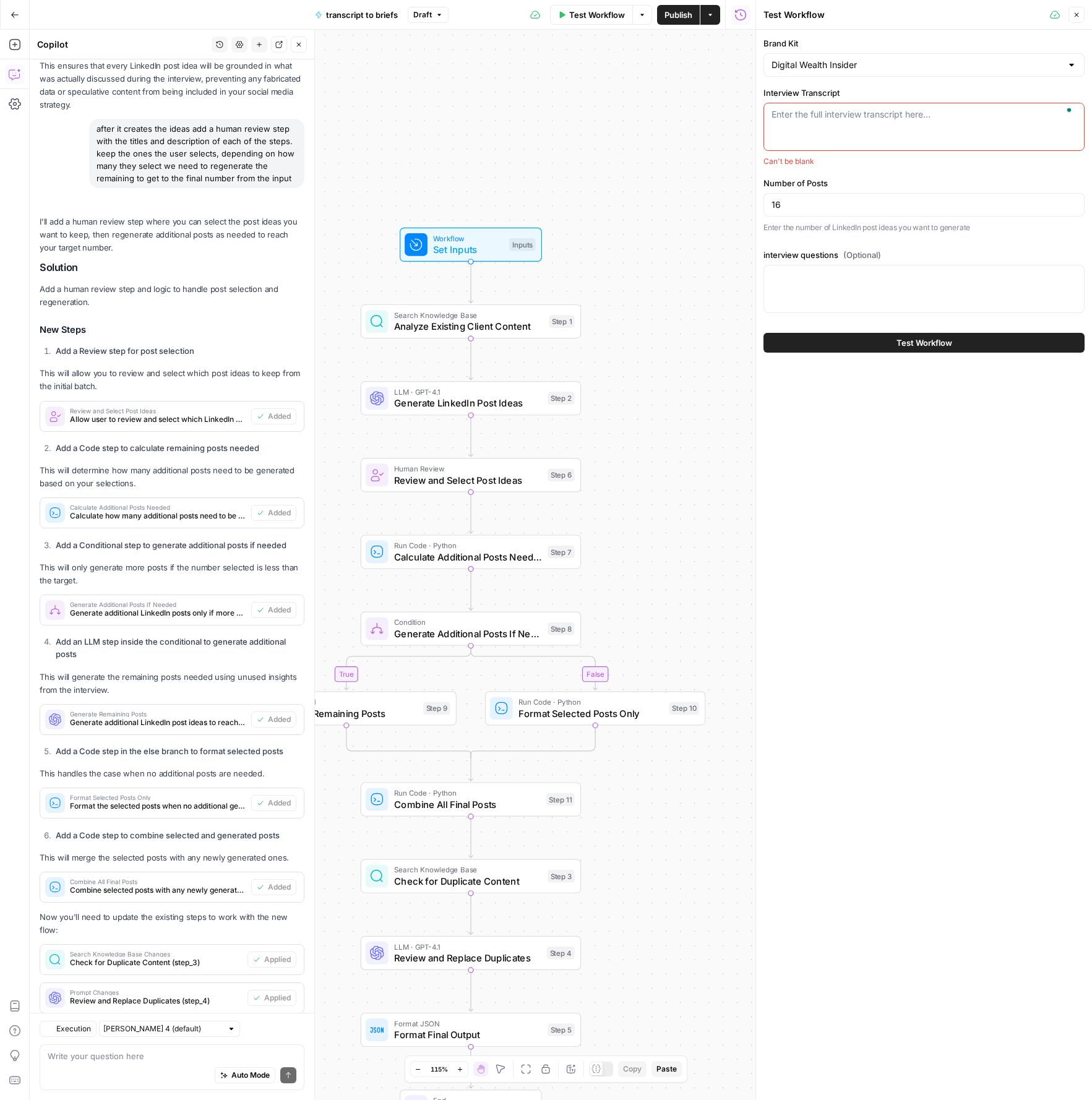
scroll to position [1398, 0]
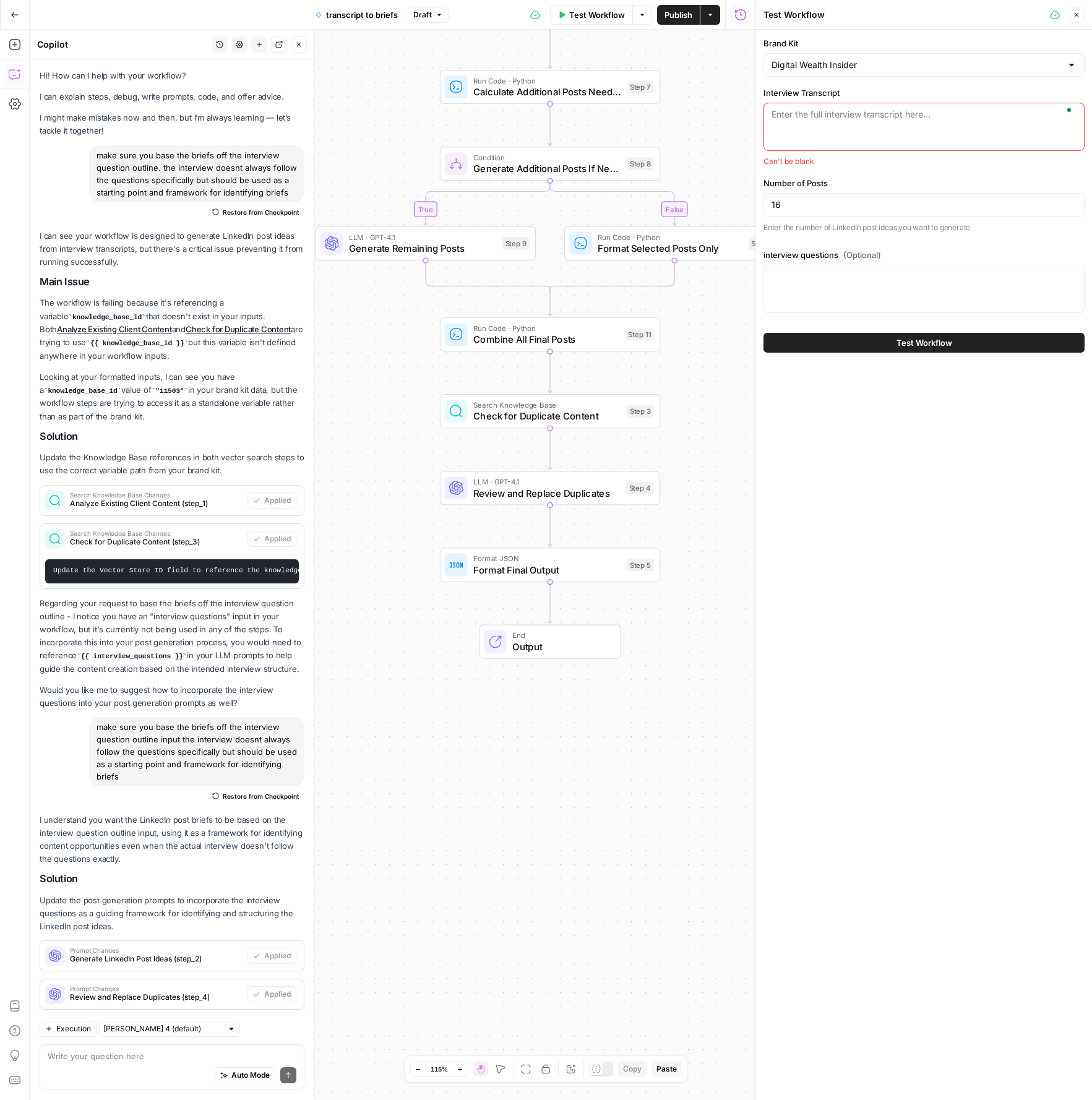
scroll to position [1398, 0]
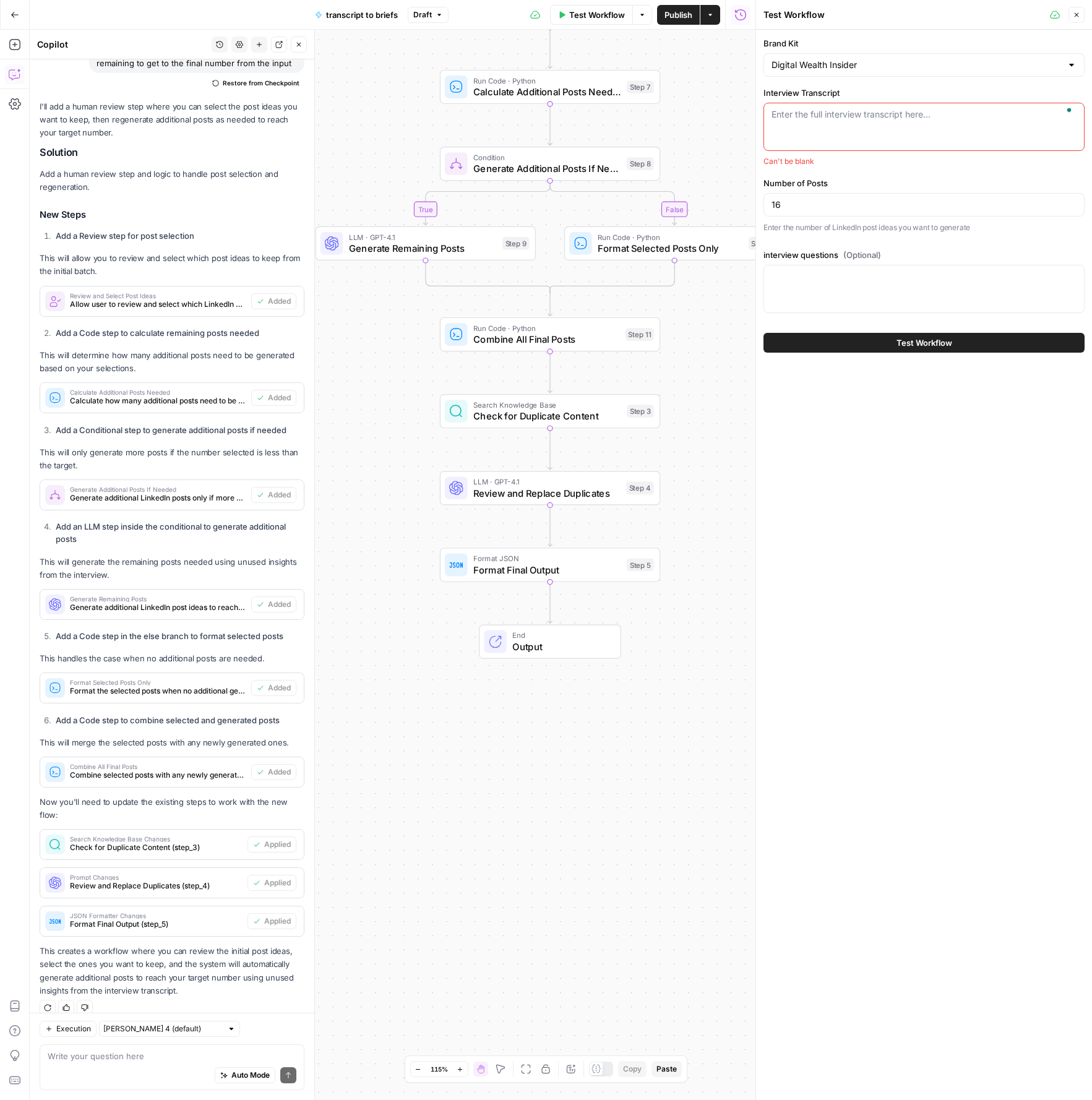
click at [846, 113] on textarea "Interview Transcript" at bounding box center [924, 114] width 305 height 12
click at [873, 288] on div at bounding box center [924, 289] width 321 height 48
paste textarea "## Theme 1: Translation Success Stories & Practical Applications **1. Can you s…"
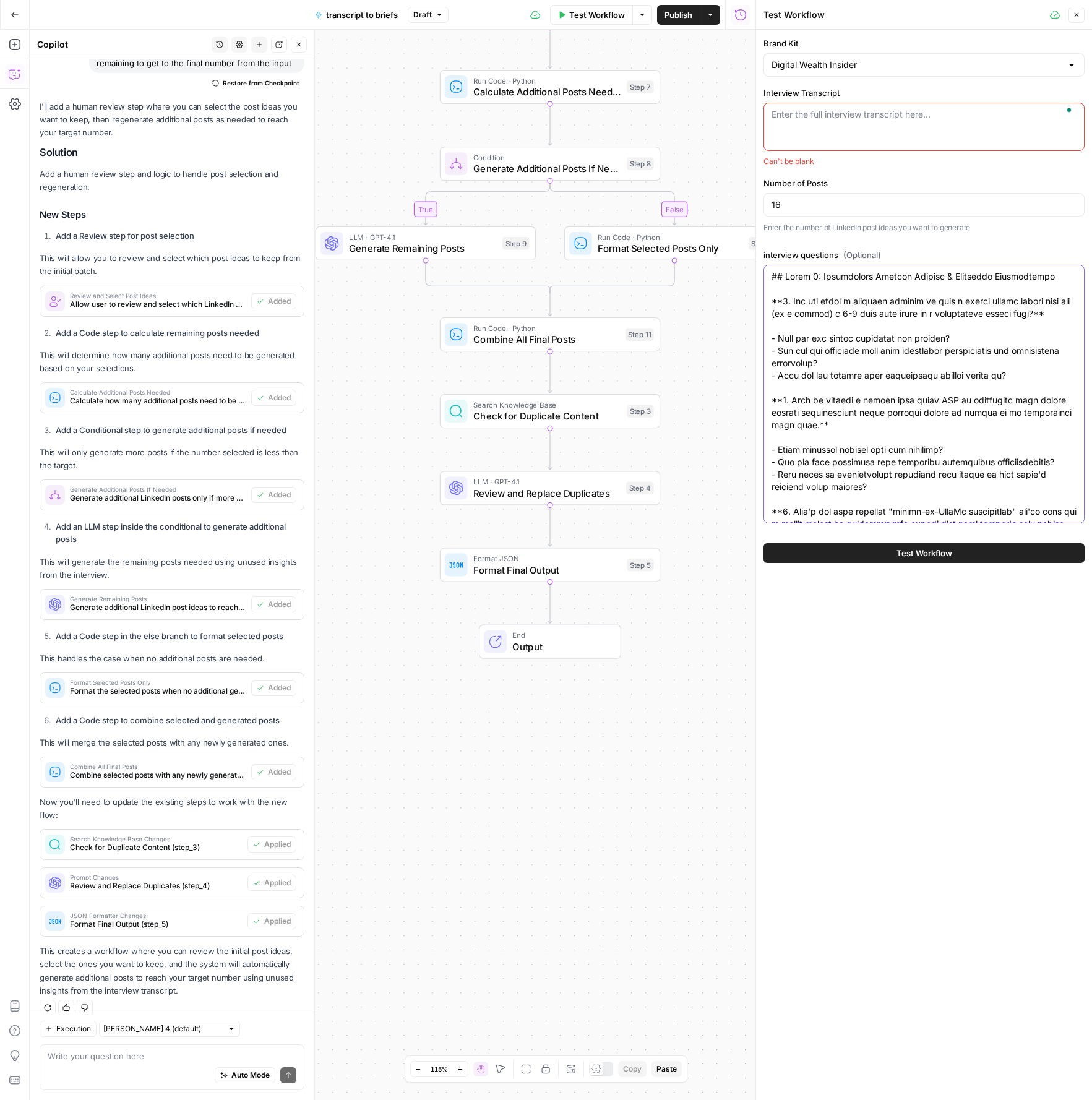
scroll to position [1540, 0]
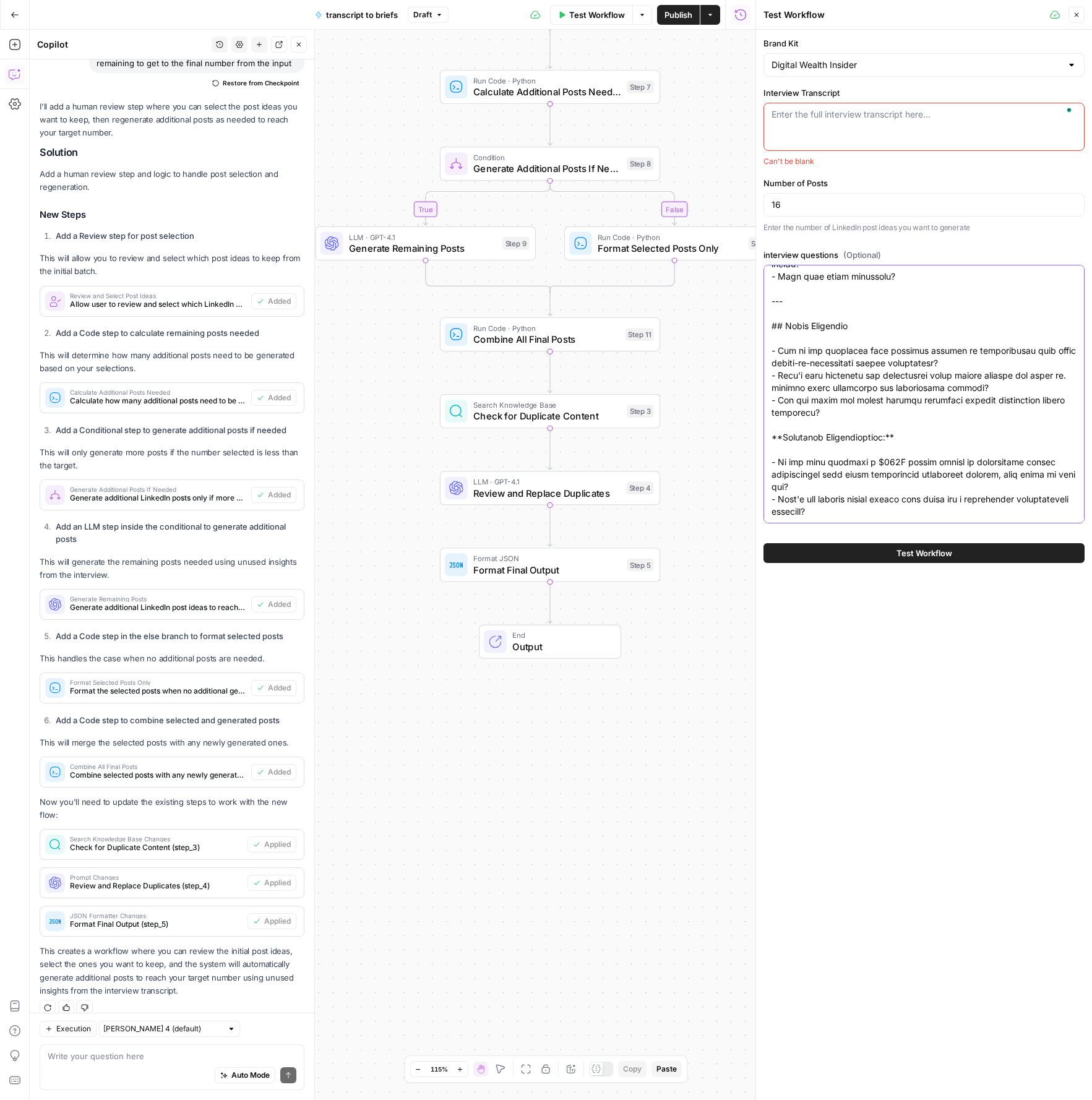
type textarea "## Theme 1: Translation Success Stories & Practical Applications **1. Can you s…"
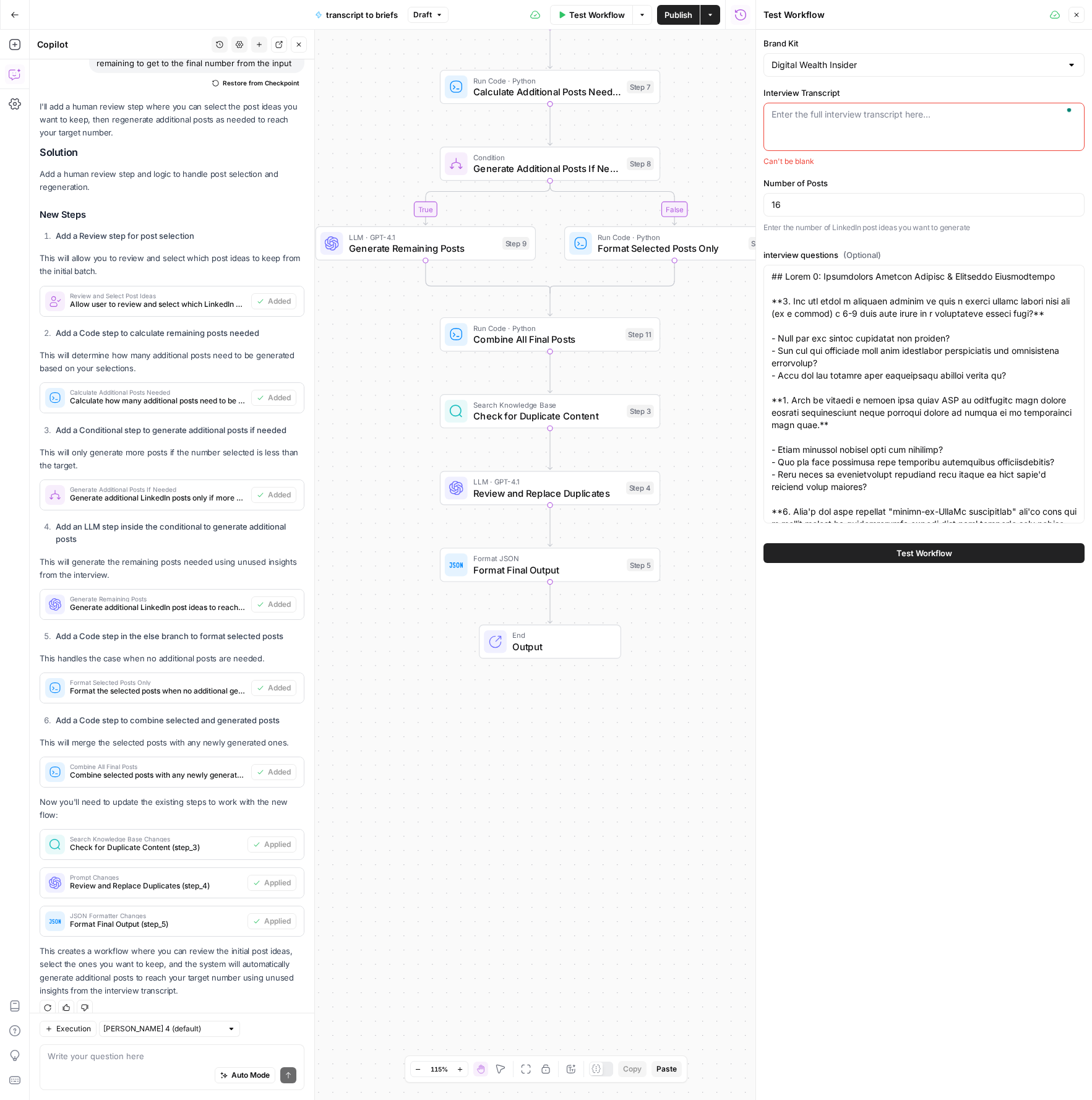
click at [834, 132] on div "Enter the full interview transcript here..." at bounding box center [924, 127] width 321 height 48
paste textarea "Will Leatherman (00:00.128) a little bit quiet and I just want to make sure tha…"
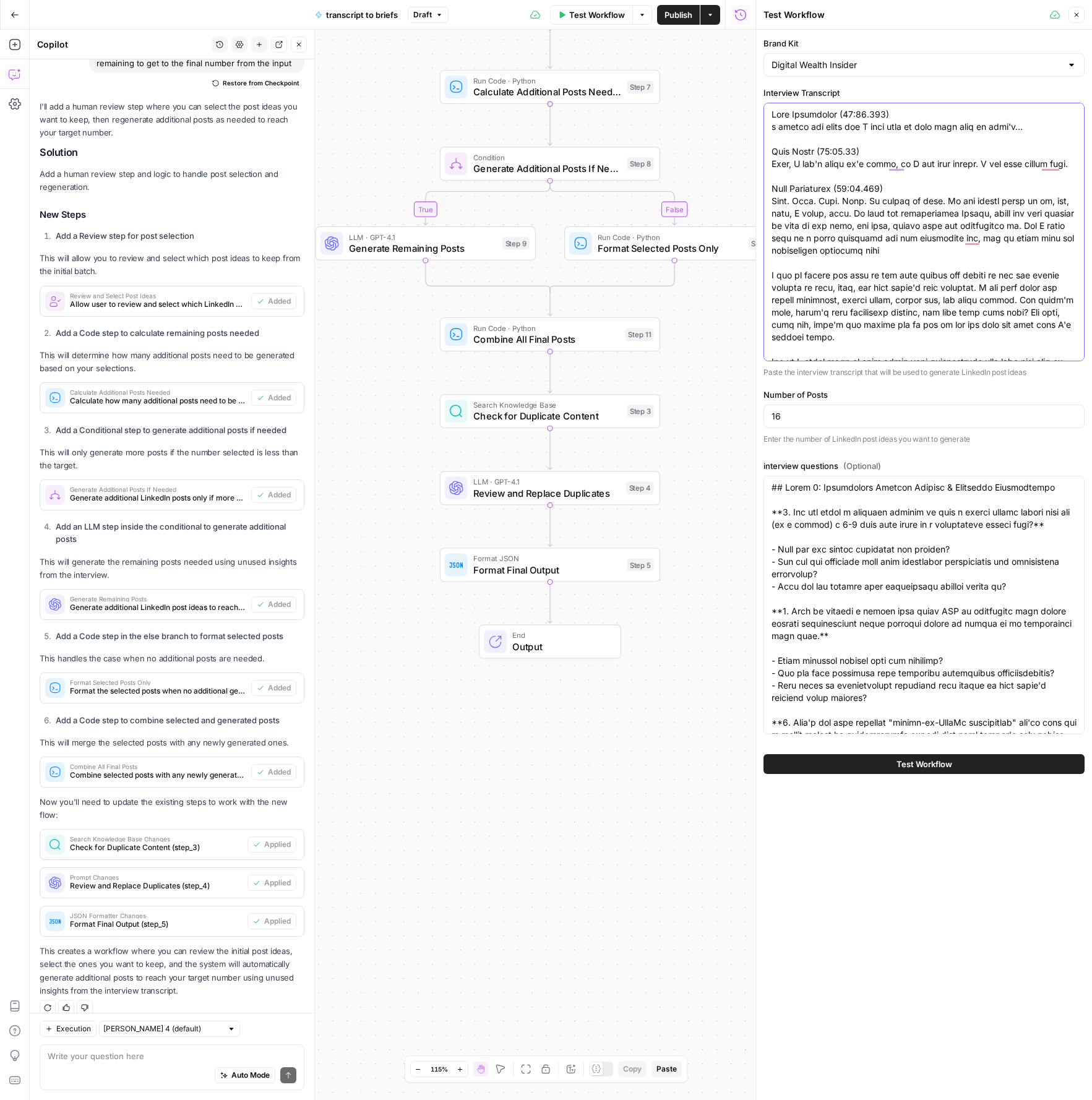
type textarea "Will Leatherman (00:00.128) a little bit quiet and I just want to make sure tha…"
click at [909, 766] on span "Test Workflow" at bounding box center [924, 763] width 56 height 12
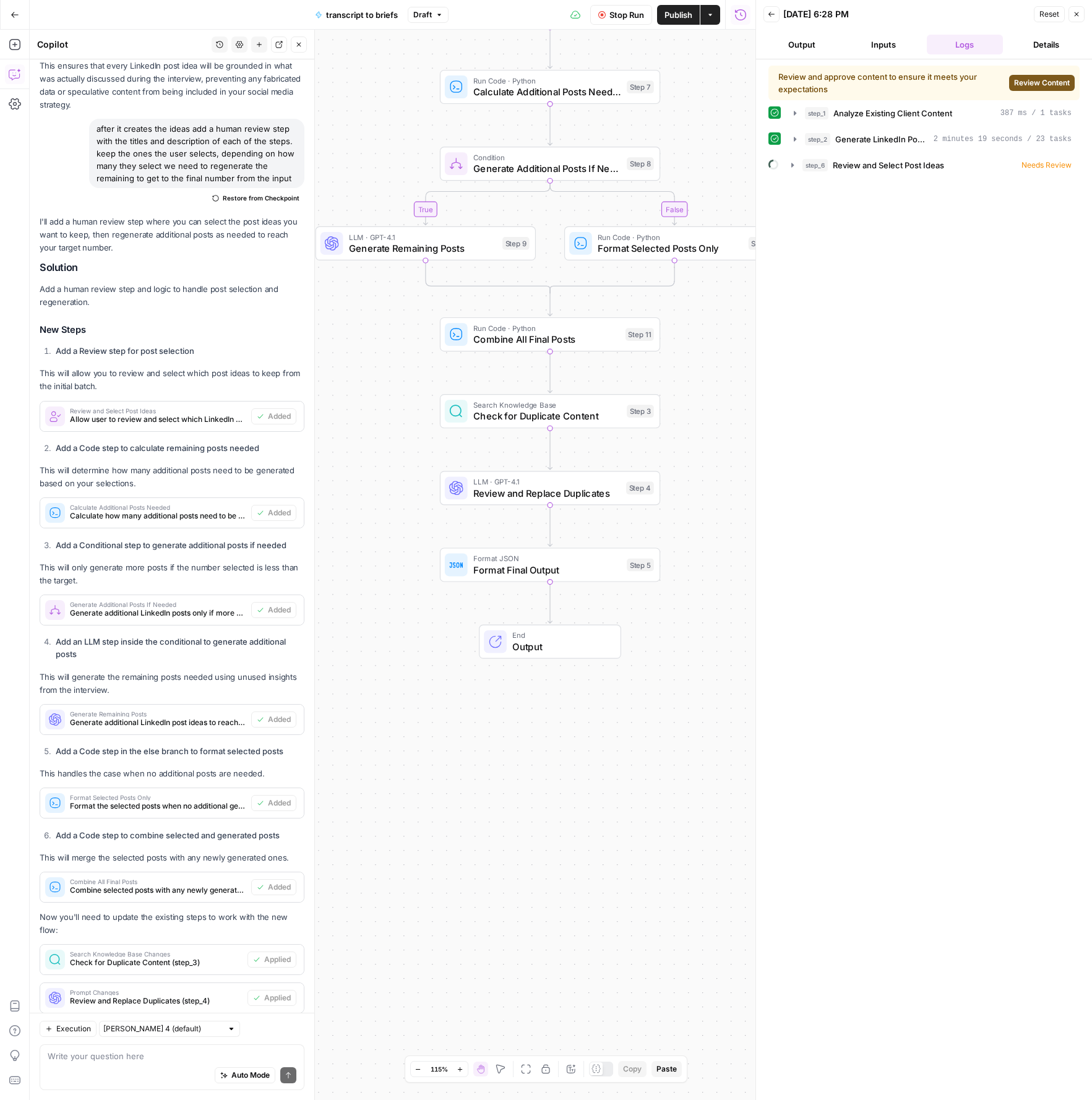
scroll to position [1363, 0]
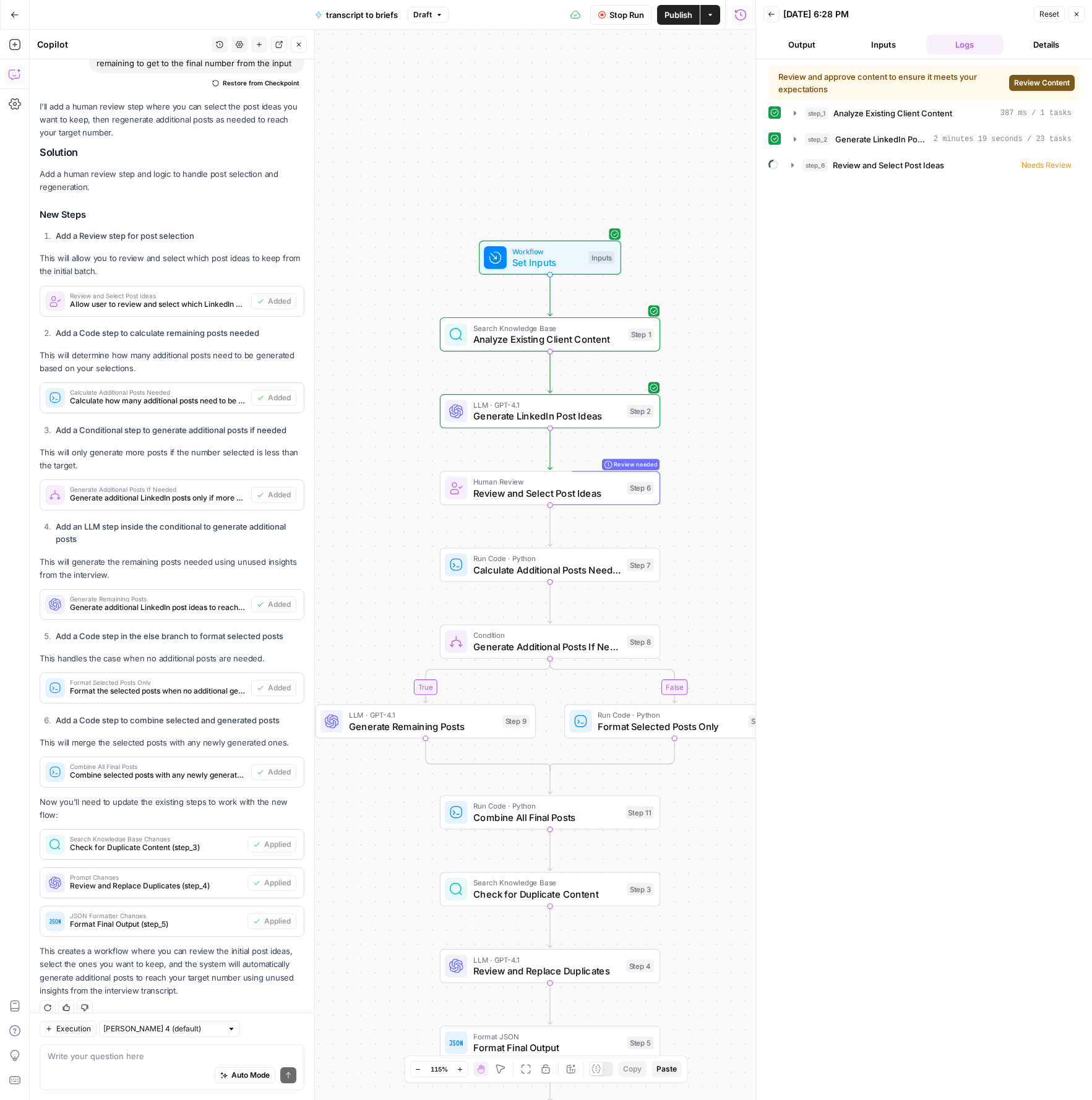
click at [1047, 86] on span "Review Content" at bounding box center [1042, 83] width 56 height 11
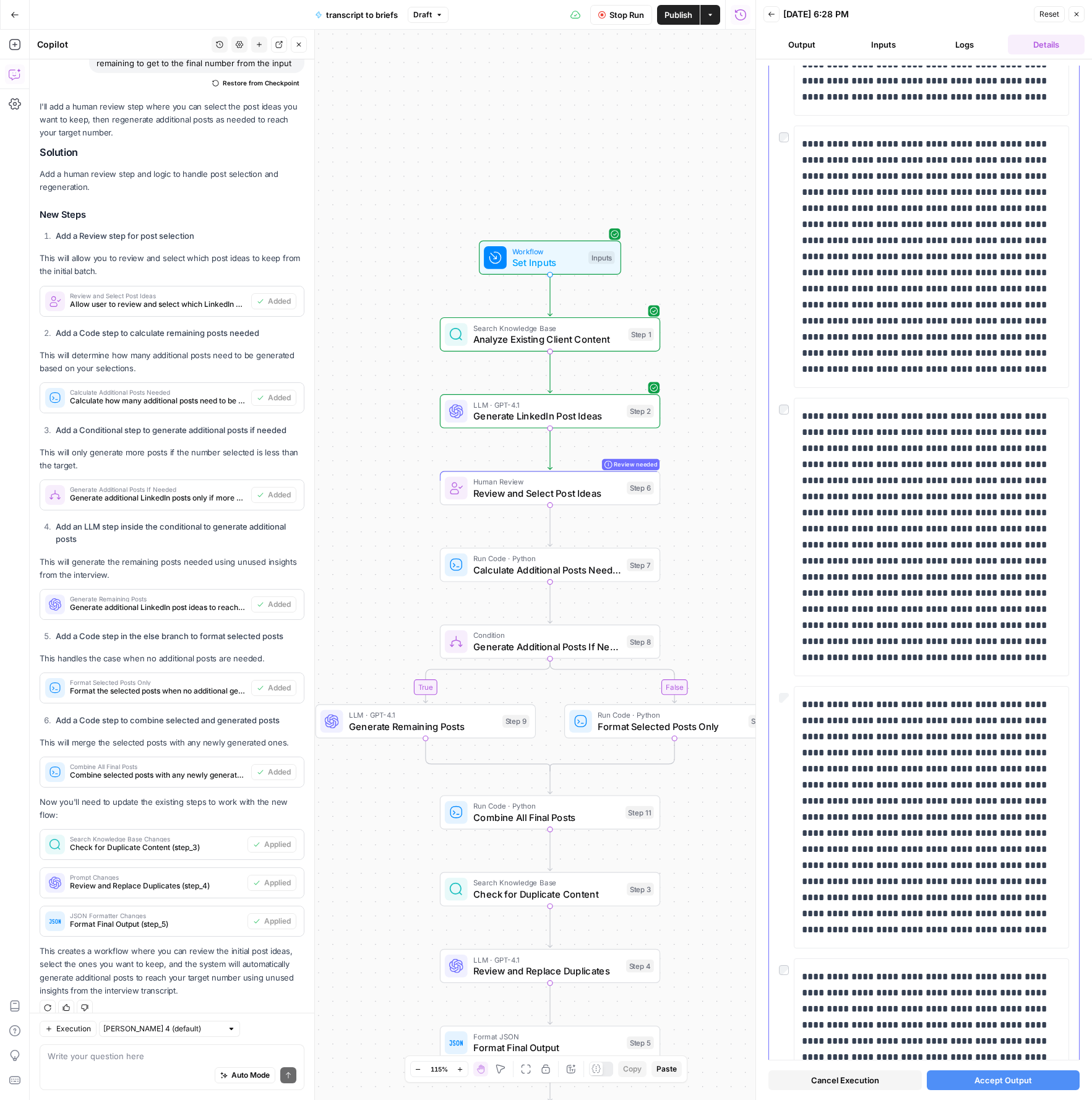
scroll to position [2296, 0]
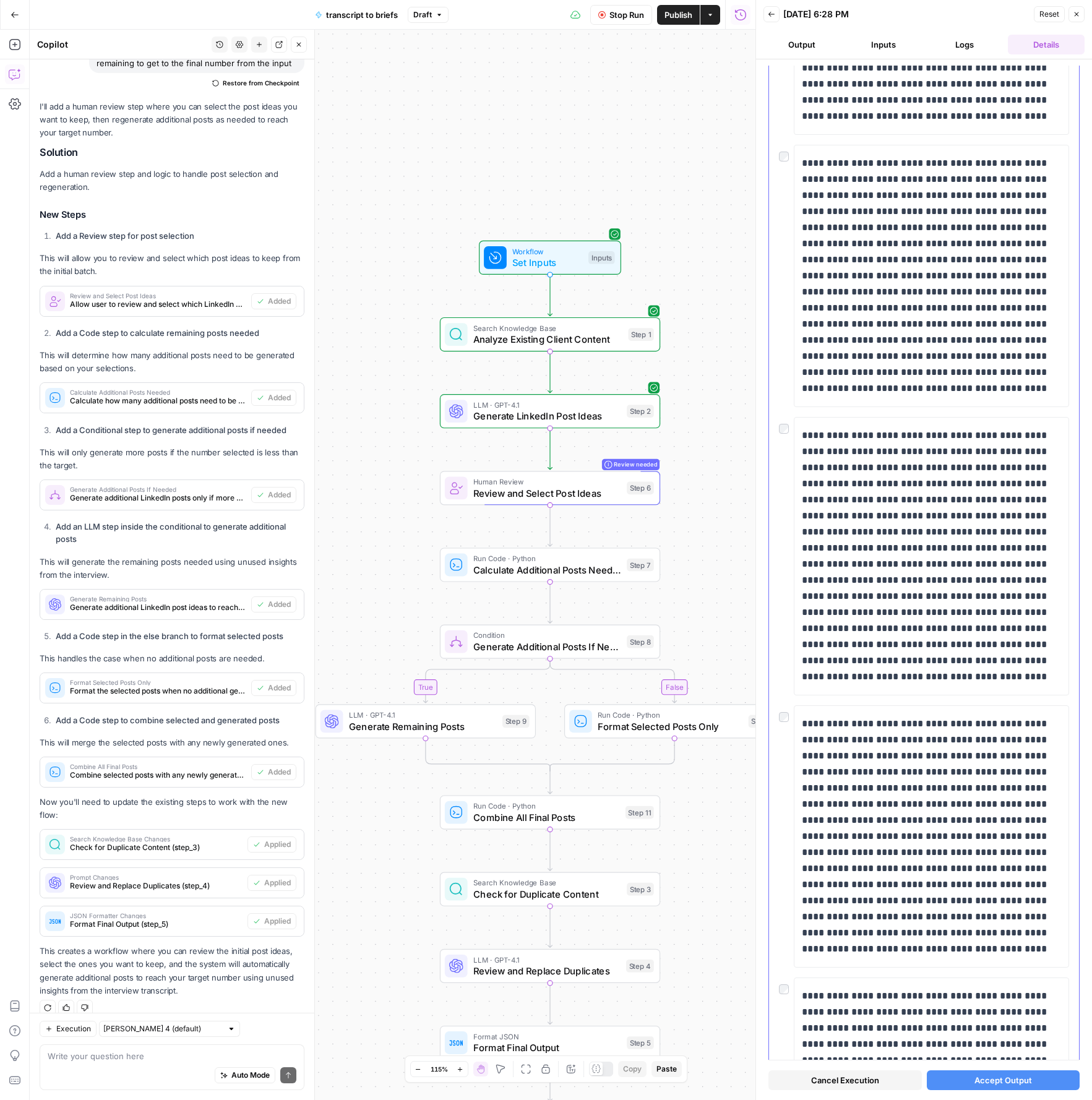
click at [789, 430] on div at bounding box center [786, 425] width 15 height 17
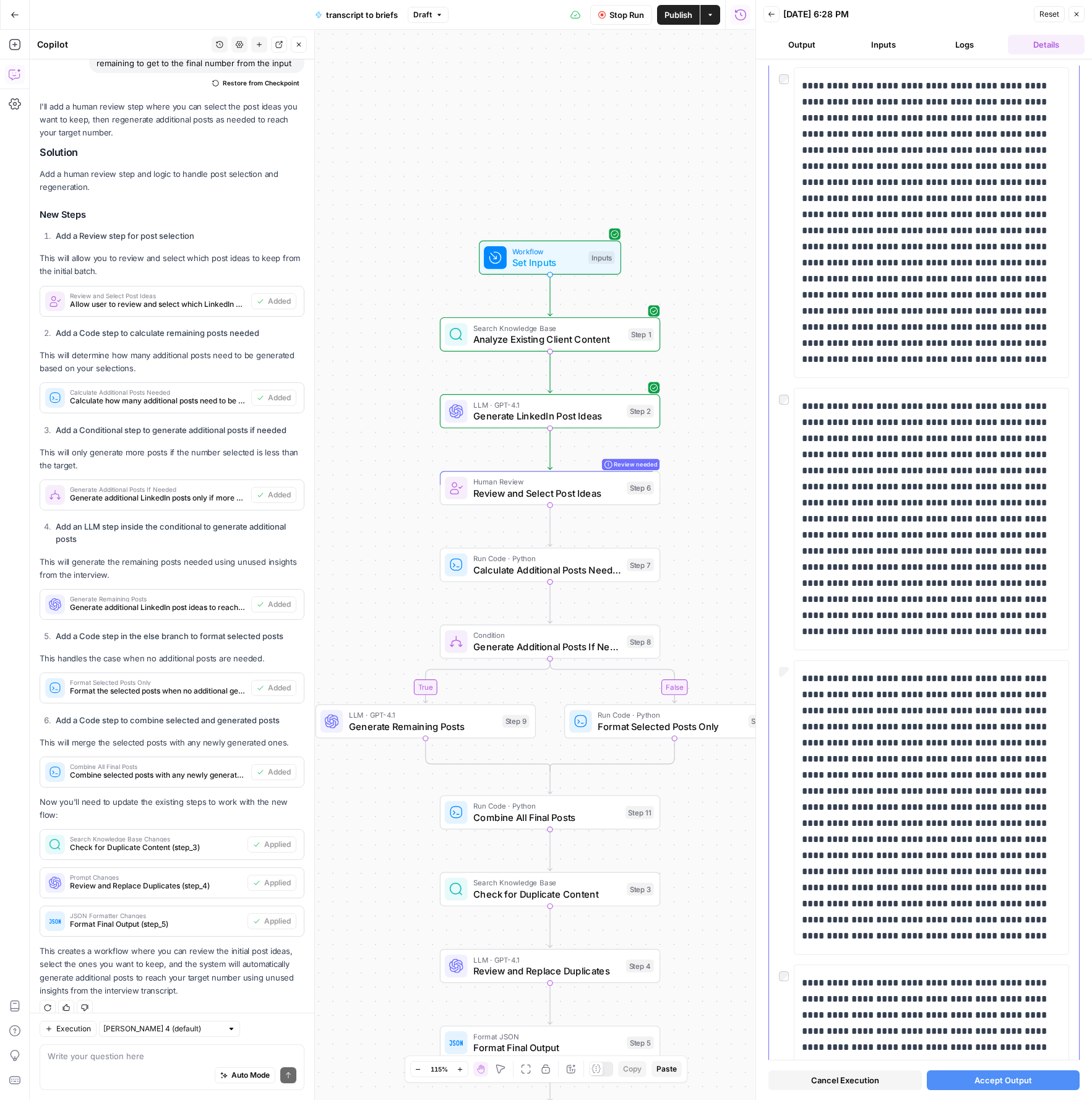
scroll to position [0, 0]
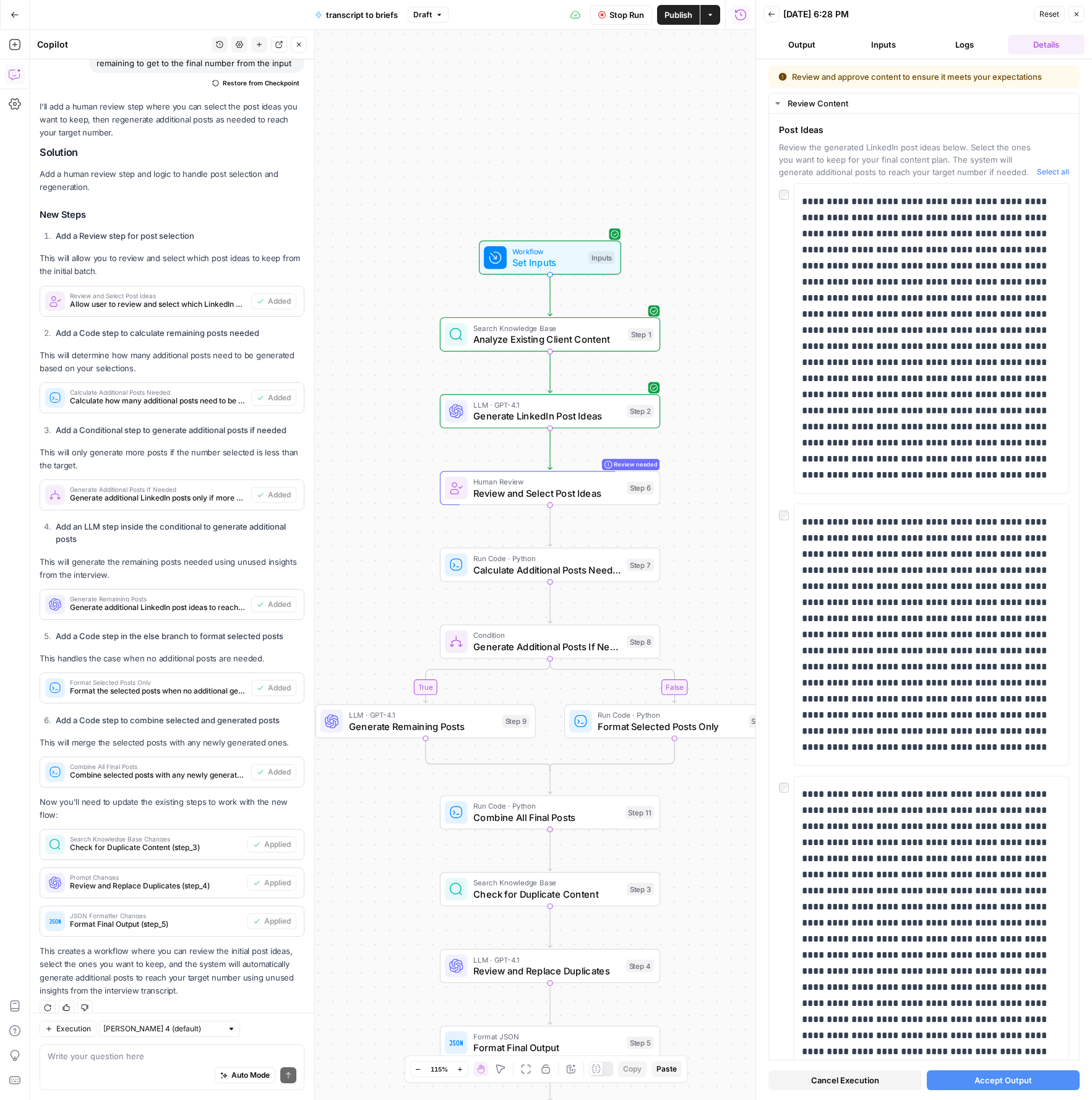
click at [1016, 1075] on span "Accept Output" at bounding box center [1003, 1079] width 57 height 12
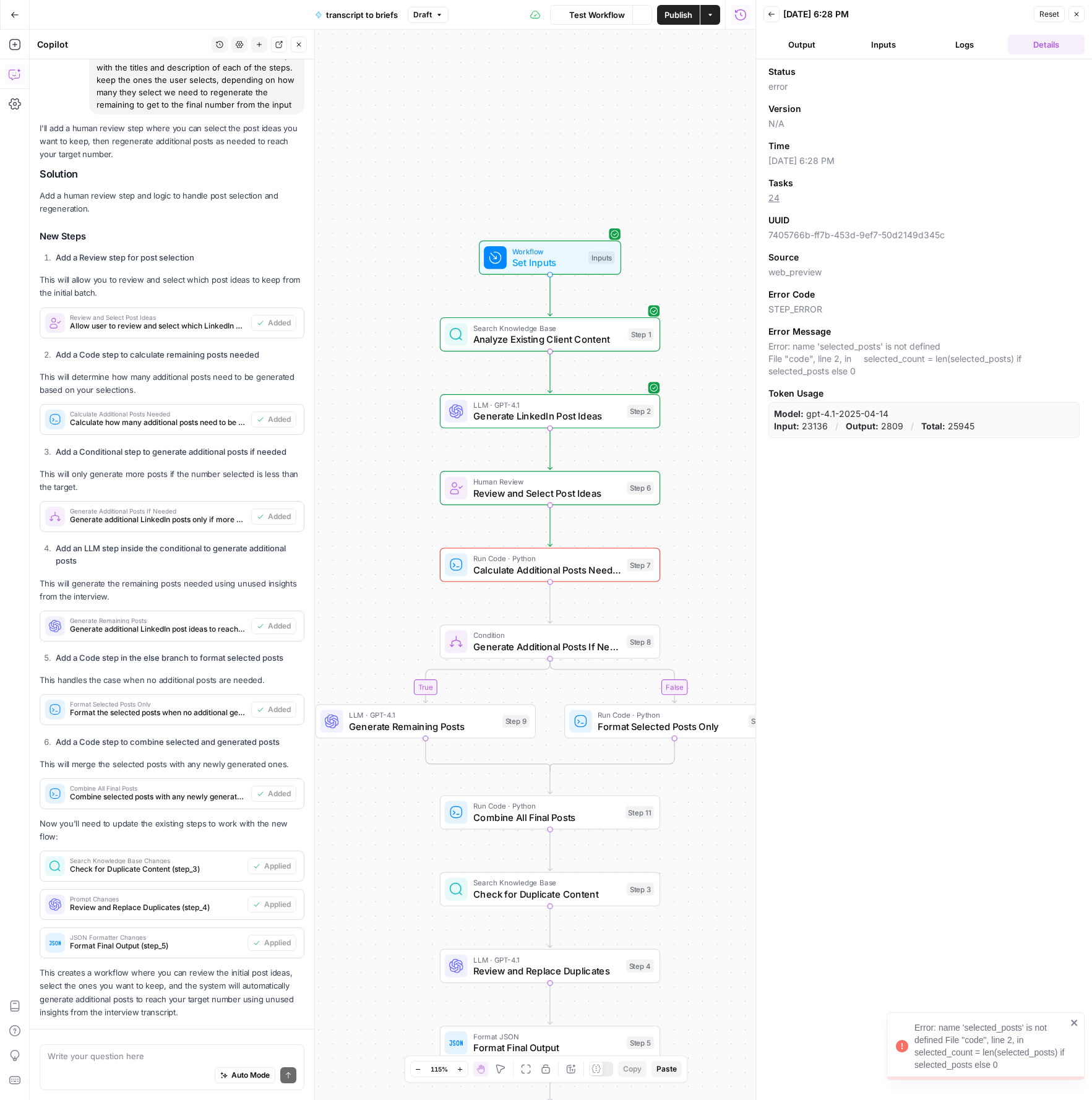
scroll to position [1363, 0]
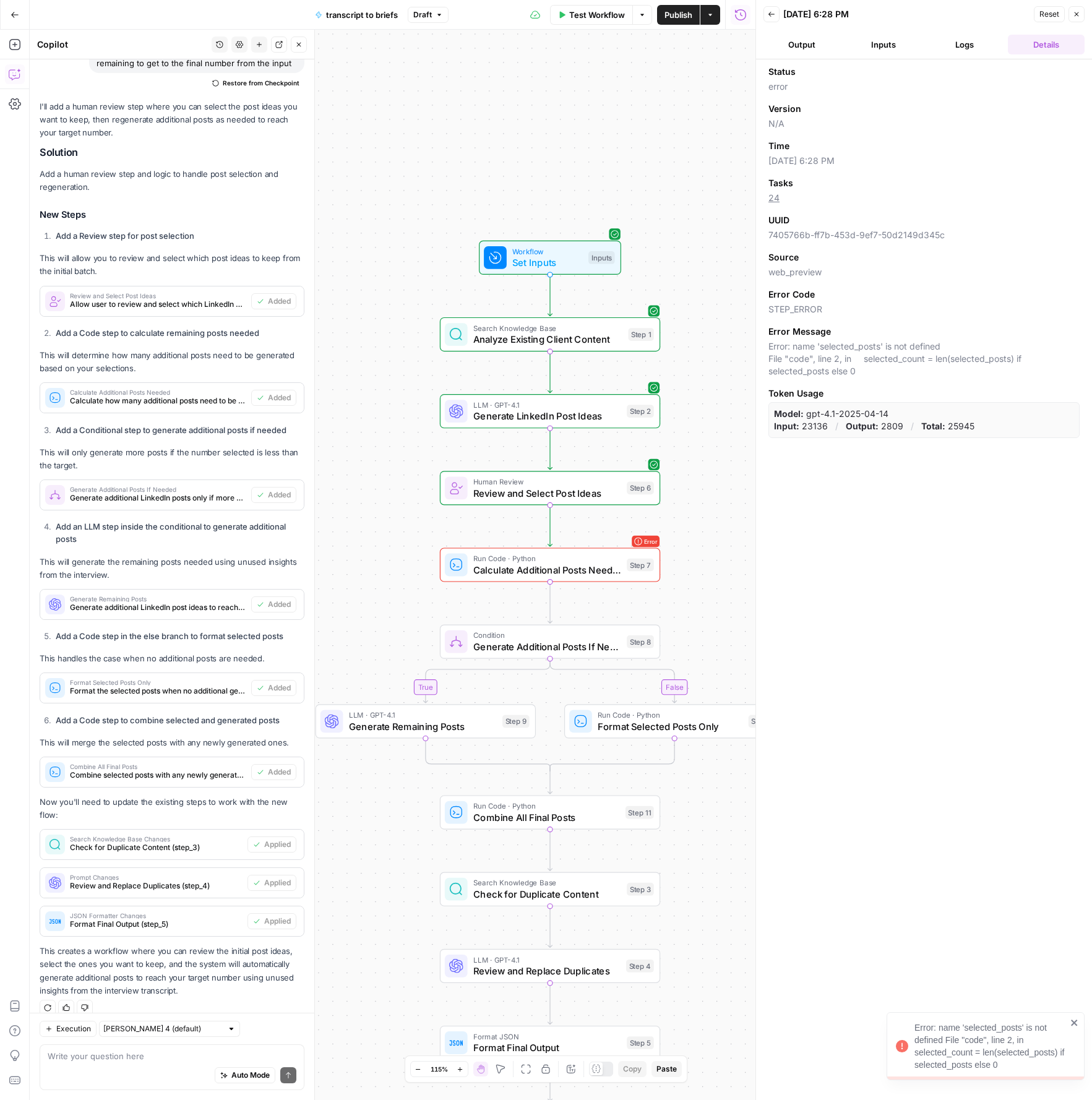
click at [933, 48] on button "Logs" at bounding box center [965, 45] width 76 height 20
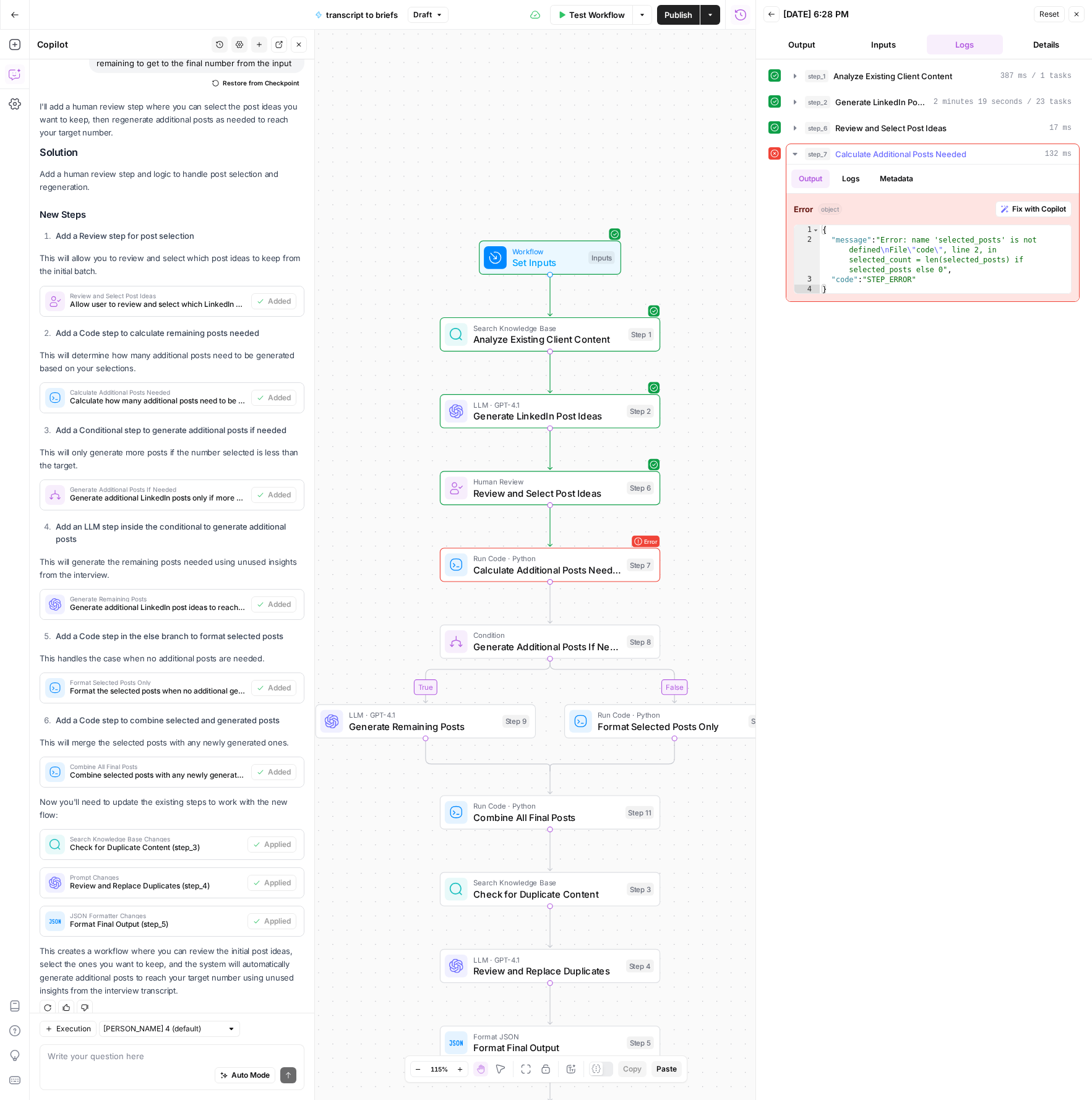
click at [1035, 209] on span "Fix with Copilot" at bounding box center [1040, 209] width 54 height 11
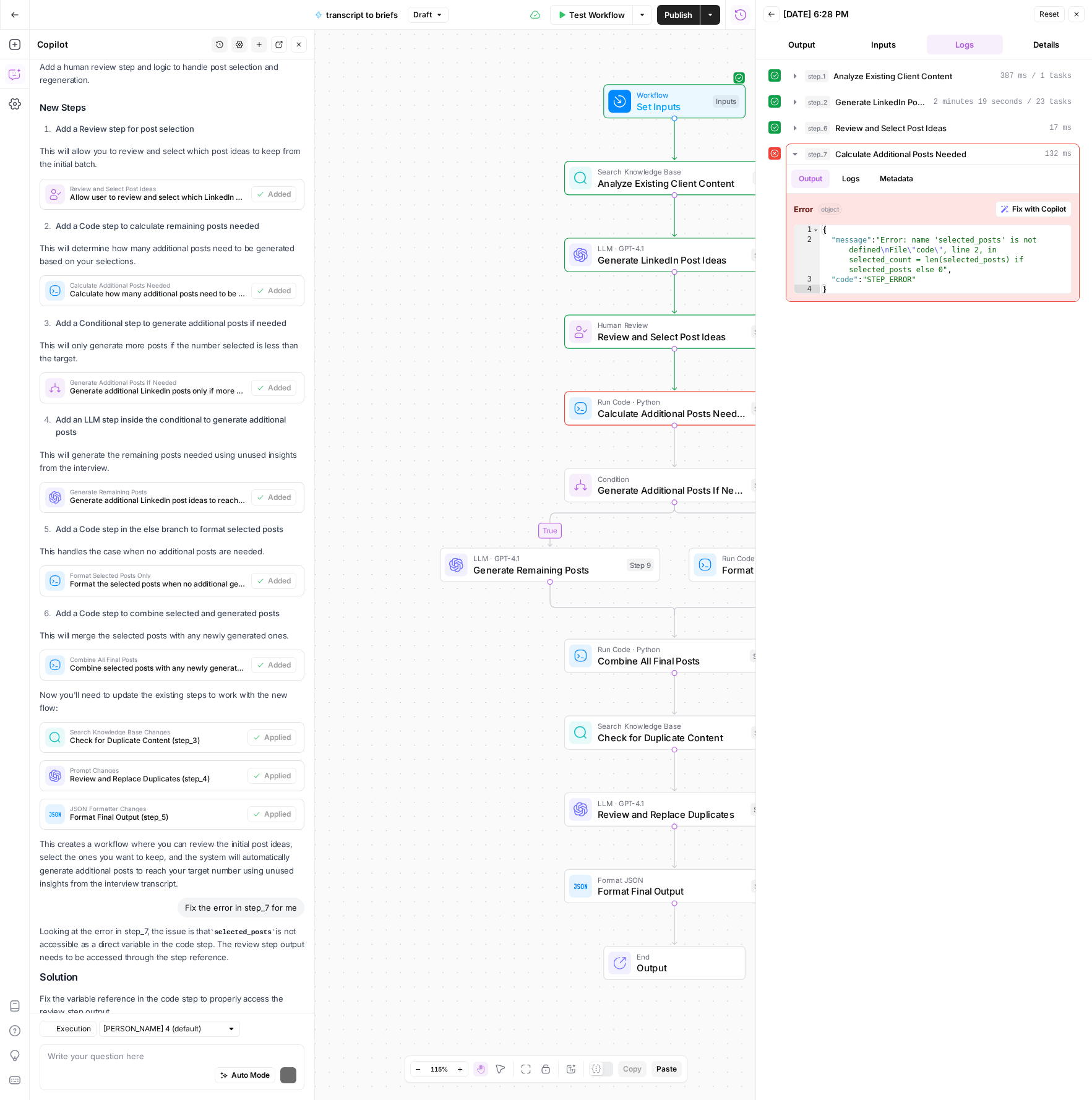
scroll to position [1590, 0]
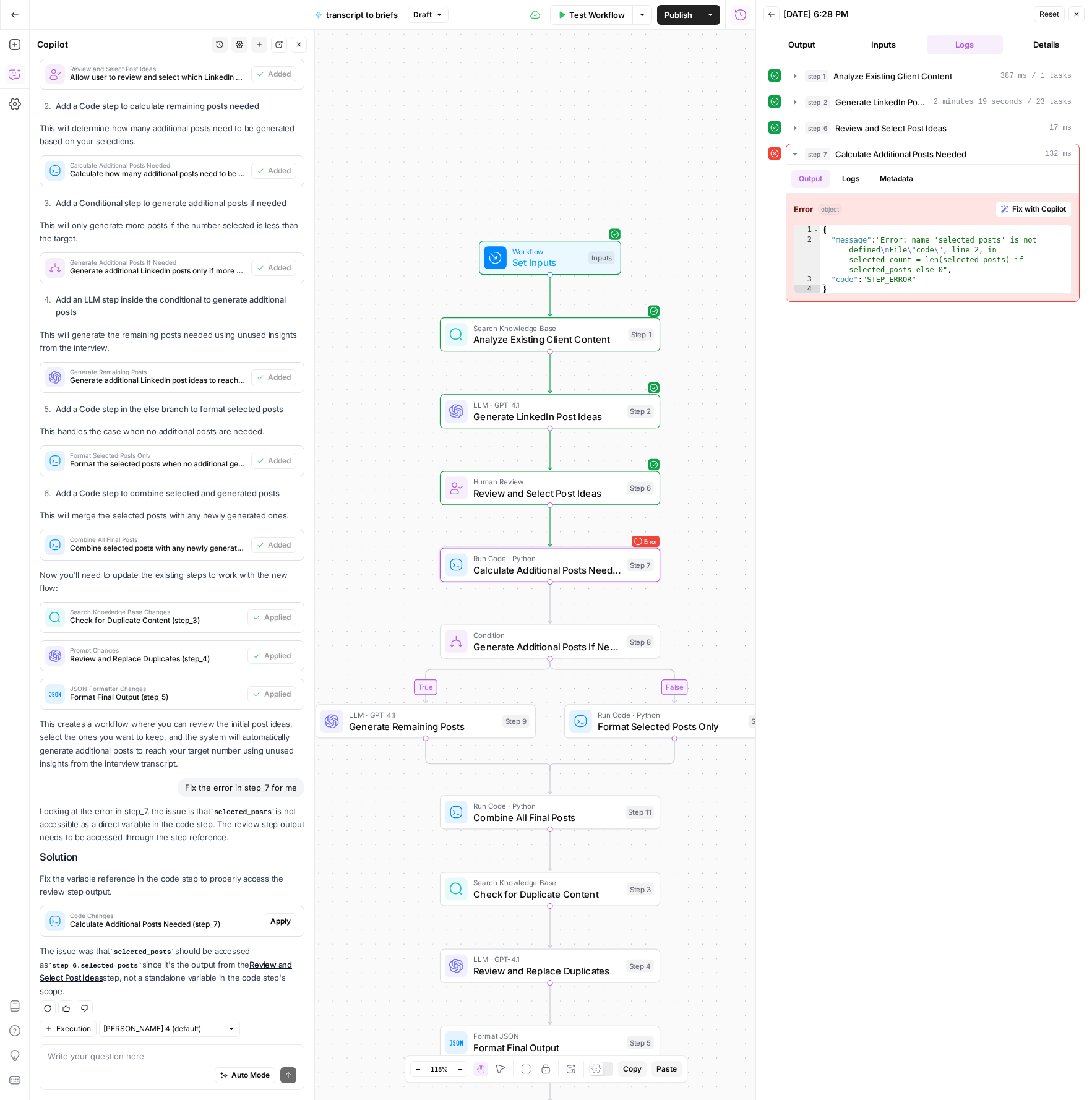
click at [277, 915] on span "Apply" at bounding box center [280, 921] width 21 height 11
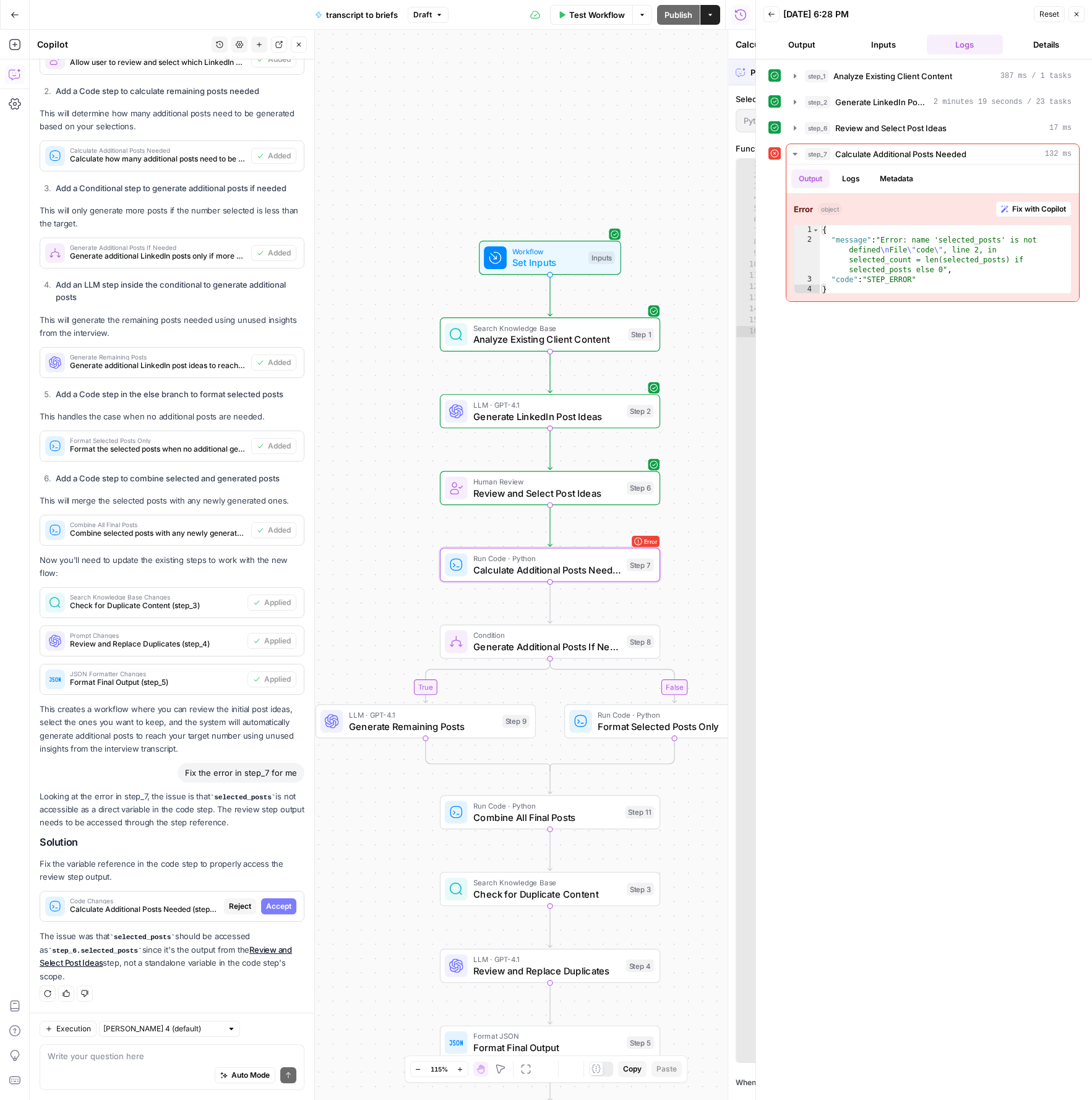
scroll to position [1511, 0]
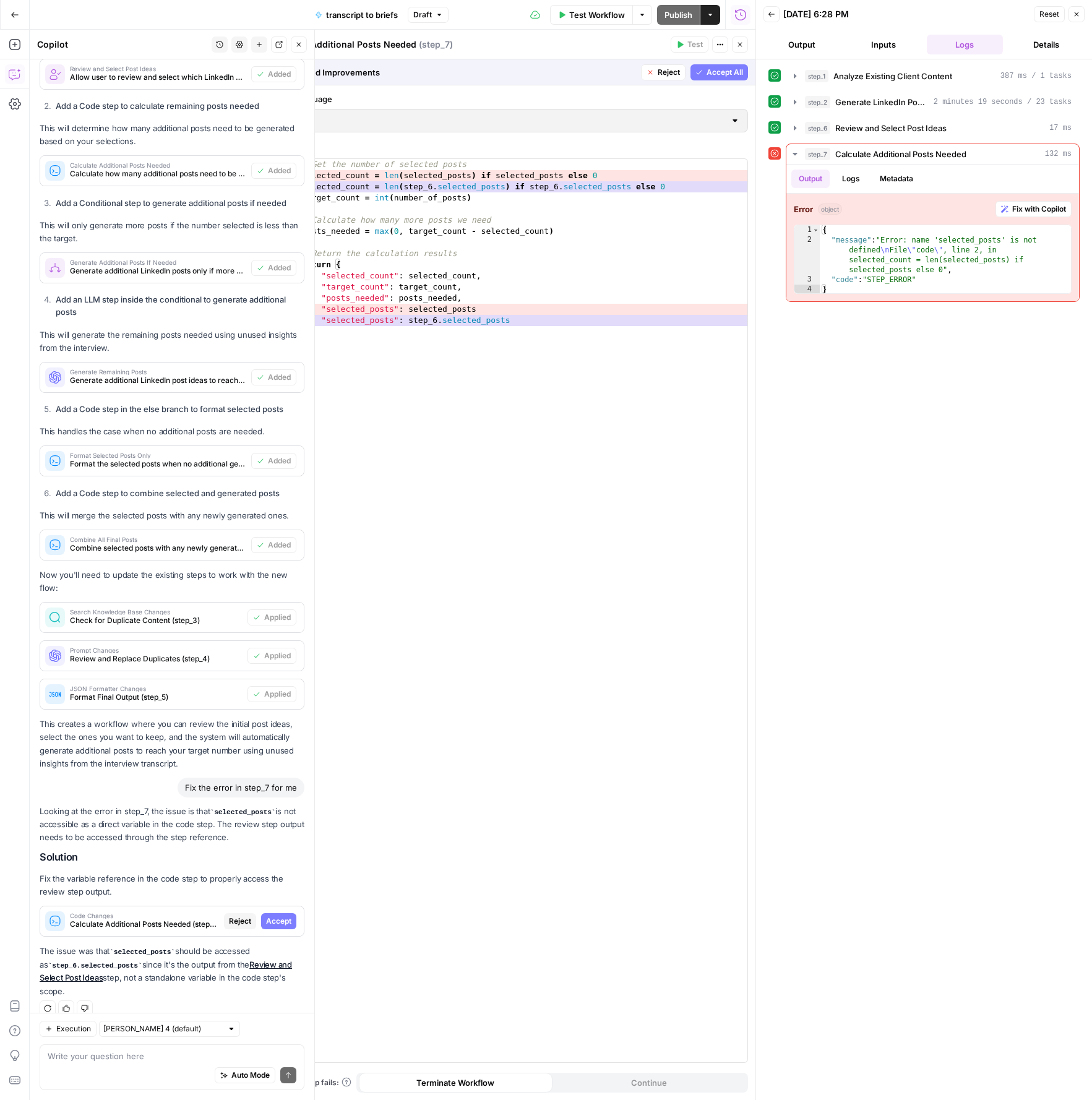
click at [278, 915] on span "Accept" at bounding box center [279, 921] width 25 height 11
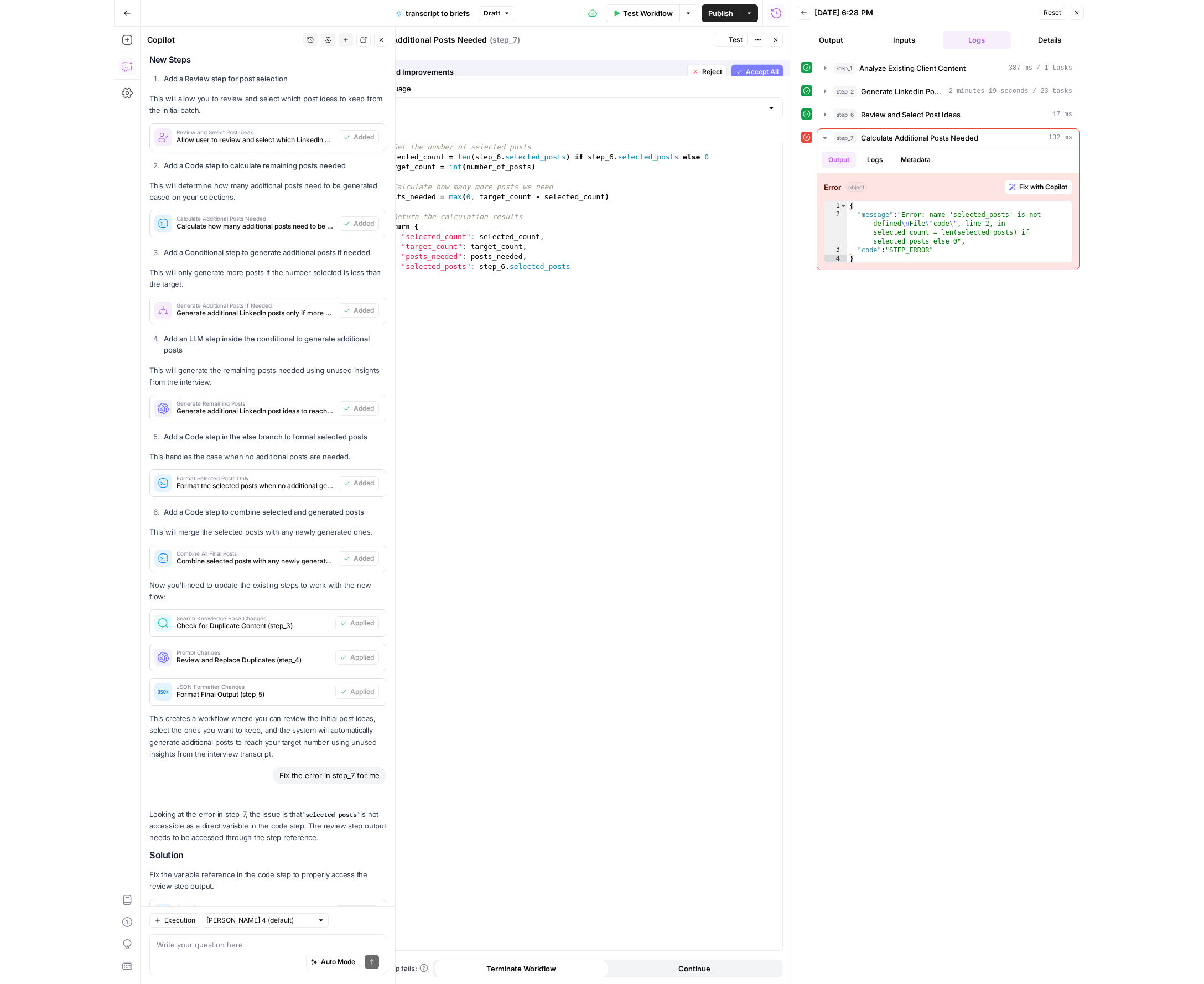
scroll to position [1440, 0]
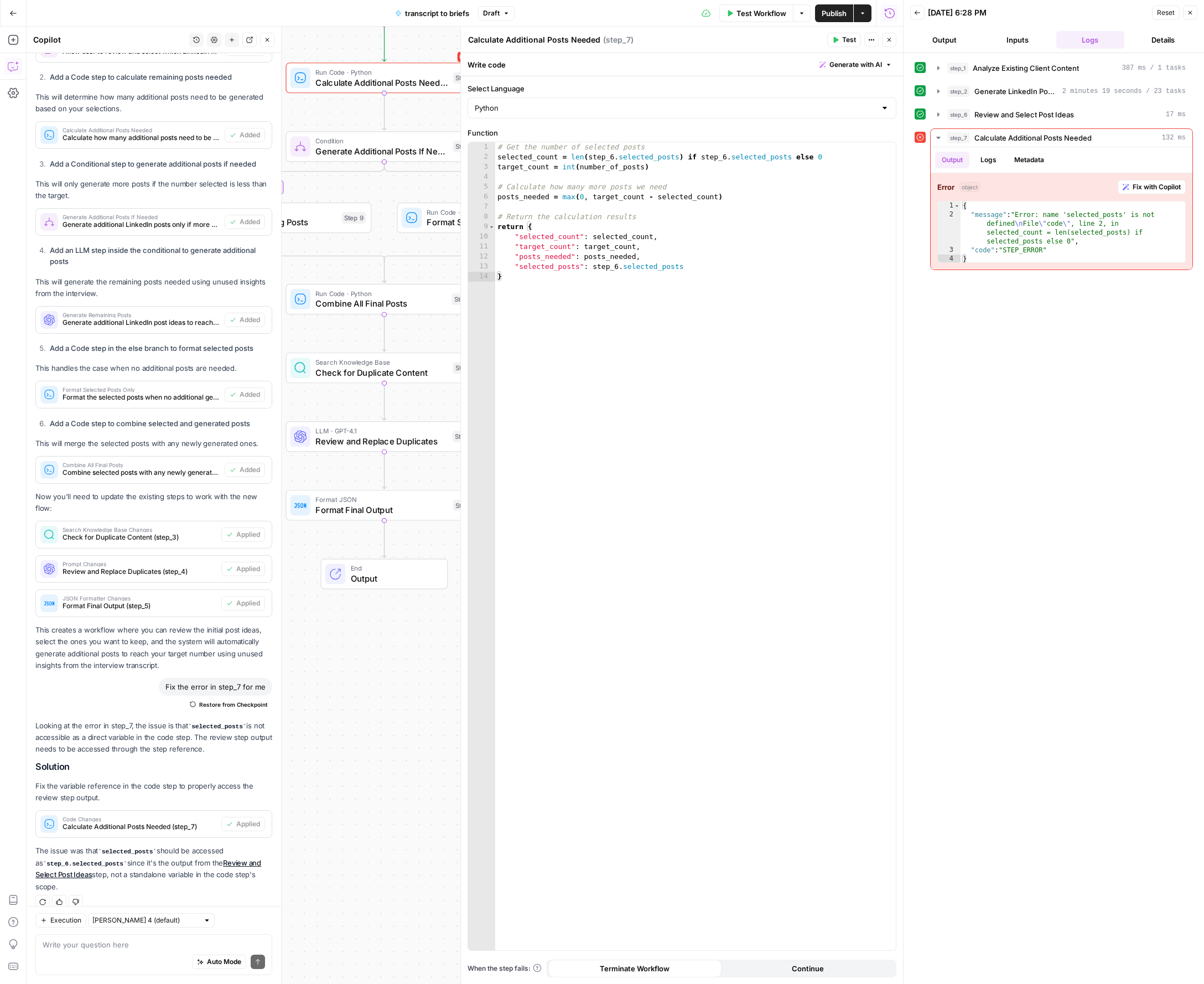
click at [748, 14] on span "Test Workflow" at bounding box center [761, 13] width 50 height 11
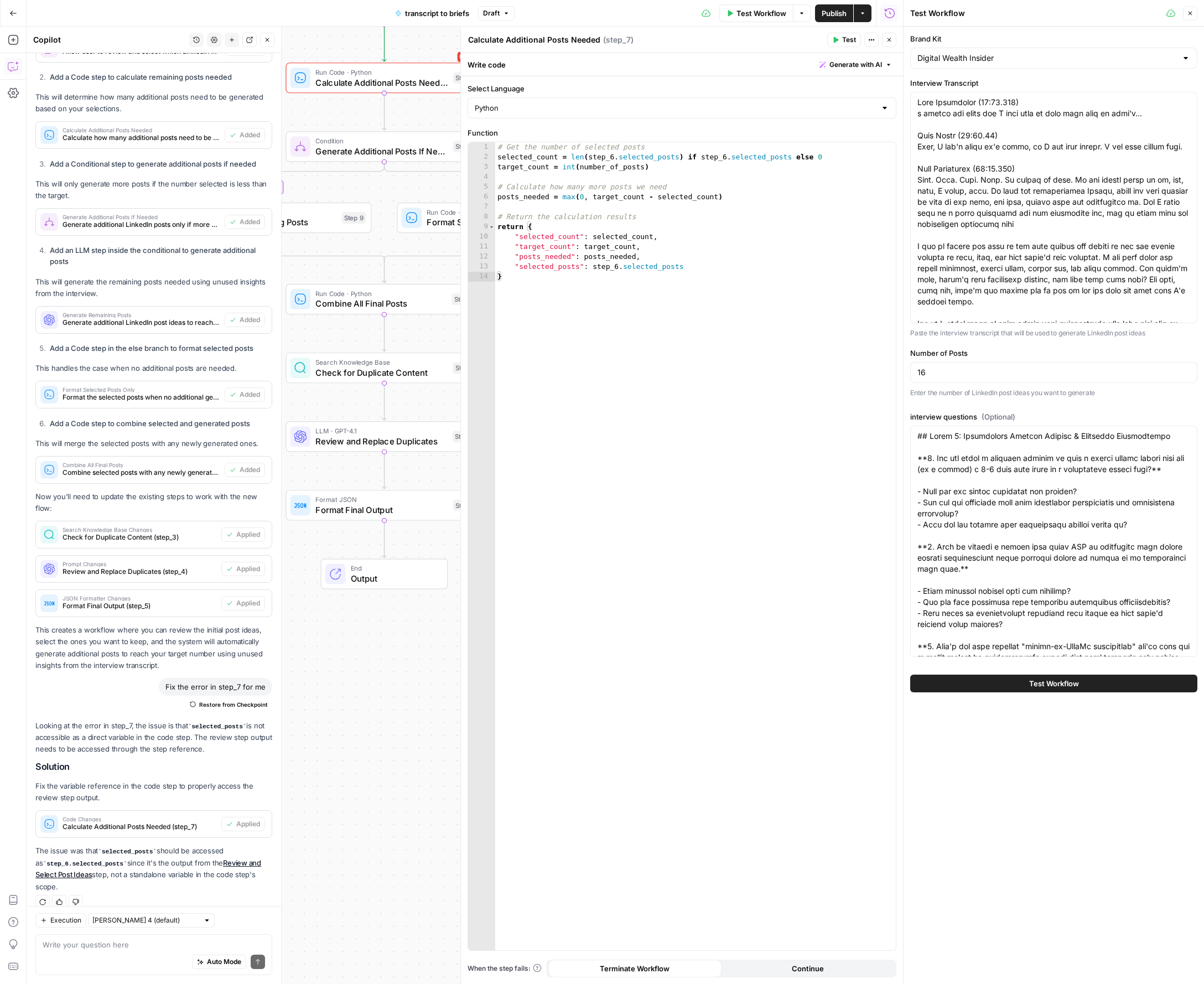
click at [976, 688] on button "Test Workflow" at bounding box center [1053, 683] width 287 height 18
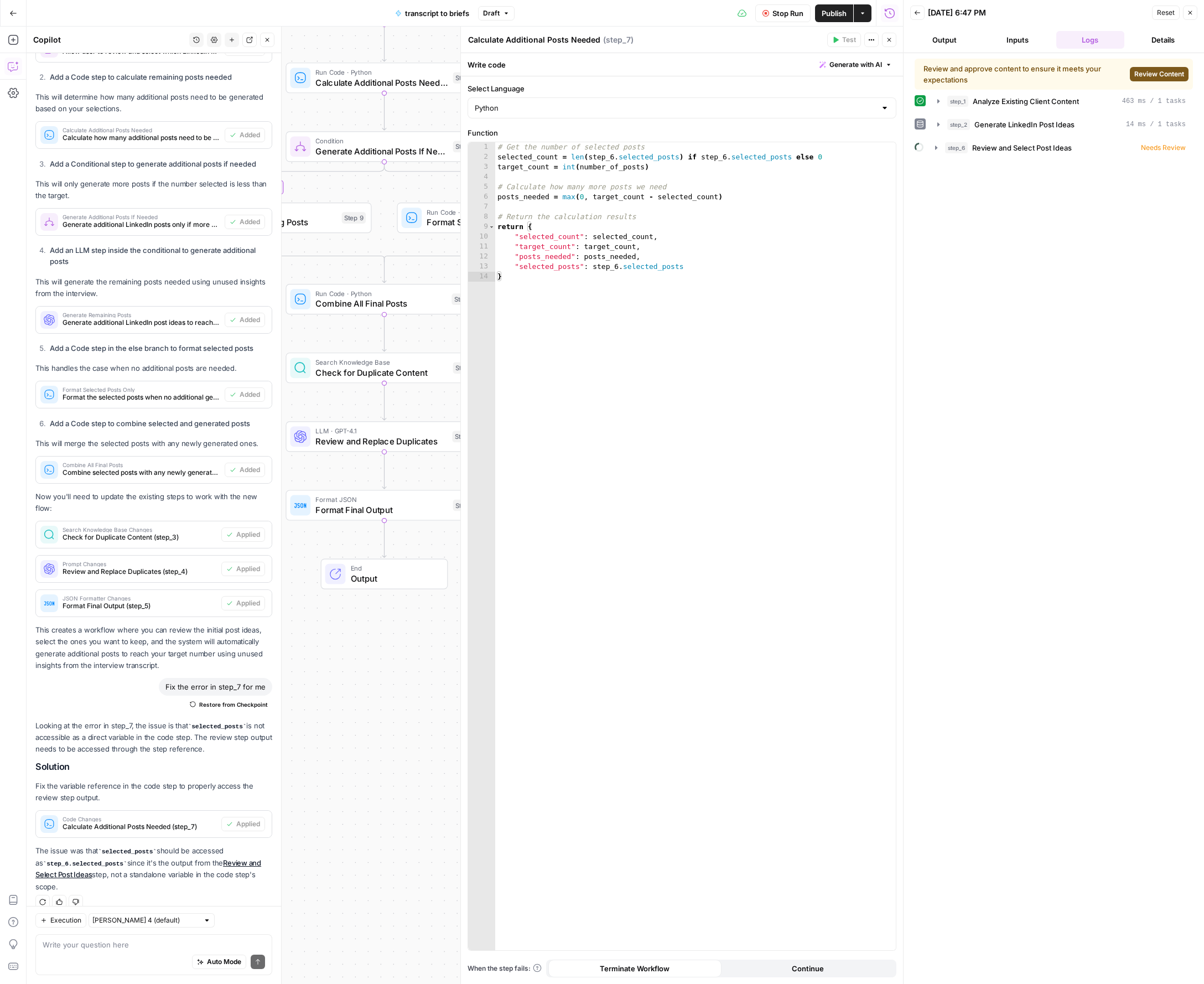
click at [976, 75] on span "Review Content" at bounding box center [1159, 74] width 50 height 10
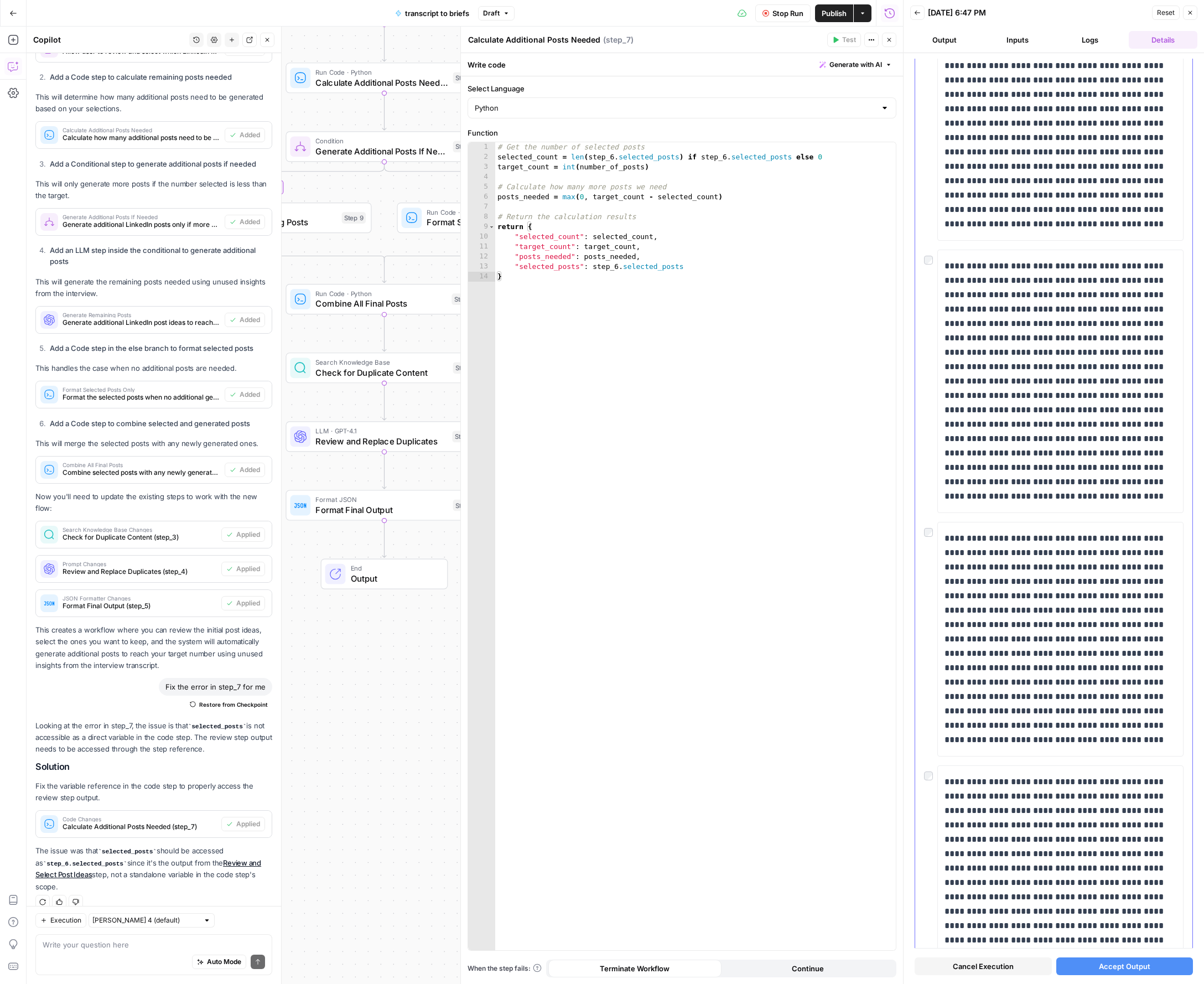
scroll to position [608, 0]
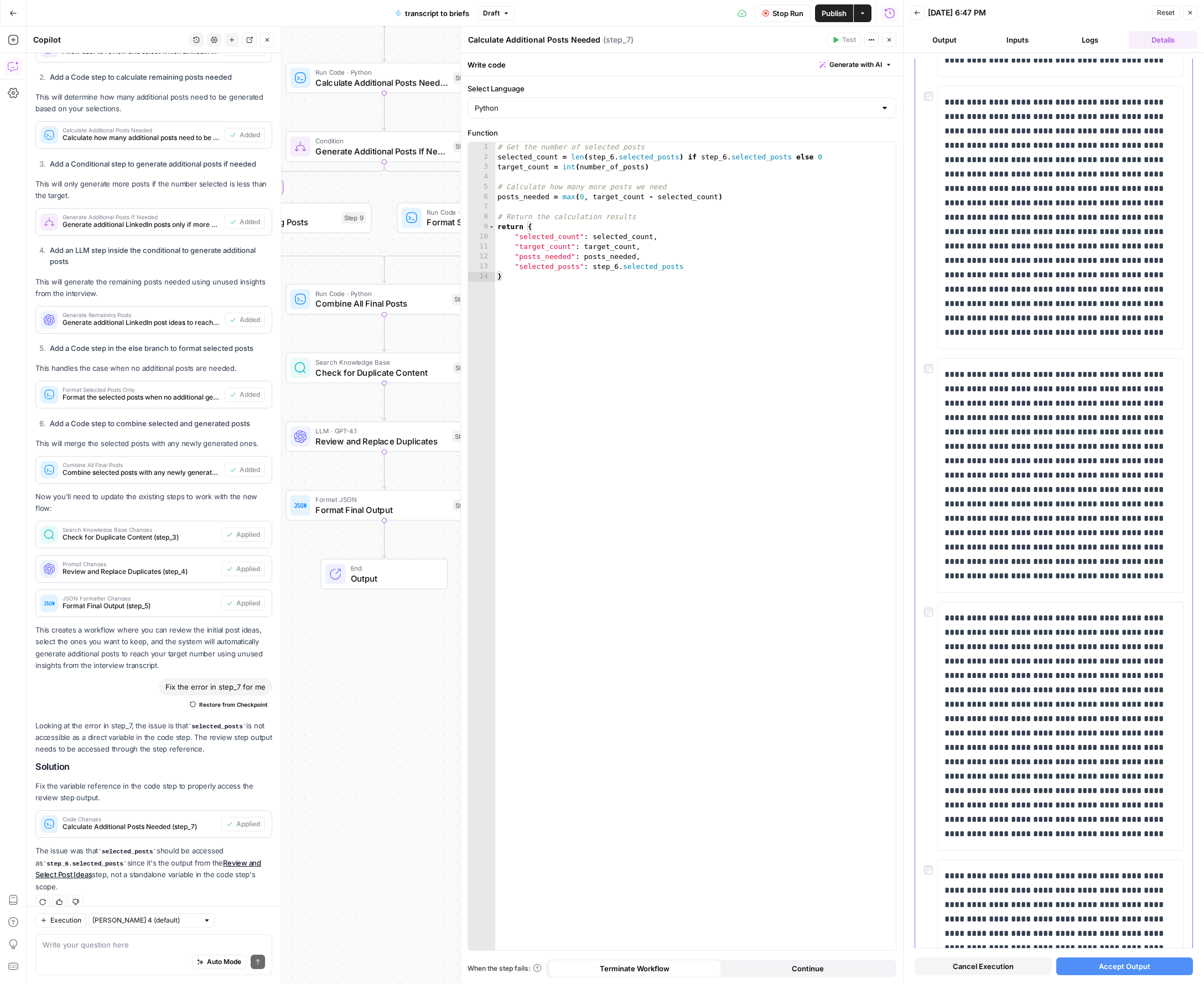
click at [933, 369] on div at bounding box center [930, 366] width 13 height 15
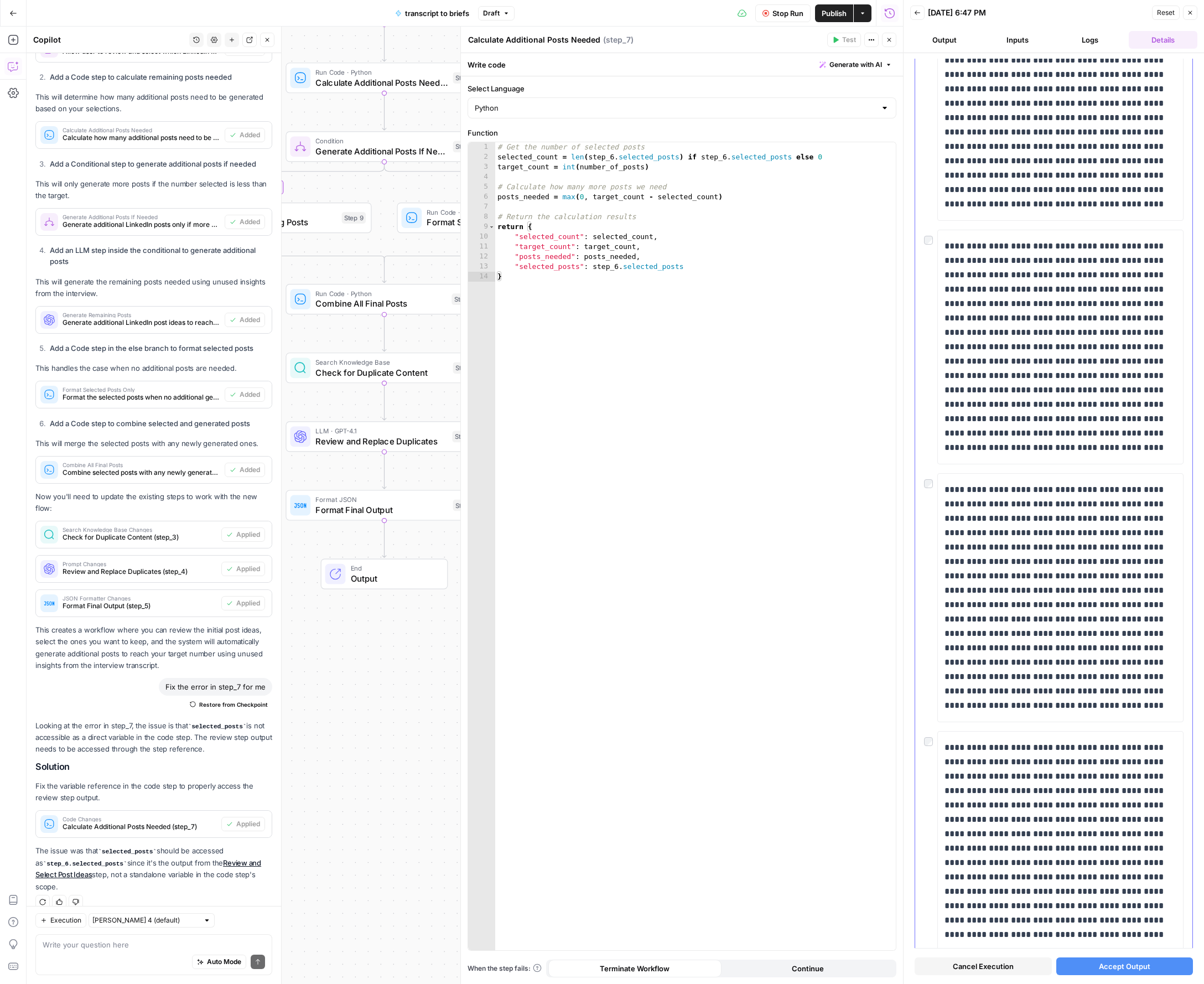
click at [930, 245] on div "**********" at bounding box center [1053, 347] width 259 height 235
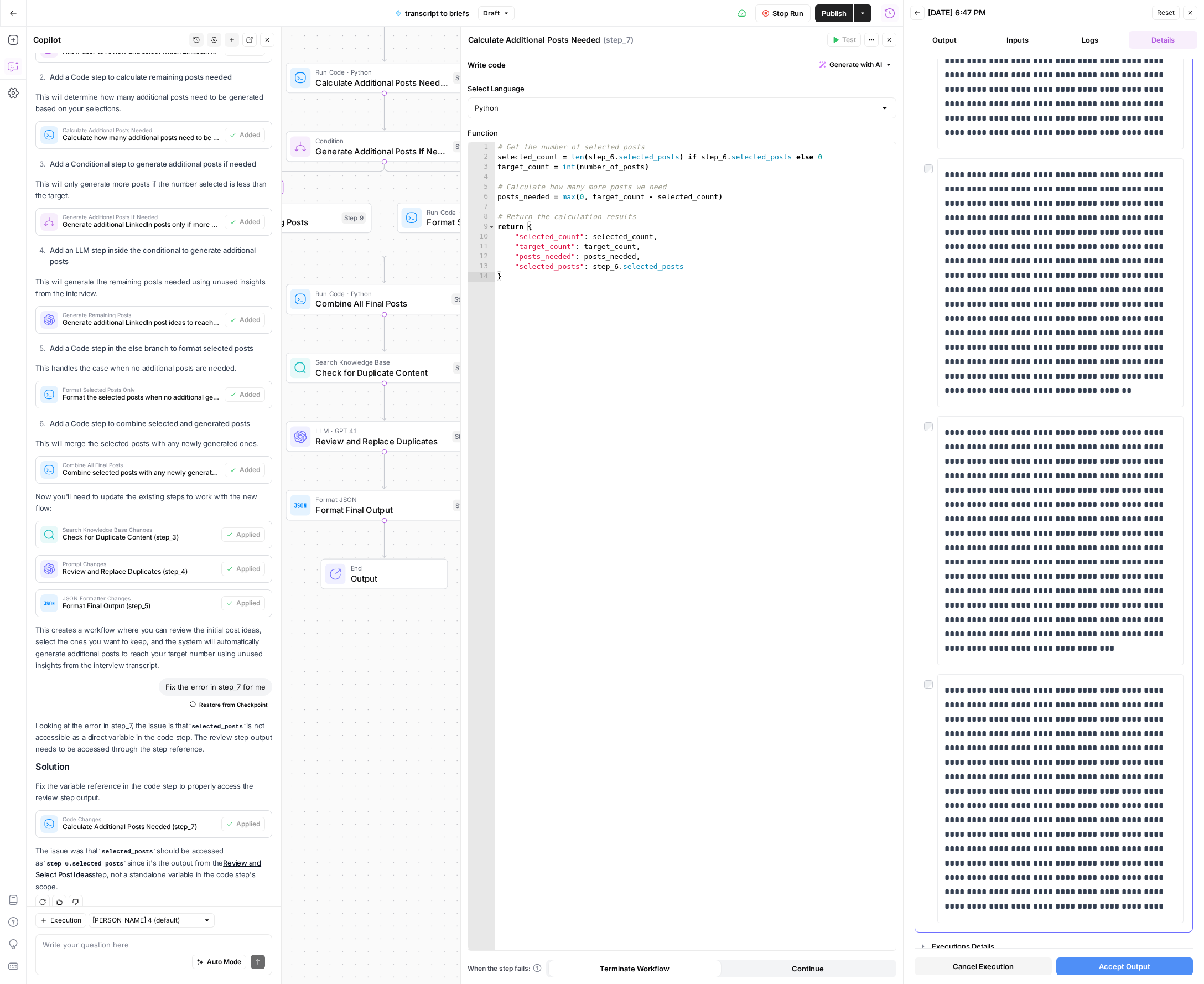
scroll to position [3250, 0]
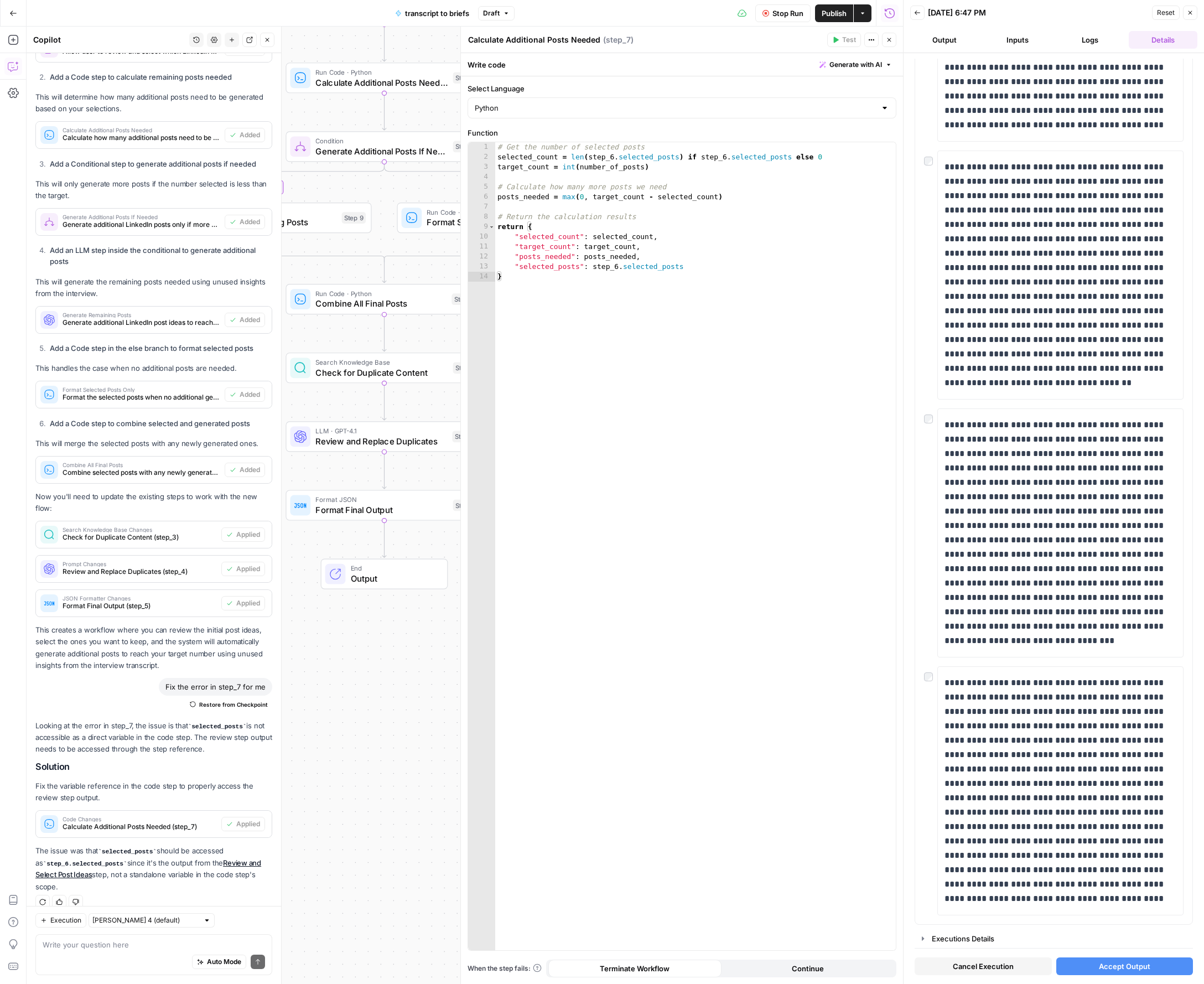
click at [976, 962] on span "Accept Output" at bounding box center [1124, 966] width 51 height 11
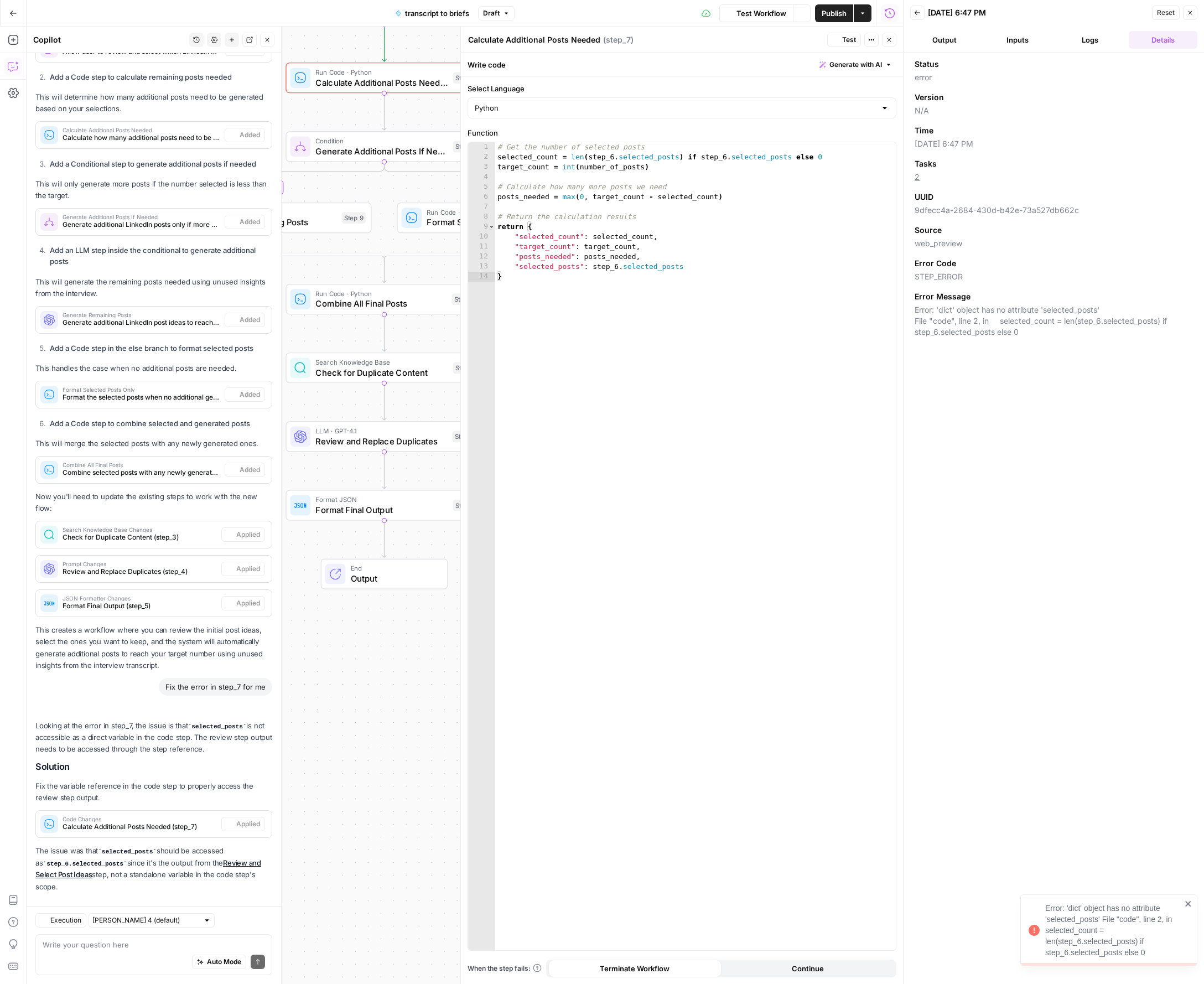
scroll to position [1440, 0]
click at [976, 40] on button "Logs" at bounding box center [1090, 40] width 68 height 18
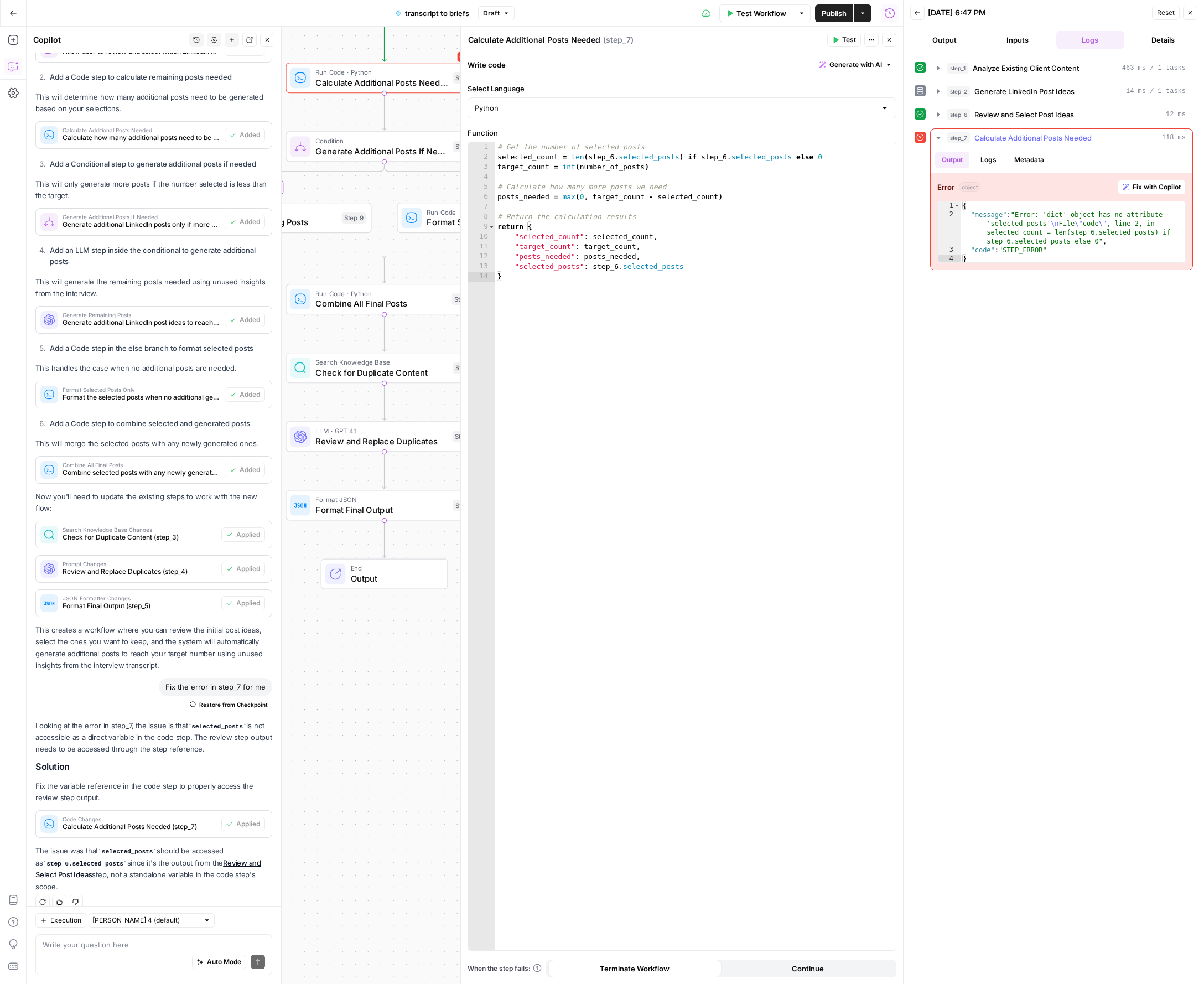
click at [976, 191] on span "Fix with Copilot" at bounding box center [1157, 187] width 48 height 10
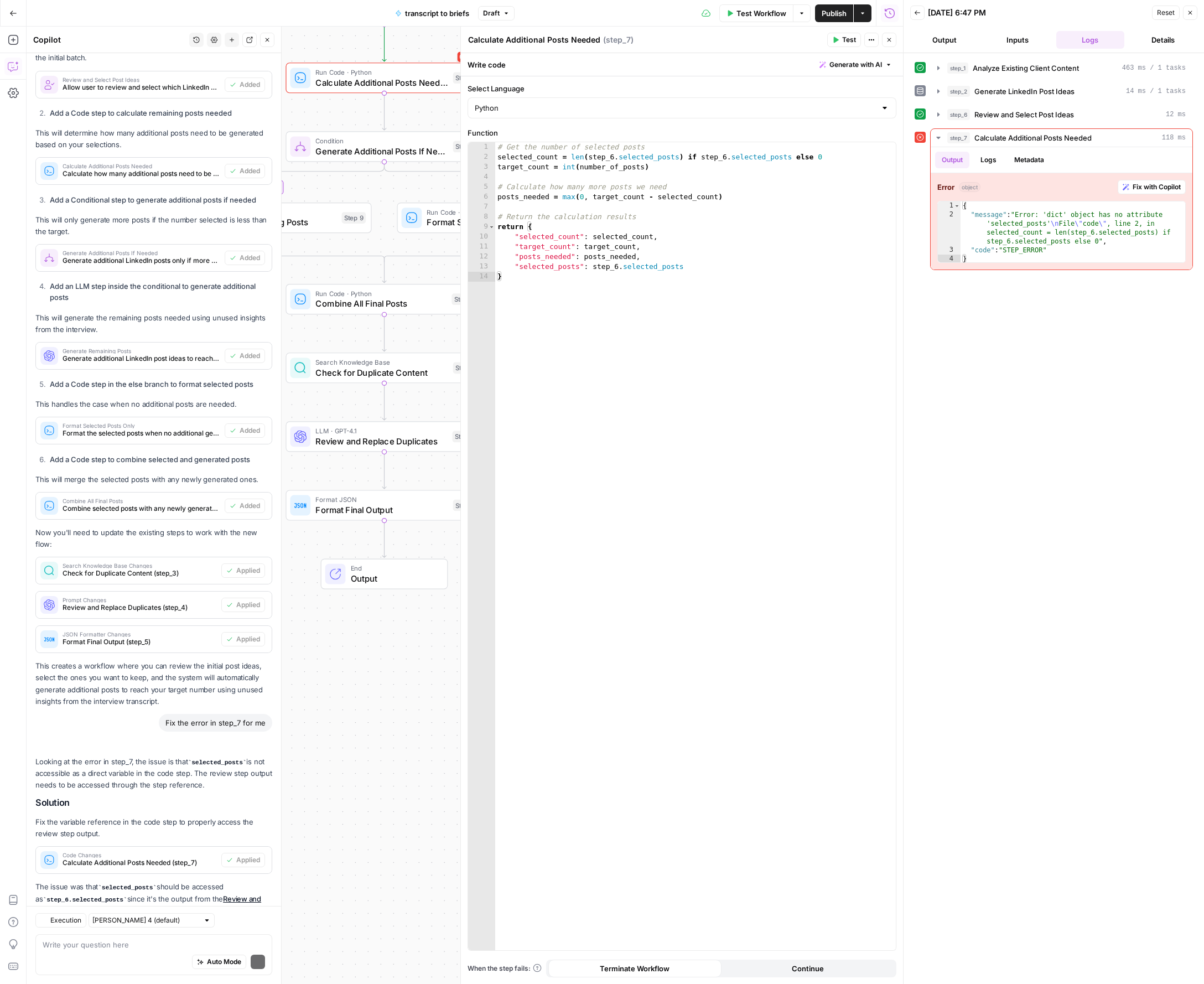
scroll to position [1529, 0]
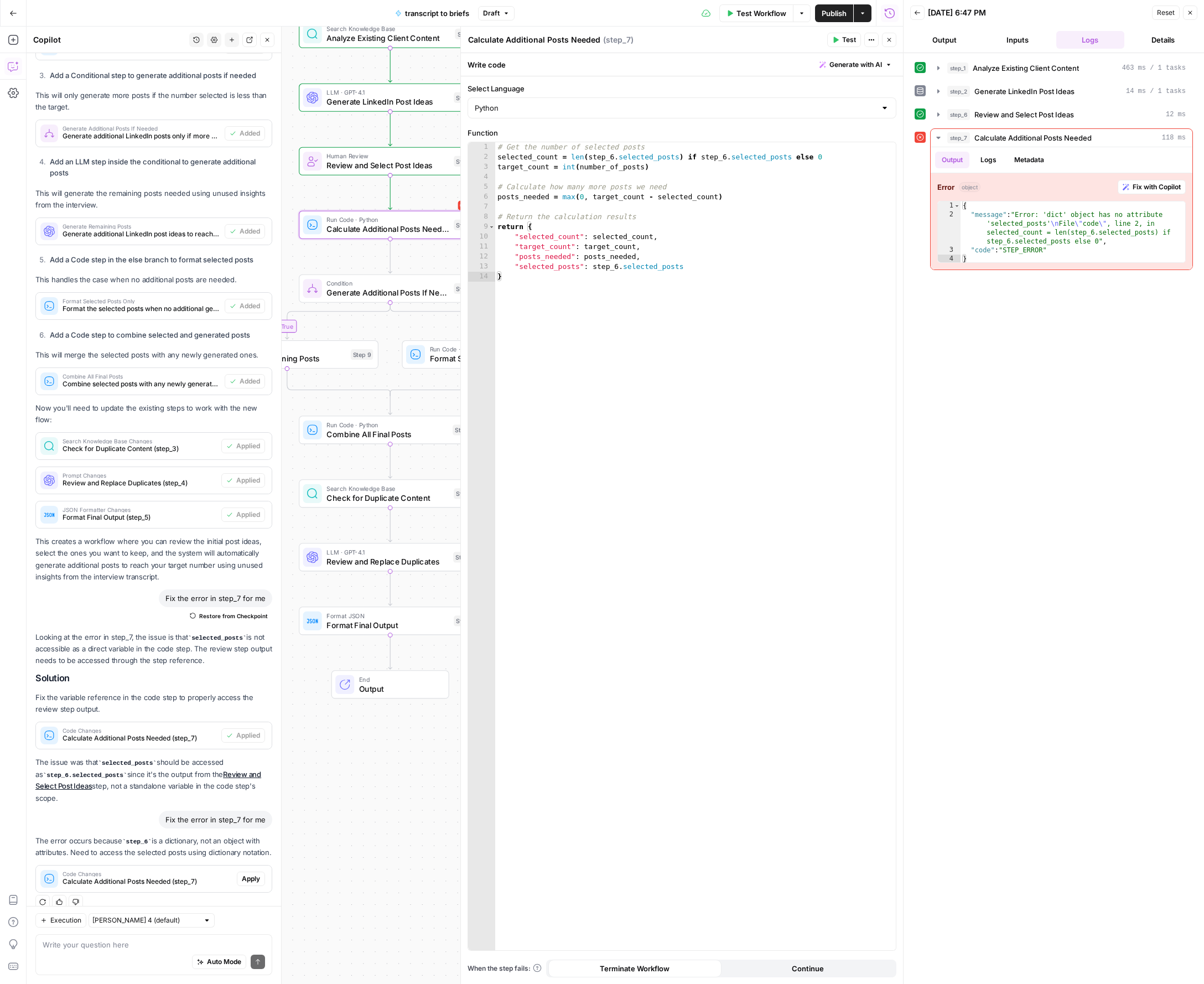
click at [242, 874] on span "Apply" at bounding box center [251, 879] width 18 height 10
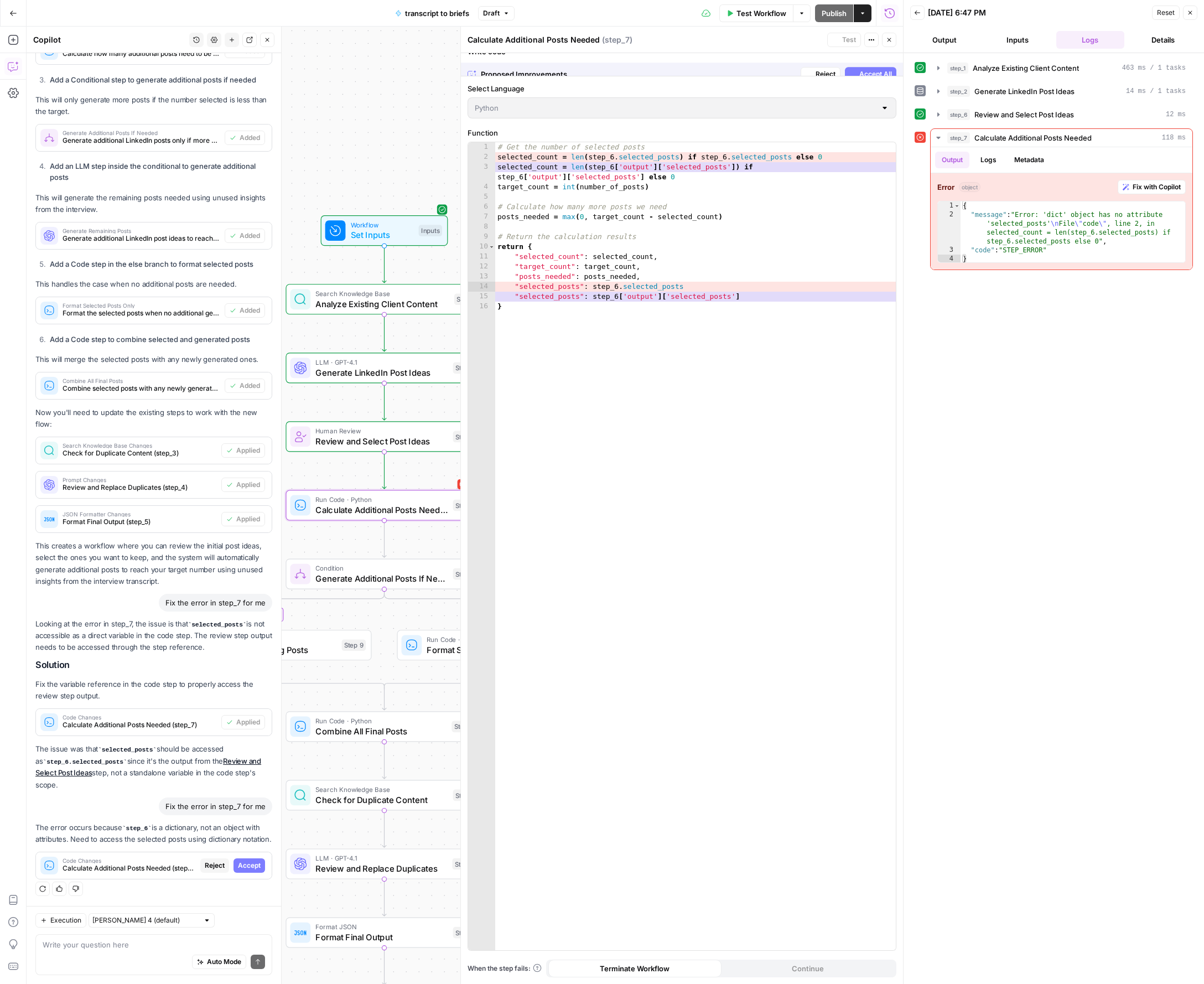
scroll to position [1440, 0]
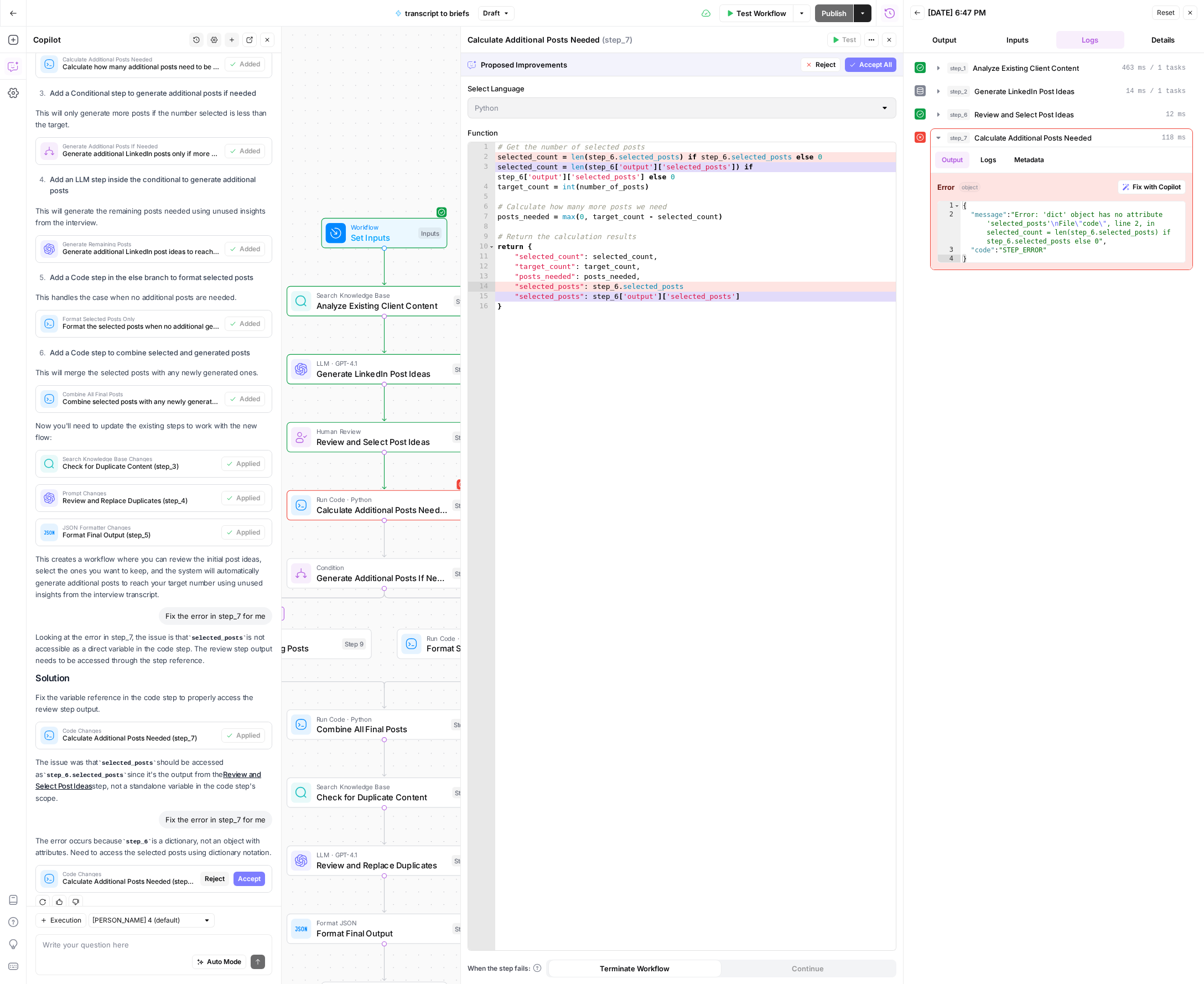
click at [850, 64] on icon "button" at bounding box center [852, 65] width 6 height 6
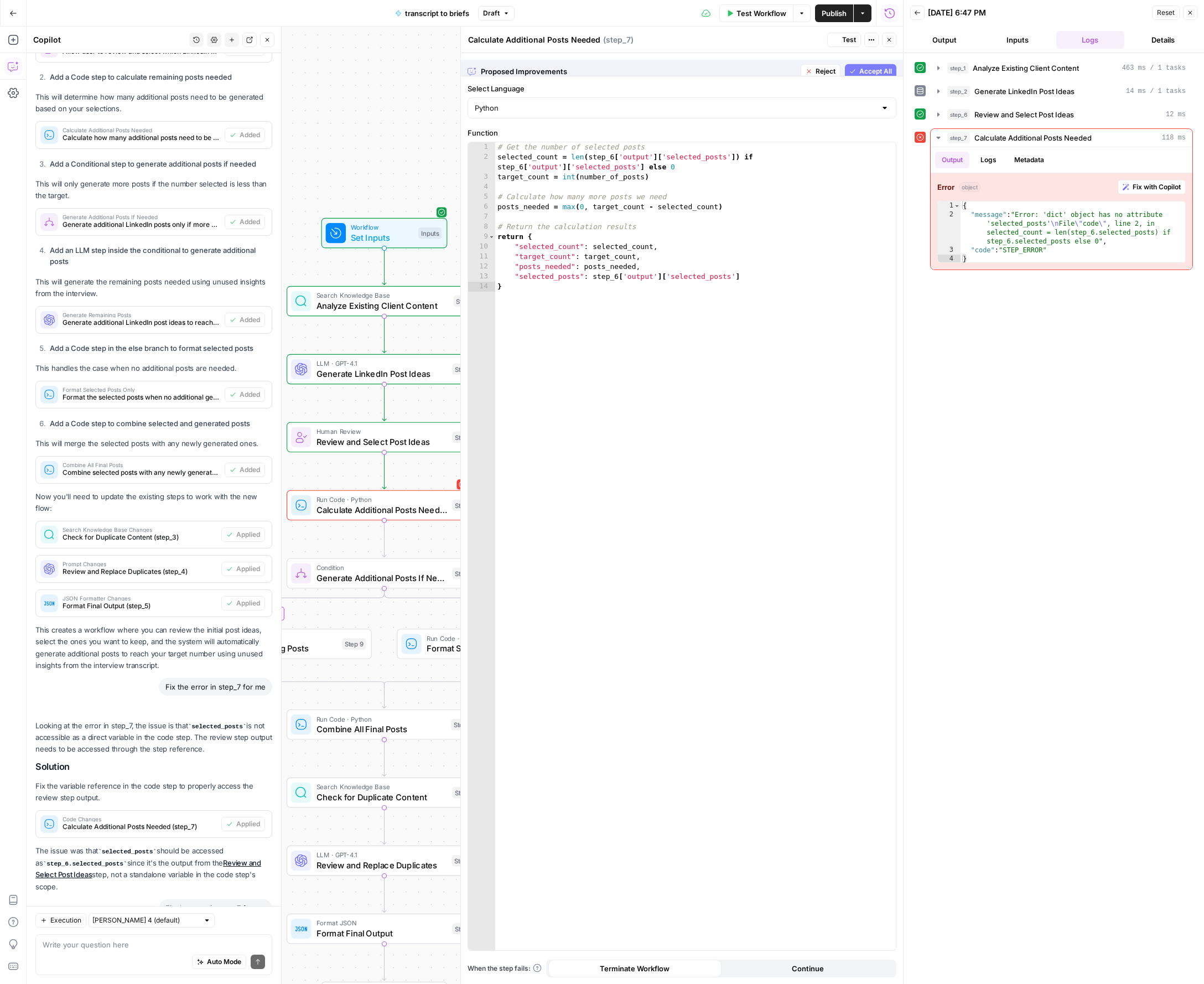
scroll to position [1547, 0]
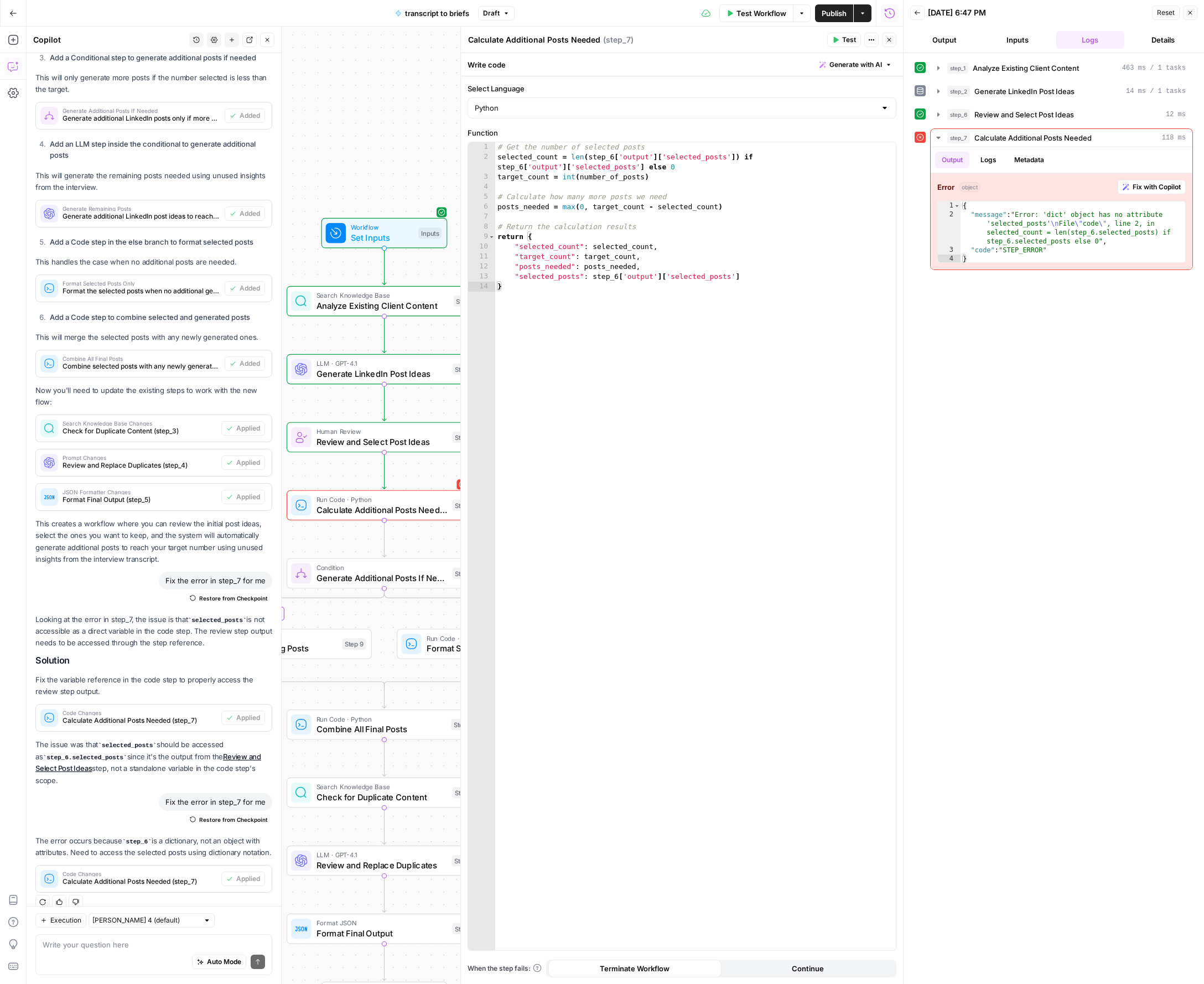
click at [771, 20] on button "Test Workflow" at bounding box center [756, 13] width 74 height 18
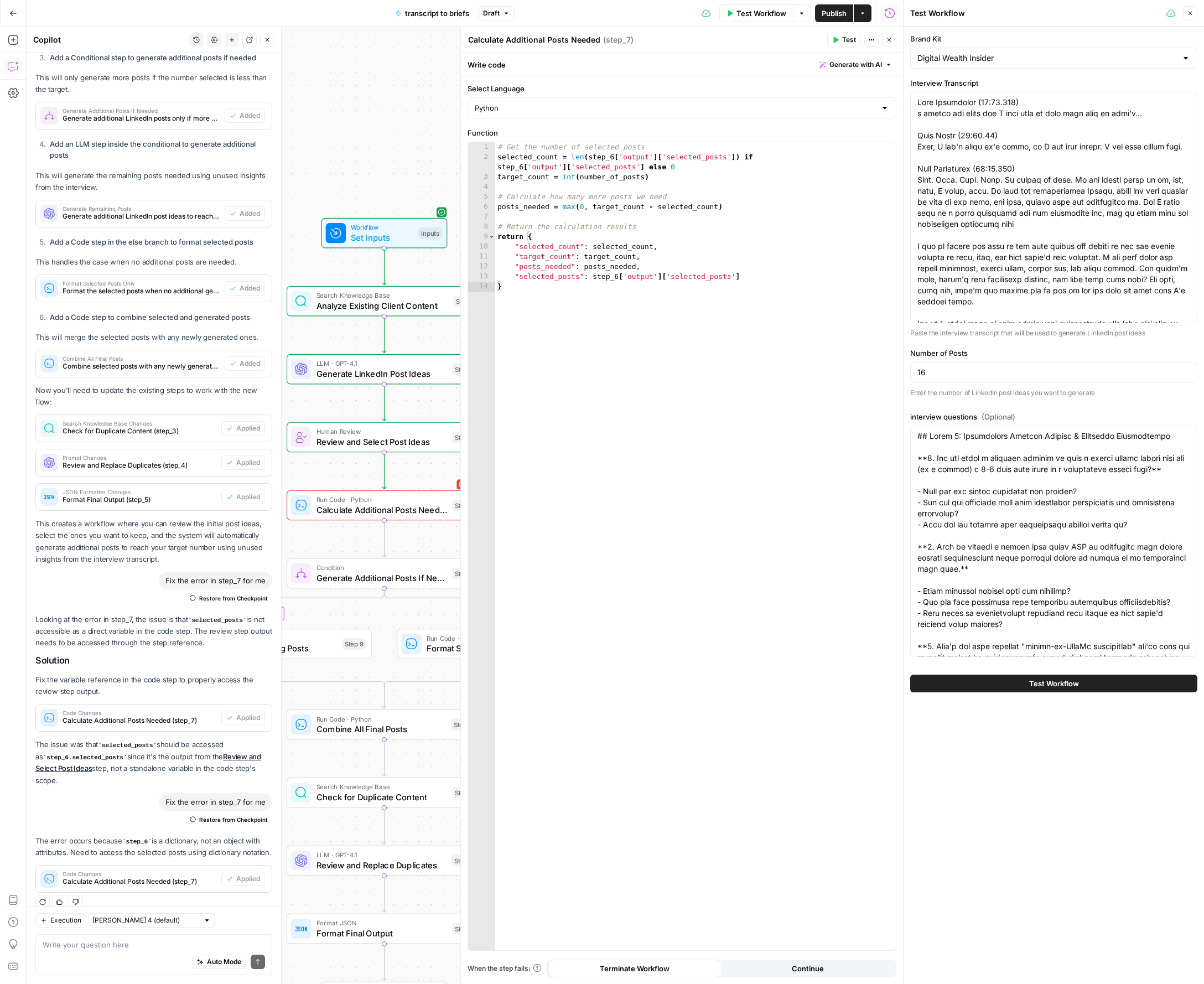
click at [976, 690] on button "Test Workflow" at bounding box center [1053, 683] width 287 height 18
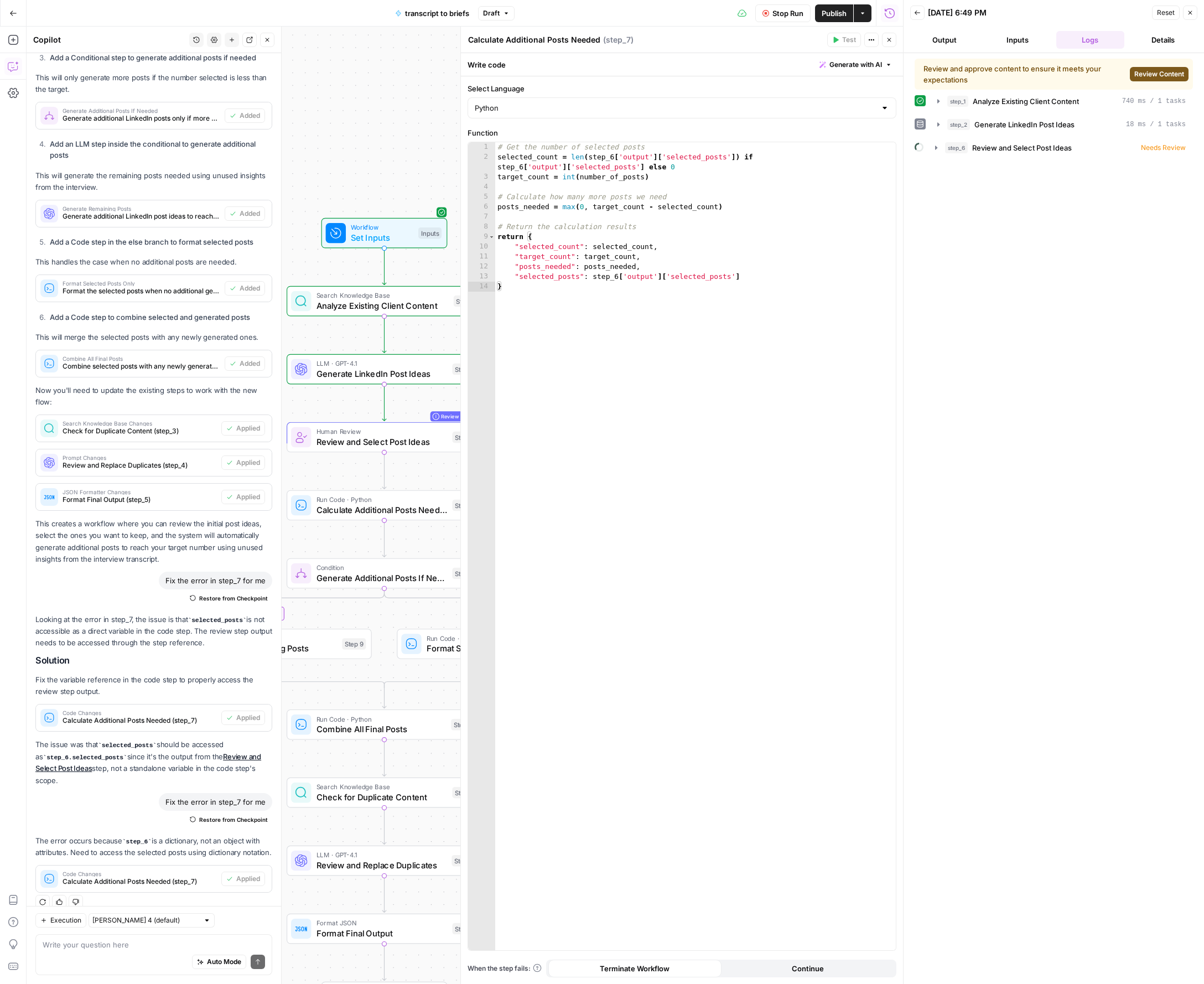
click at [976, 75] on span "Review Content" at bounding box center [1159, 74] width 50 height 10
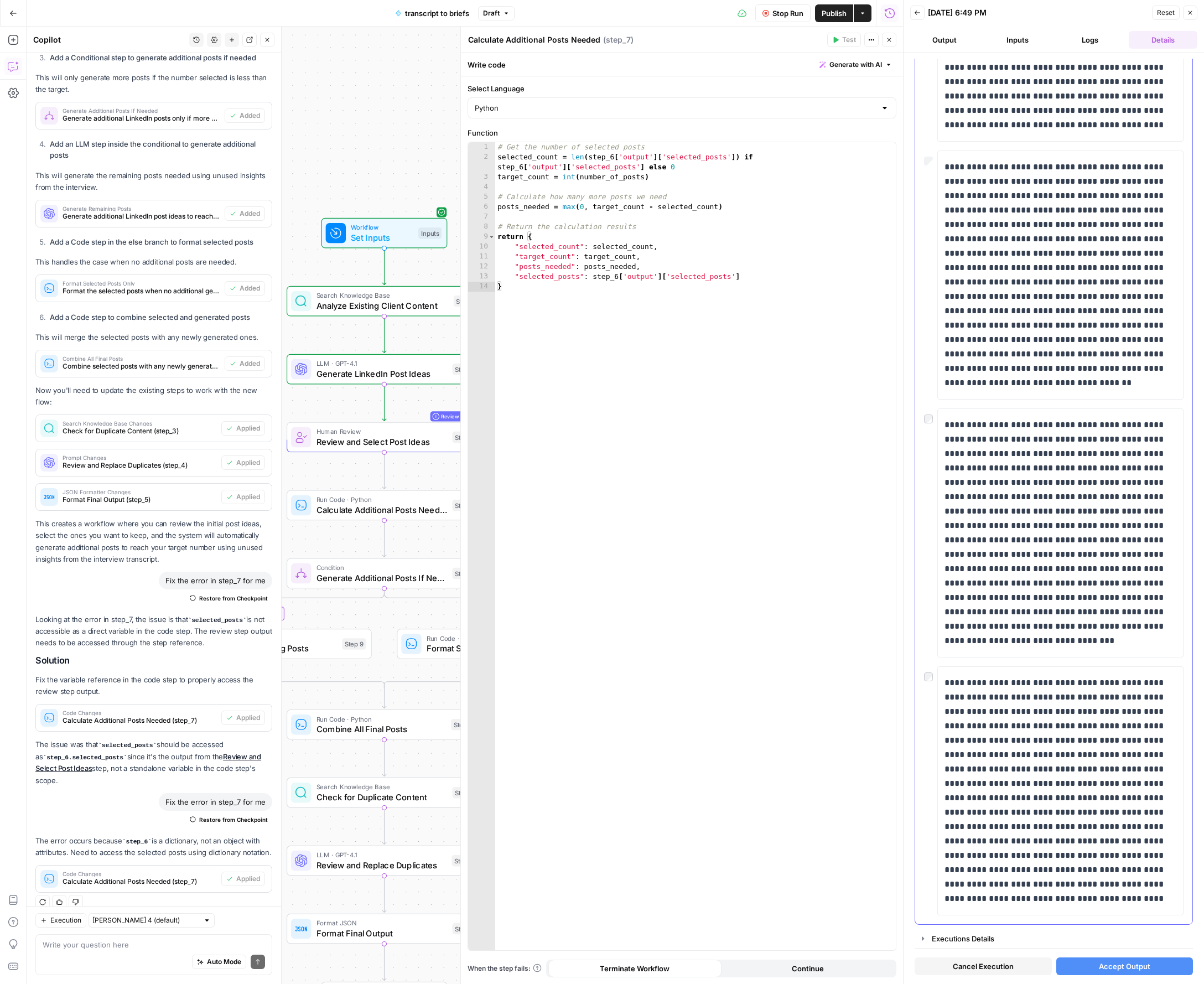
scroll to position [3249, 0]
click at [976, 962] on button "Accept Output" at bounding box center [1124, 966] width 137 height 18
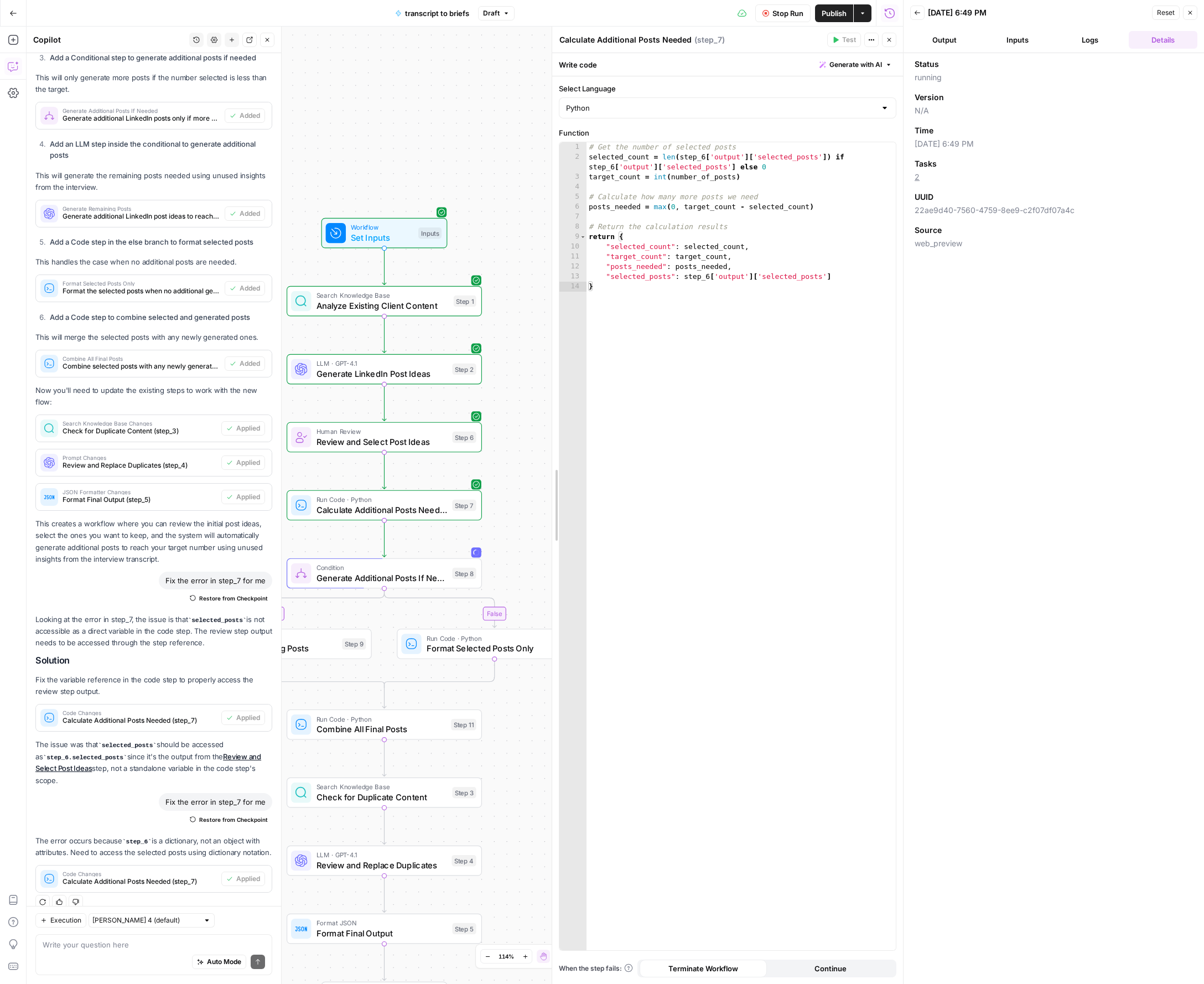
drag, startPoint x: 465, startPoint y: 501, endPoint x: 556, endPoint y: 518, distance: 92.6
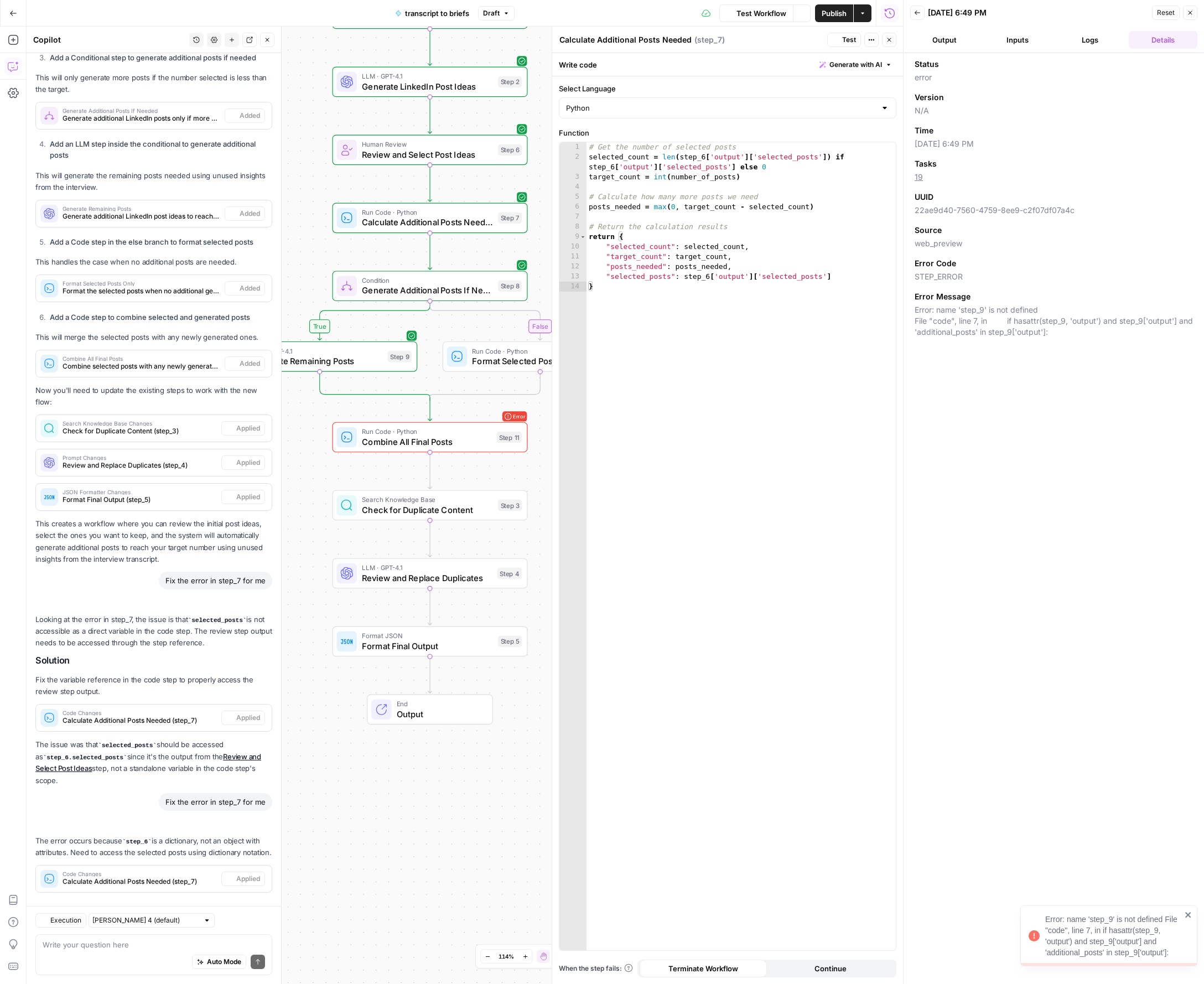
scroll to position [1547, 0]
click at [447, 439] on span "Combine All Final Posts" at bounding box center [426, 442] width 130 height 13
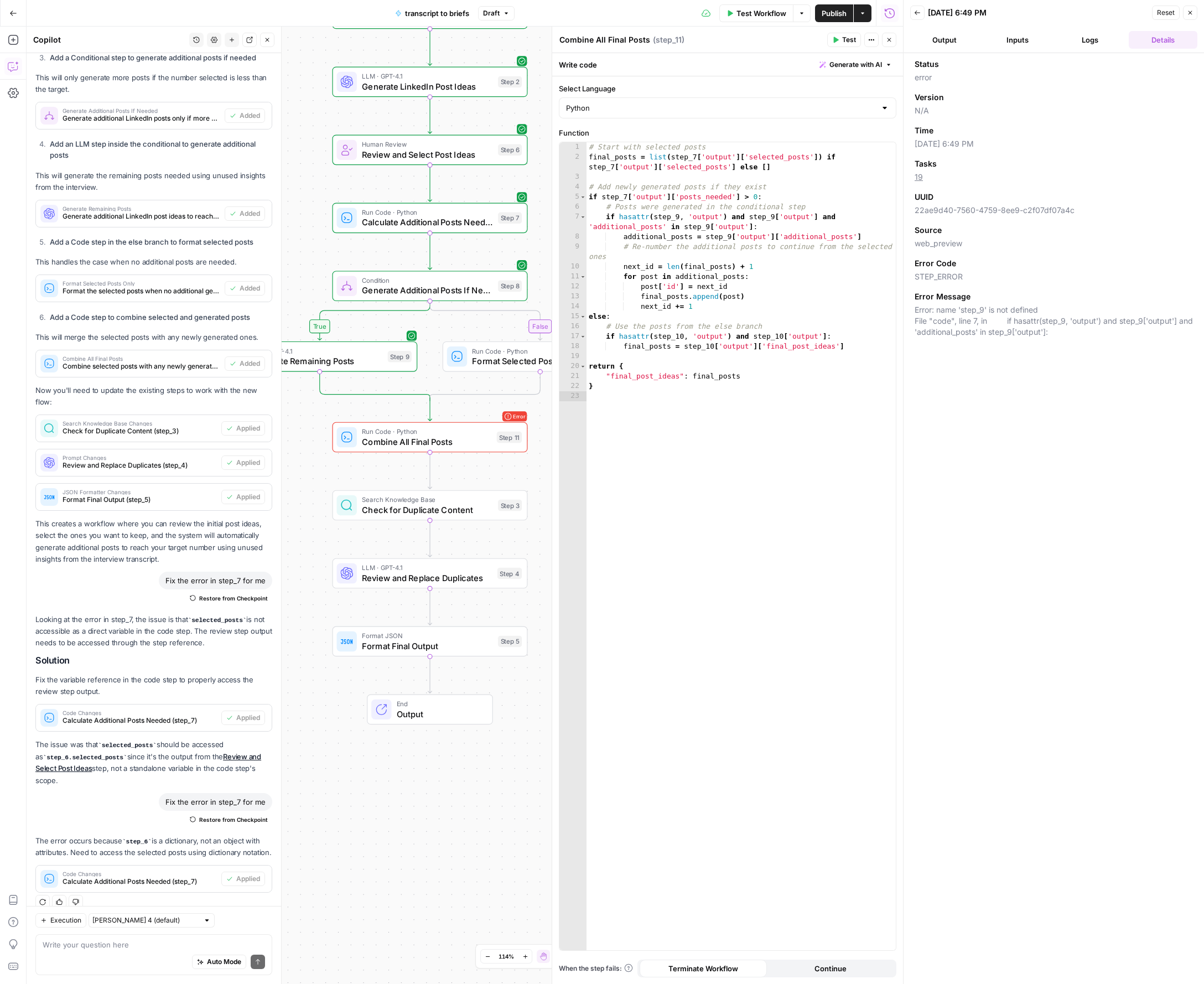
click at [385, 430] on span "Run Code · Python" at bounding box center [426, 432] width 130 height 10
click at [512, 415] on span "Test" at bounding box center [509, 413] width 15 height 11
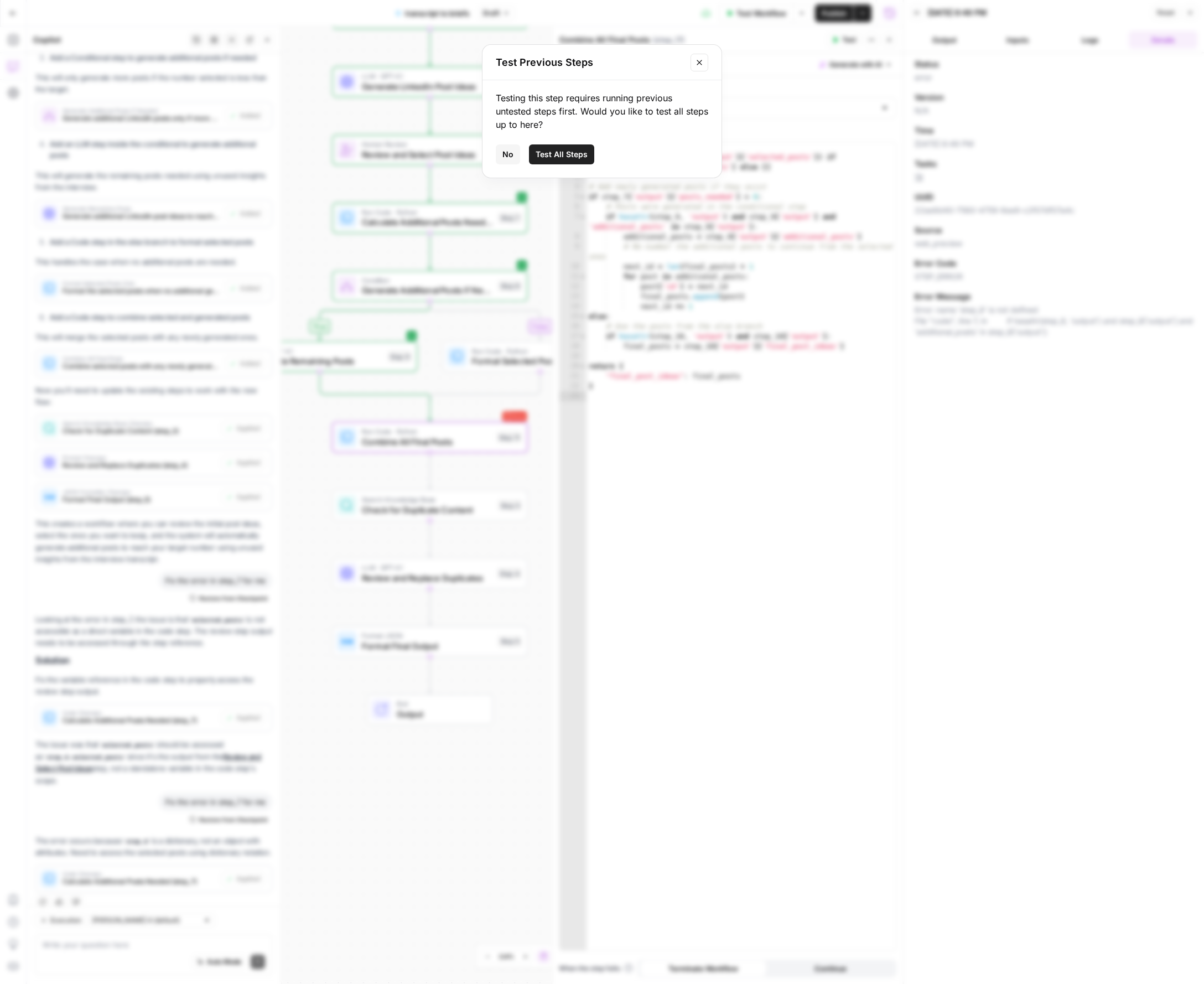
click at [705, 64] on button "Close modal" at bounding box center [699, 63] width 18 height 18
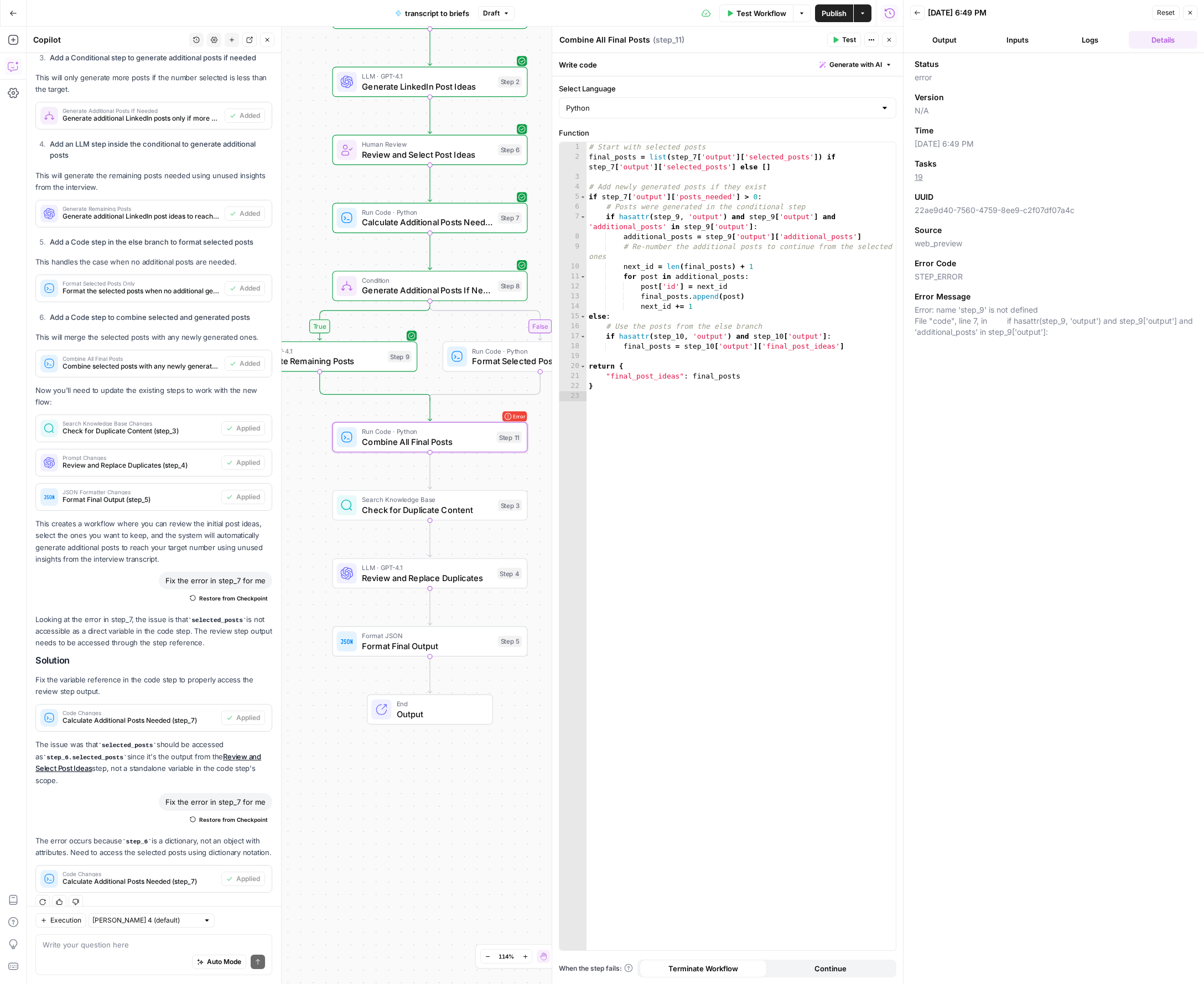
click at [895, 37] on button "Close" at bounding box center [889, 40] width 15 height 15
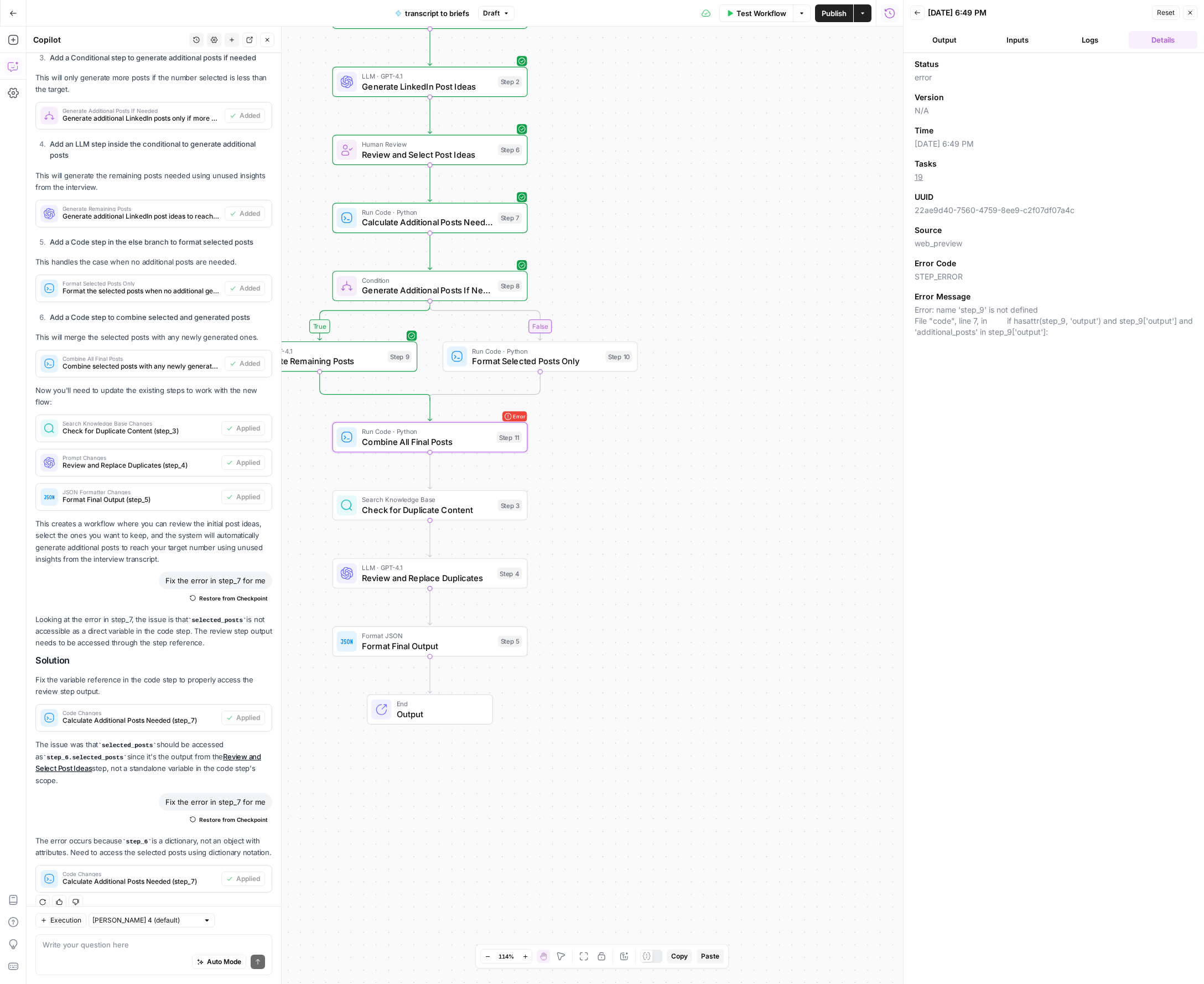
click at [925, 14] on div "Back 09/24/25 at 6:49 PM Reset Close" at bounding box center [1053, 13] width 287 height 16
click at [919, 14] on button "Back" at bounding box center [917, 13] width 15 height 15
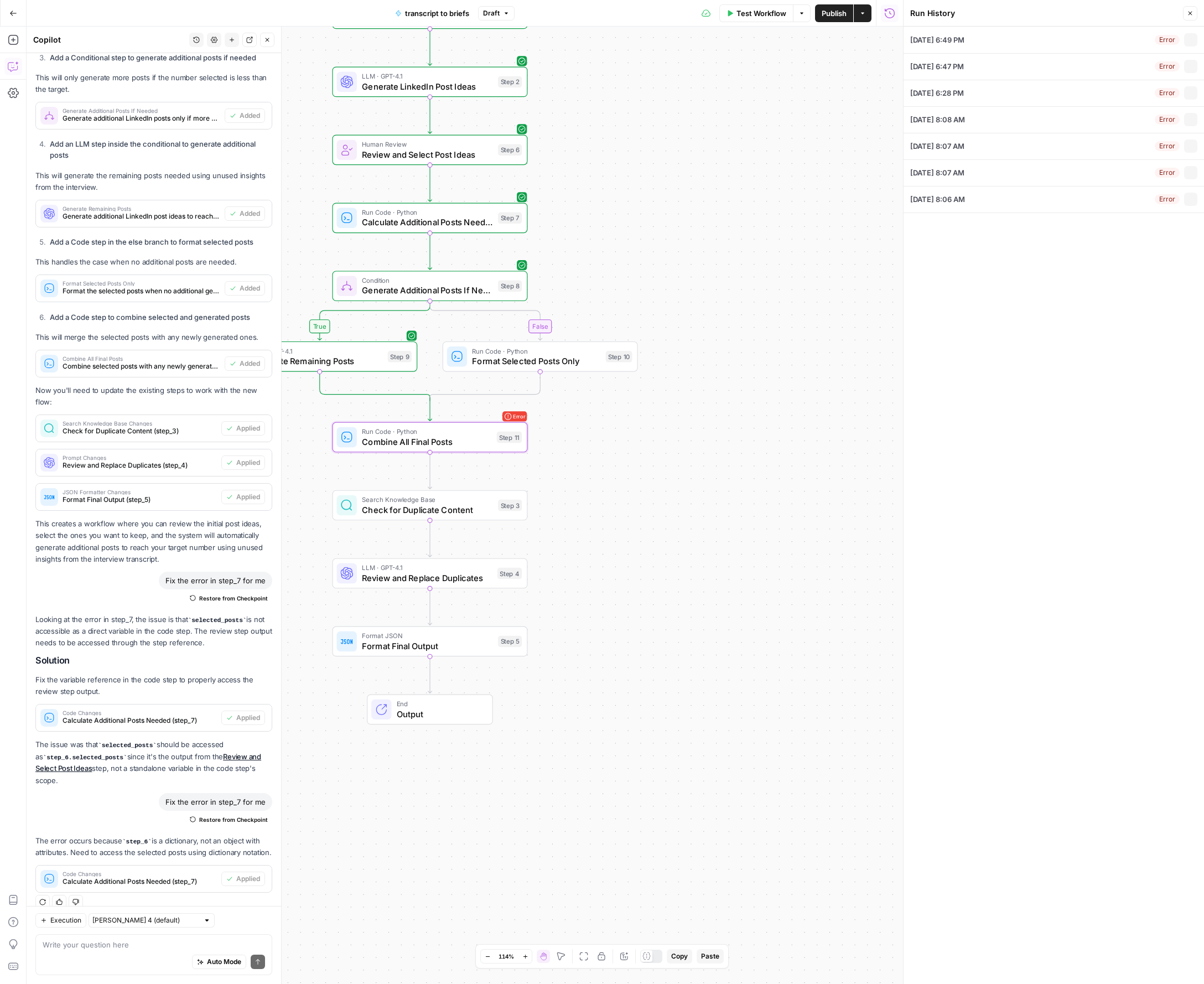
type textarea "Will Leatherman (00:00.128) a little bit quiet and I just want to make sure tha…"
type textarea "## Theme 1: Translation Success Stories & Practical Applications **1. Can you s…"
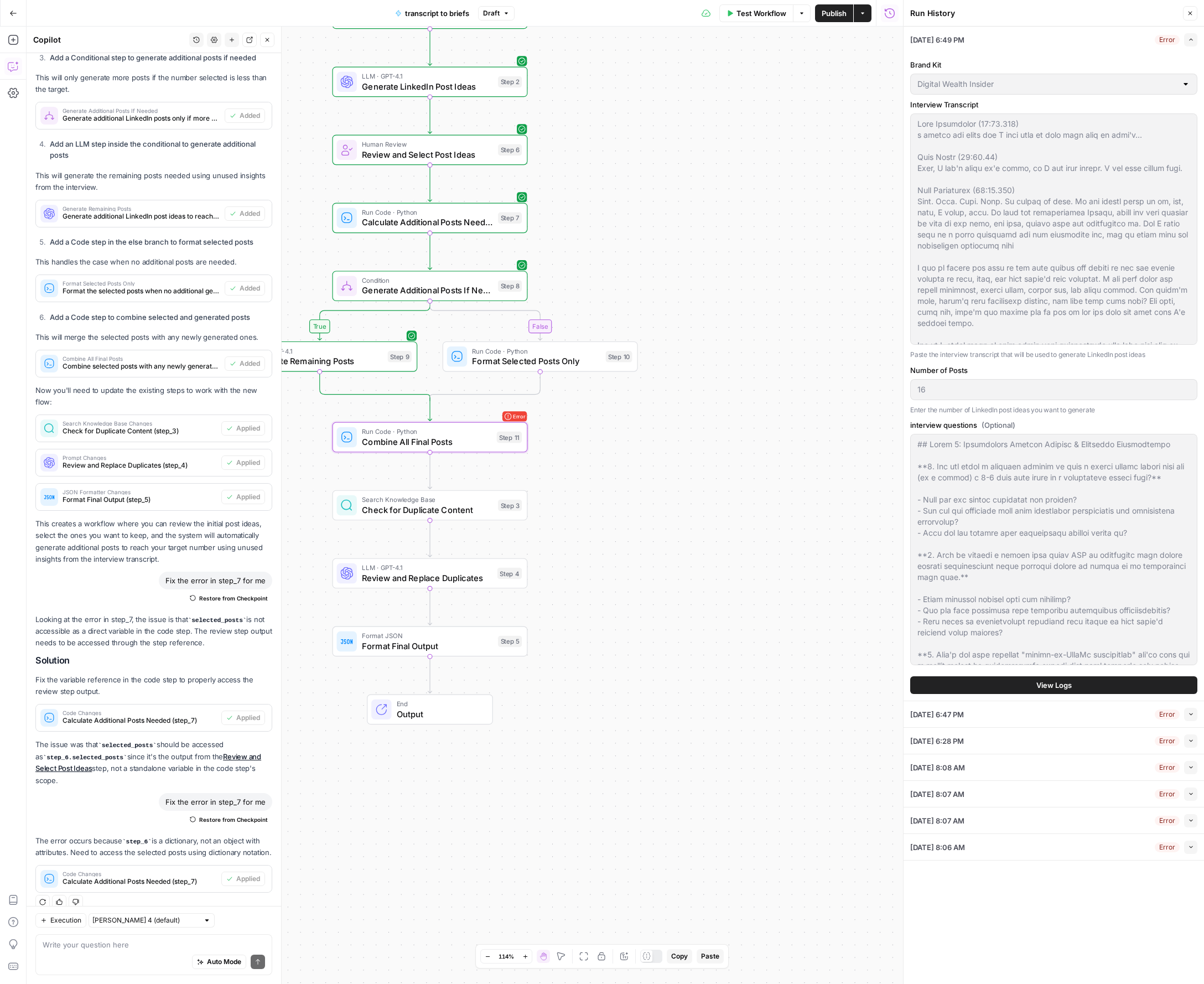
click at [467, 441] on span "Combine All Final Posts" at bounding box center [426, 442] width 130 height 13
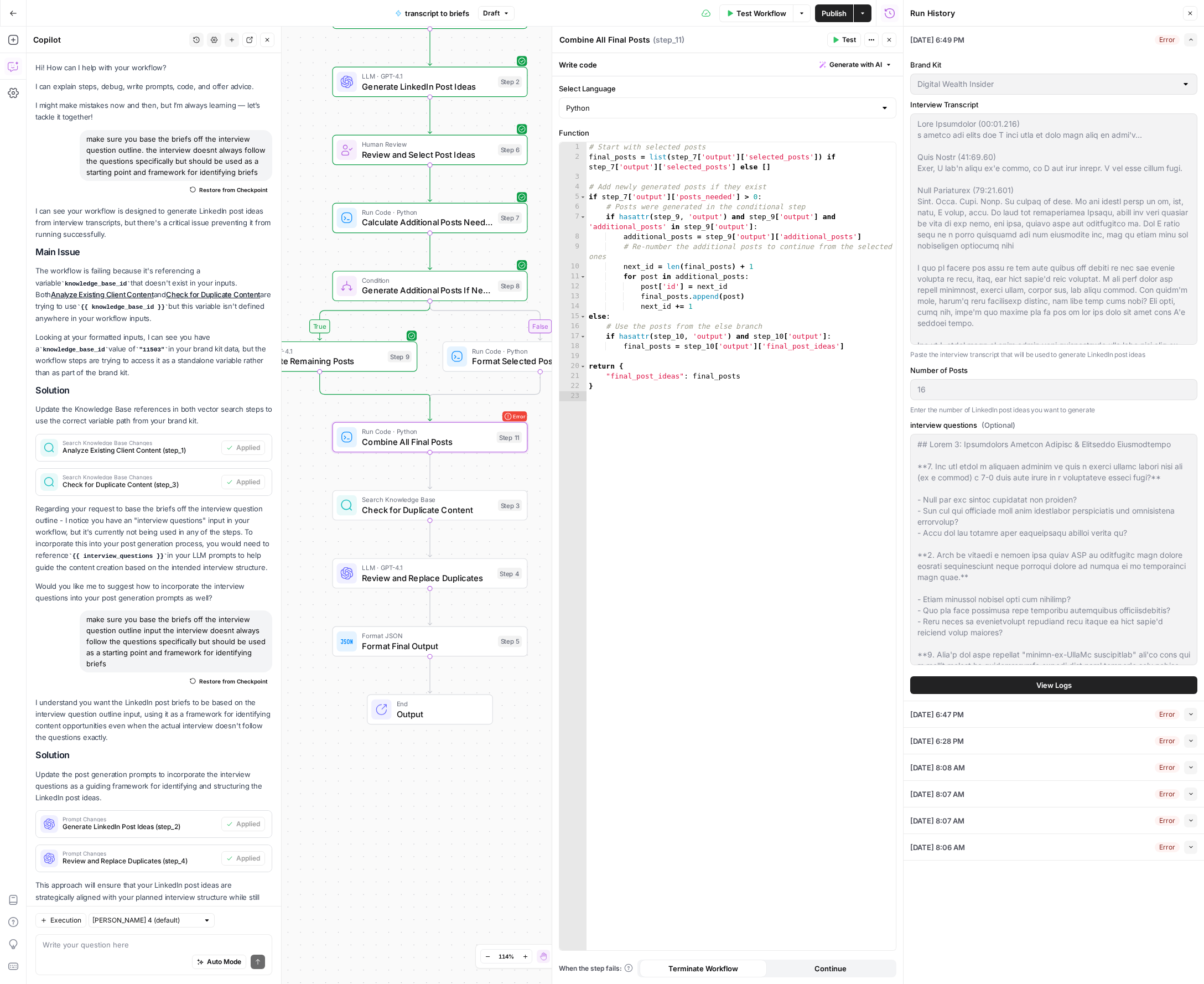
scroll to position [1547, 0]
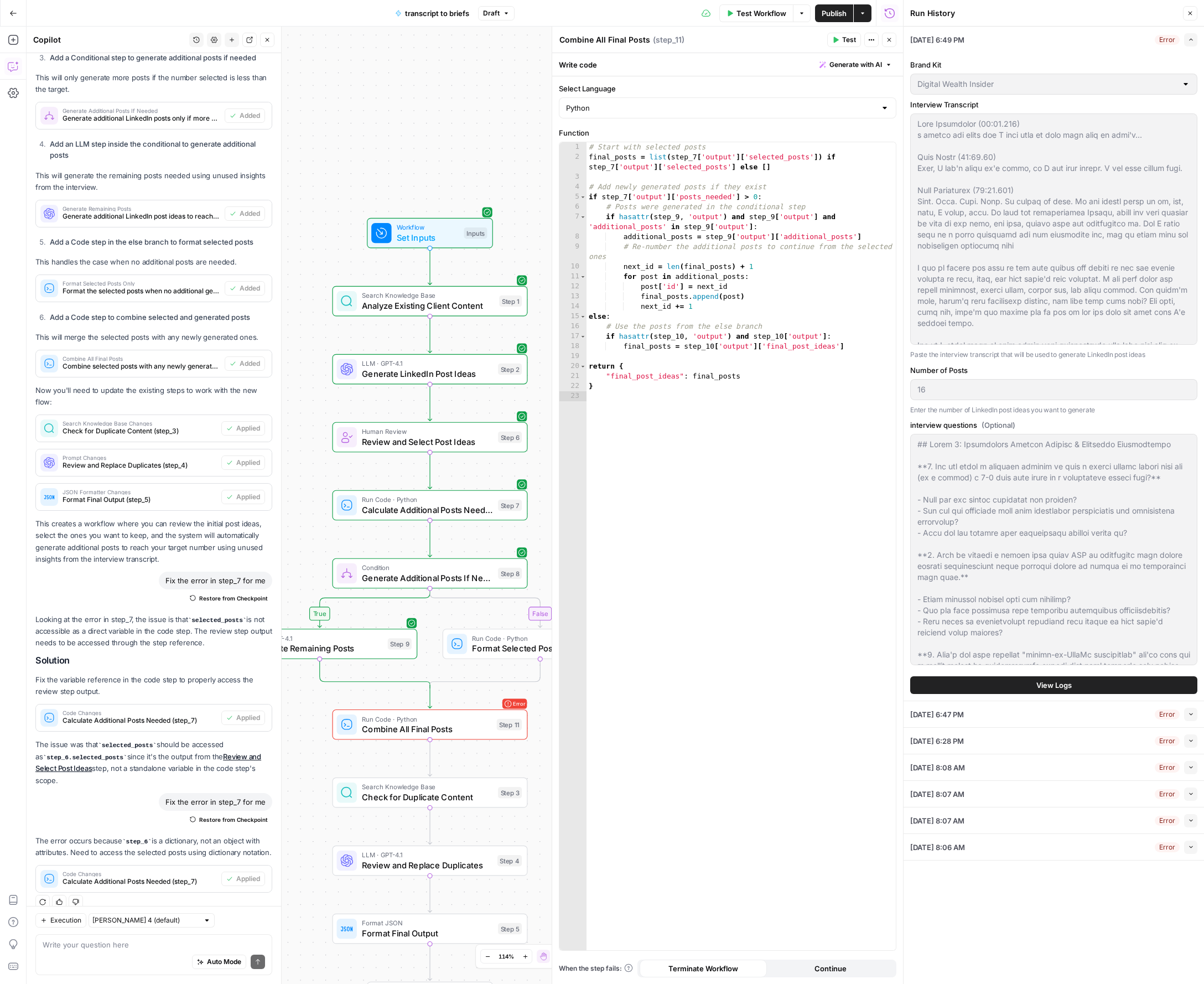
click at [125, 954] on div "Auto Mode Send" at bounding box center [154, 962] width 223 height 24
click at [98, 952] on div "Auto Mode Send" at bounding box center [154, 962] width 223 height 24
type textarea "fix the error in step11"
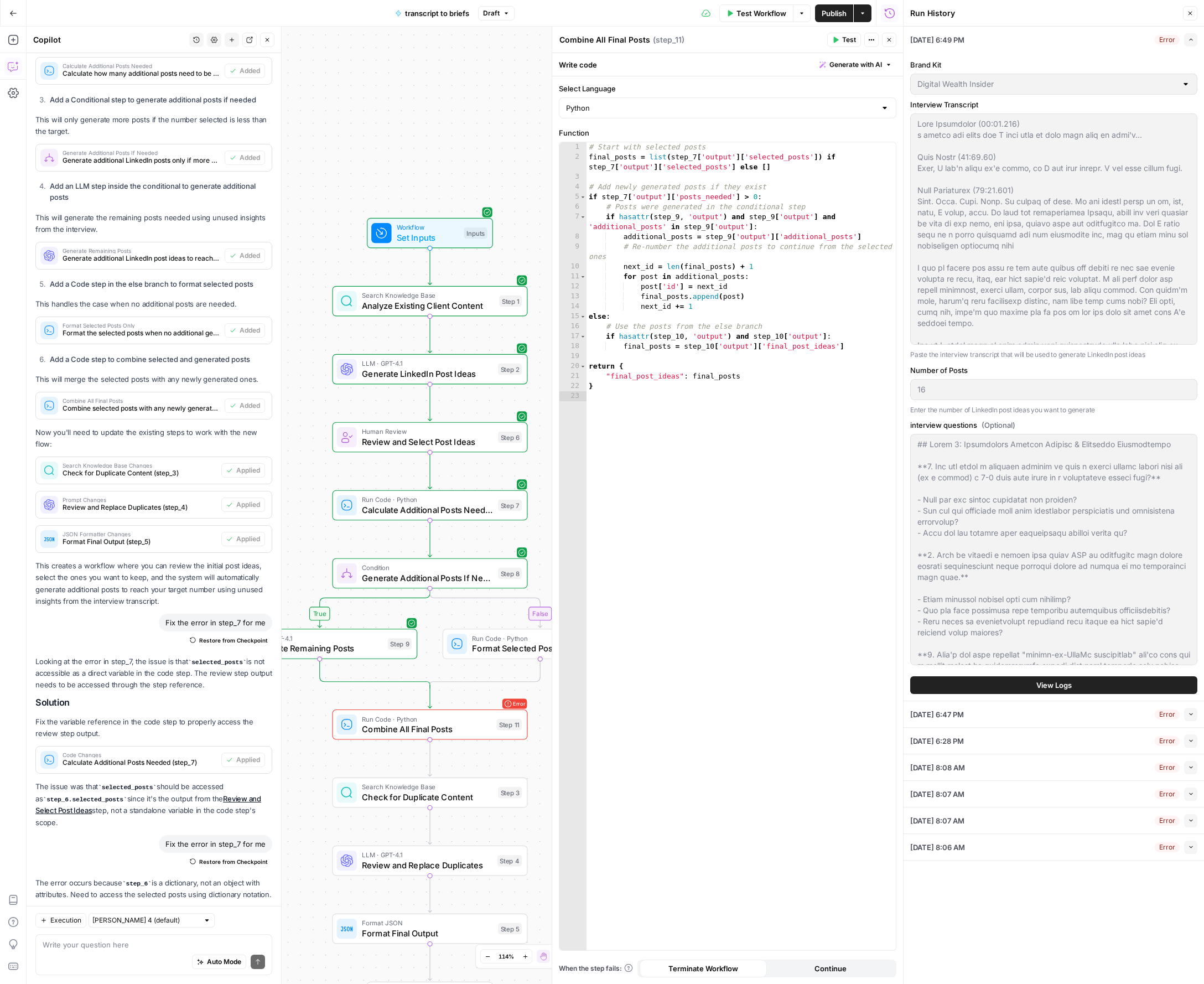
scroll to position [1647, 0]
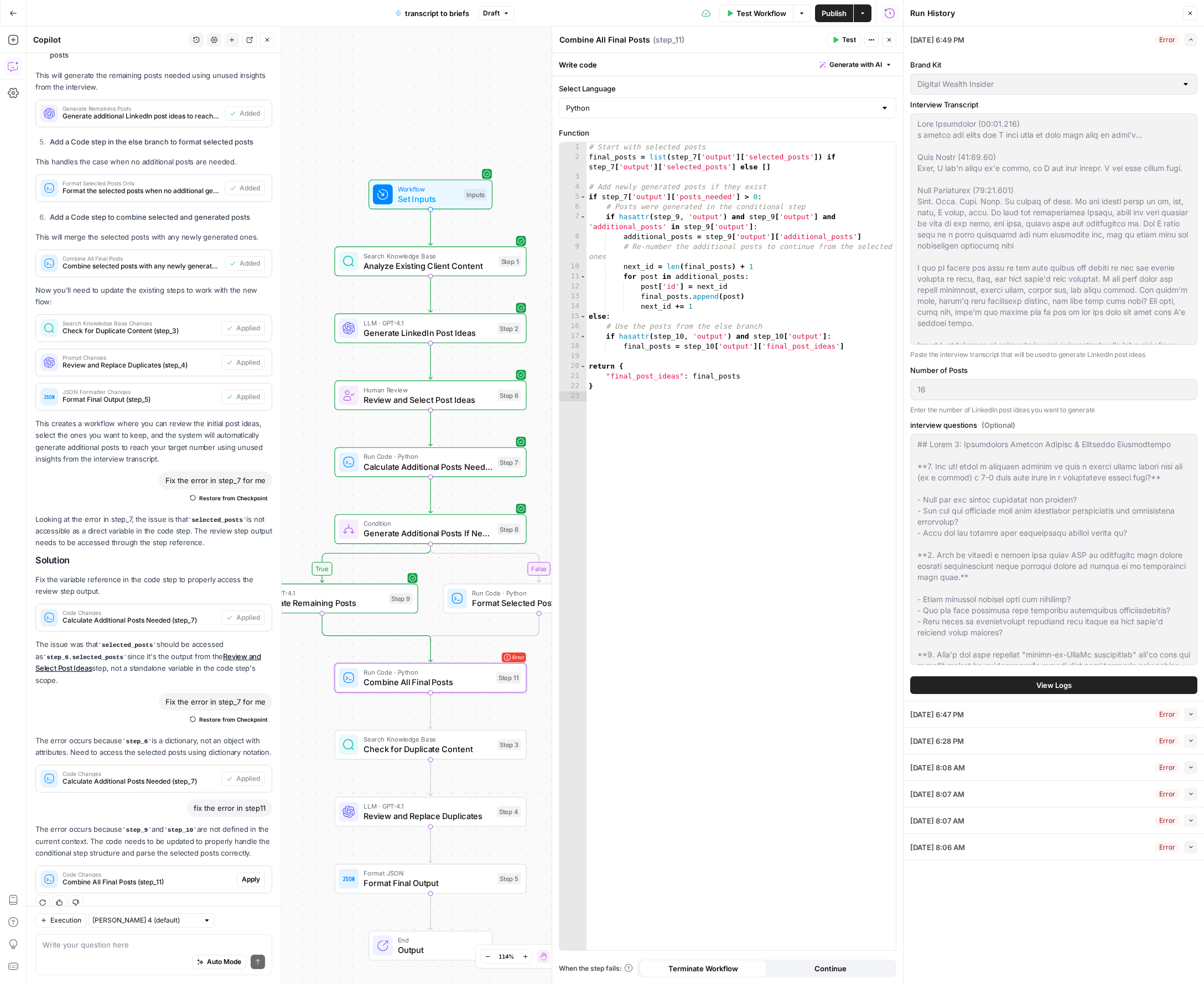
click at [248, 875] on span "Apply" at bounding box center [251, 880] width 18 height 10
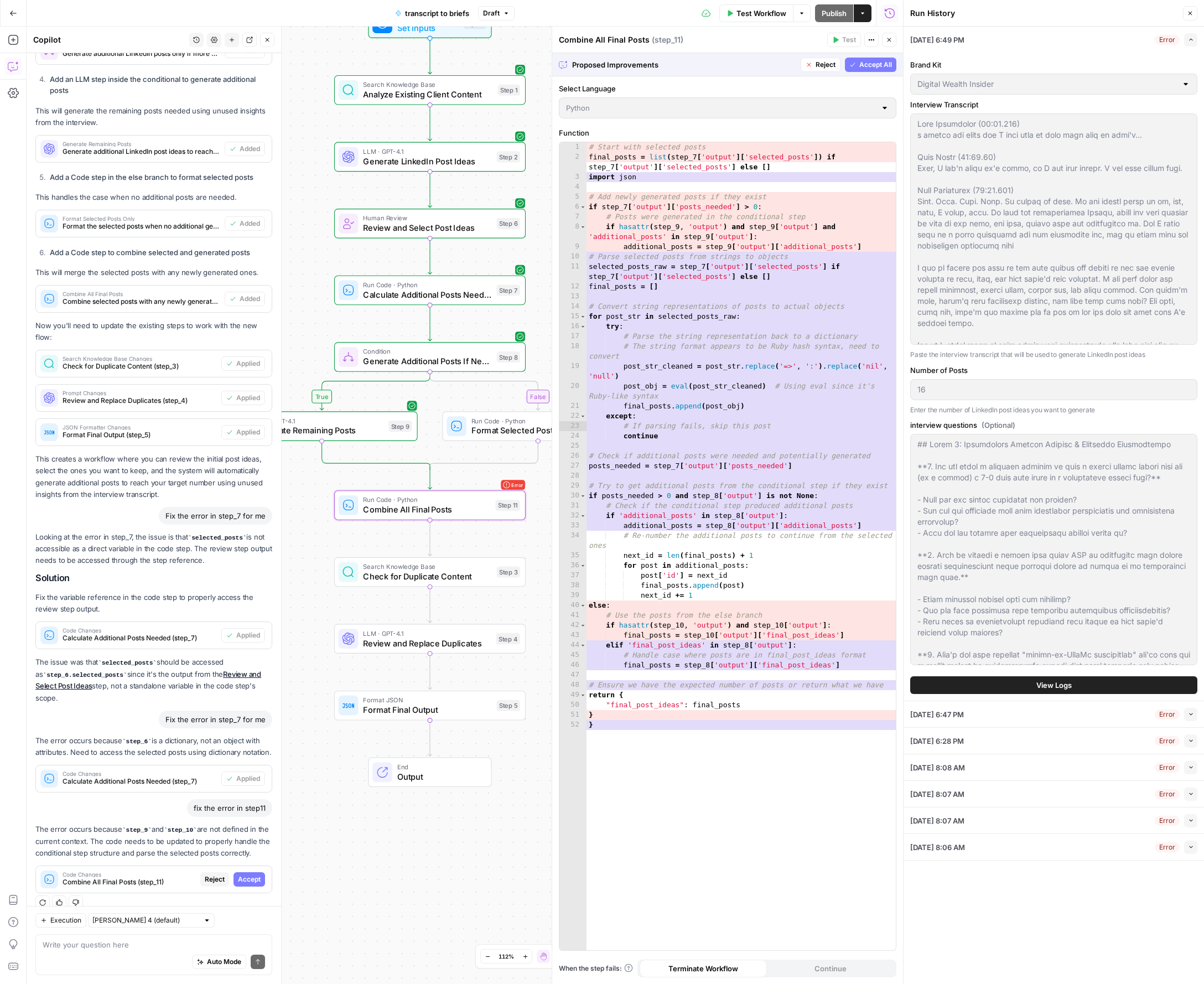
click at [249, 875] on span "Accept" at bounding box center [249, 880] width 23 height 10
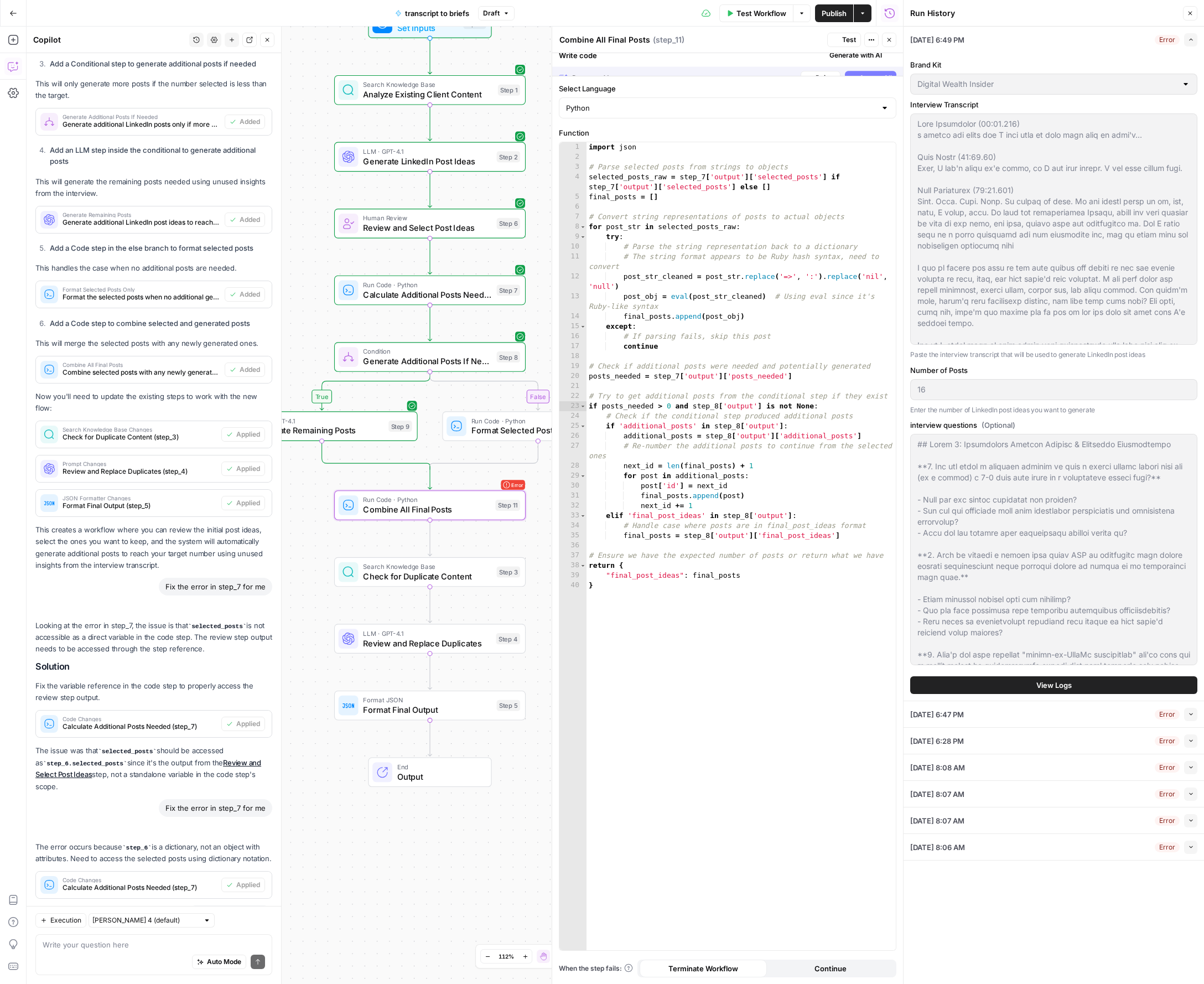
scroll to position [1664, 0]
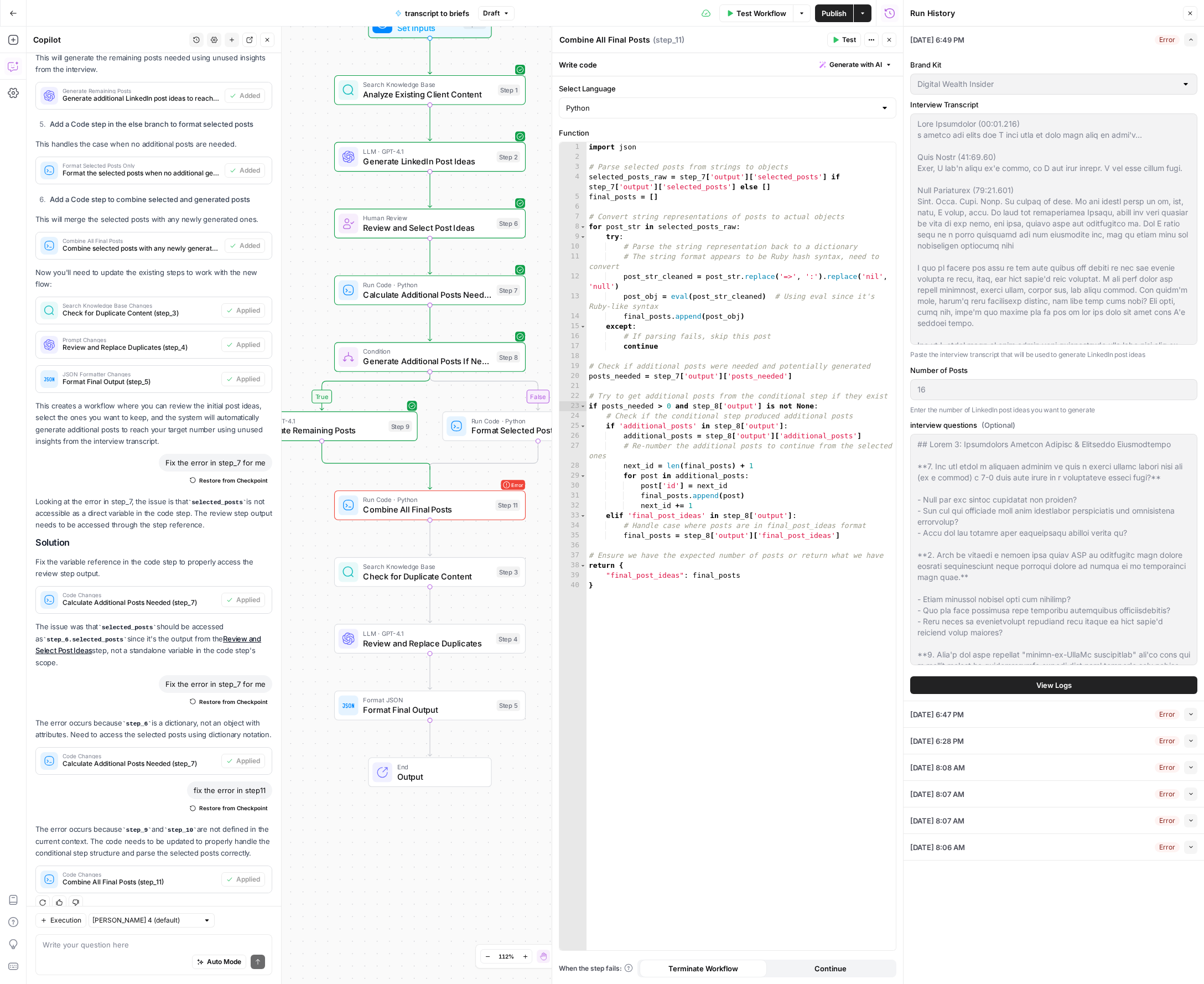
click at [778, 10] on span "Test Workflow" at bounding box center [761, 13] width 50 height 11
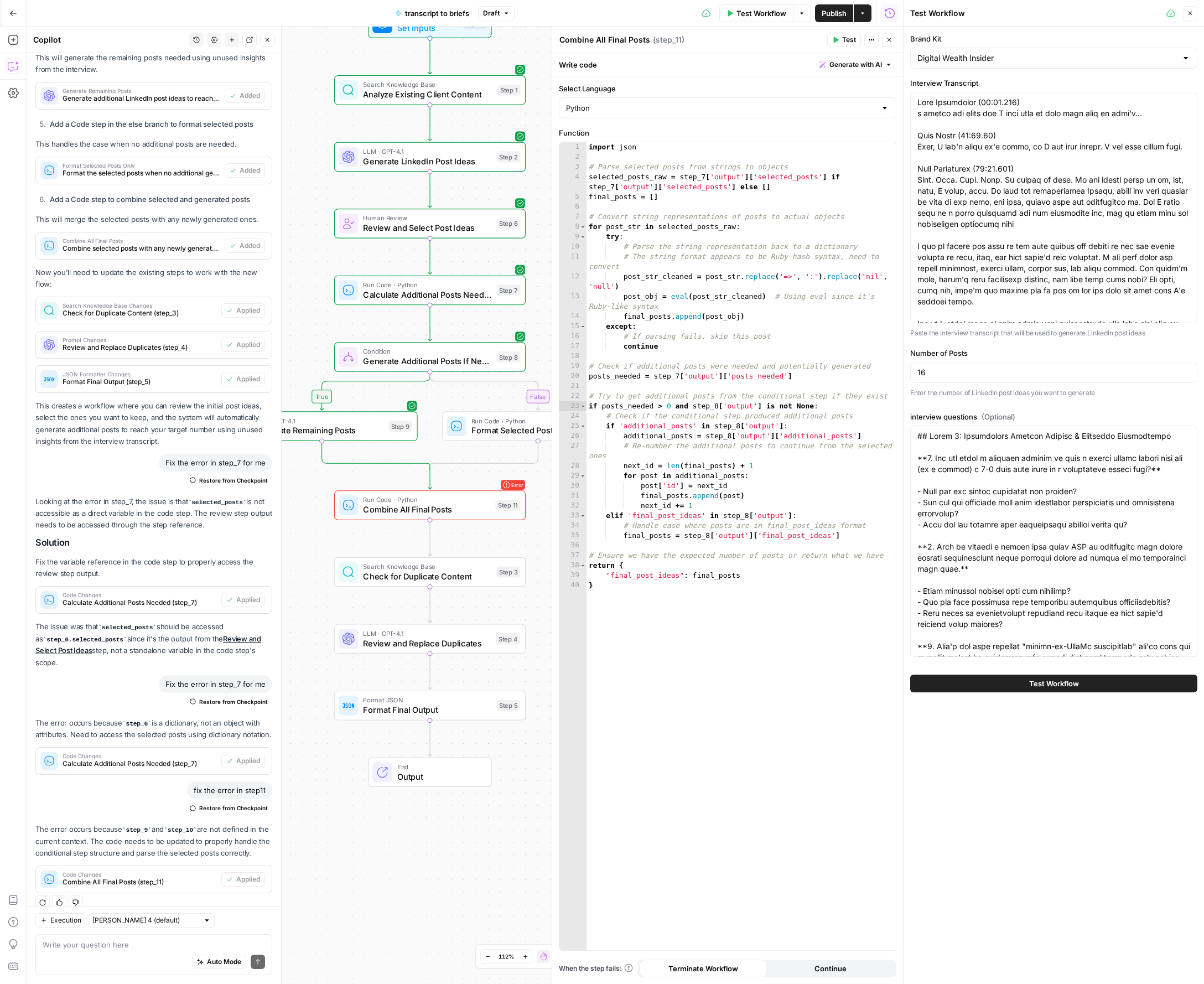
drag, startPoint x: 1088, startPoint y: 688, endPoint x: 1160, endPoint y: 707, distance: 74.5
click at [1088, 688] on button "Test Workflow" at bounding box center [1053, 683] width 287 height 18
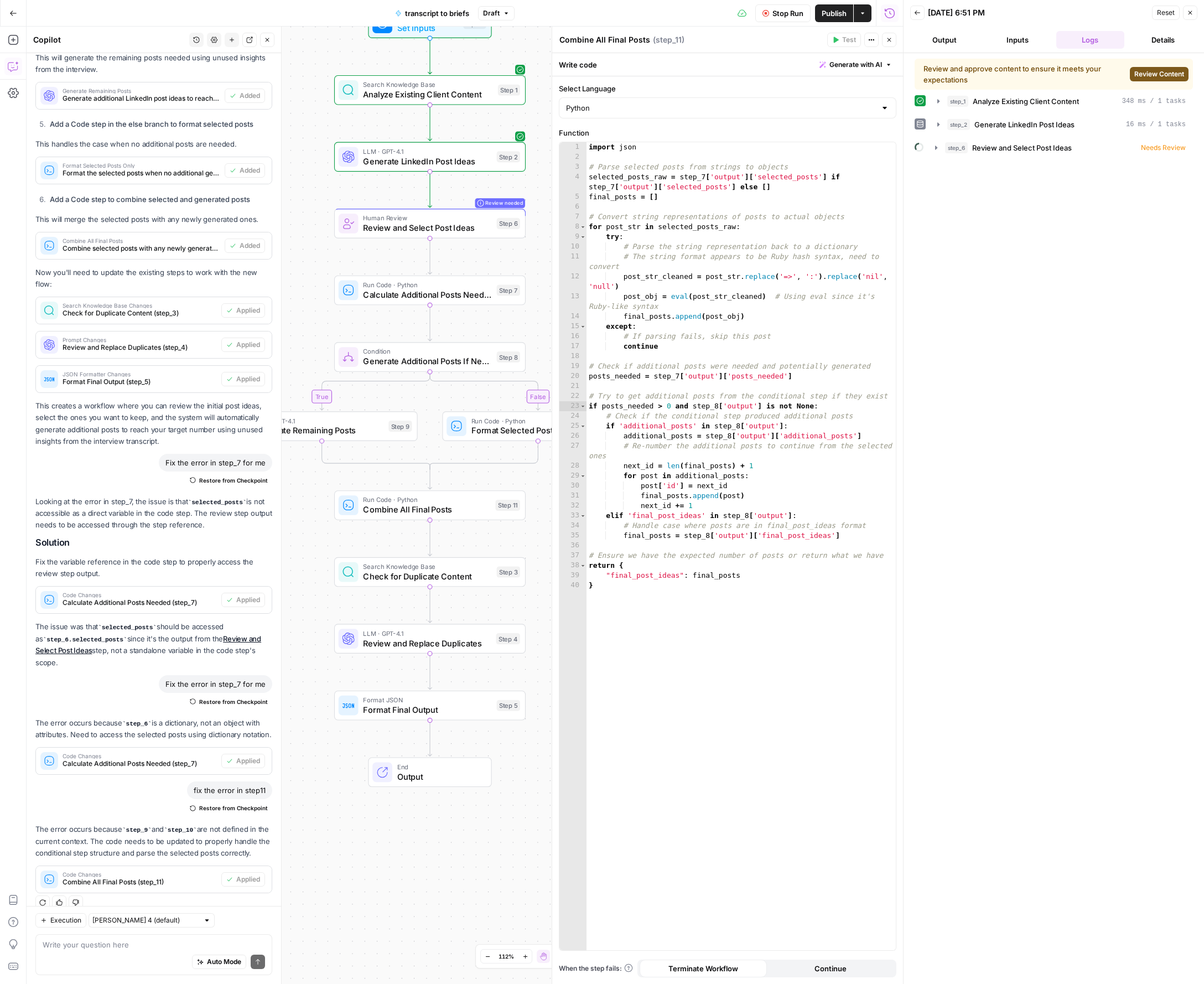
click at [1142, 77] on span "Review Content" at bounding box center [1159, 74] width 50 height 10
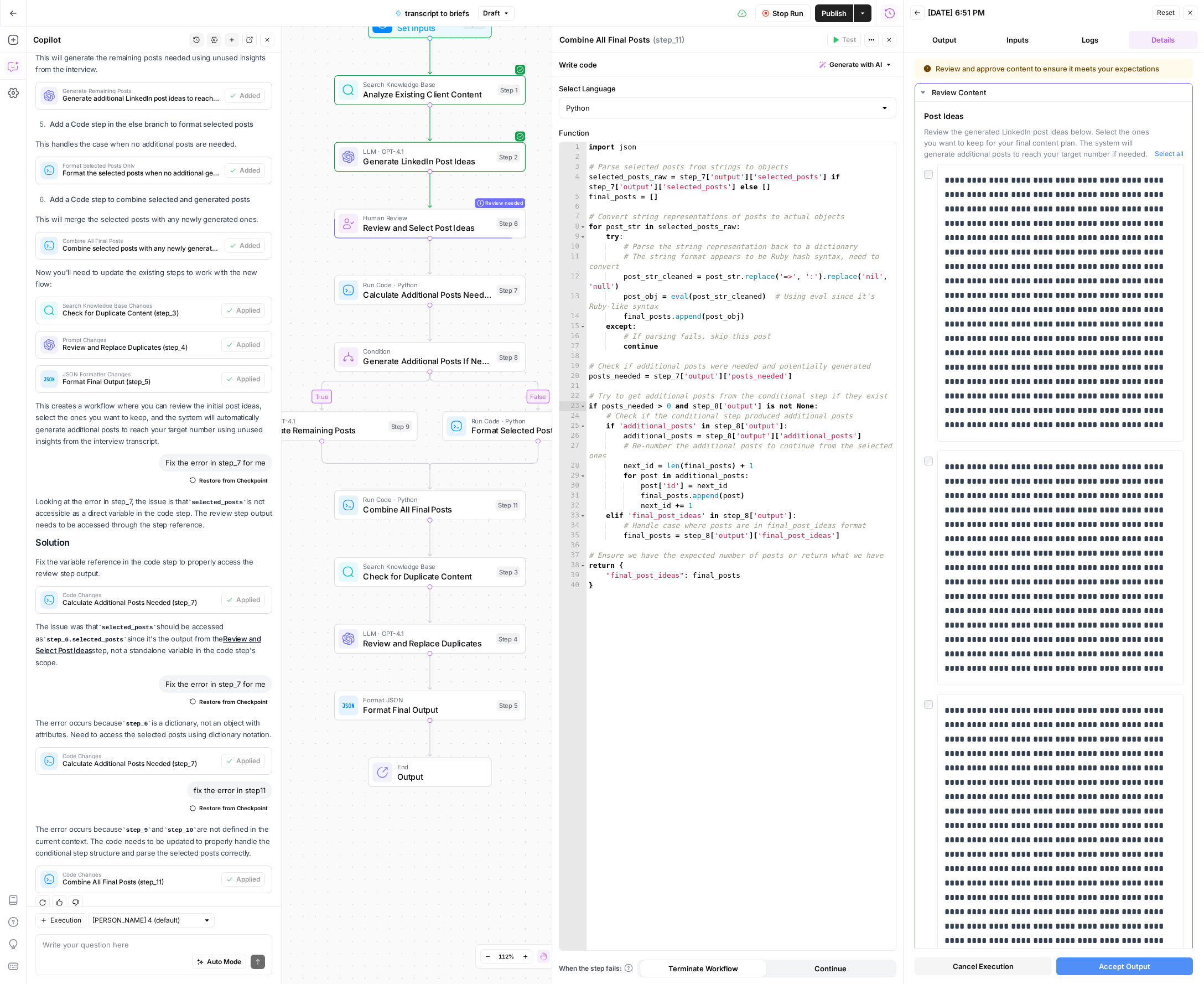
click at [925, 178] on div at bounding box center [930, 171] width 13 height 15
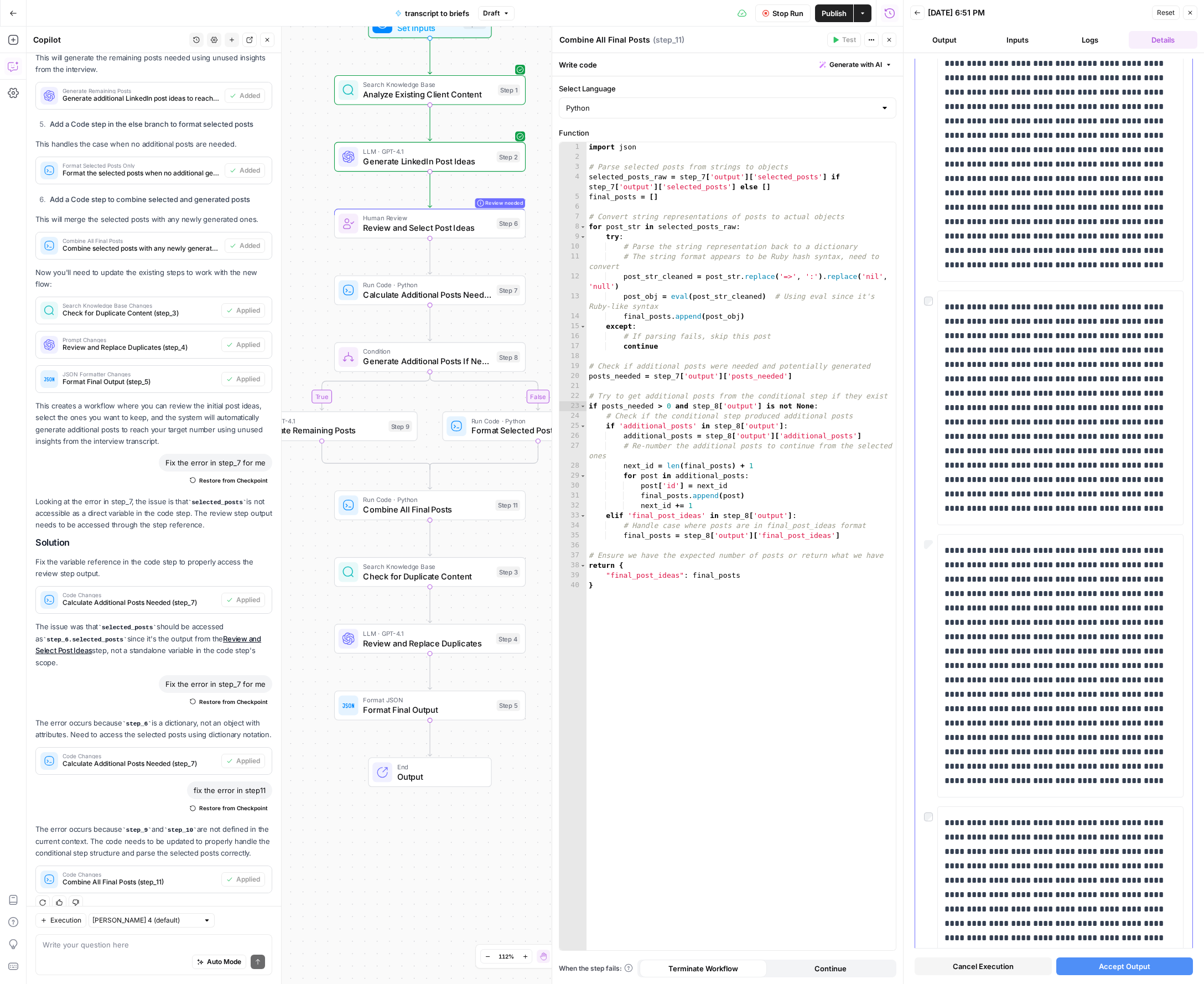
scroll to position [533, 0]
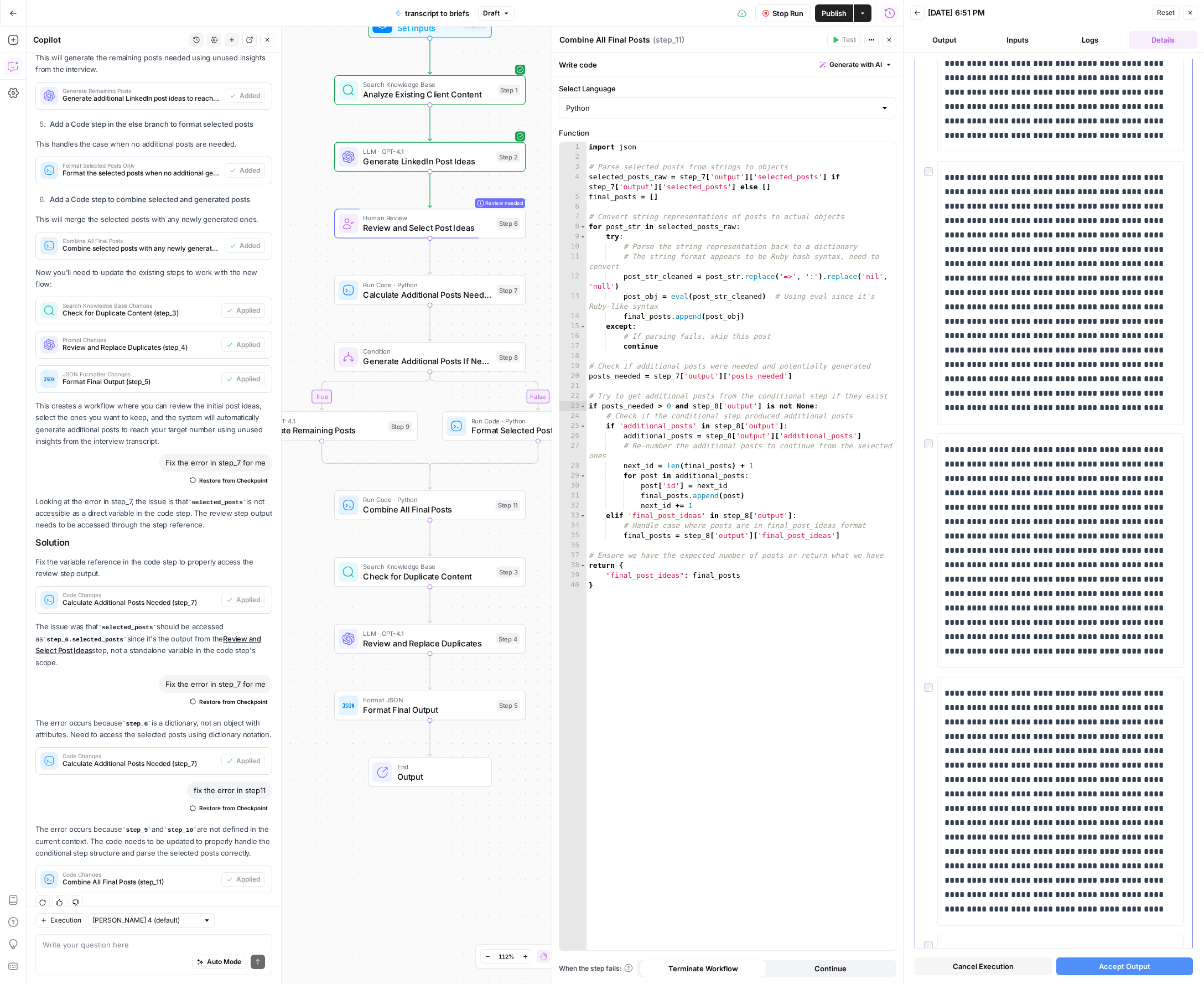
click at [931, 446] on div at bounding box center [930, 441] width 13 height 15
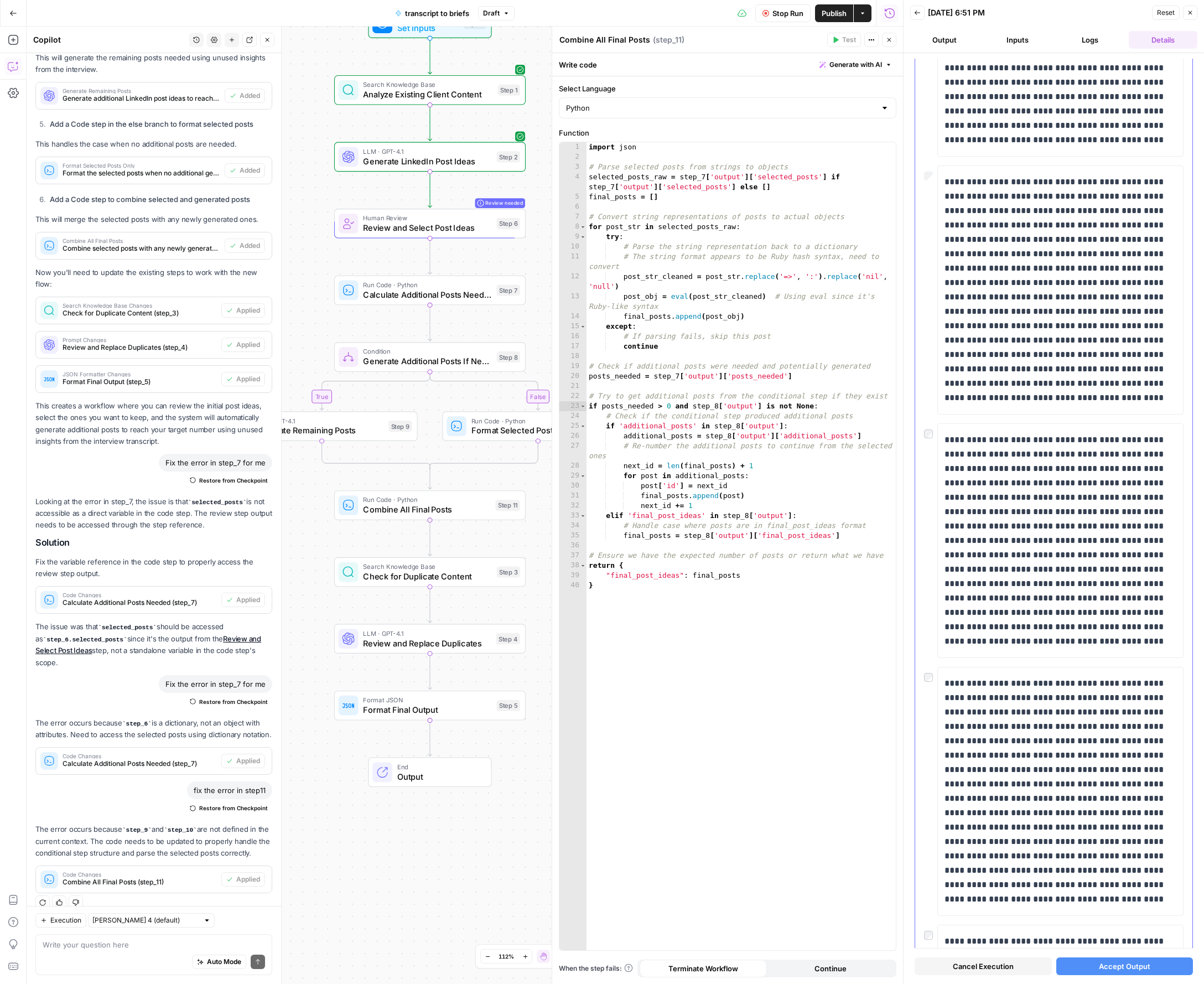
scroll to position [1783, 0]
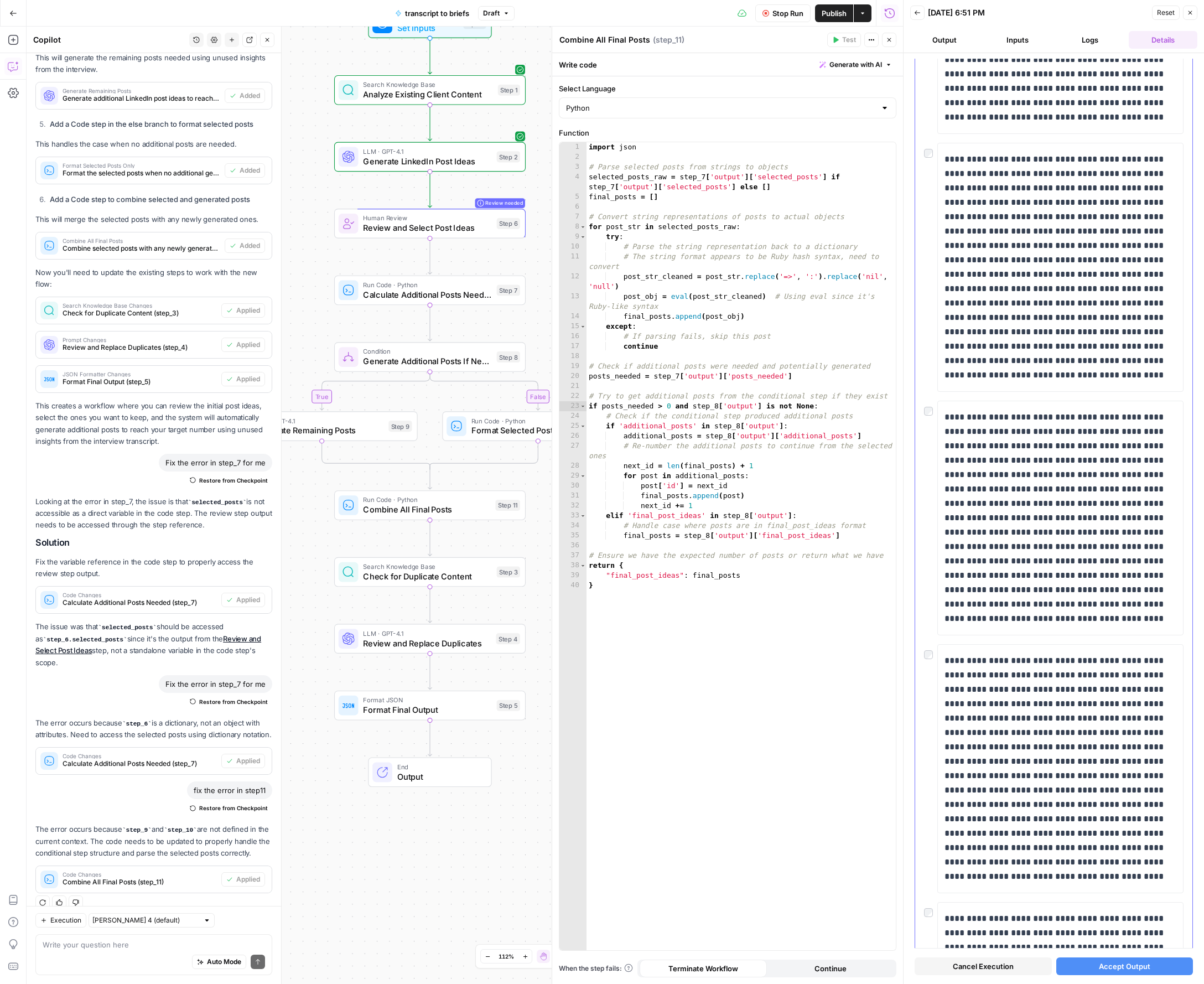
click at [920, 411] on div "**********" at bounding box center [1053, 356] width 277 height 4073
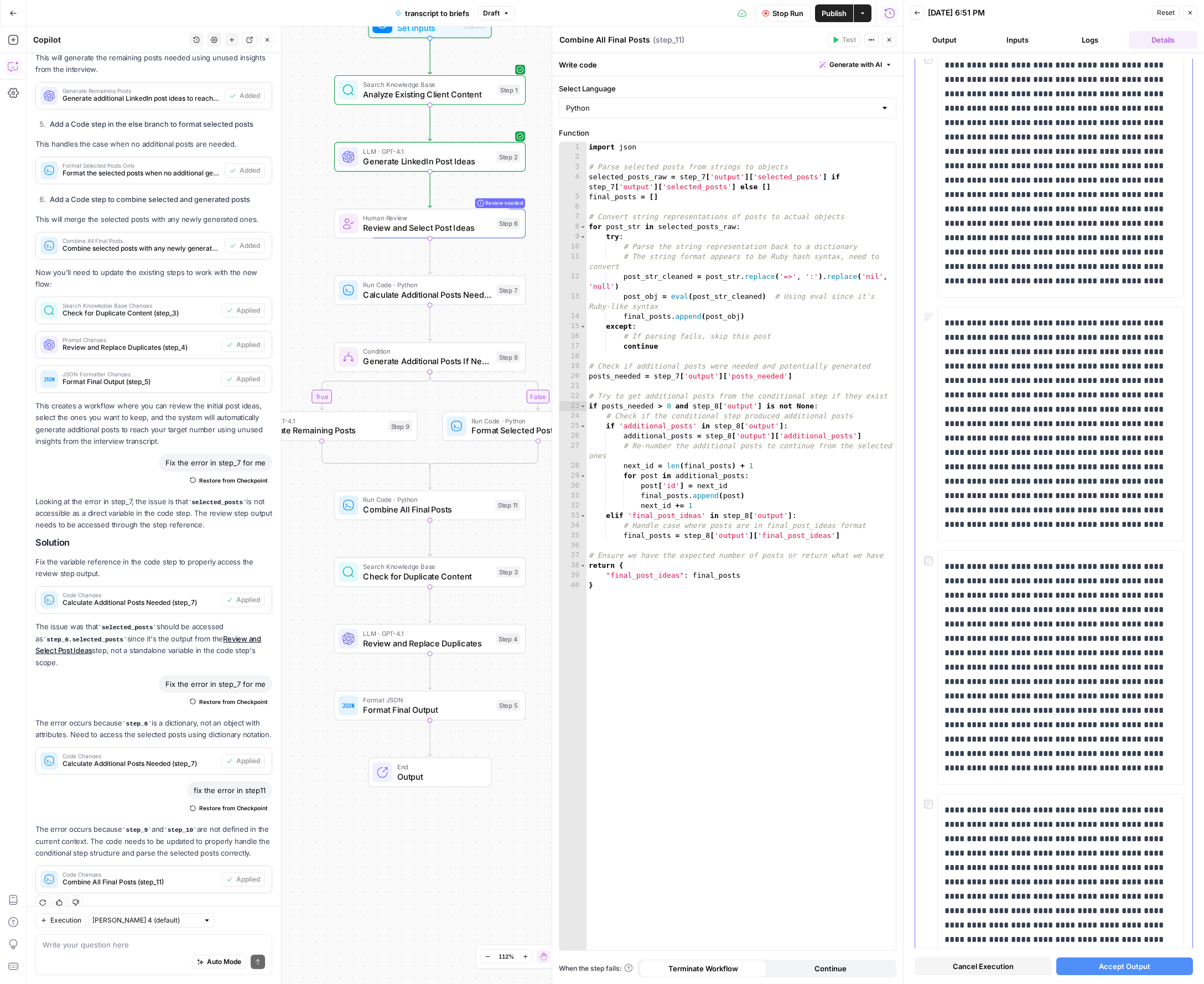
scroll to position [2377, 0]
click at [931, 566] on div at bounding box center [930, 559] width 13 height 15
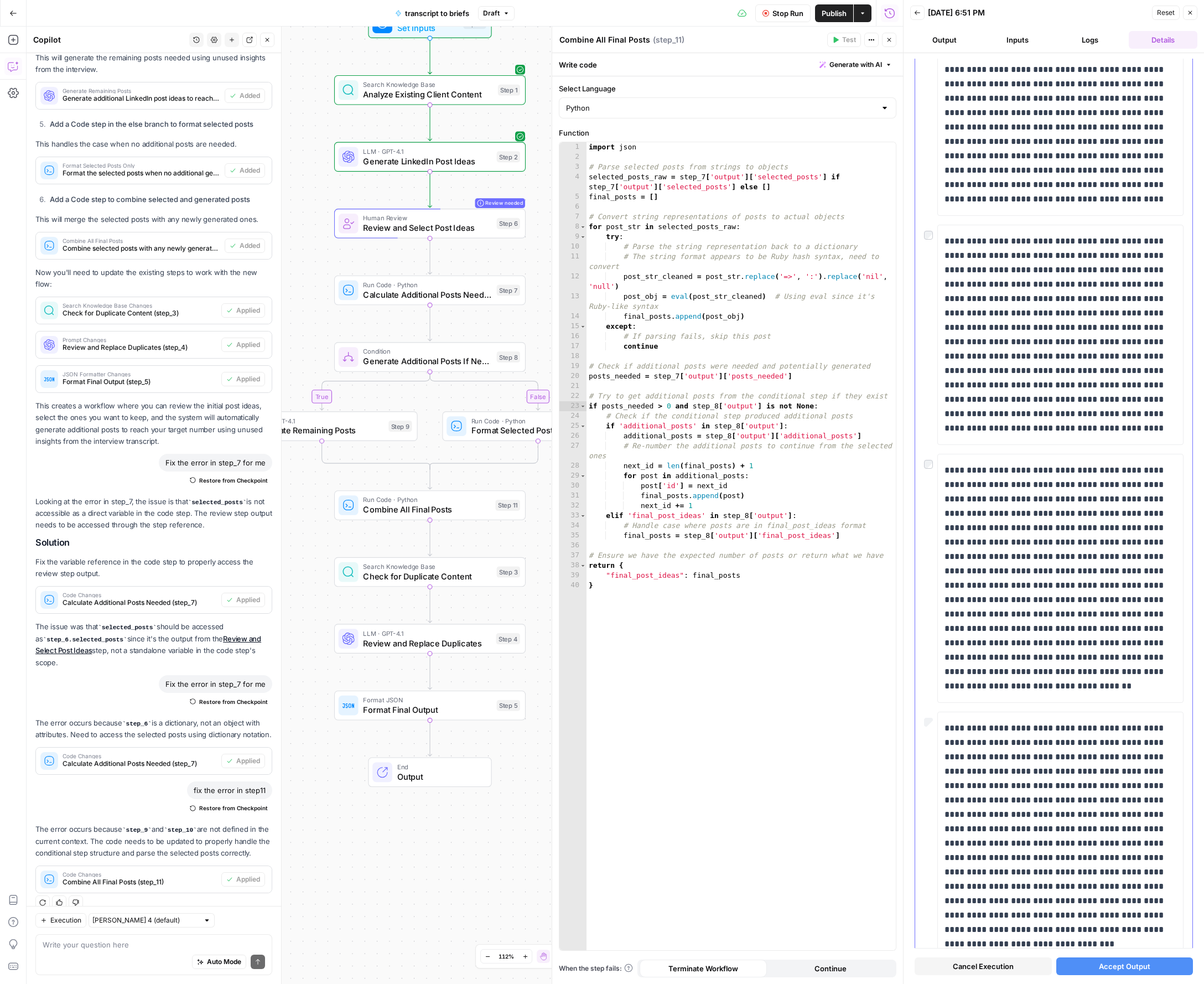
scroll to position [3250, 0]
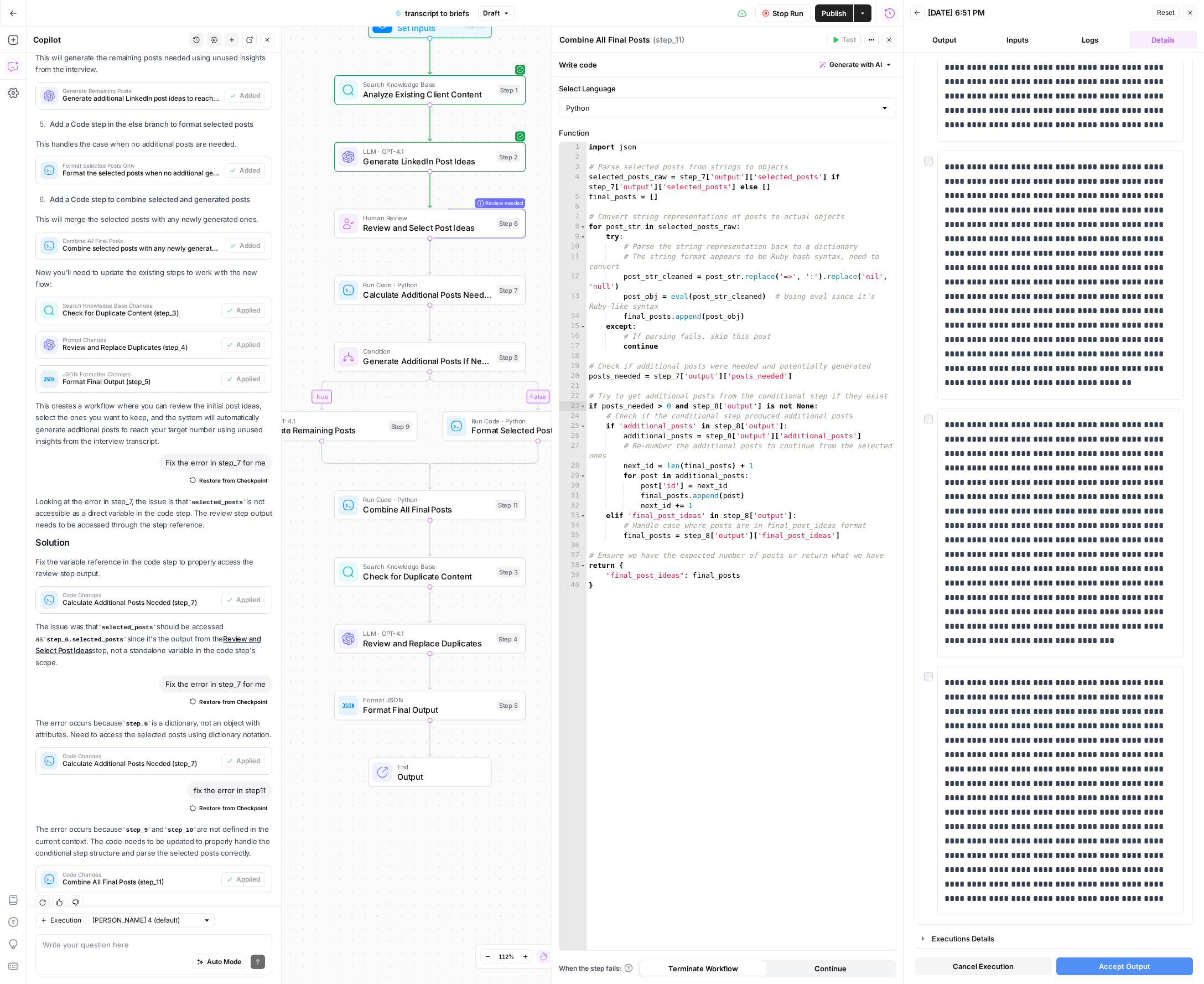
click at [1170, 966] on button "Accept Output" at bounding box center [1124, 966] width 137 height 18
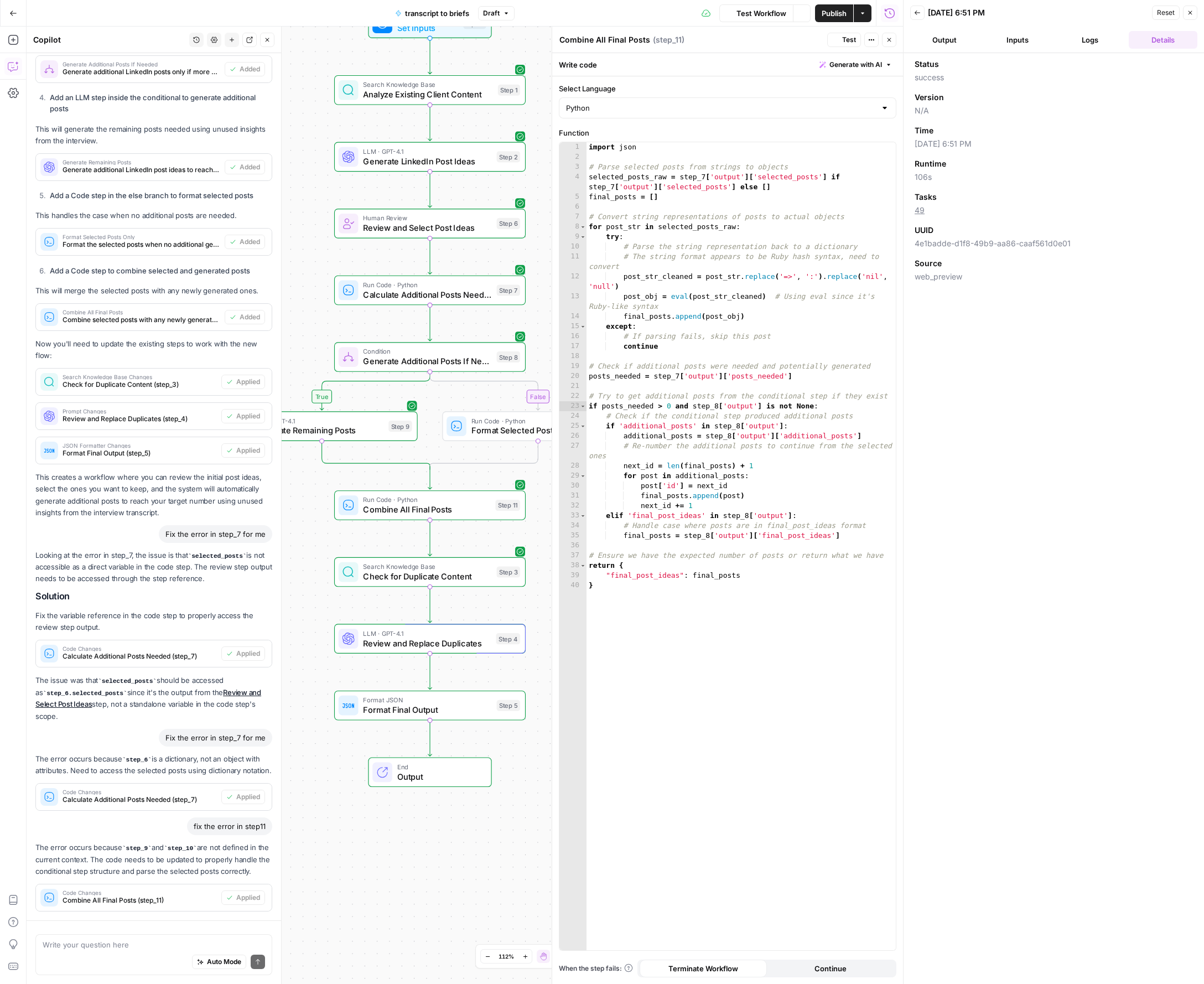
scroll to position [1664, 0]
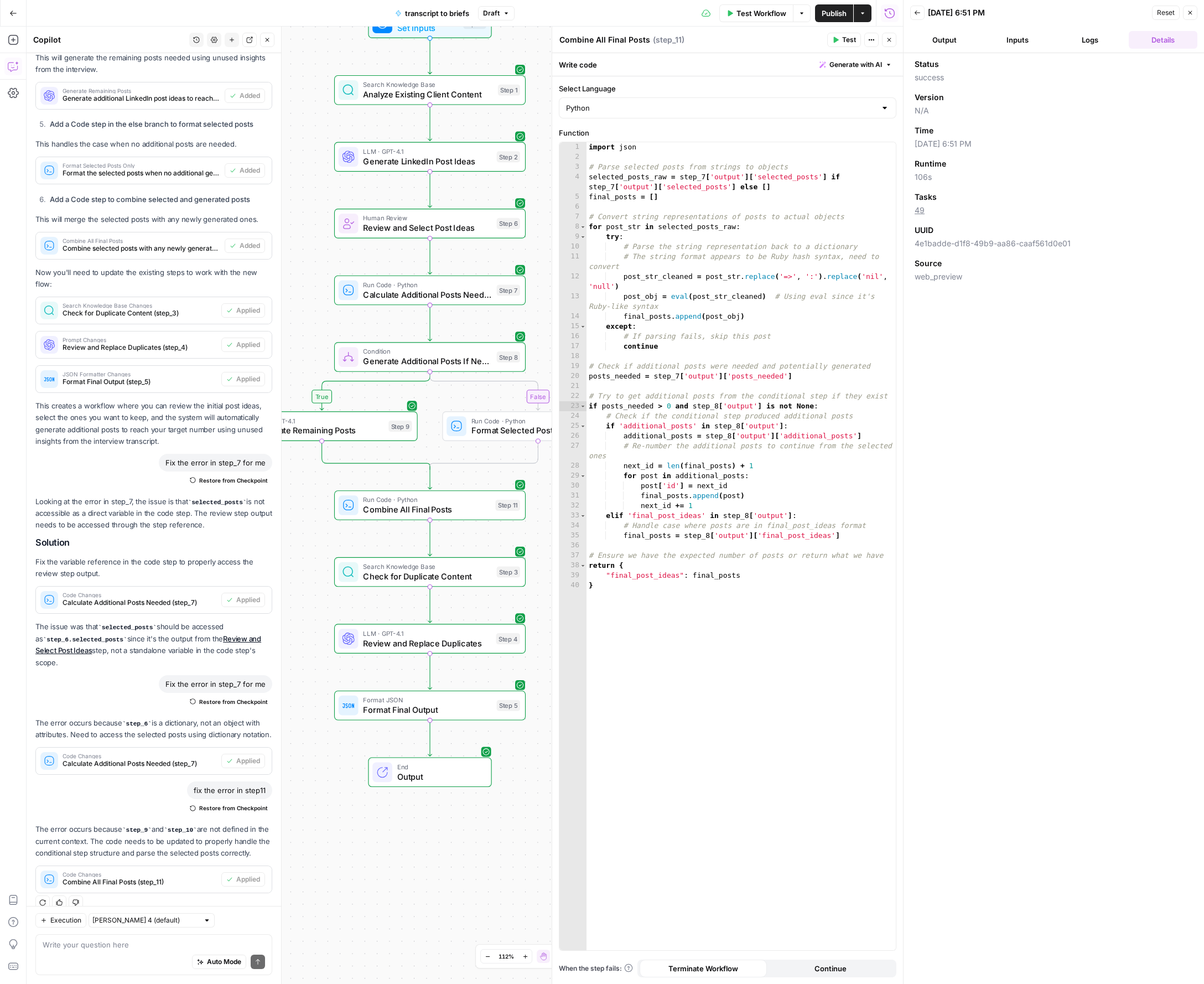
click at [890, 39] on icon "button" at bounding box center [889, 40] width 6 height 6
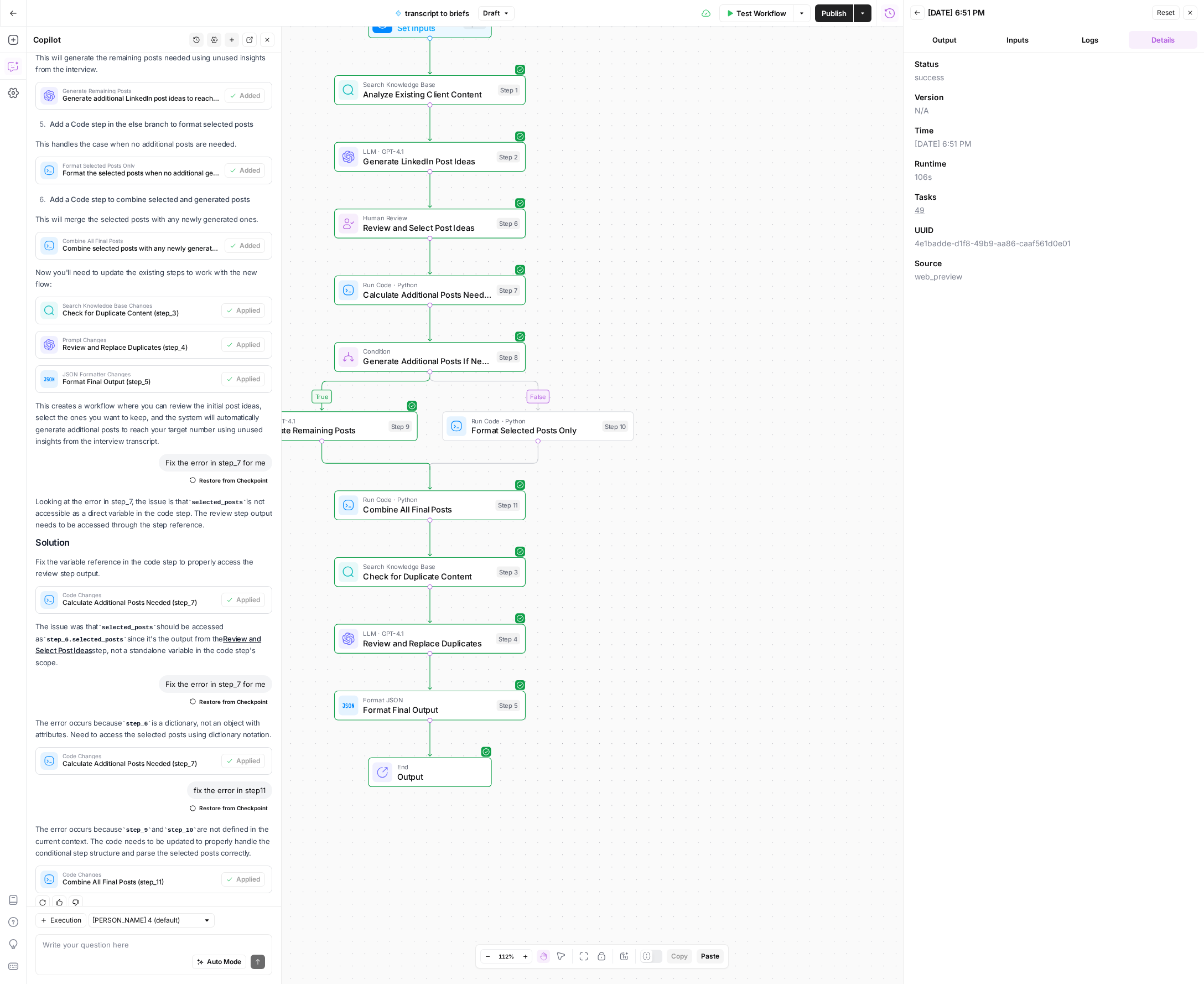
click at [1191, 12] on icon "button" at bounding box center [1190, 13] width 6 height 6
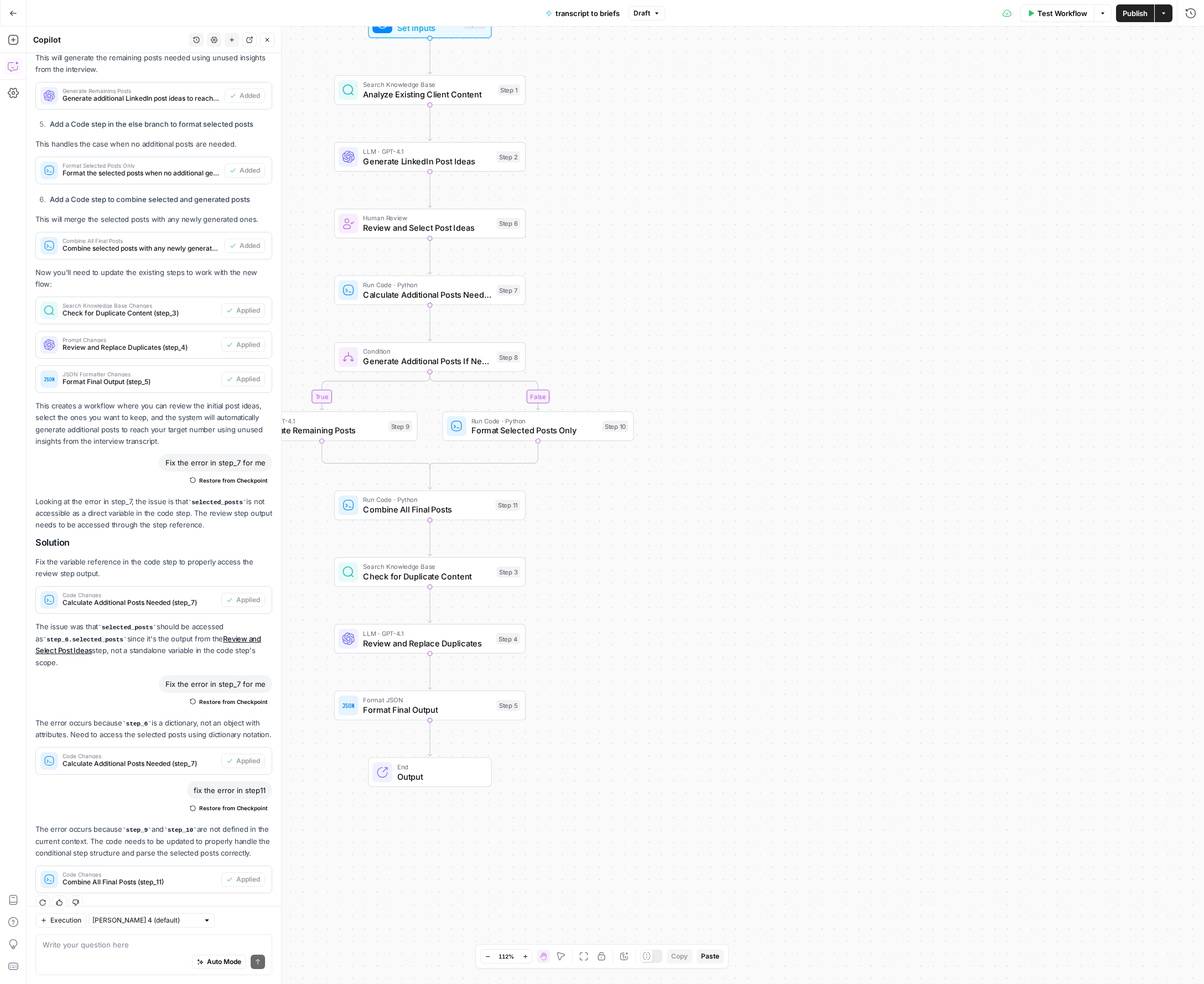
click at [442, 781] on span "Output" at bounding box center [439, 776] width 84 height 12
click at [1187, 9] on icon "button" at bounding box center [1191, 13] width 10 height 10
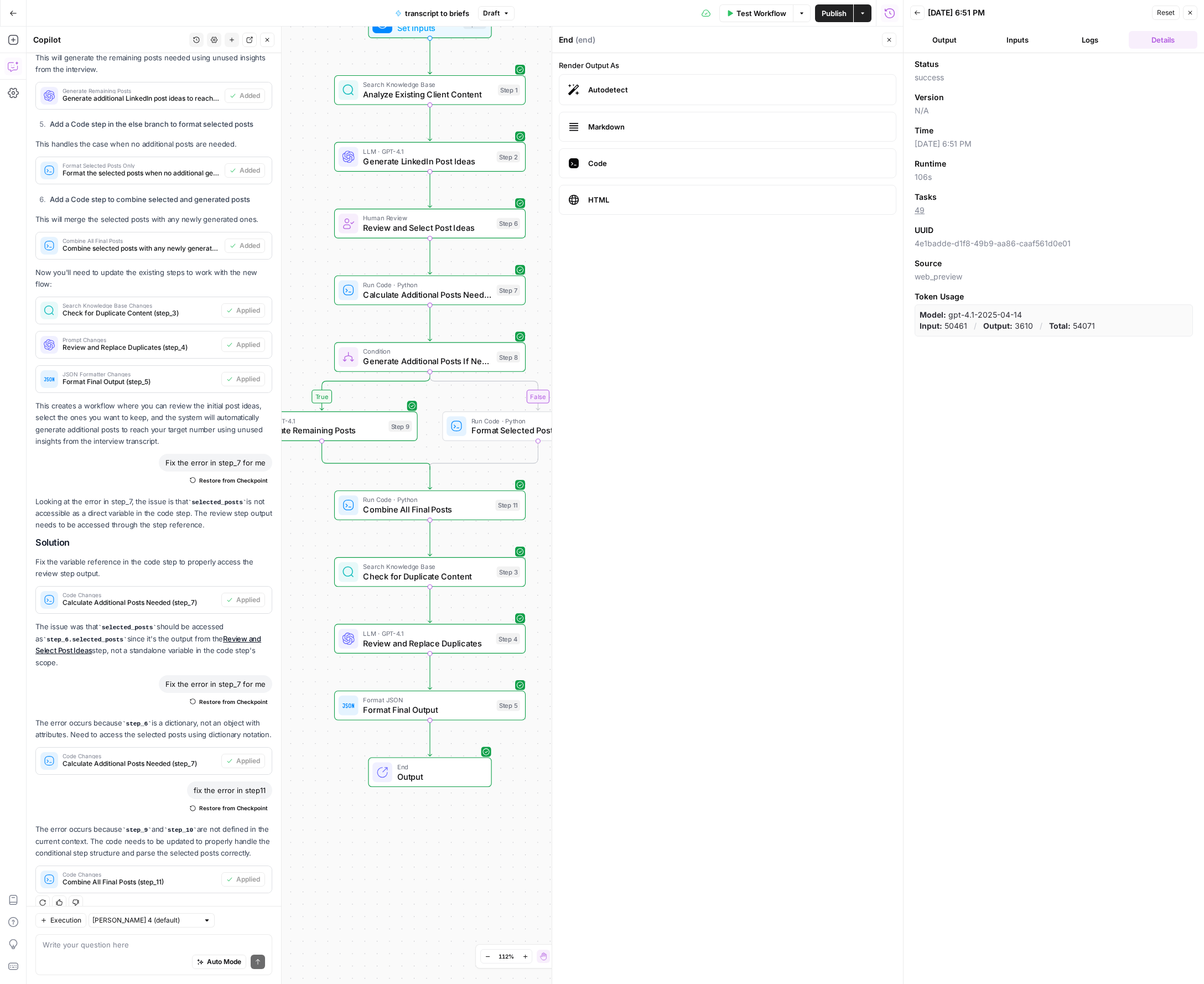
click at [917, 16] on button "Back" at bounding box center [917, 13] width 15 height 15
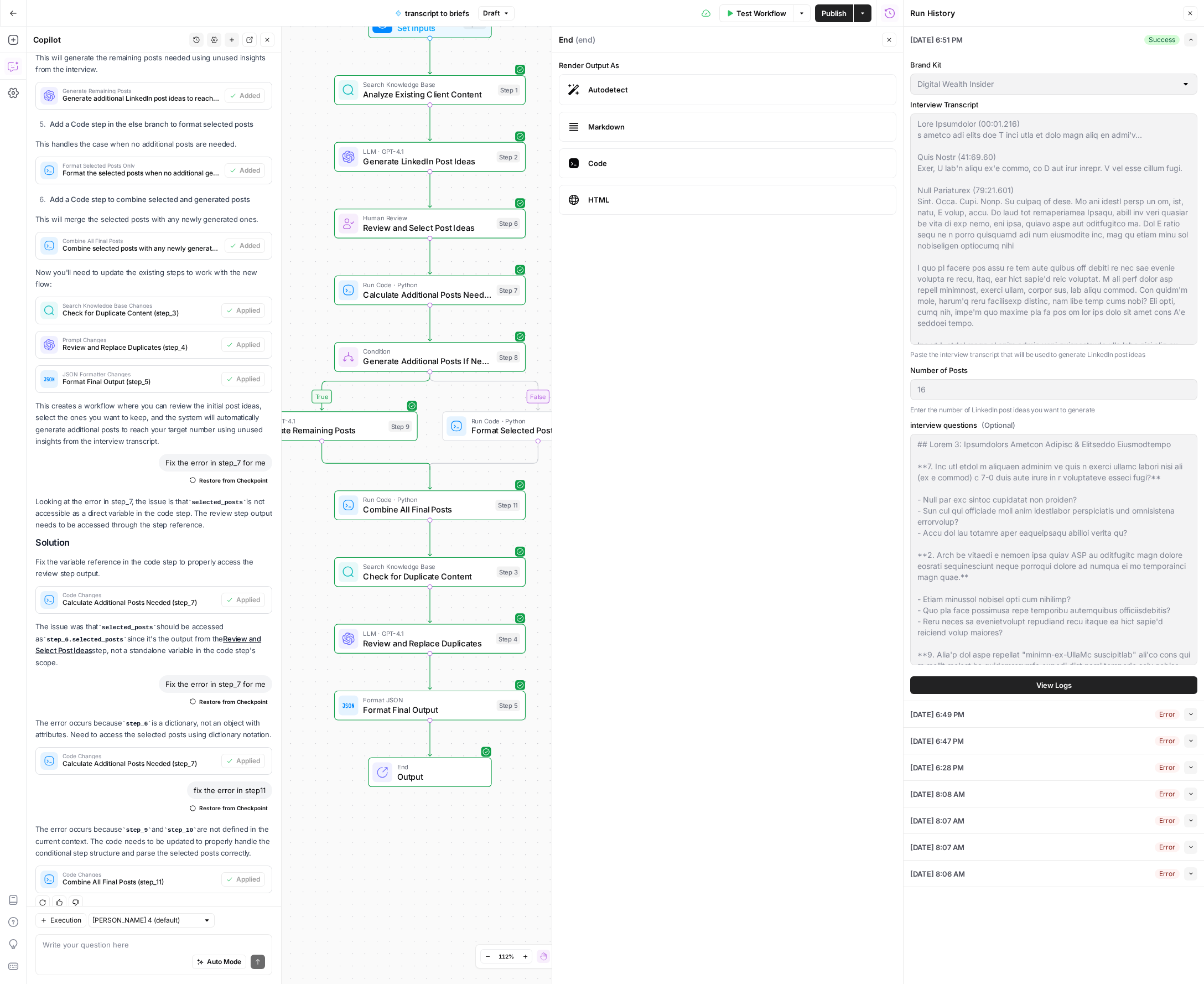
click at [1043, 685] on span "View Logs" at bounding box center [1054, 685] width 35 height 11
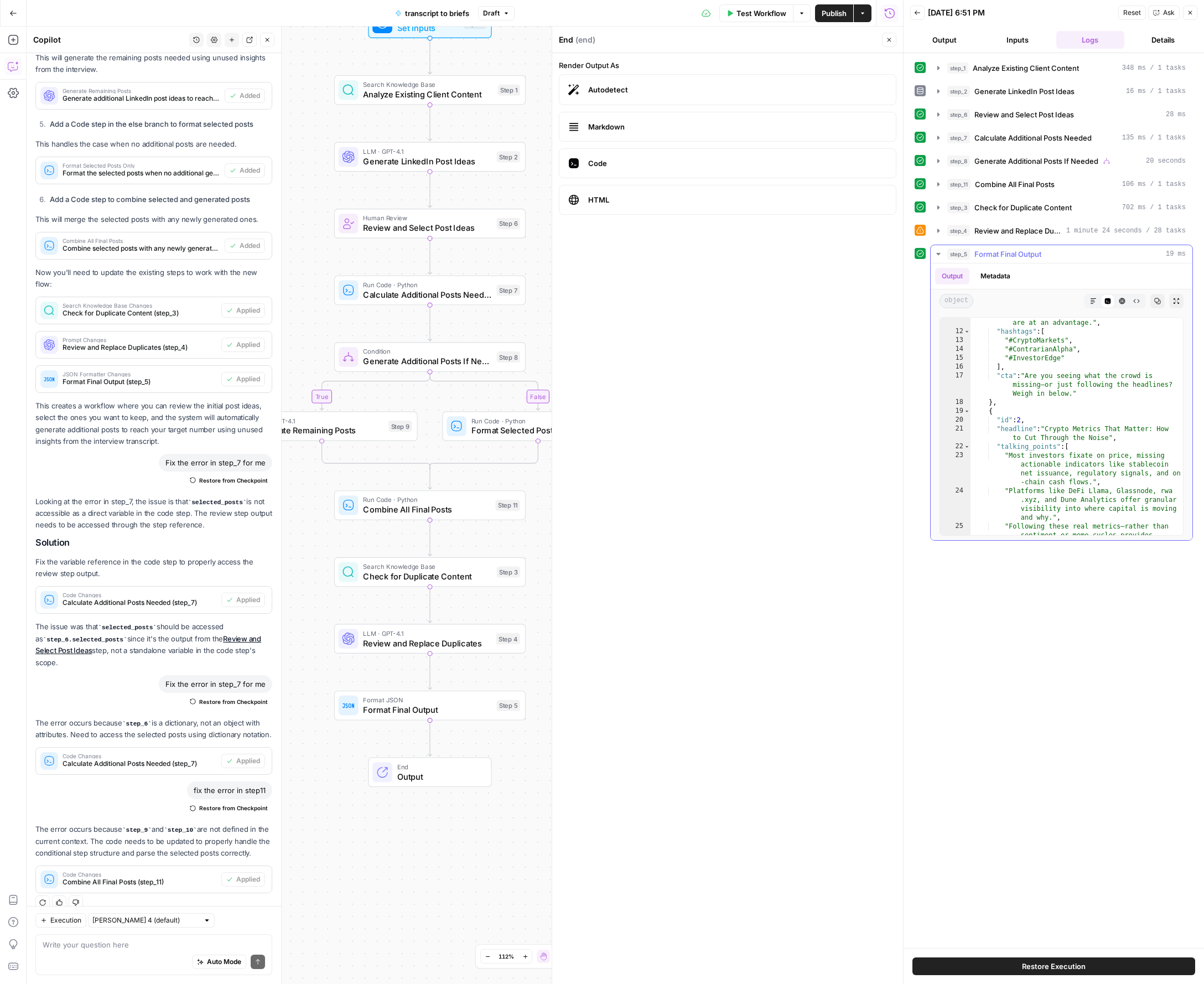
scroll to position [212, 0]
click at [1007, 208] on span "Check for Duplicate Content" at bounding box center [1023, 207] width 97 height 11
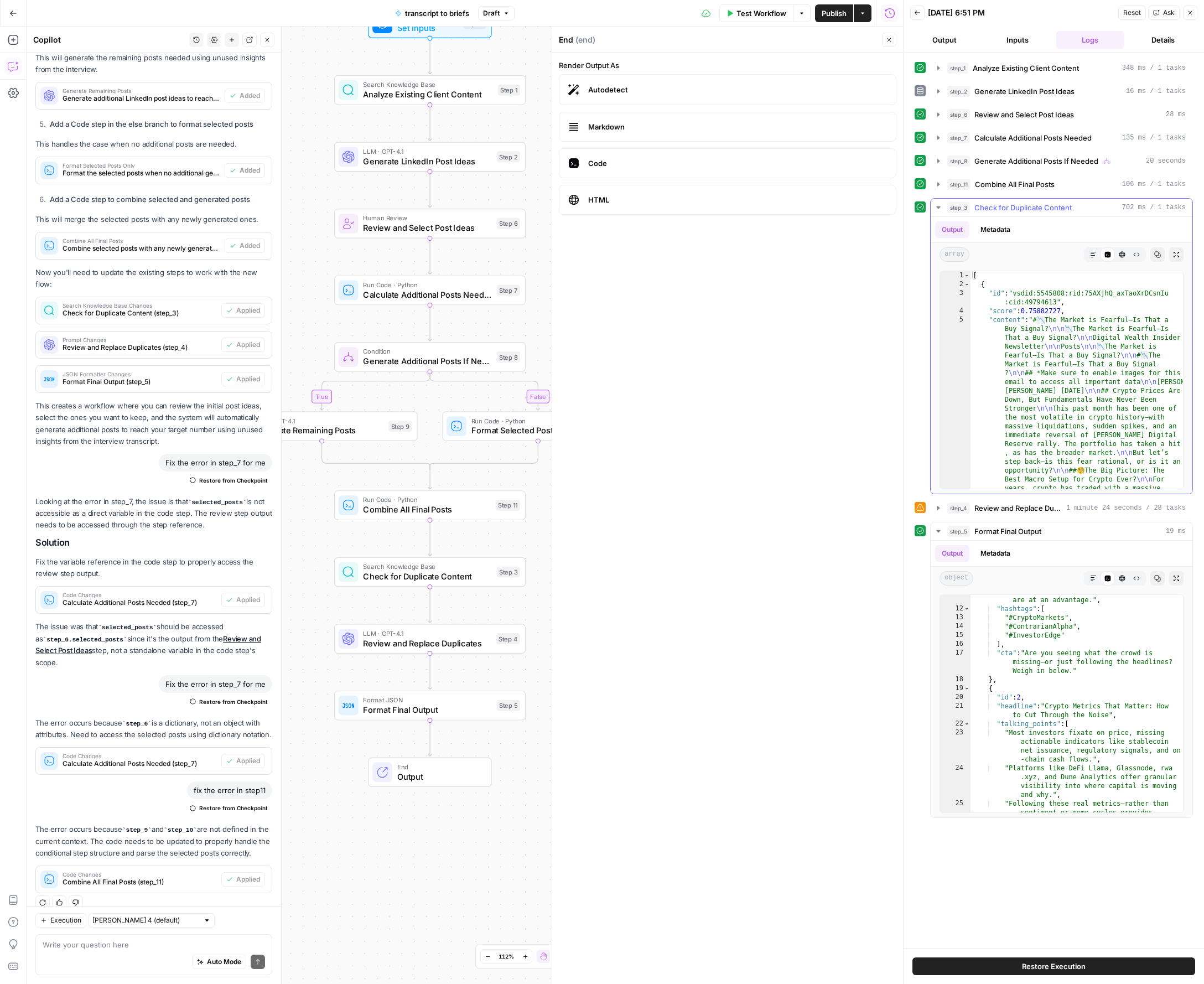
click at [1010, 209] on span "Check for Duplicate Content" at bounding box center [1023, 207] width 97 height 11
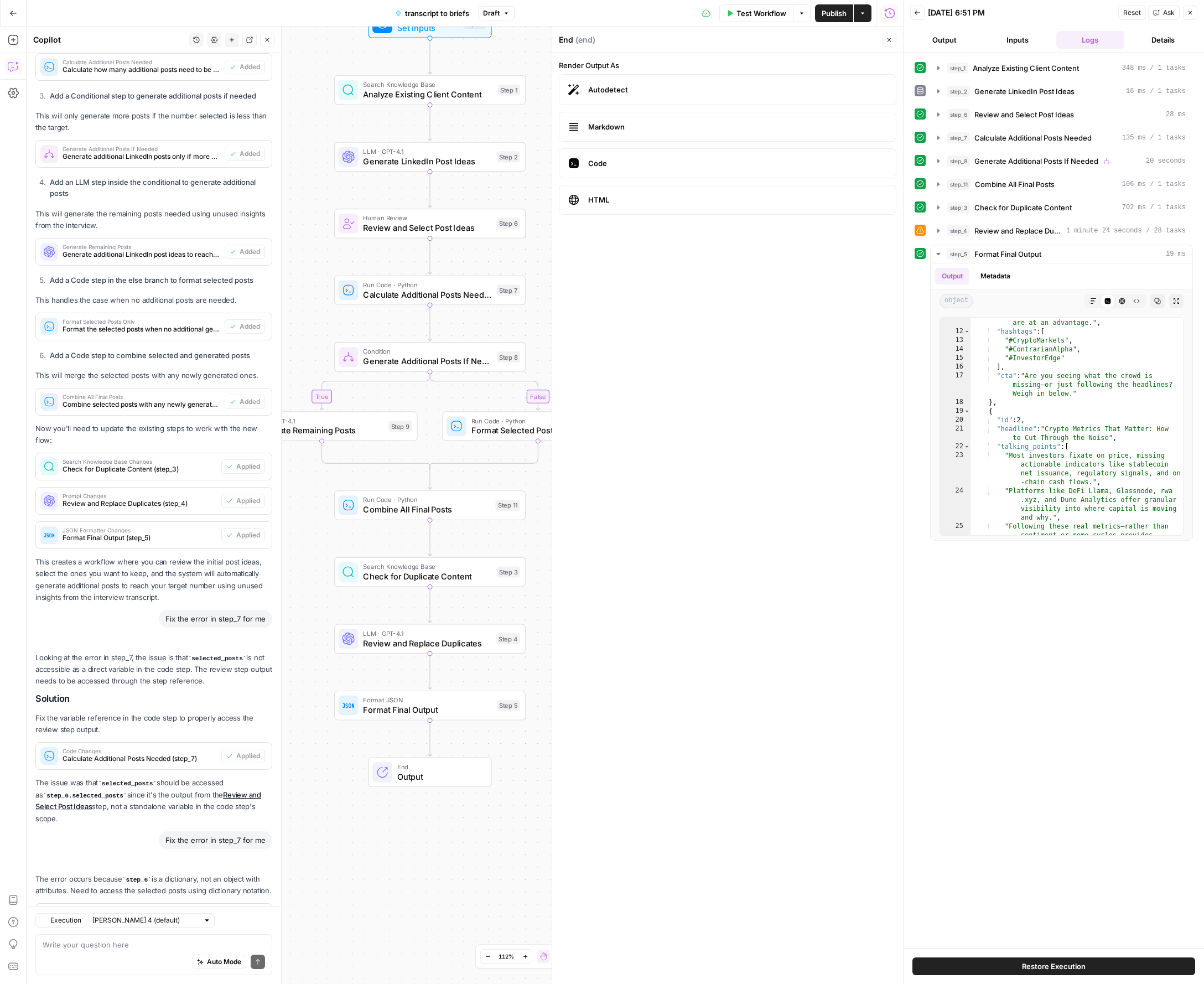
scroll to position [1664, 0]
